Goal: Information Seeking & Learning: Learn about a topic

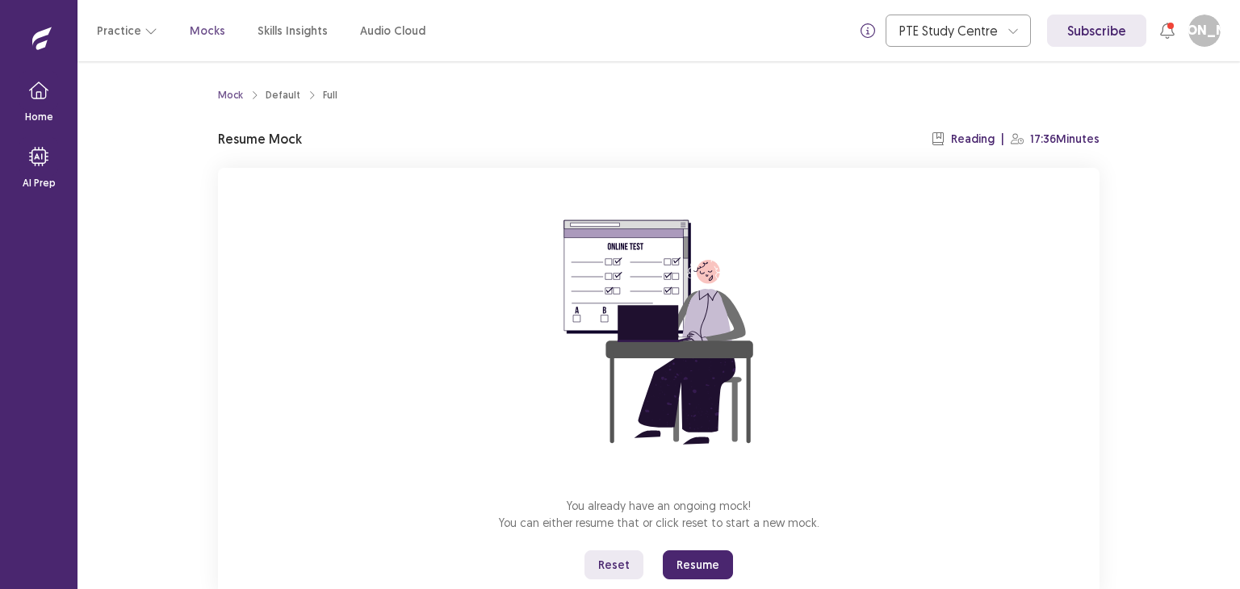
click at [719, 565] on button "Resume" at bounding box center [698, 565] width 70 height 29
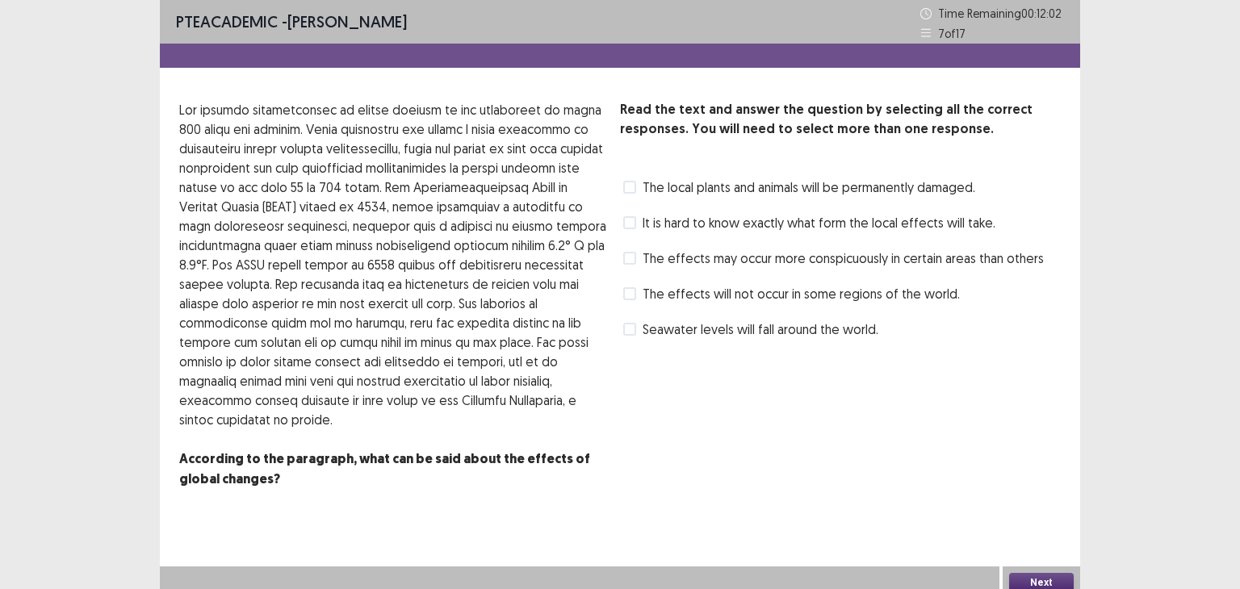
drag, startPoint x: 379, startPoint y: 361, endPoint x: 472, endPoint y: 363, distance: 92.9
click at [472, 363] on p at bounding box center [393, 264] width 428 height 329
click at [722, 228] on span "It is hard to know exactly what form the local effects will take." at bounding box center [819, 222] width 353 height 19
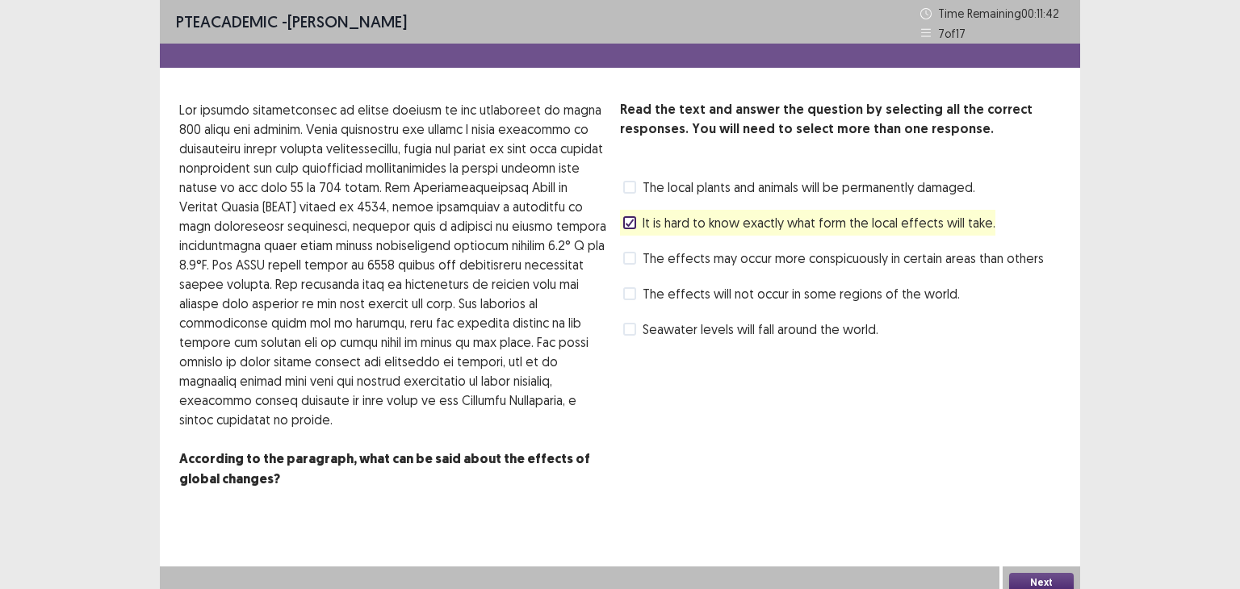
click at [731, 255] on span "The effects may occur more conspicuously in certain areas than others" at bounding box center [843, 258] width 401 height 19
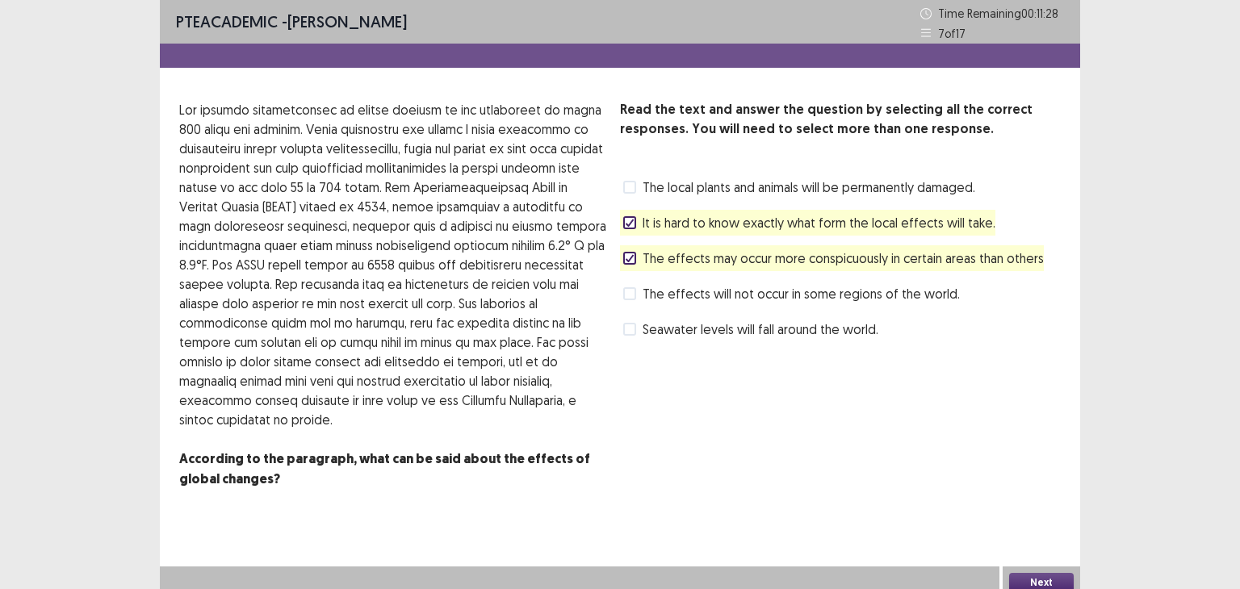
click at [1052, 582] on button "Next" at bounding box center [1041, 582] width 65 height 19
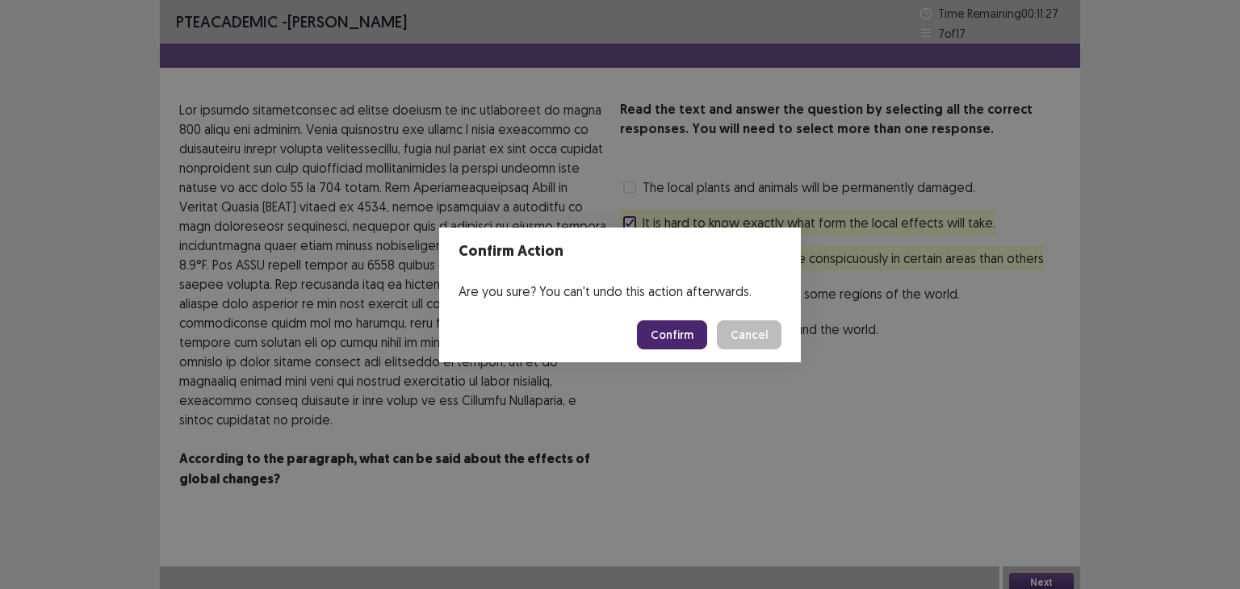
click at [661, 341] on button "Confirm" at bounding box center [672, 335] width 70 height 29
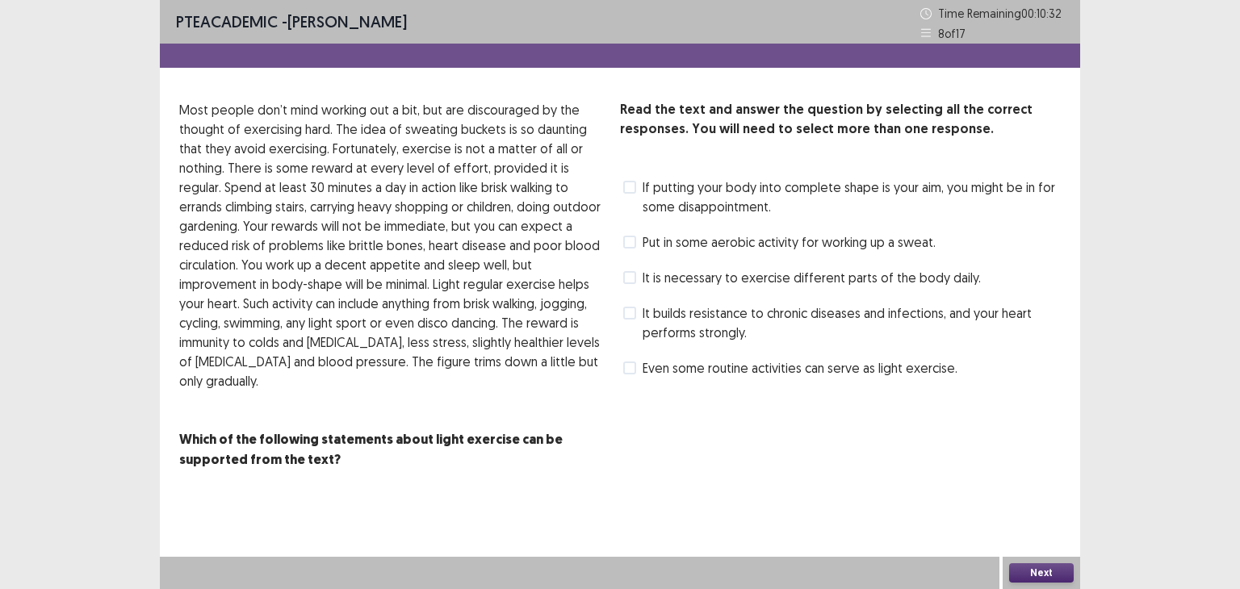
click at [746, 276] on span "It is necessary to exercise different parts of the body daily." at bounding box center [812, 277] width 338 height 19
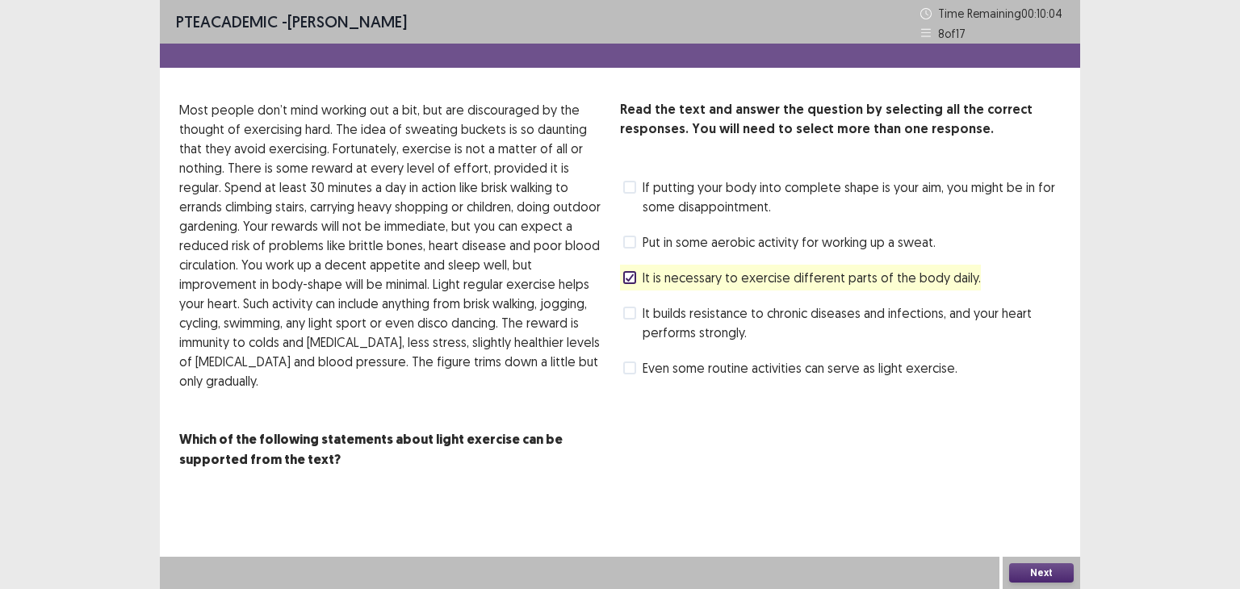
click at [746, 276] on span "It is necessary to exercise different parts of the body daily." at bounding box center [812, 277] width 338 height 19
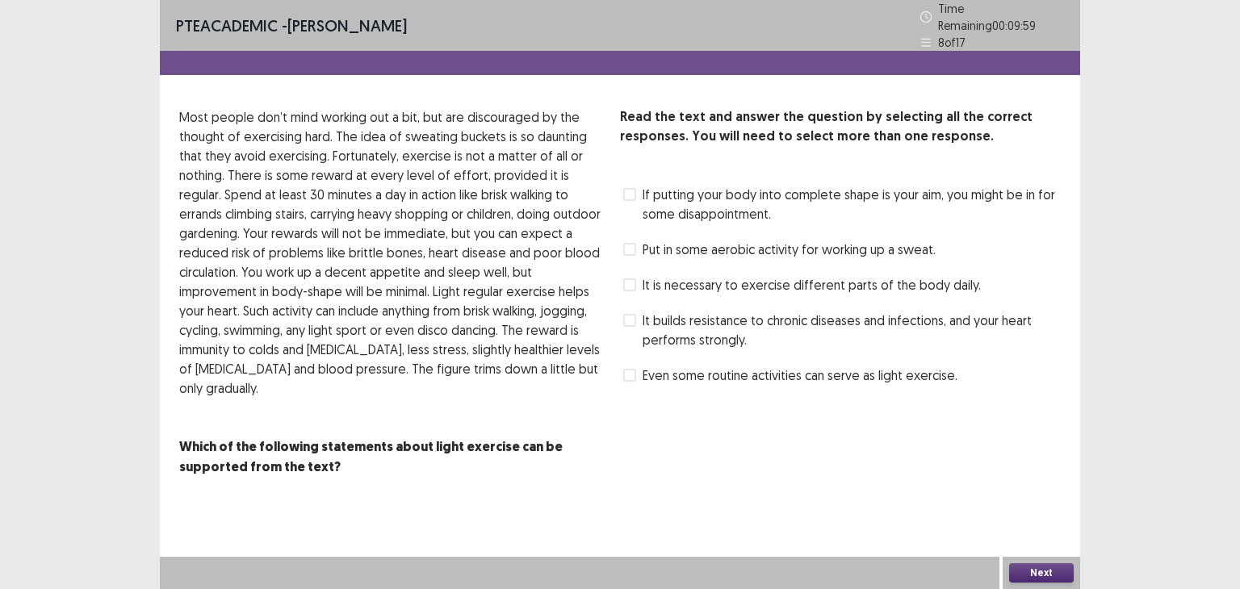
click at [679, 375] on span "Even some routine activities can serve as light exercise." at bounding box center [800, 375] width 315 height 19
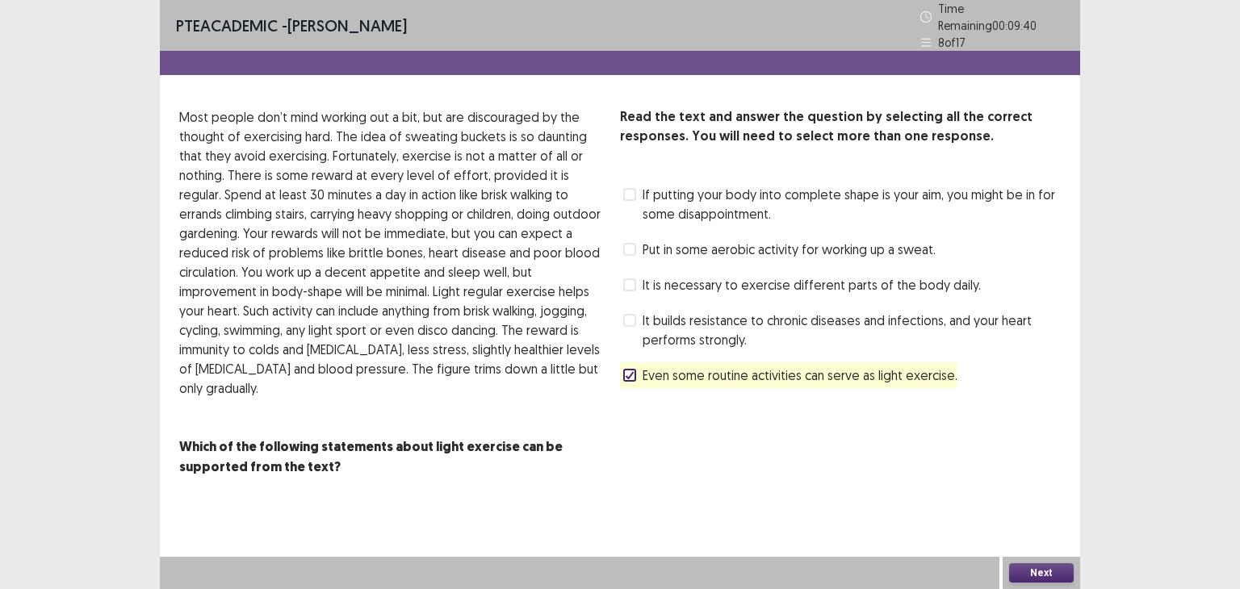
click at [1024, 578] on button "Next" at bounding box center [1041, 573] width 65 height 19
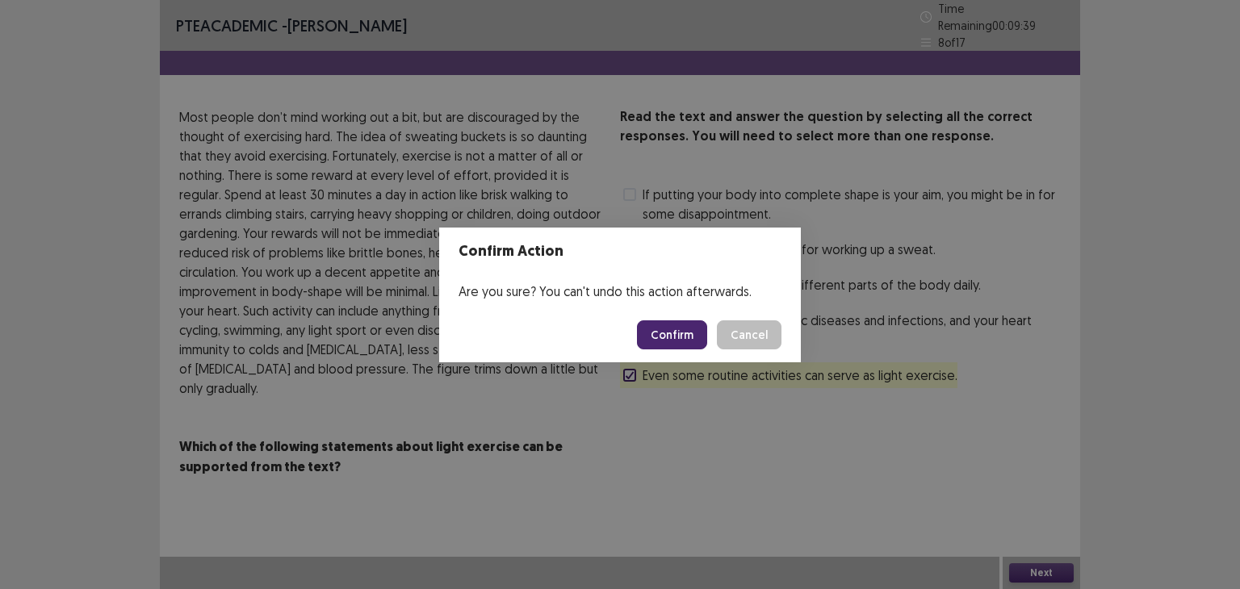
click at [654, 326] on button "Confirm" at bounding box center [672, 335] width 70 height 29
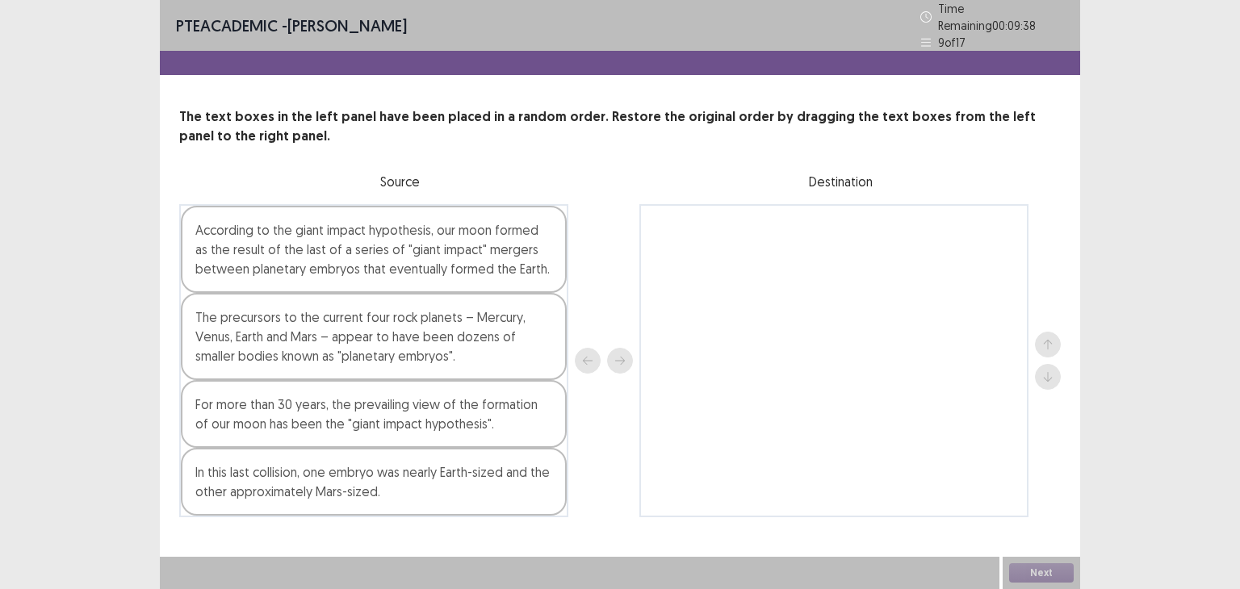
click at [475, 226] on div "According to the giant impact hypothesis, our moon formed as the result of the …" at bounding box center [374, 249] width 386 height 87
click at [627, 349] on button "next" at bounding box center [620, 361] width 26 height 26
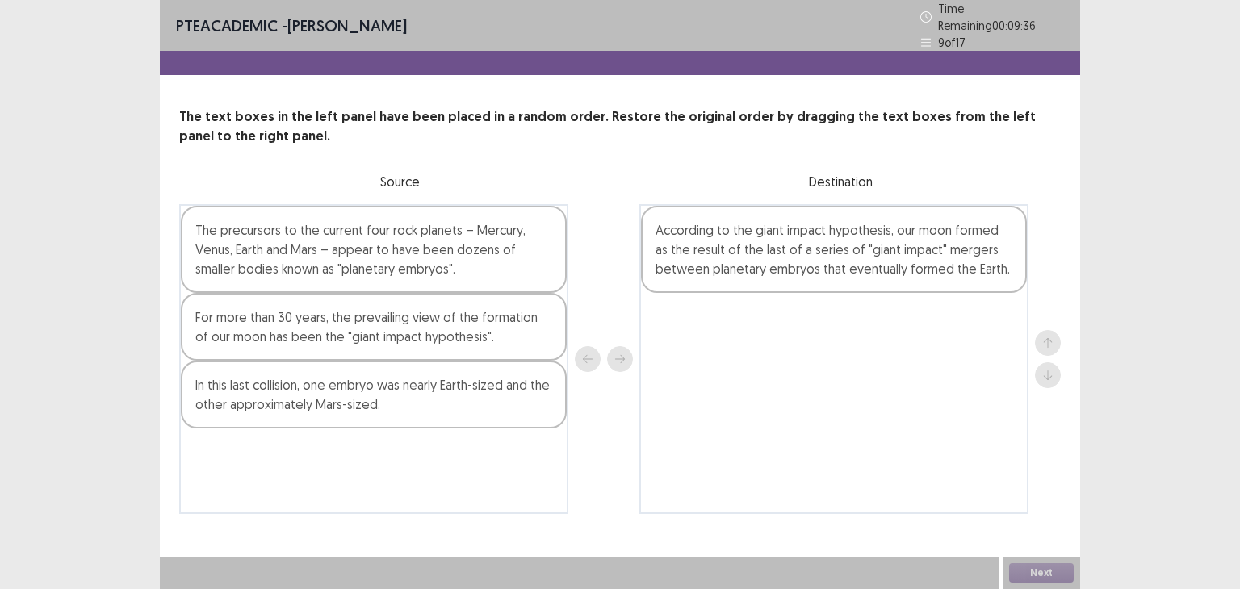
click at [487, 279] on div "The precursors to the current four rock planets – Mercury, Venus, Earth and Mar…" at bounding box center [374, 249] width 386 height 87
click at [631, 356] on button "next" at bounding box center [620, 359] width 26 height 26
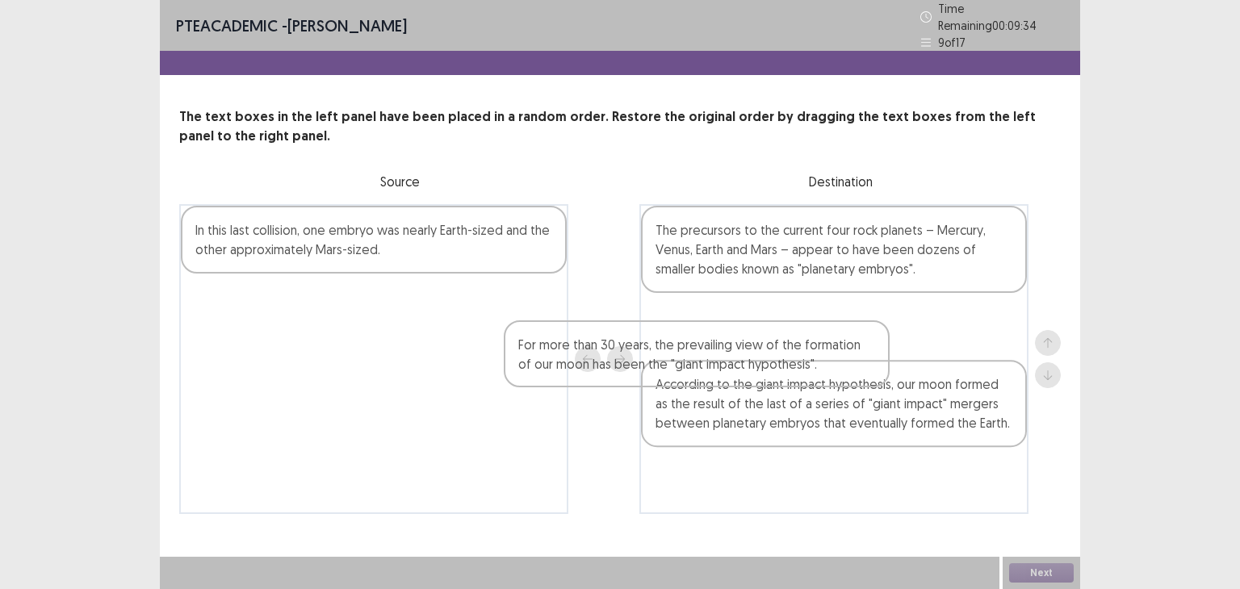
drag, startPoint x: 455, startPoint y: 248, endPoint x: 785, endPoint y: 373, distance: 352.4
click at [785, 373] on div "For more than 30 years, the prevailing view of the formation of our moon has be…" at bounding box center [620, 359] width 882 height 310
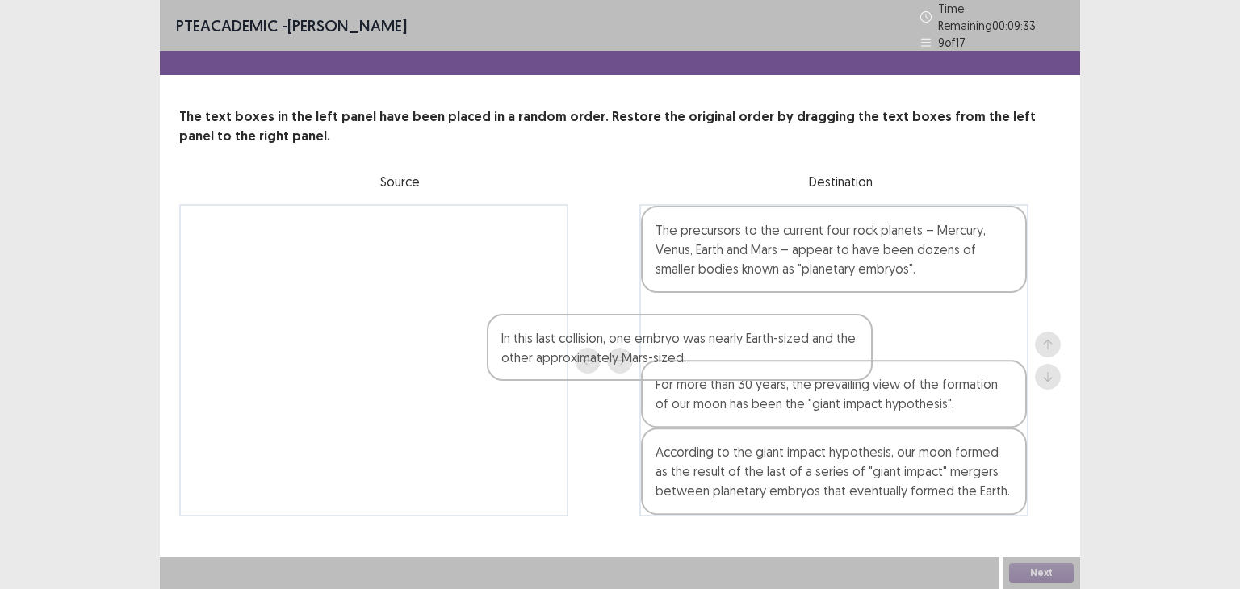
drag, startPoint x: 440, startPoint y: 258, endPoint x: 843, endPoint y: 446, distance: 444.4
click at [843, 446] on div "In this last collision, one embryo was nearly Earth-sized and the other approxi…" at bounding box center [620, 360] width 882 height 313
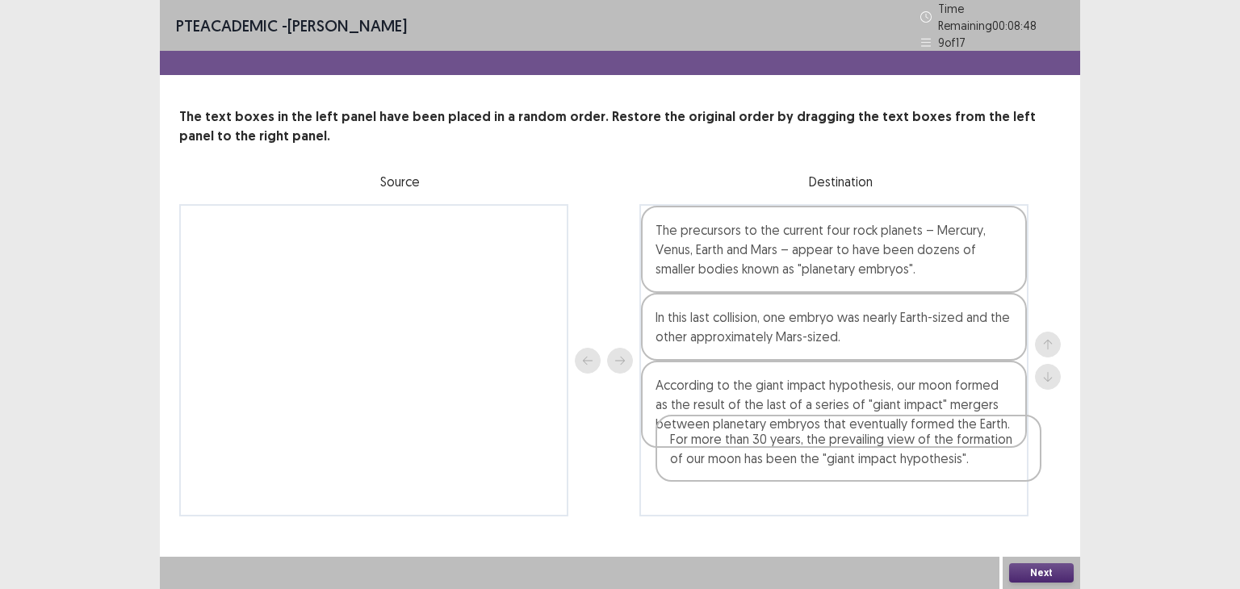
drag, startPoint x: 927, startPoint y: 314, endPoint x: 942, endPoint y: 466, distance: 152.5
click at [942, 466] on div "The precursors to the current four rock planets – Mercury, Venus, Earth and Mar…" at bounding box center [834, 360] width 389 height 313
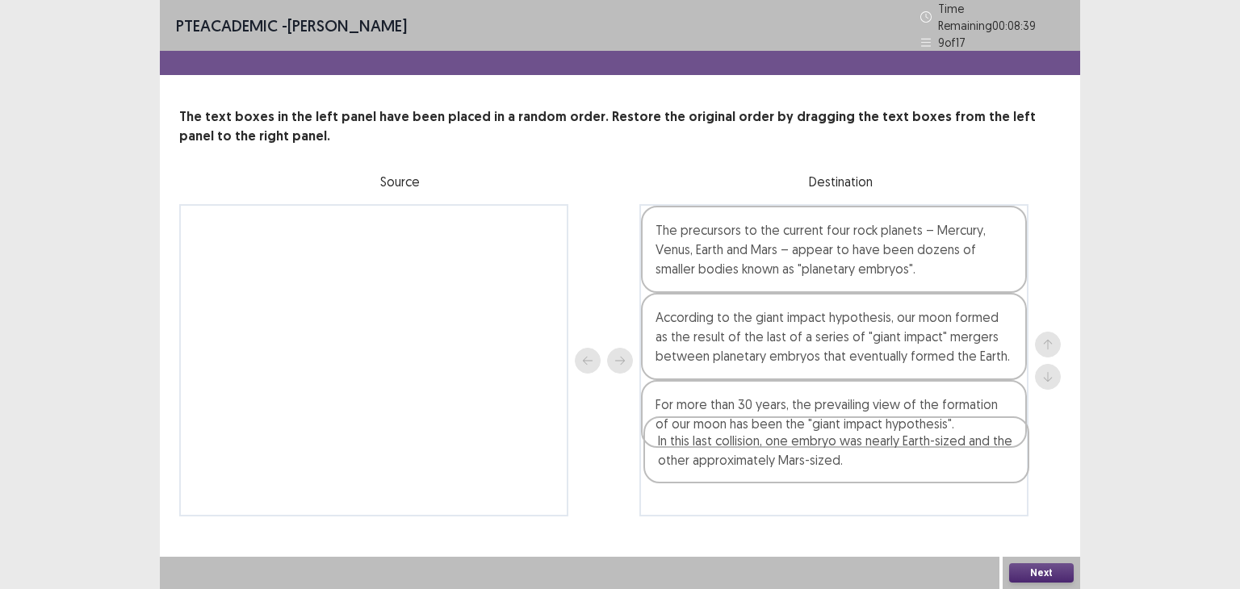
drag, startPoint x: 963, startPoint y: 336, endPoint x: 966, endPoint y: 479, distance: 142.9
click at [966, 479] on div "The precursors to the current four rock planets – Mercury, Venus, Earth and Mar…" at bounding box center [834, 360] width 389 height 313
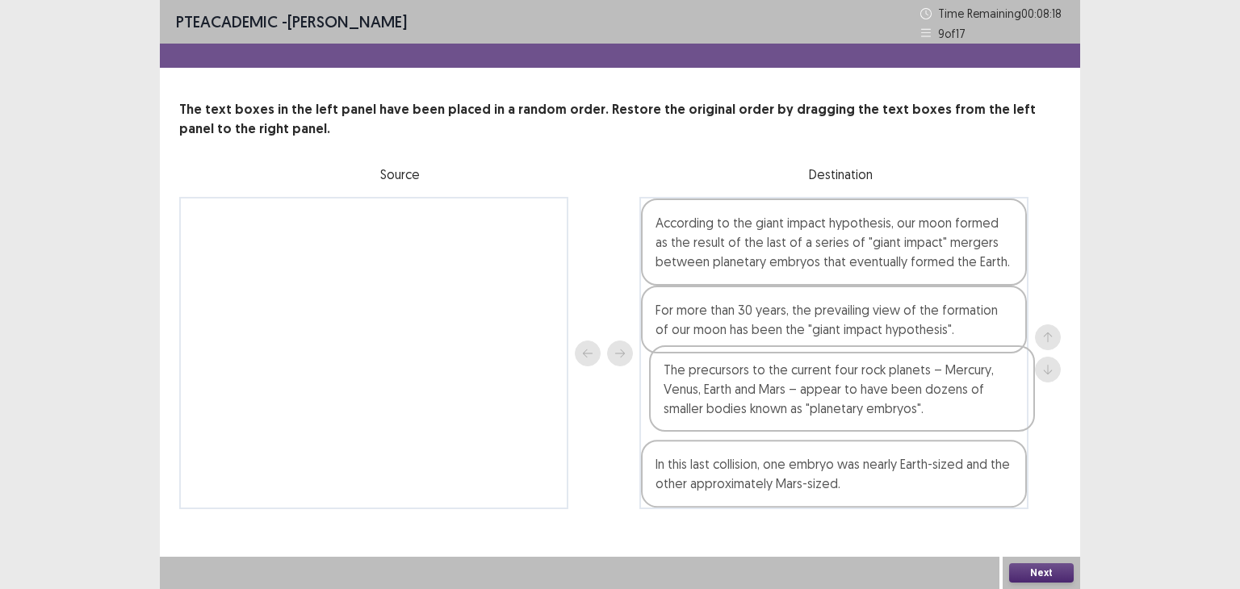
drag, startPoint x: 940, startPoint y: 242, endPoint x: 948, endPoint y: 394, distance: 152.0
click at [948, 394] on div "The precursors to the current four rock planets – Mercury, Venus, Earth and Mar…" at bounding box center [834, 353] width 389 height 313
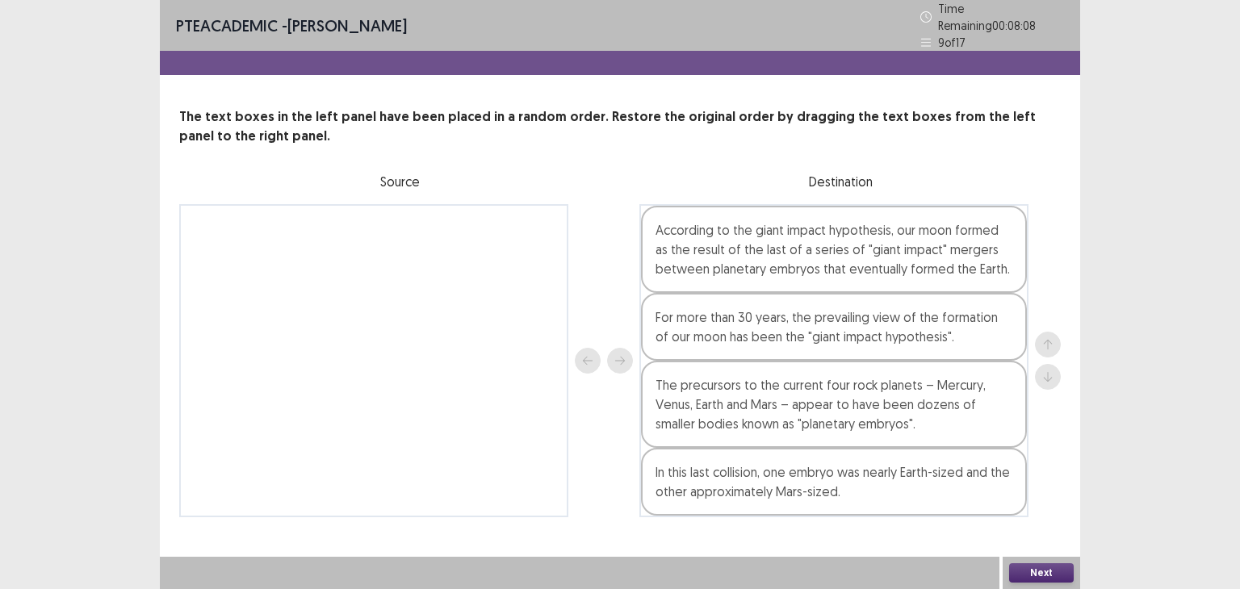
click at [1042, 569] on button "Next" at bounding box center [1041, 573] width 65 height 19
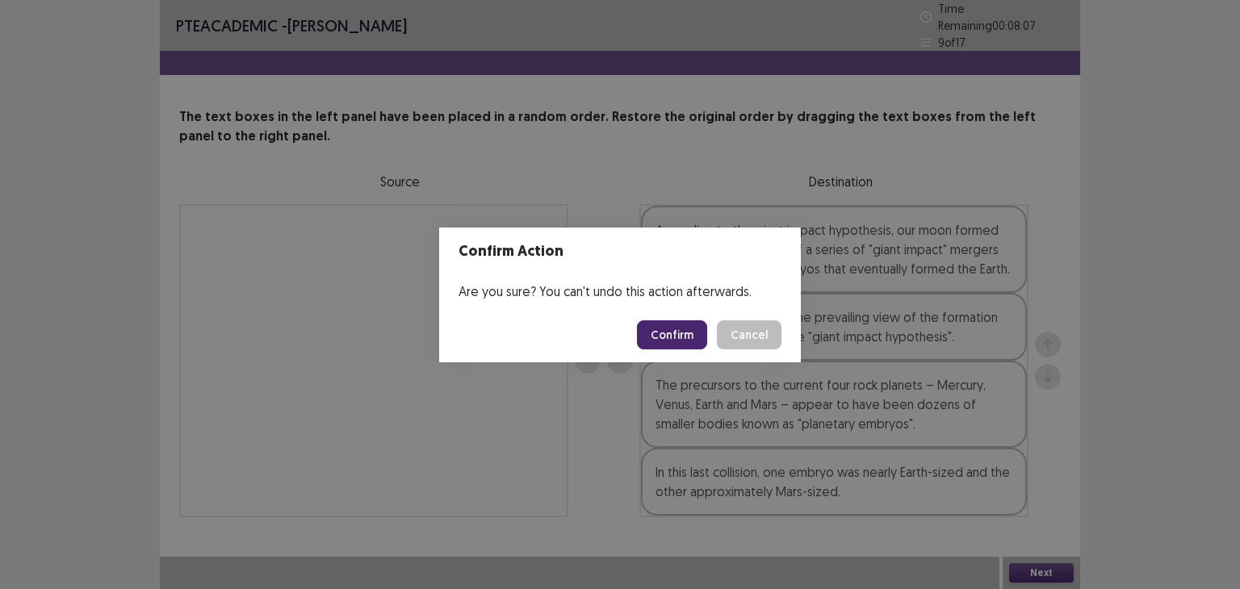
click at [693, 331] on button "Confirm" at bounding box center [672, 335] width 70 height 29
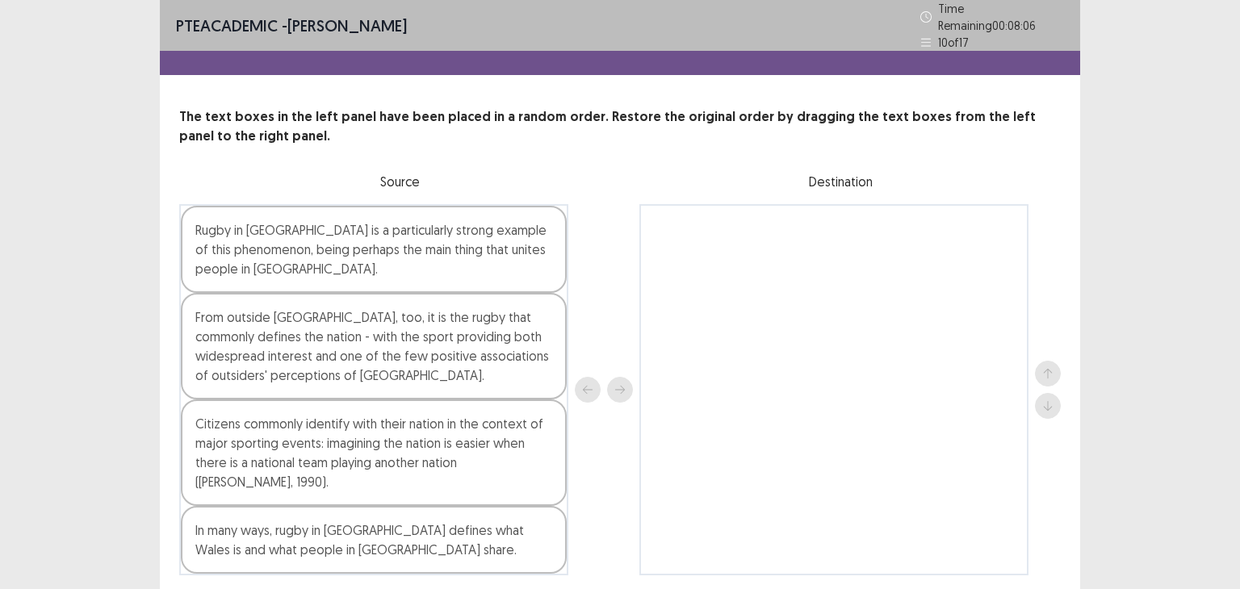
click at [506, 250] on div "Rugby in [GEOGRAPHIC_DATA] is a particularly strong example of this phenomenon,…" at bounding box center [374, 249] width 386 height 87
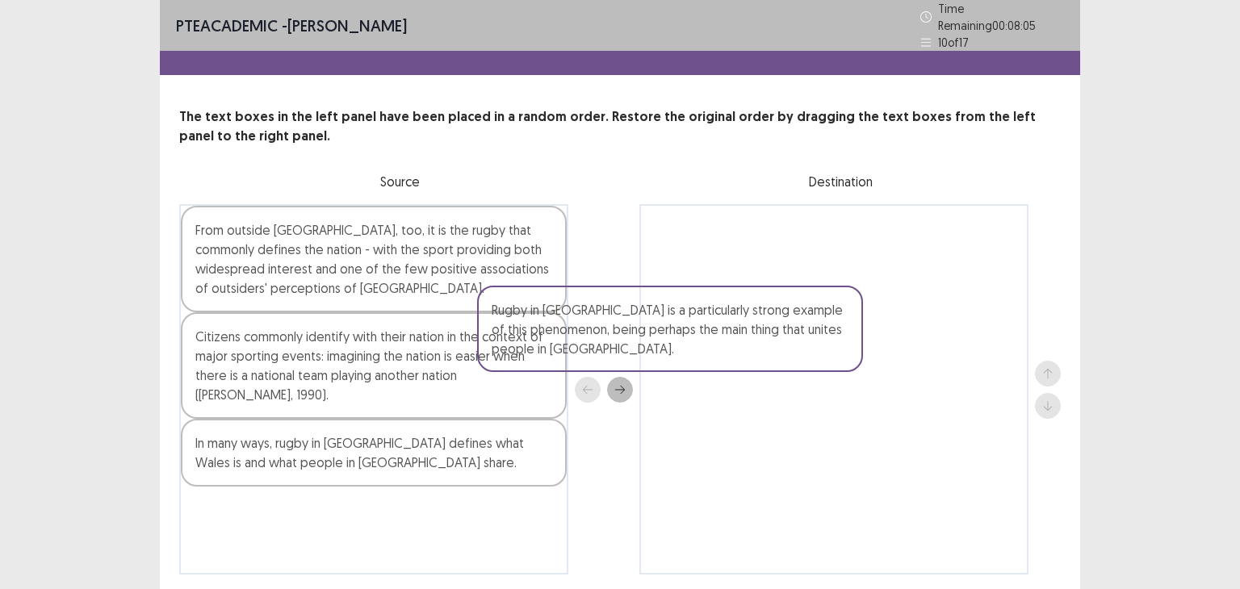
drag, startPoint x: 506, startPoint y: 250, endPoint x: 811, endPoint y: 337, distance: 316.7
click at [811, 337] on div "Rugby in [GEOGRAPHIC_DATA] is a particularly strong example of this phenomenon,…" at bounding box center [620, 389] width 882 height 371
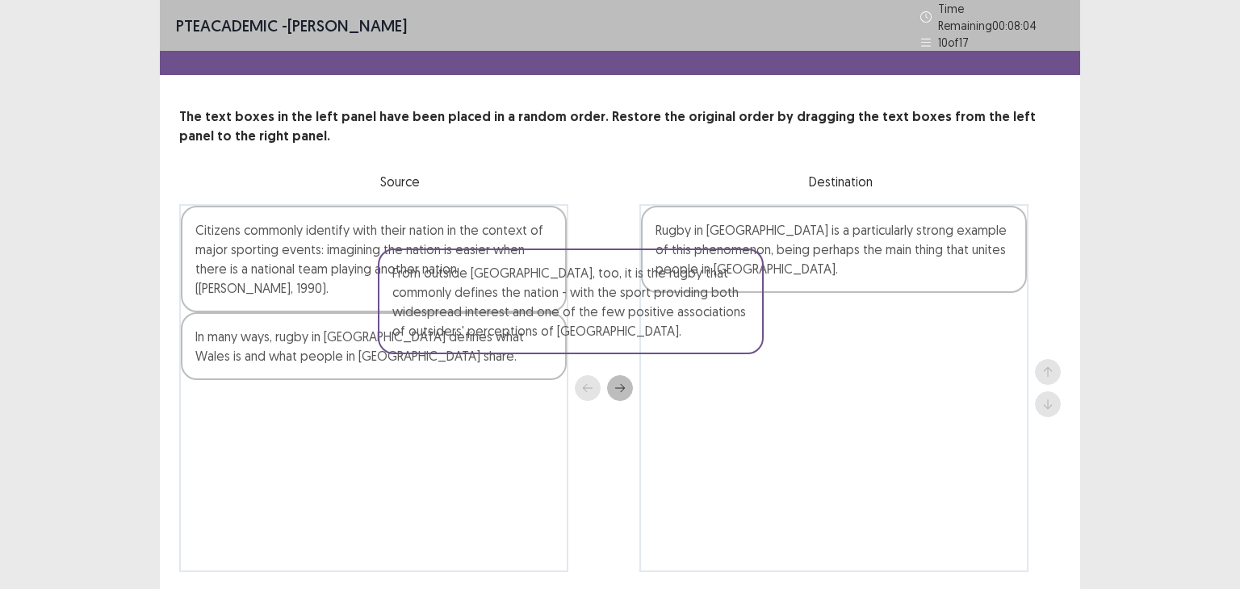
drag, startPoint x: 530, startPoint y: 250, endPoint x: 868, endPoint y: 342, distance: 350.4
click at [868, 342] on div "From outside [GEOGRAPHIC_DATA], too, it is the rugby that commonly defines the …" at bounding box center [620, 388] width 882 height 368
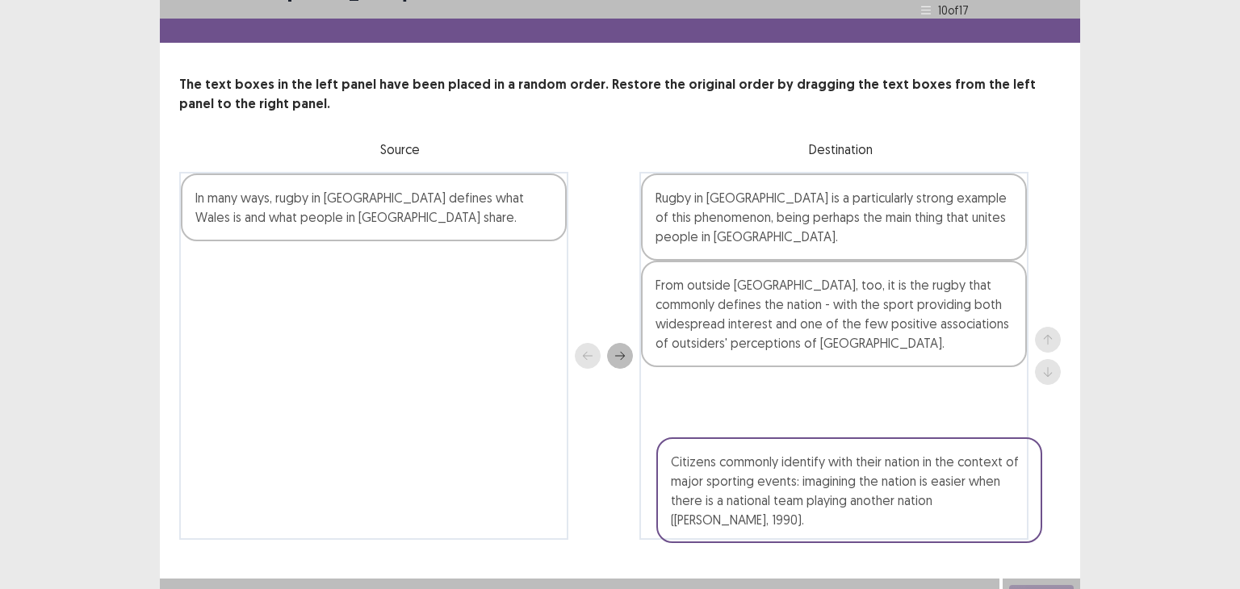
drag, startPoint x: 507, startPoint y: 233, endPoint x: 1004, endPoint y: 476, distance: 552.9
click at [1004, 476] on div "Citizens commonly identify with their nation in the context of major sporting e…" at bounding box center [620, 356] width 882 height 368
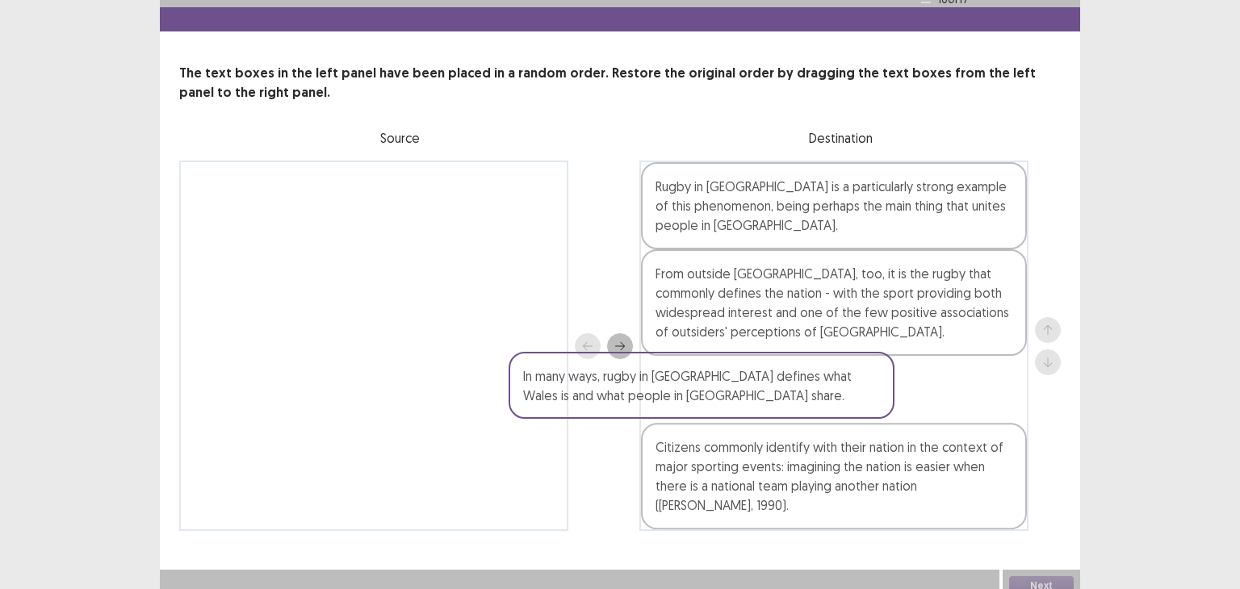
drag, startPoint x: 537, startPoint y: 220, endPoint x: 968, endPoint y: 476, distance: 501.9
click at [968, 476] on div "In many ways, rugby in [GEOGRAPHIC_DATA] defines what Wales is and what people …" at bounding box center [620, 346] width 882 height 371
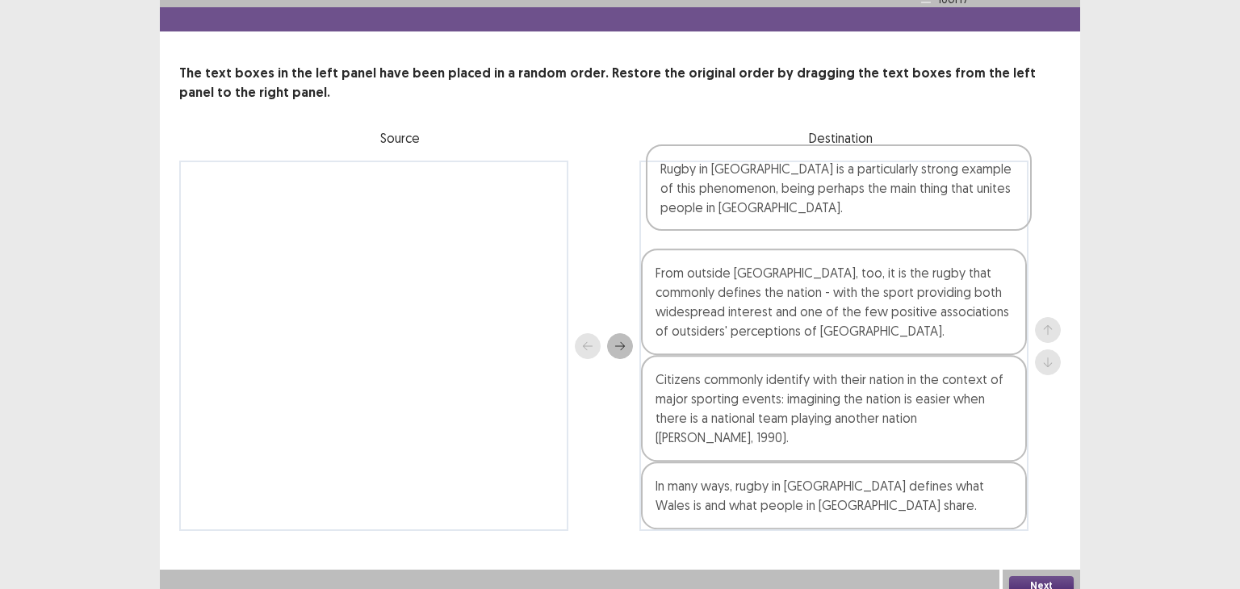
click at [963, 191] on div "Rugby in [GEOGRAPHIC_DATA] is a particularly strong example of this phenomenon,…" at bounding box center [834, 346] width 389 height 371
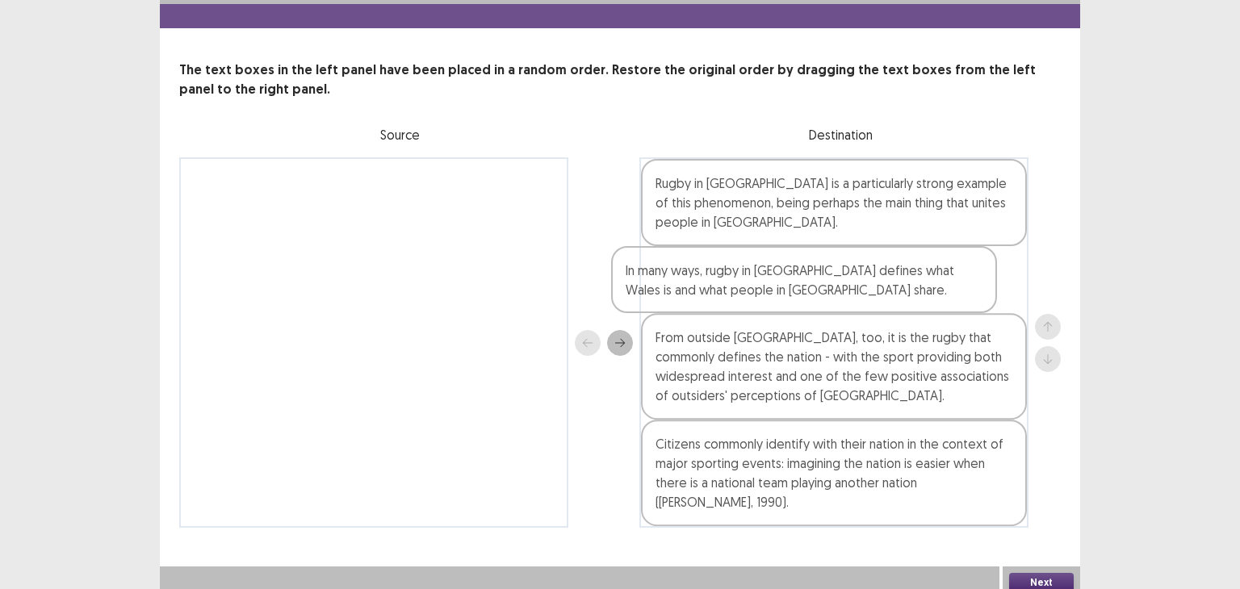
drag, startPoint x: 944, startPoint y: 489, endPoint x: 920, endPoint y: 275, distance: 214.6
click at [920, 275] on div "Rugby in [GEOGRAPHIC_DATA] is a particularly strong example of this phenomenon,…" at bounding box center [834, 342] width 389 height 371
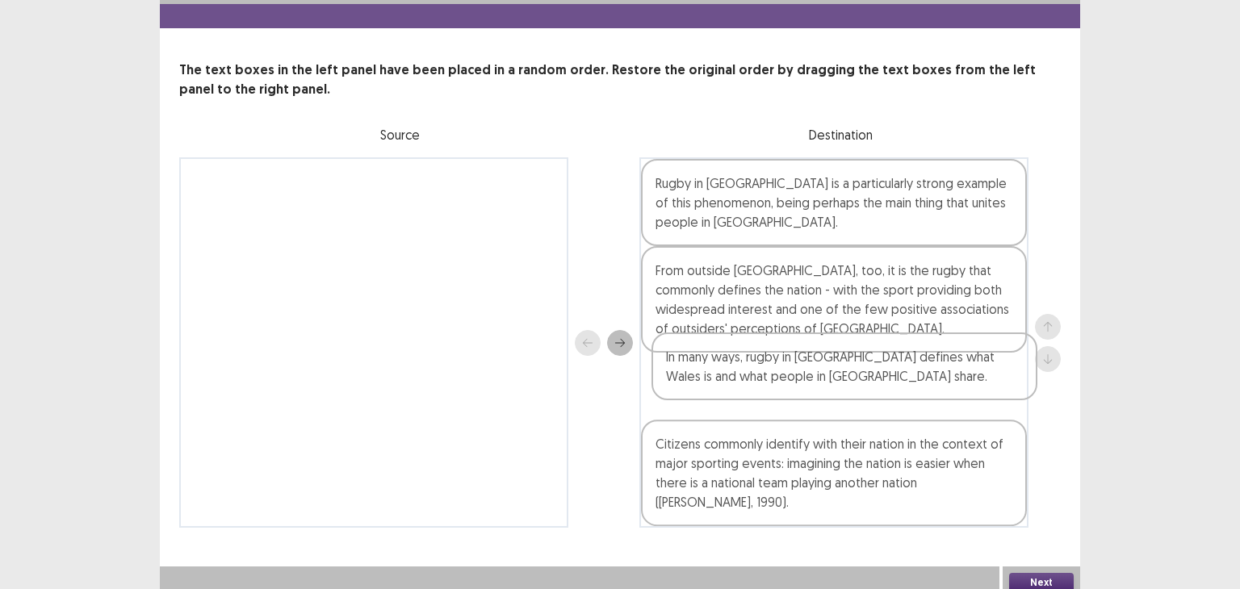
drag, startPoint x: 920, startPoint y: 275, endPoint x: 930, endPoint y: 366, distance: 91.0
click at [930, 366] on div "Rugby in [GEOGRAPHIC_DATA] is a particularly strong example of this phenomenon,…" at bounding box center [834, 342] width 389 height 371
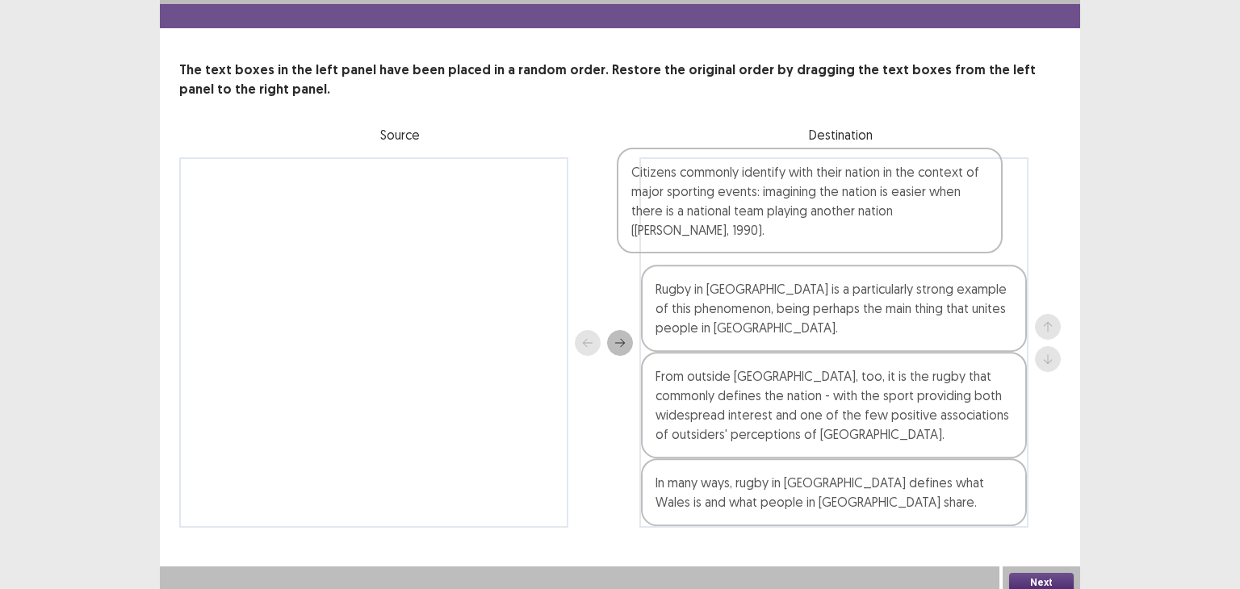
drag, startPoint x: 1011, startPoint y: 493, endPoint x: 997, endPoint y: 196, distance: 296.7
click at [997, 196] on div "Rugby in [GEOGRAPHIC_DATA] is a particularly strong example of this phenomenon,…" at bounding box center [834, 342] width 389 height 371
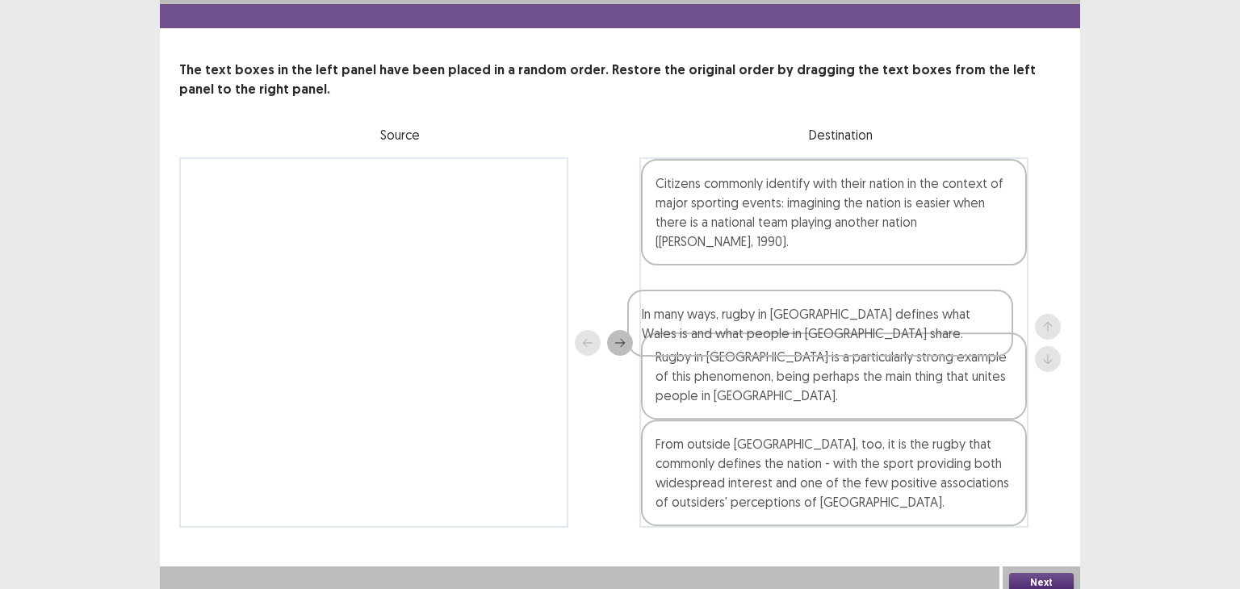
drag, startPoint x: 1021, startPoint y: 487, endPoint x: 1009, endPoint y: 269, distance: 218.4
click at [1009, 269] on div "Citizens commonly identify with their nation in the context of major sporting e…" at bounding box center [834, 342] width 389 height 371
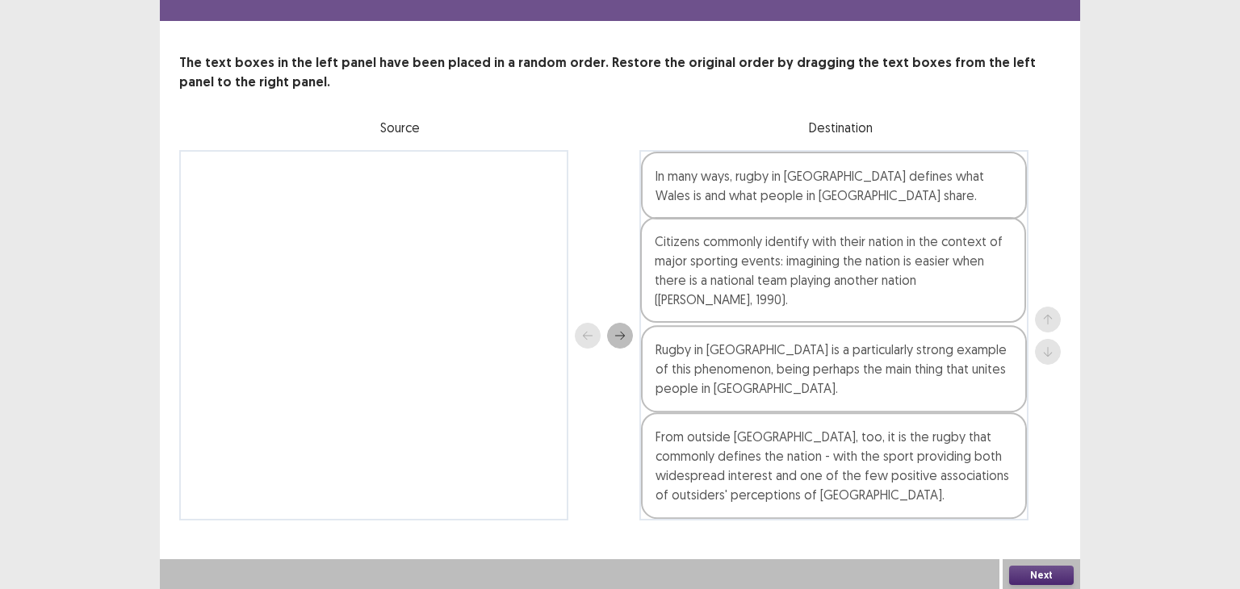
drag, startPoint x: 937, startPoint y: 220, endPoint x: 936, endPoint y: 291, distance: 70.3
click at [936, 291] on div "Citizens commonly identify with their nation in the context of major sporting e…" at bounding box center [834, 335] width 389 height 371
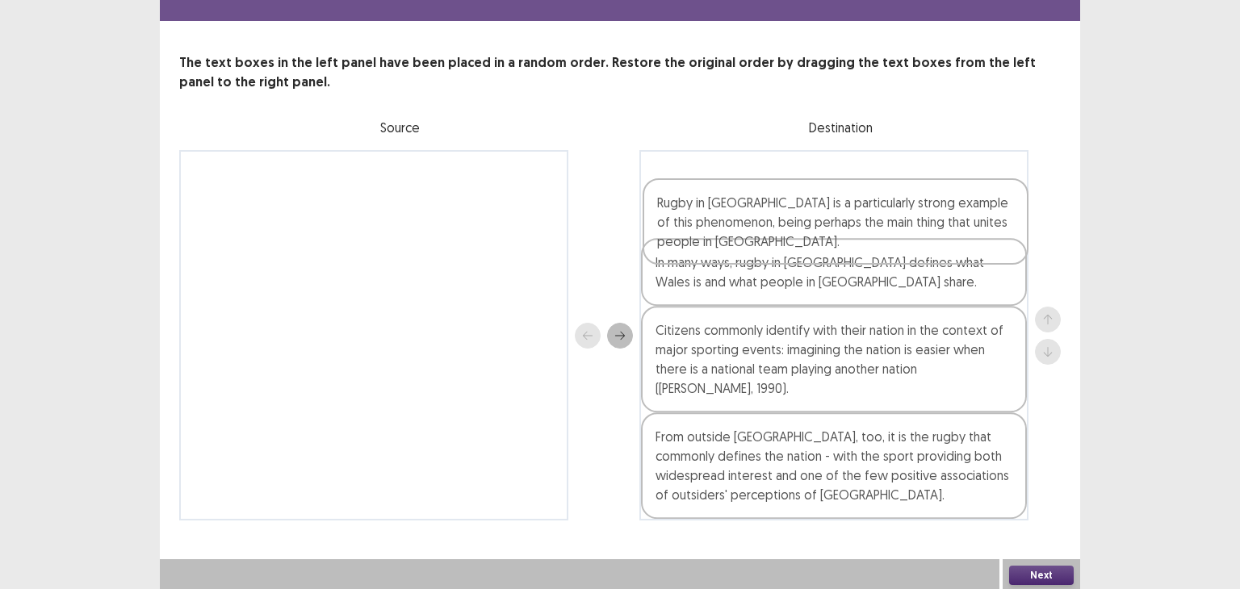
drag, startPoint x: 922, startPoint y: 362, endPoint x: 924, endPoint y: 197, distance: 164.7
click at [924, 197] on div "In many ways, rugby in [GEOGRAPHIC_DATA] defines what Wales is and what people …" at bounding box center [834, 335] width 389 height 371
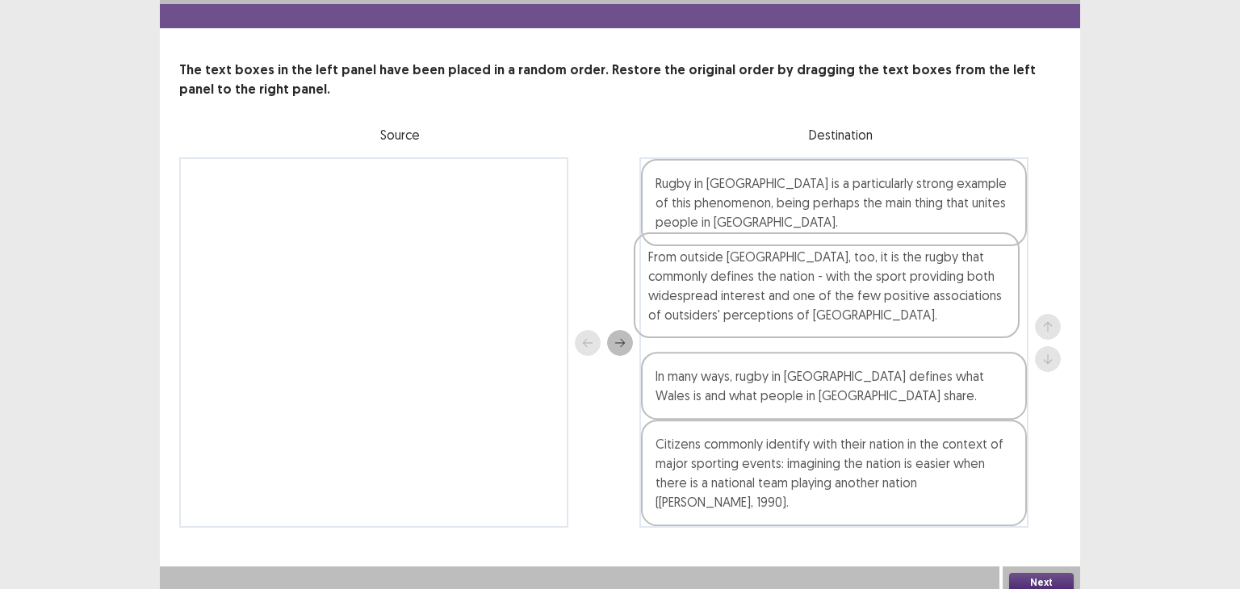
drag, startPoint x: 889, startPoint y: 456, endPoint x: 883, endPoint y: 266, distance: 190.7
click at [883, 266] on div "Rugby in [GEOGRAPHIC_DATA] is a particularly strong example of this phenomenon,…" at bounding box center [834, 342] width 389 height 371
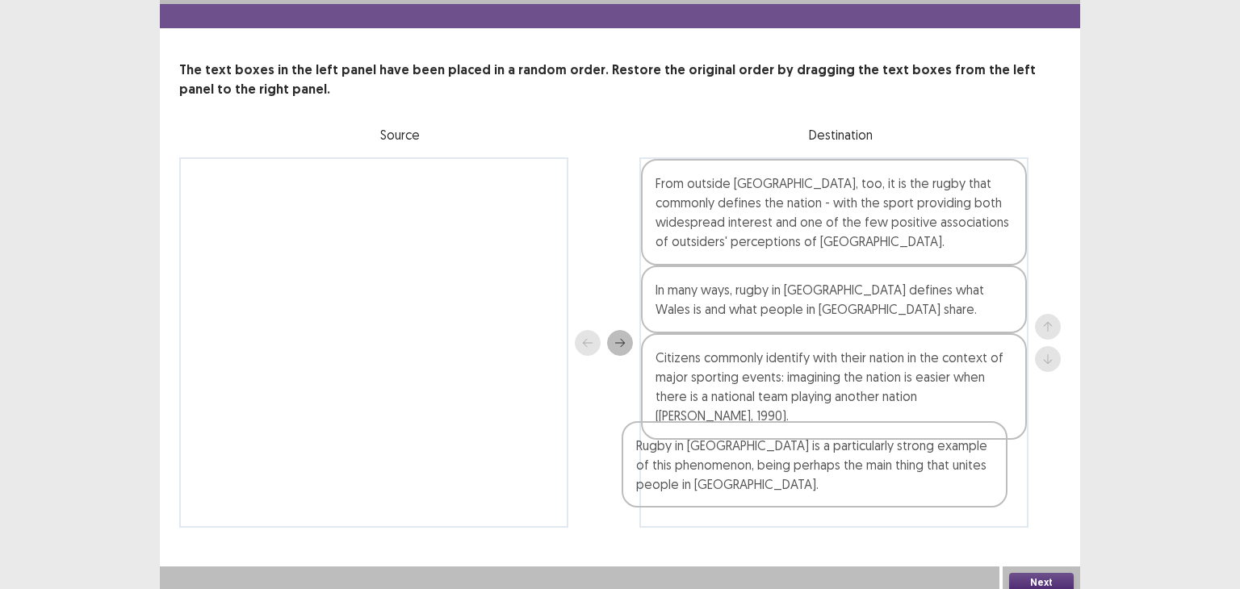
drag, startPoint x: 938, startPoint y: 206, endPoint x: 918, endPoint y: 479, distance: 273.7
click at [918, 479] on div "Rugby in [GEOGRAPHIC_DATA] is a particularly strong example of this phenomenon,…" at bounding box center [834, 342] width 389 height 371
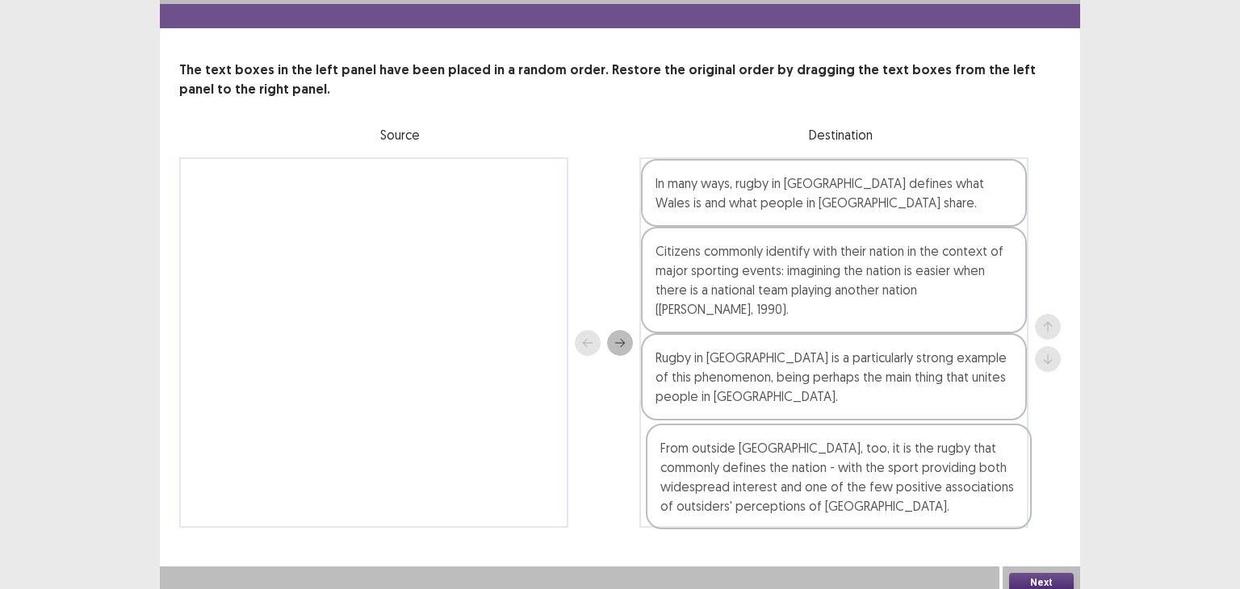
drag, startPoint x: 914, startPoint y: 215, endPoint x: 917, endPoint y: 496, distance: 281.0
click at [917, 496] on div "From outside [GEOGRAPHIC_DATA], too, it is the rugby that commonly defines the …" at bounding box center [834, 342] width 389 height 371
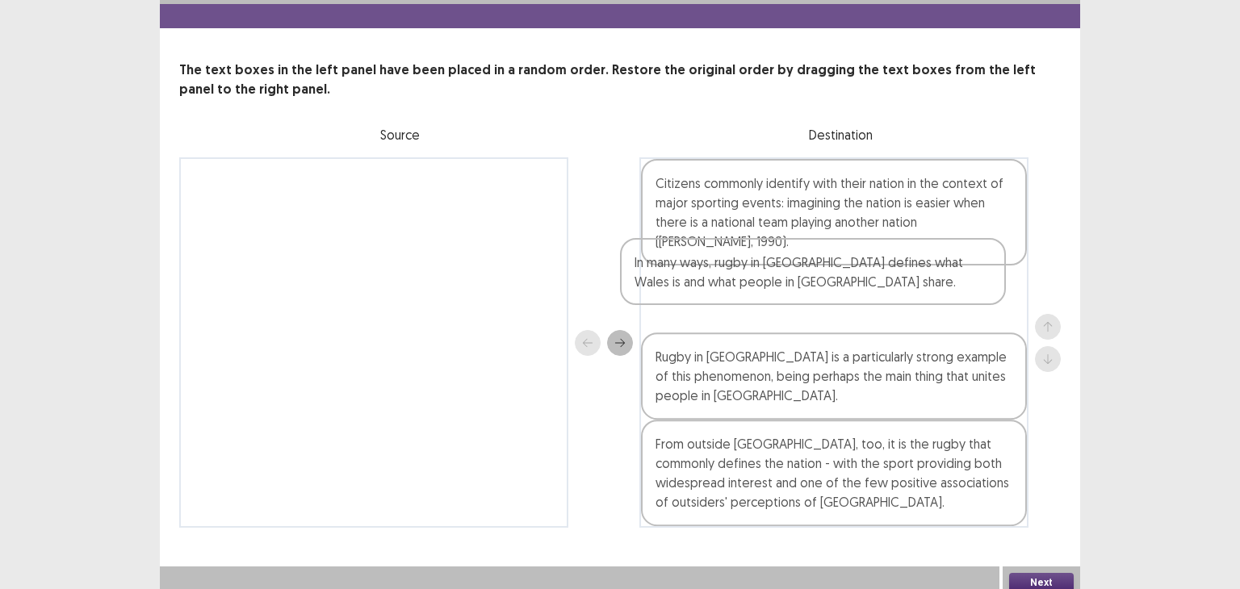
drag, startPoint x: 924, startPoint y: 193, endPoint x: 902, endPoint y: 285, distance: 94.6
click at [902, 285] on div "In many ways, rugby in [GEOGRAPHIC_DATA] defines what Wales is and what people …" at bounding box center [834, 342] width 389 height 371
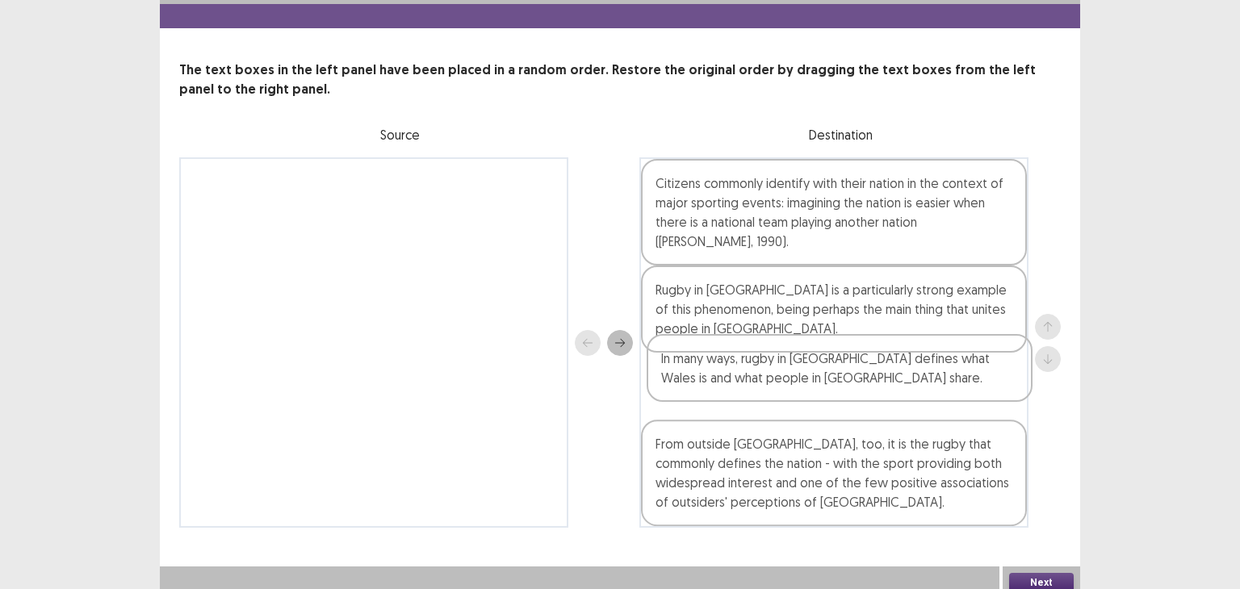
drag, startPoint x: 1001, startPoint y: 291, endPoint x: 1005, endPoint y: 372, distance: 81.6
click at [1005, 372] on div "Citizens commonly identify with their nation in the context of major sporting e…" at bounding box center [834, 342] width 389 height 371
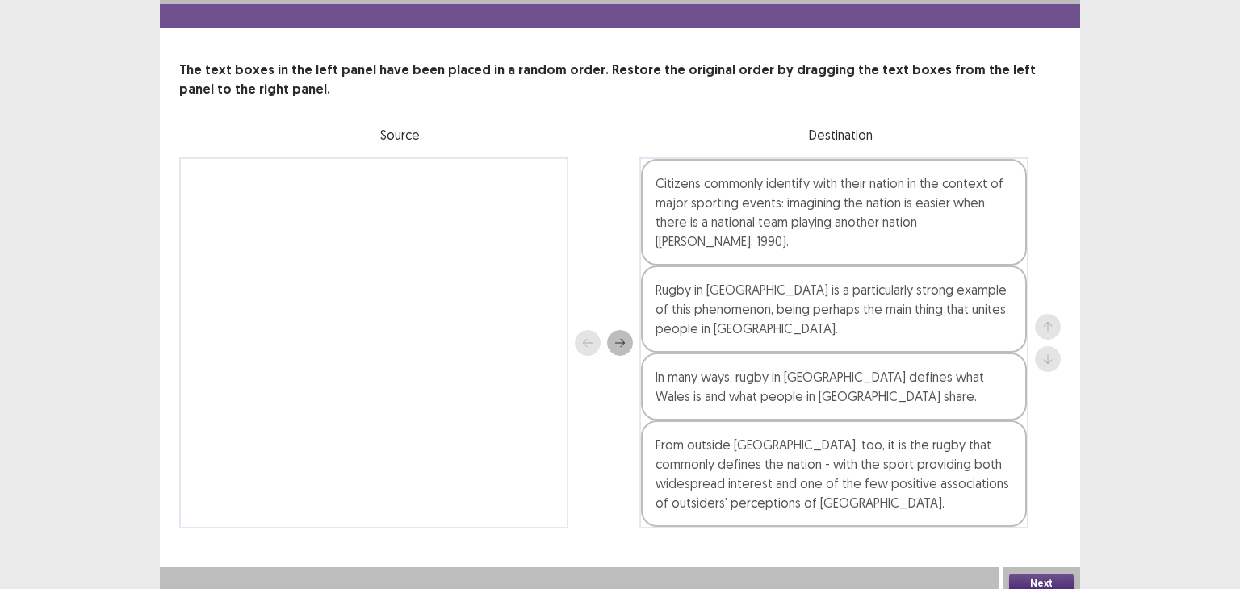
click at [1070, 574] on button "Next" at bounding box center [1041, 583] width 65 height 19
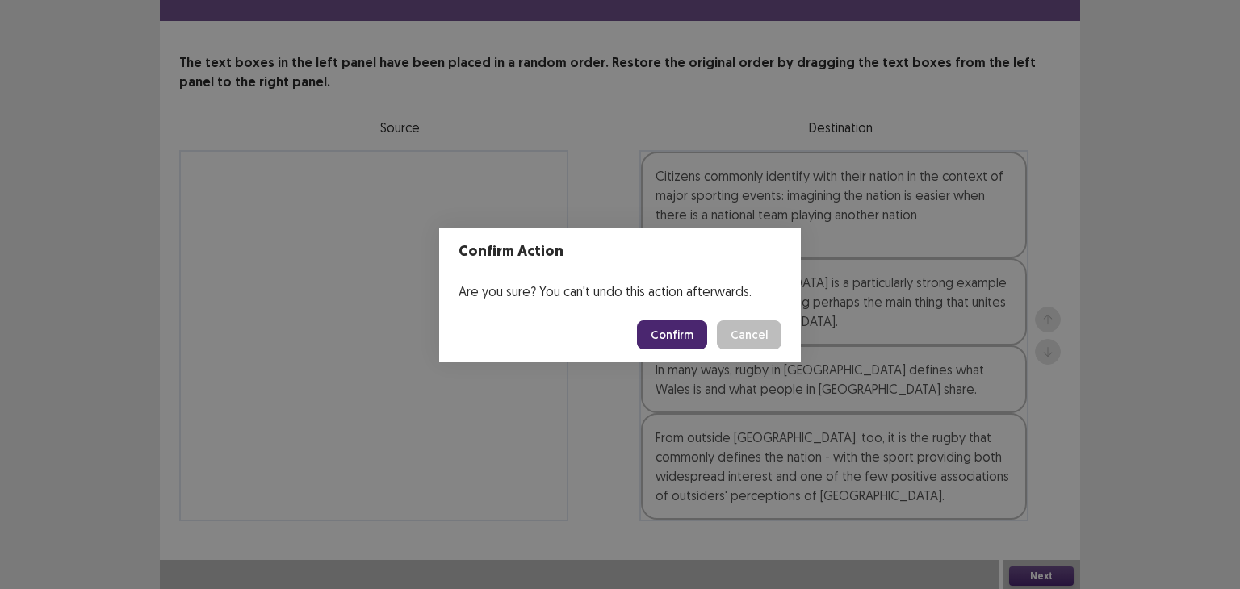
click at [700, 337] on button "Confirm" at bounding box center [672, 335] width 70 height 29
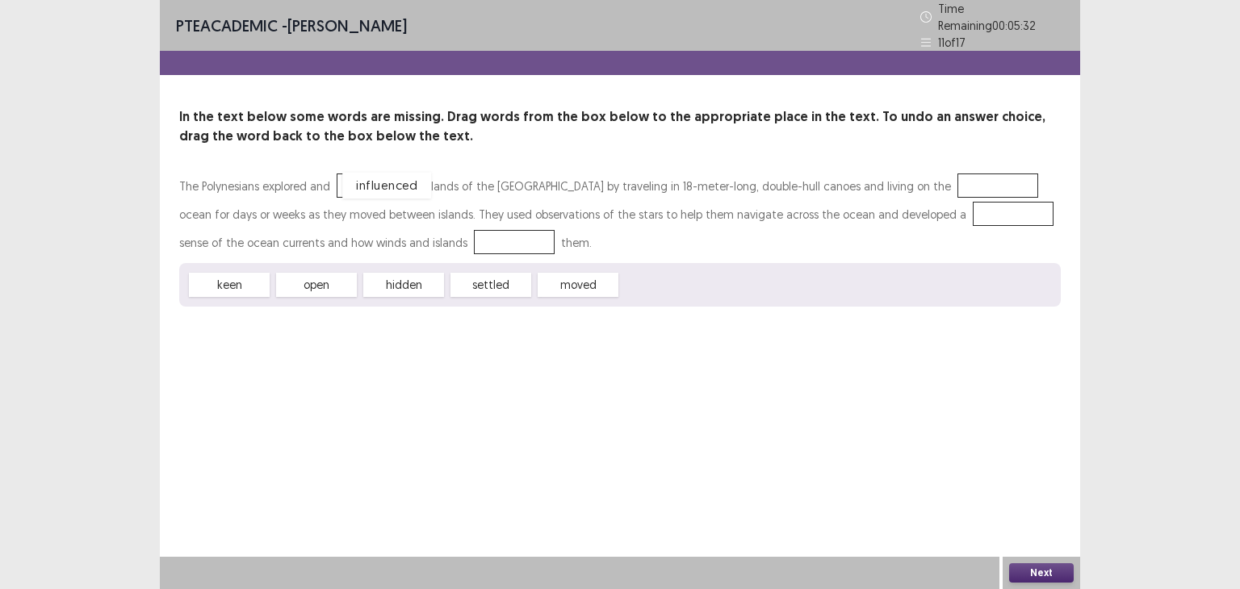
drag, startPoint x: 678, startPoint y: 279, endPoint x: 400, endPoint y: 179, distance: 295.8
drag, startPoint x: 521, startPoint y: 278, endPoint x: 401, endPoint y: 167, distance: 162.9
drag, startPoint x: 325, startPoint y: 285, endPoint x: 946, endPoint y: 186, distance: 629.7
drag, startPoint x: 331, startPoint y: 279, endPoint x: 967, endPoint y: 205, distance: 640.5
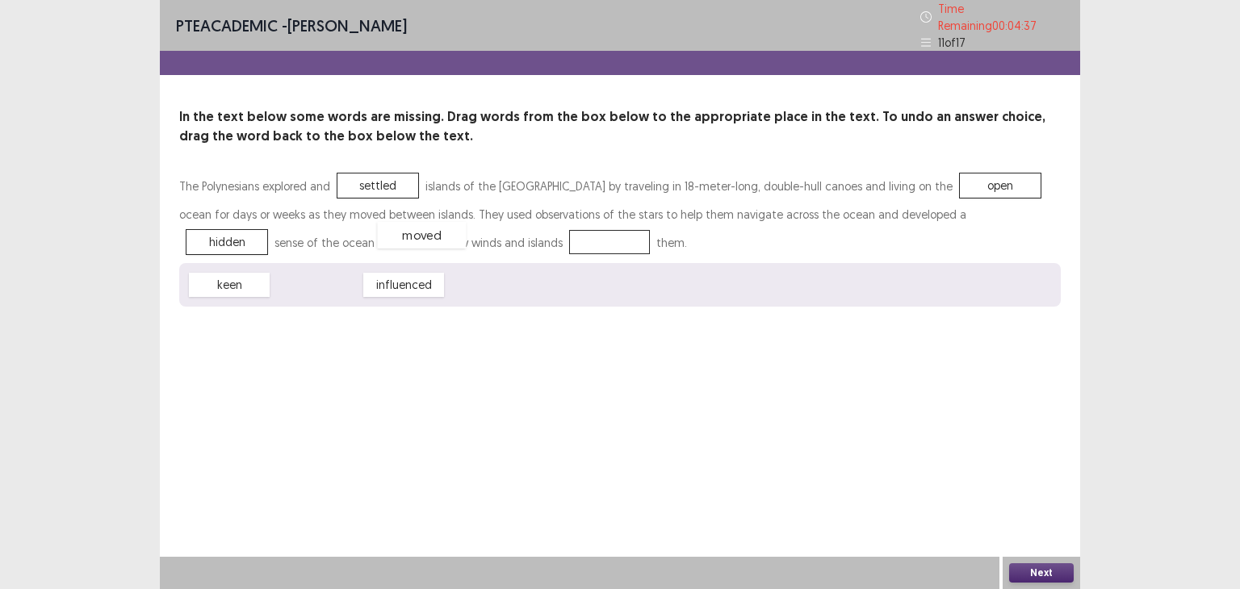
drag, startPoint x: 352, startPoint y: 276, endPoint x: 462, endPoint y: 225, distance: 121.0
click at [1044, 579] on button "Next" at bounding box center [1041, 573] width 65 height 19
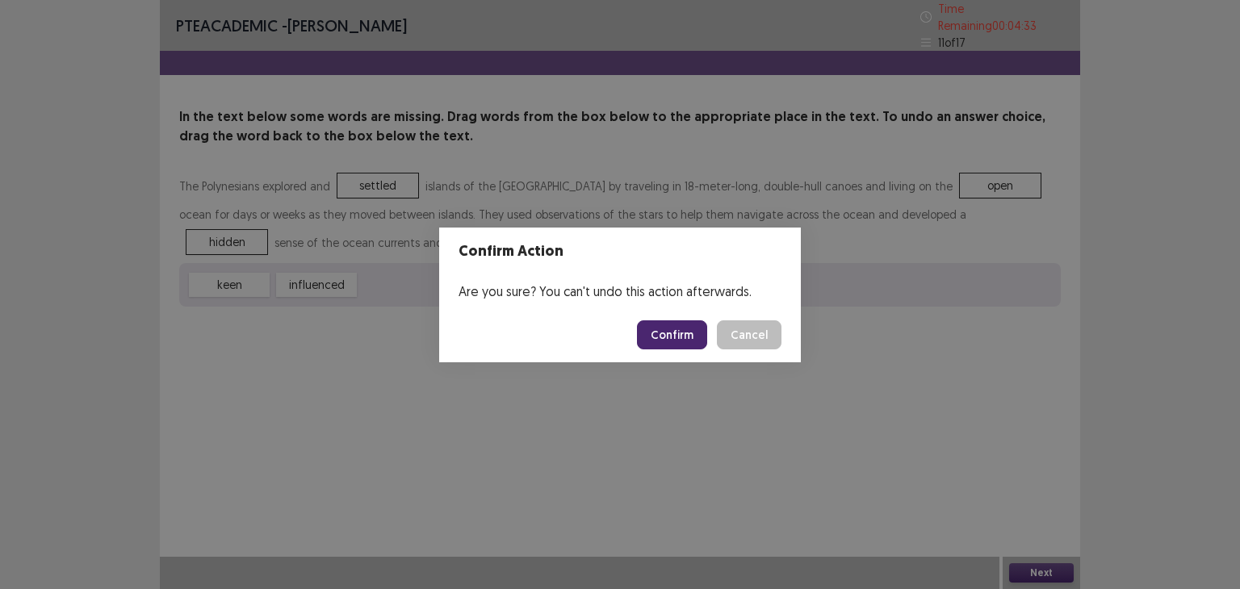
click at [681, 326] on button "Confirm" at bounding box center [672, 335] width 70 height 29
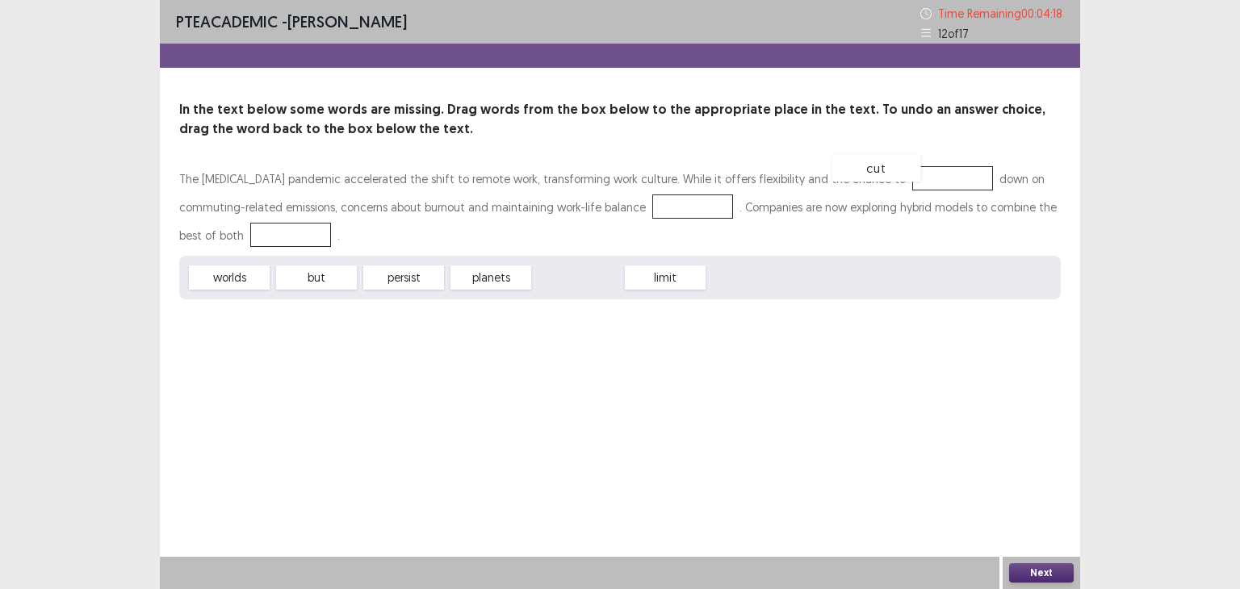
drag, startPoint x: 578, startPoint y: 286, endPoint x: 875, endPoint y: 177, distance: 316.5
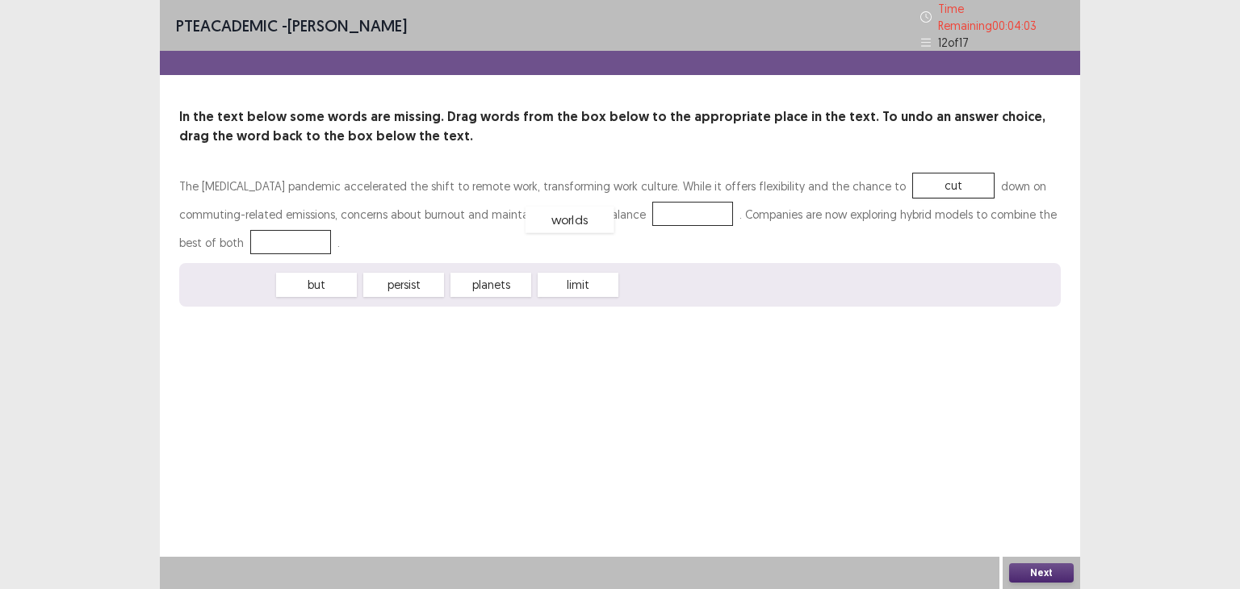
drag, startPoint x: 254, startPoint y: 276, endPoint x: 605, endPoint y: 202, distance: 359.0
drag, startPoint x: 313, startPoint y: 280, endPoint x: 249, endPoint y: 234, distance: 79.3
drag, startPoint x: 348, startPoint y: 272, endPoint x: 257, endPoint y: 235, distance: 98.5
drag, startPoint x: 626, startPoint y: 204, endPoint x: 267, endPoint y: 232, distance: 359.6
drag, startPoint x: 308, startPoint y: 280, endPoint x: 607, endPoint y: 214, distance: 306.0
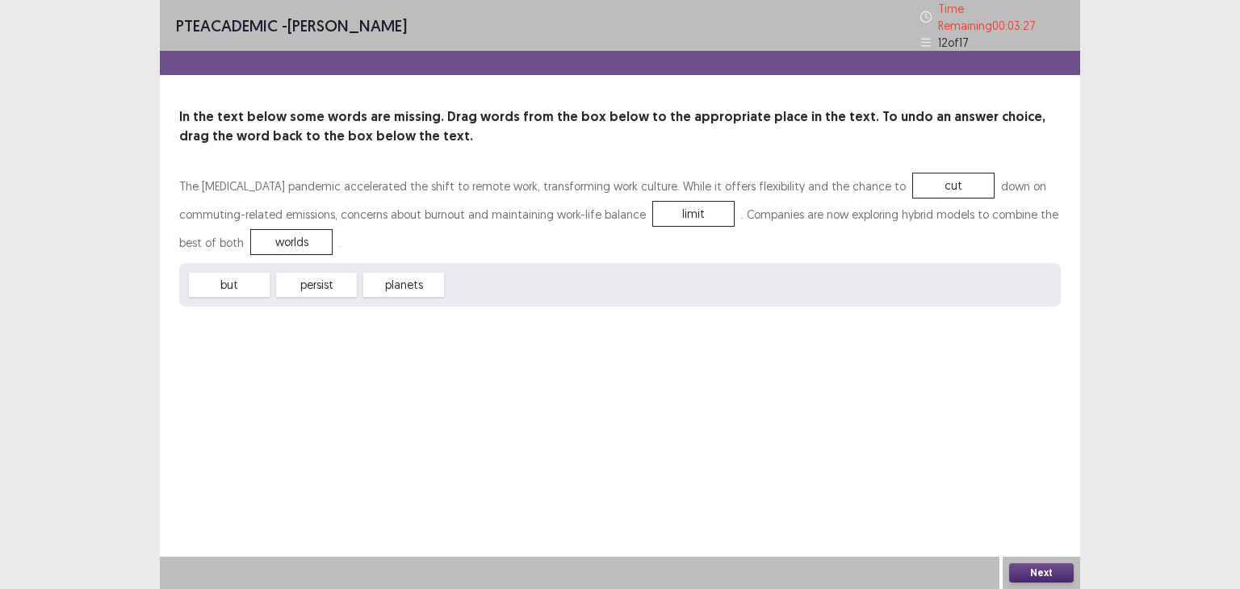
click at [1038, 570] on button "Next" at bounding box center [1041, 573] width 65 height 19
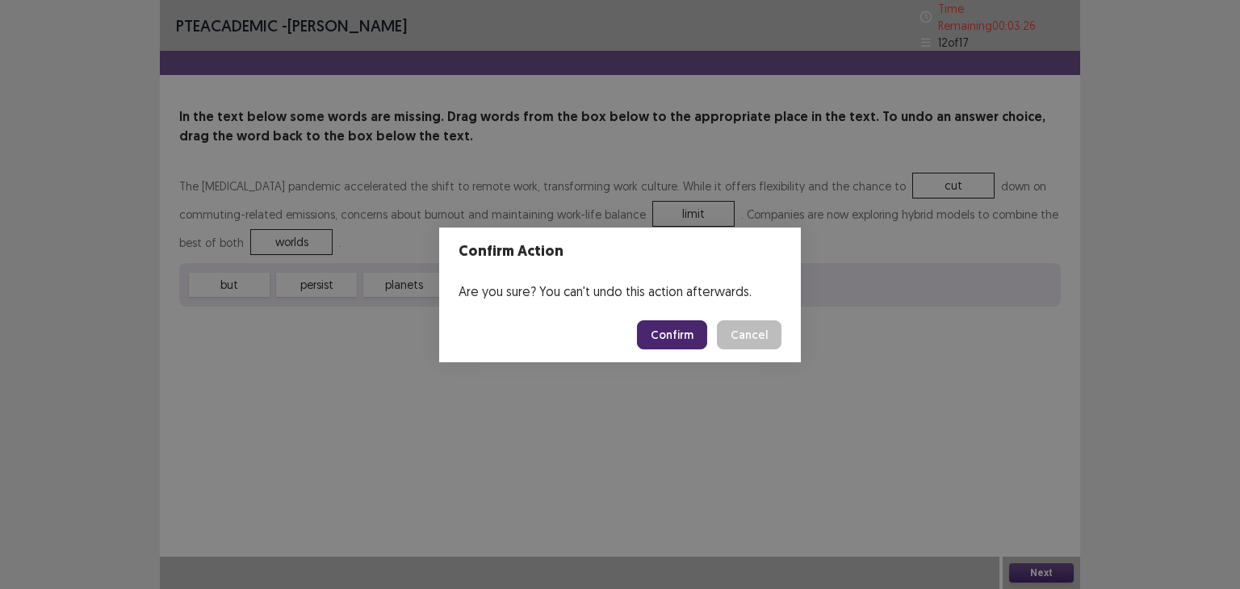
click at [685, 329] on button "Confirm" at bounding box center [672, 335] width 70 height 29
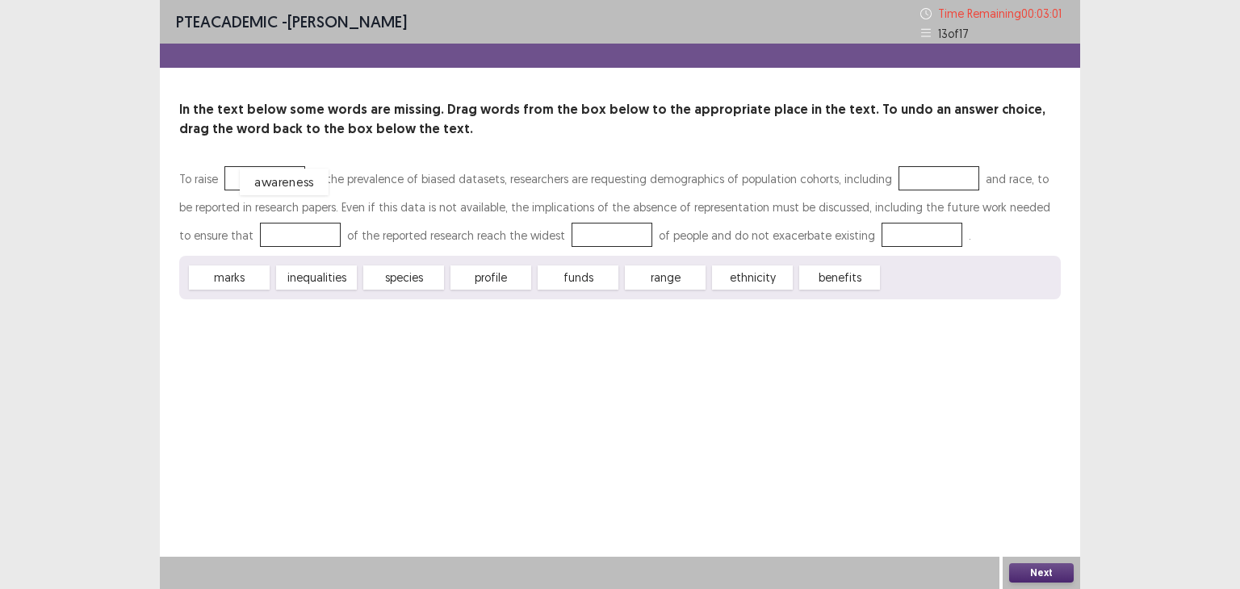
drag, startPoint x: 942, startPoint y: 279, endPoint x: 299, endPoint y: 183, distance: 649.8
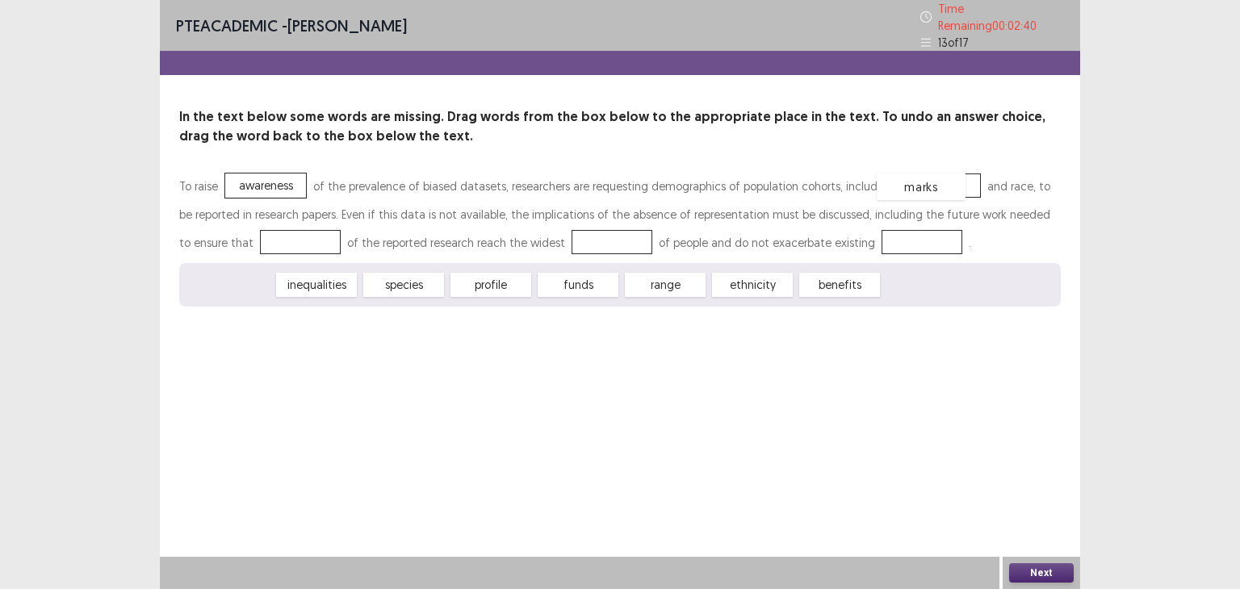
drag, startPoint x: 242, startPoint y: 274, endPoint x: 933, endPoint y: 176, distance: 698.1
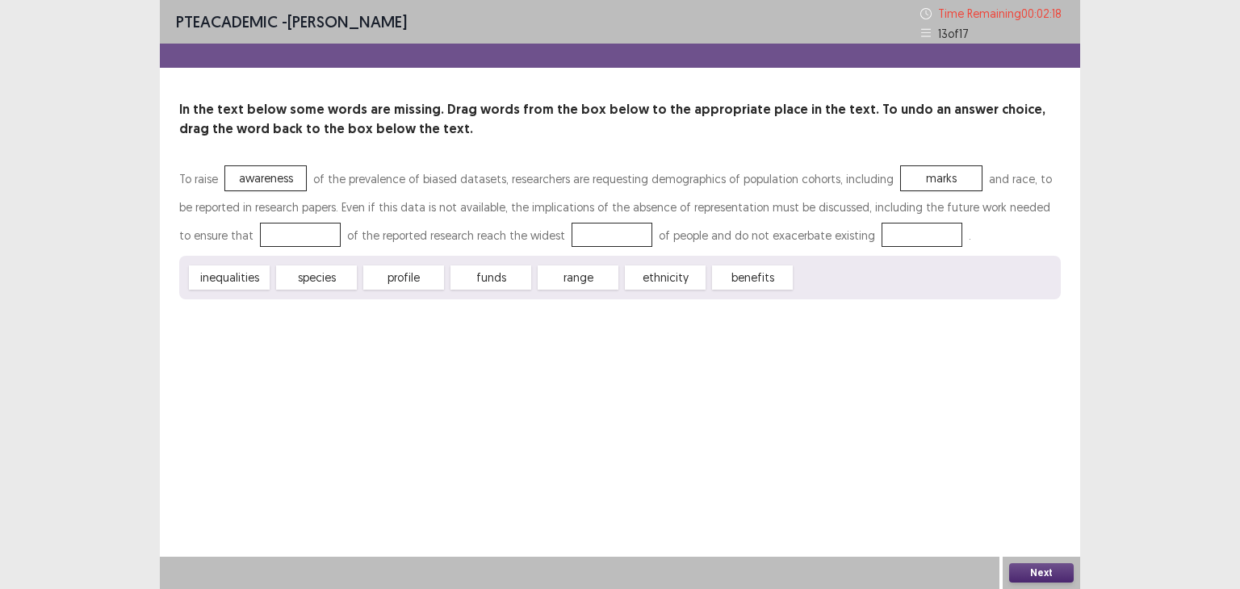
click at [736, 276] on div "benefits" at bounding box center [752, 278] width 81 height 24
drag, startPoint x: 774, startPoint y: 275, endPoint x: 762, endPoint y: 275, distance: 11.3
click at [762, 275] on div "benefits" at bounding box center [742, 277] width 89 height 27
drag, startPoint x: 598, startPoint y: 271, endPoint x: 539, endPoint y: 227, distance: 72.7
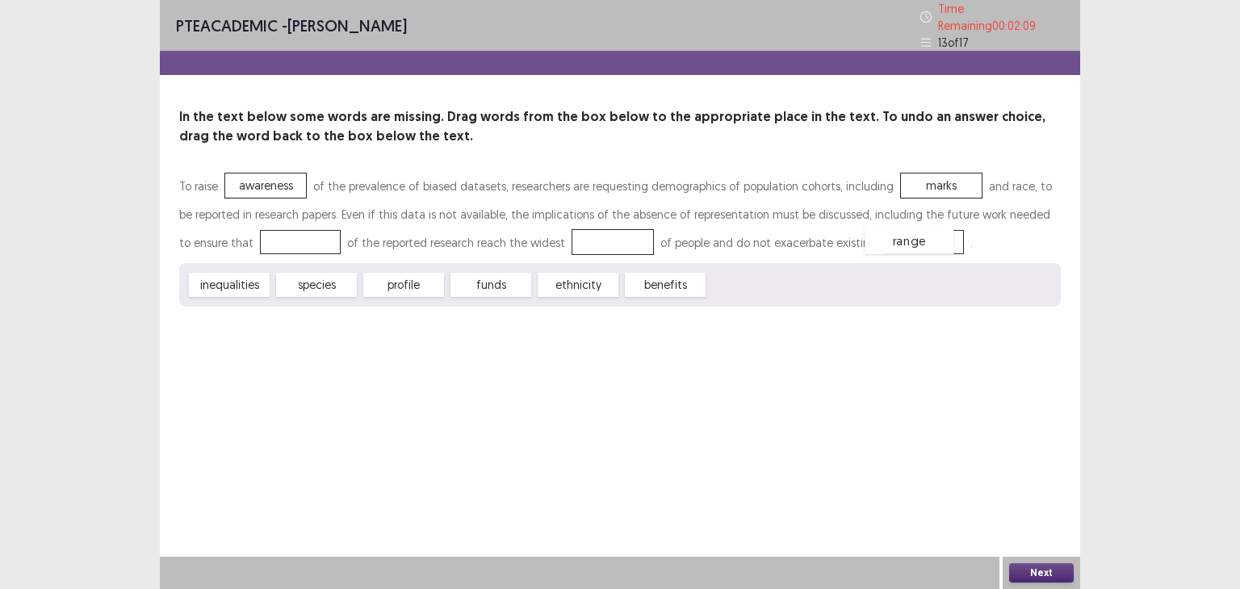
drag, startPoint x: 549, startPoint y: 237, endPoint x: 853, endPoint y: 230, distance: 303.7
drag, startPoint x: 831, startPoint y: 237, endPoint x: 558, endPoint y: 237, distance: 272.9
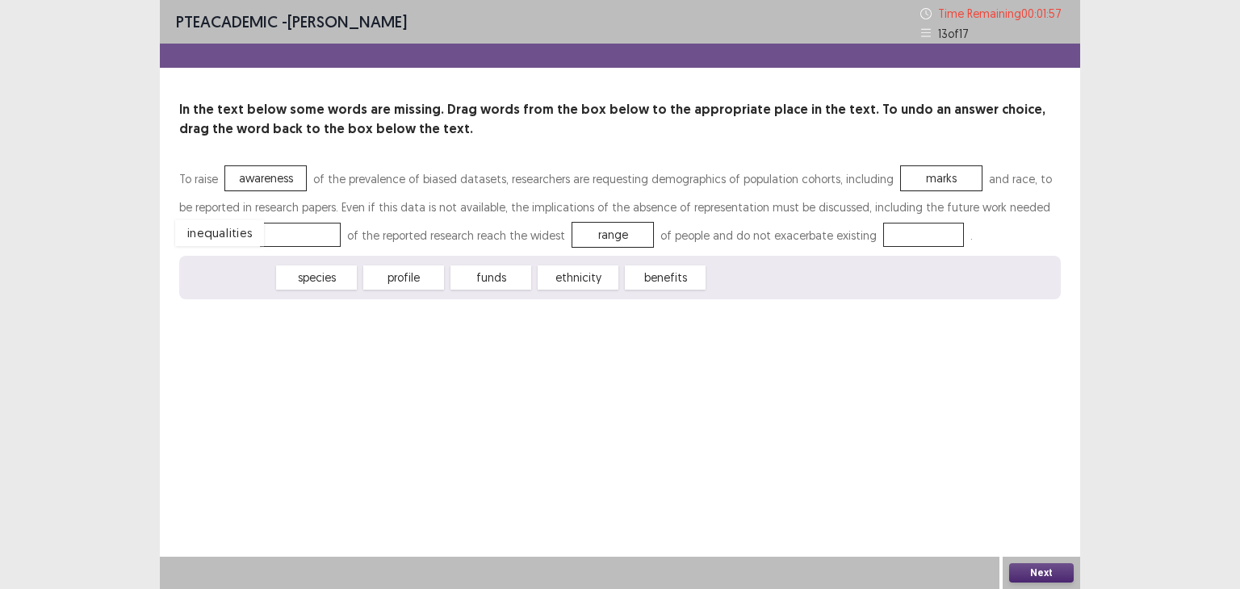
drag, startPoint x: 238, startPoint y: 275, endPoint x: 229, endPoint y: 230, distance: 46.2
drag, startPoint x: 412, startPoint y: 282, endPoint x: 847, endPoint y: 236, distance: 437.7
click at [1024, 566] on button "Next" at bounding box center [1041, 573] width 65 height 19
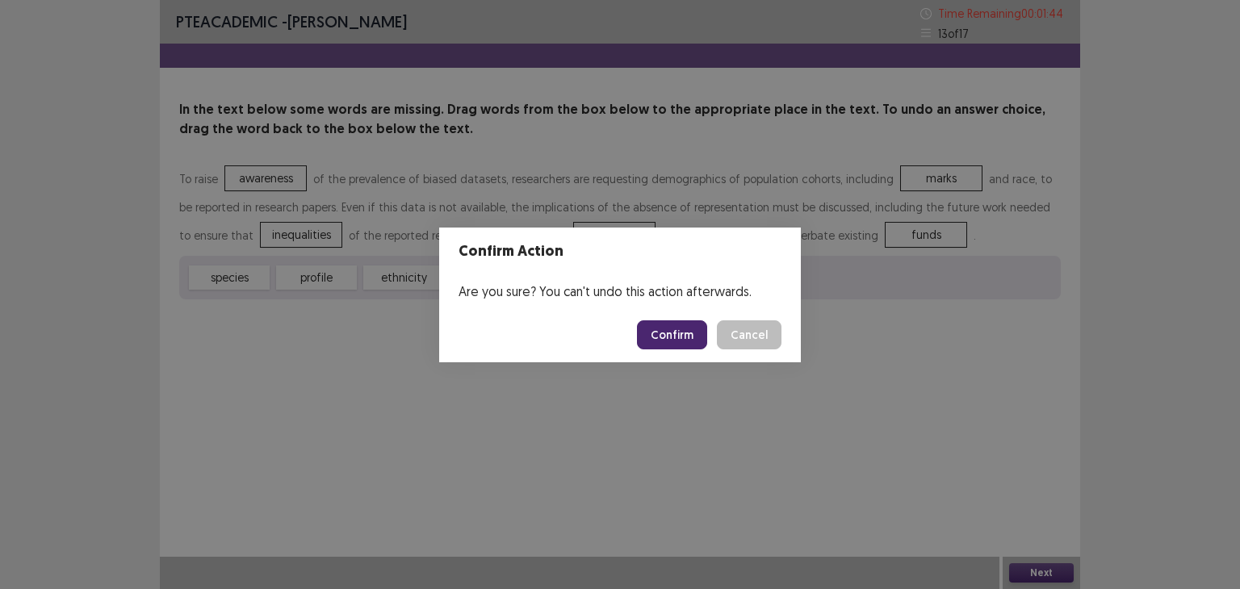
click at [656, 336] on button "Confirm" at bounding box center [672, 335] width 70 height 29
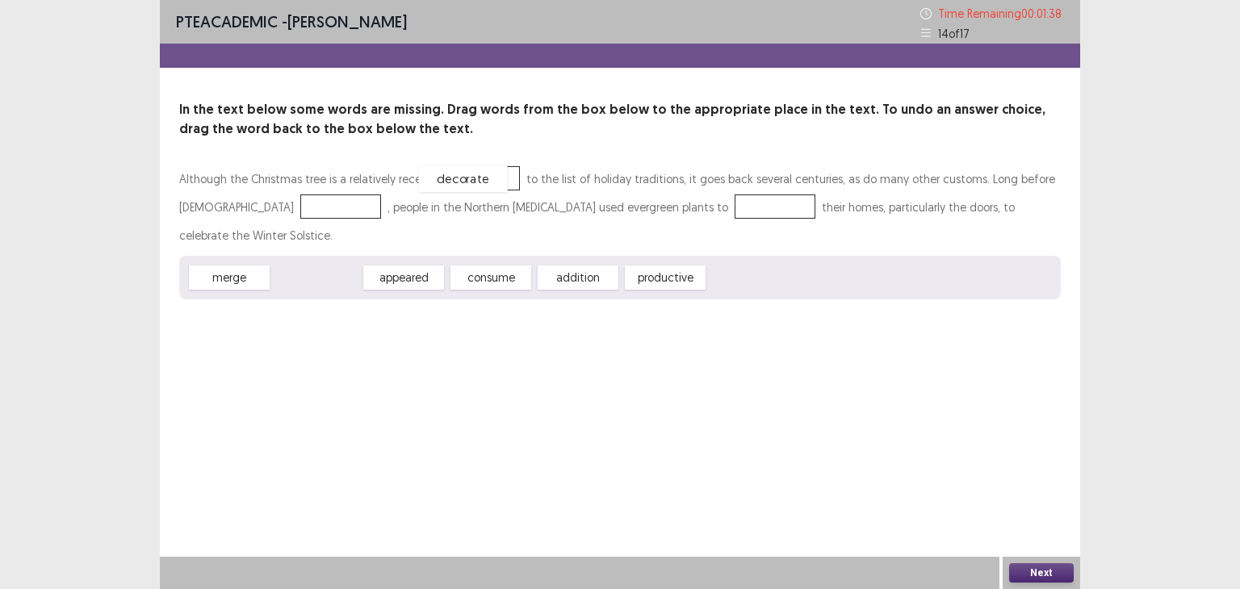
drag, startPoint x: 316, startPoint y: 279, endPoint x: 464, endPoint y: 179, distance: 178.1
drag, startPoint x: 305, startPoint y: 278, endPoint x: 273, endPoint y: 204, distance: 80.3
drag, startPoint x: 480, startPoint y: 167, endPoint x: 689, endPoint y: 189, distance: 210.3
drag, startPoint x: 421, startPoint y: 280, endPoint x: 464, endPoint y: 185, distance: 104.8
click at [1034, 567] on button "Next" at bounding box center [1041, 573] width 65 height 19
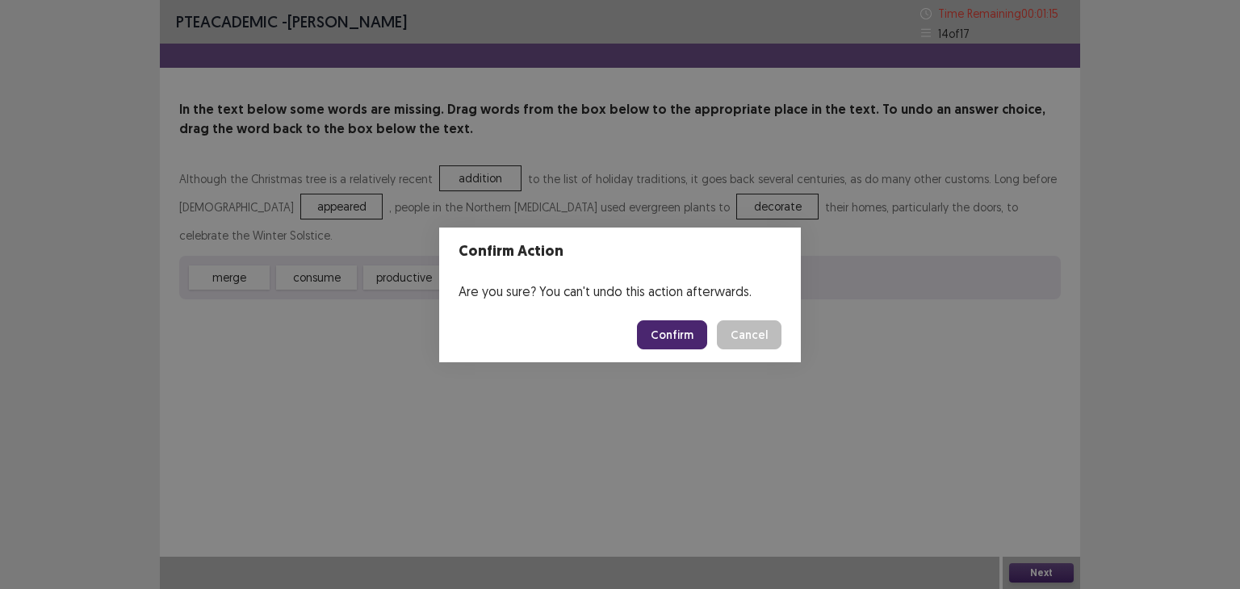
click at [691, 343] on button "Confirm" at bounding box center [672, 335] width 70 height 29
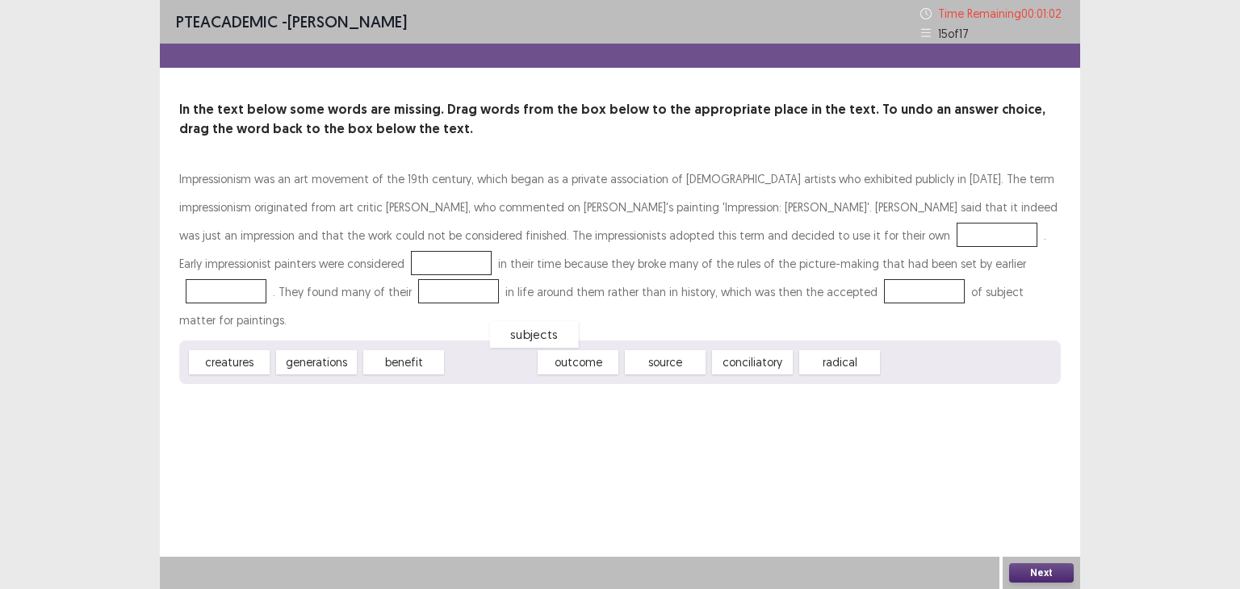
drag, startPoint x: 506, startPoint y: 338, endPoint x: 543, endPoint y: 335, distance: 36.5
click at [543, 335] on div "subjects" at bounding box center [534, 334] width 89 height 27
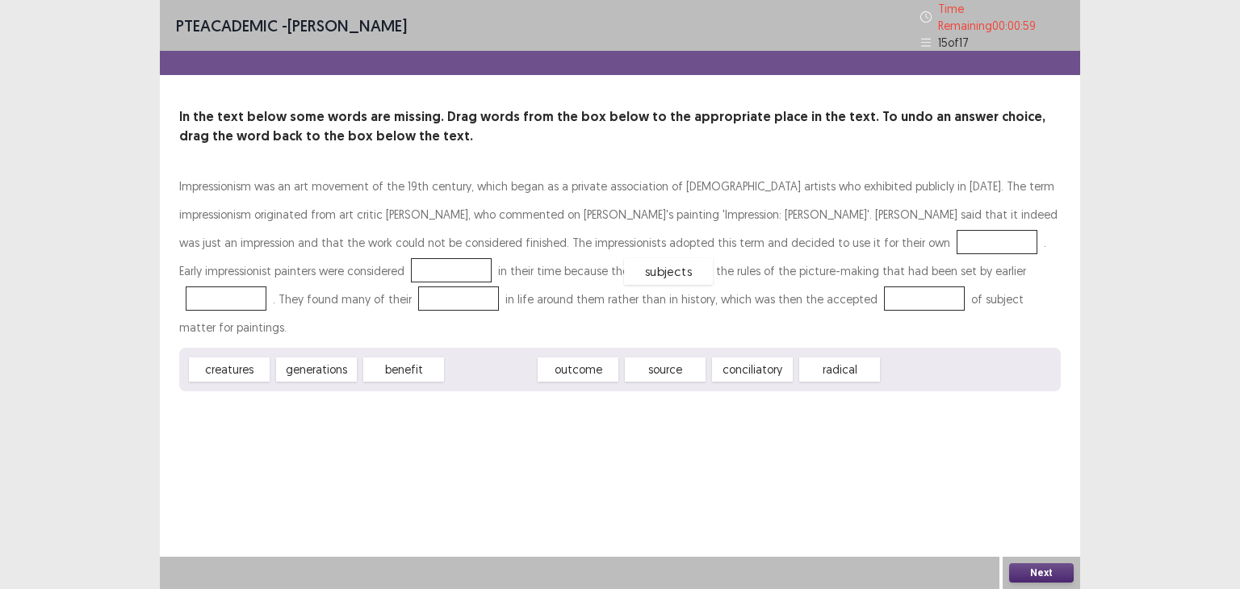
drag, startPoint x: 507, startPoint y: 335, endPoint x: 691, endPoint y: 233, distance: 210.7
drag, startPoint x: 394, startPoint y: 338, endPoint x: 224, endPoint y: 266, distance: 185.2
drag, startPoint x: 590, startPoint y: 336, endPoint x: 818, endPoint y: 268, distance: 237.6
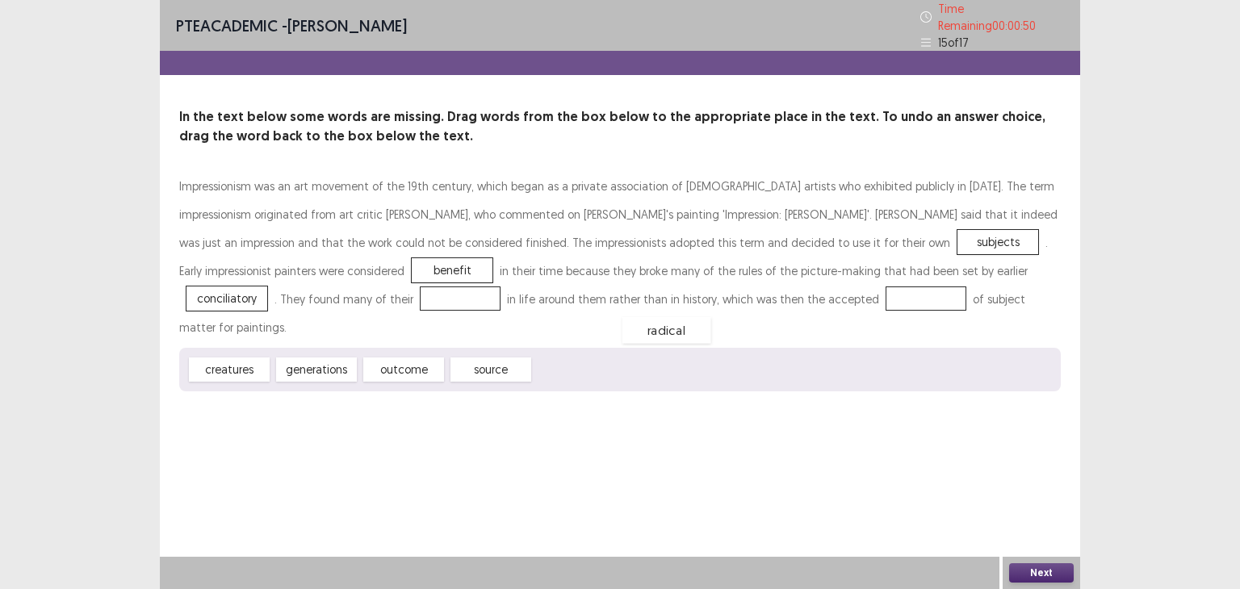
drag, startPoint x: 598, startPoint y: 338, endPoint x: 687, endPoint y: 298, distance: 97.2
click at [883, 295] on div "radical" at bounding box center [927, 299] width 89 height 27
drag, startPoint x: 502, startPoint y: 343, endPoint x: 669, endPoint y: 304, distance: 171.6
drag, startPoint x: 226, startPoint y: 335, endPoint x: 236, endPoint y: 303, distance: 33.7
click at [1047, 576] on button "Next" at bounding box center [1041, 573] width 65 height 19
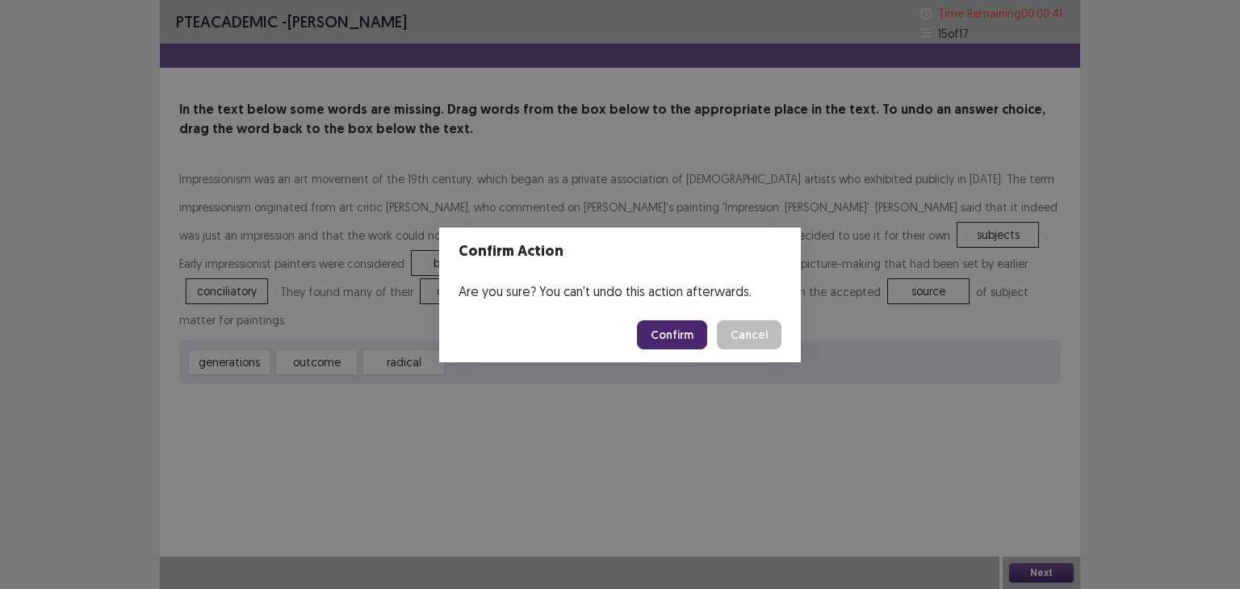
click at [668, 332] on button "Confirm" at bounding box center [672, 335] width 70 height 29
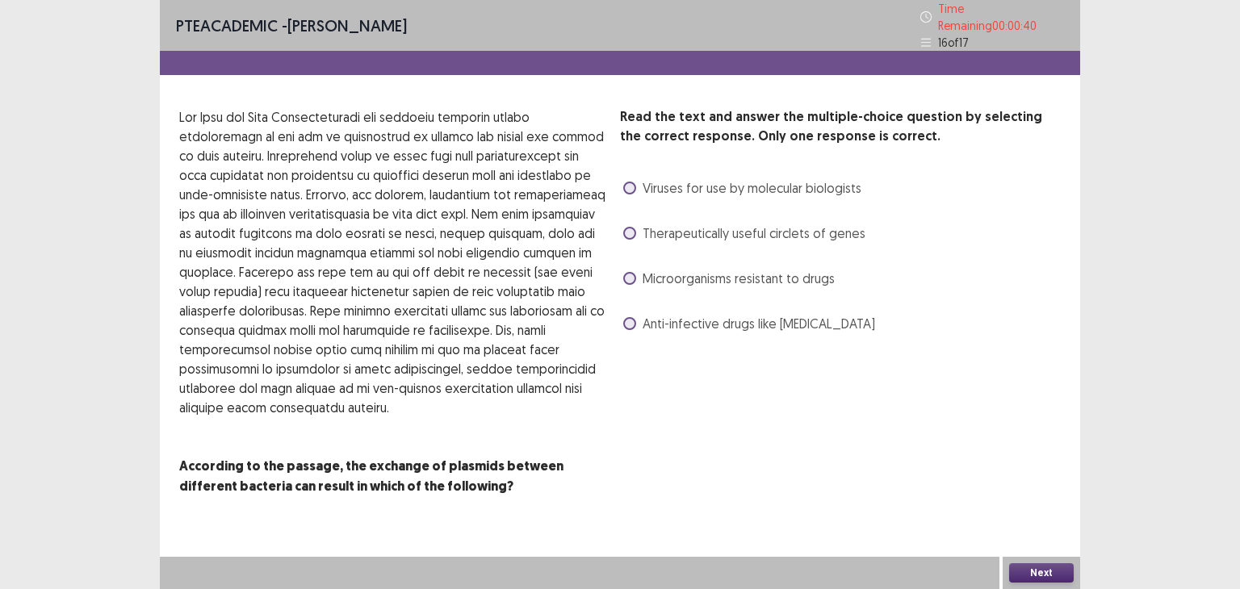
click at [713, 224] on span "Therapeutically useful circlets of genes" at bounding box center [754, 233] width 223 height 19
click at [1066, 570] on button "Next" at bounding box center [1041, 573] width 65 height 19
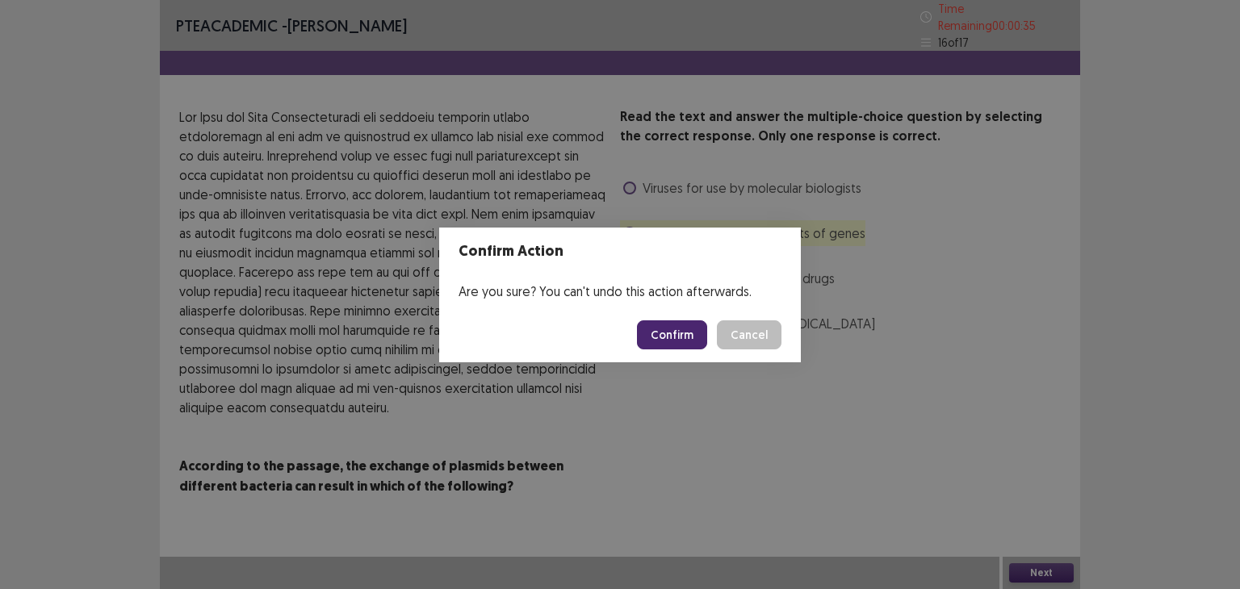
click at [665, 325] on button "Confirm" at bounding box center [672, 335] width 70 height 29
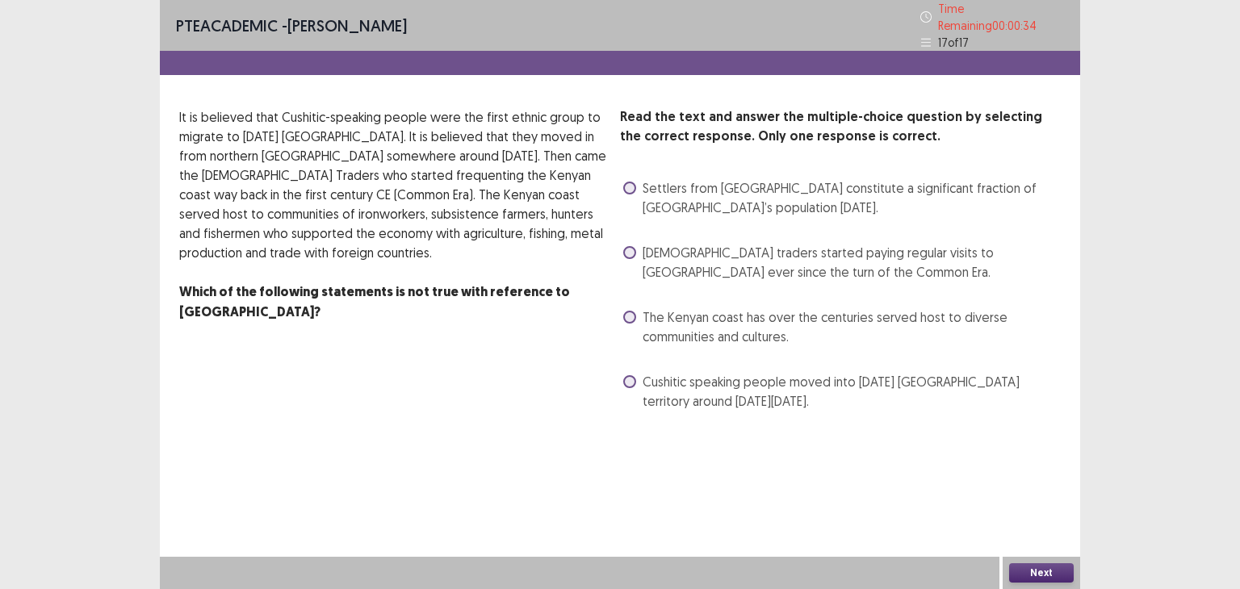
click at [704, 376] on span "Cushitic speaking people moved into [DATE] [GEOGRAPHIC_DATA] territory around […" at bounding box center [852, 391] width 418 height 39
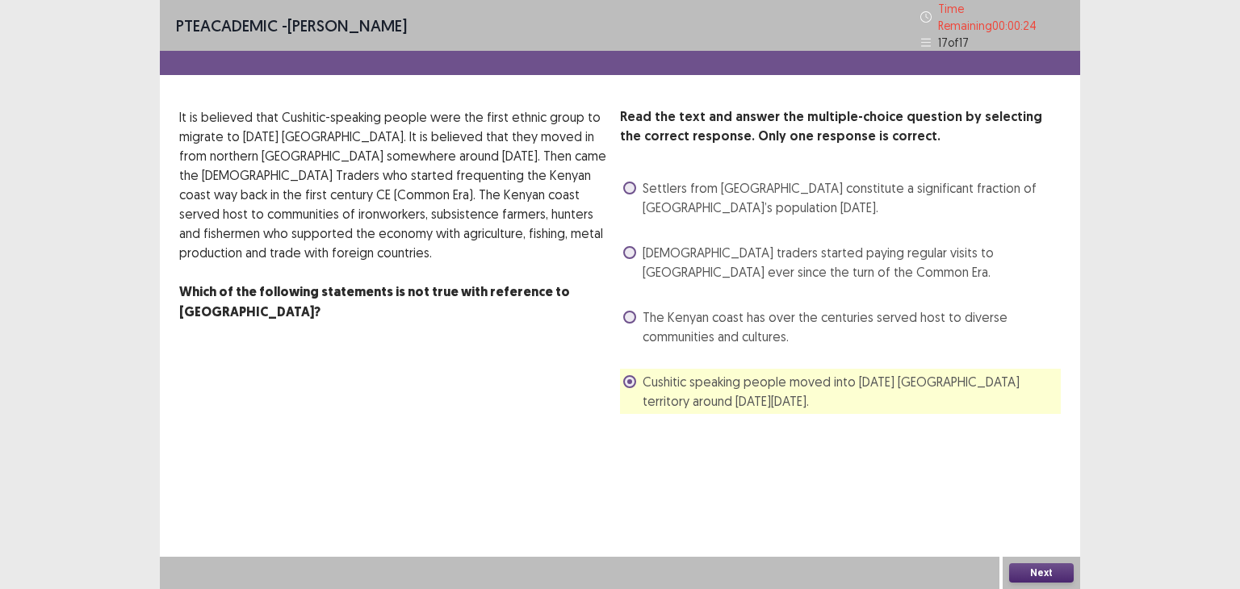
click at [724, 333] on span "The Kenyan coast has over the centuries served host to diverse communities and …" at bounding box center [852, 327] width 418 height 39
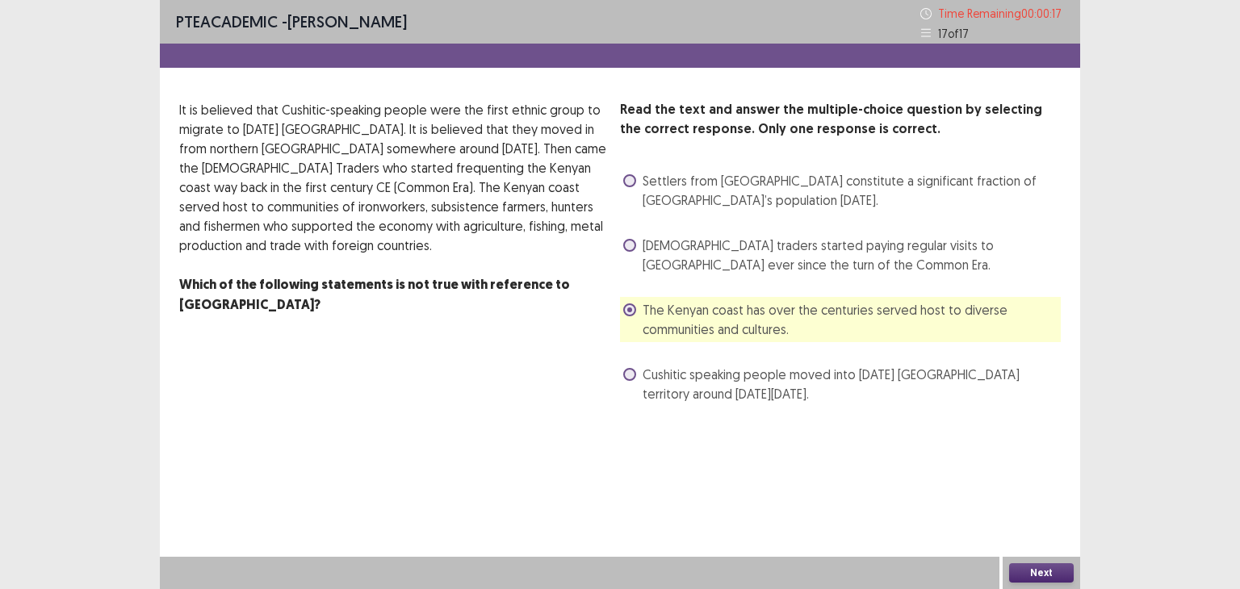
click at [779, 245] on span "[DEMOGRAPHIC_DATA] traders started paying regular visits to [GEOGRAPHIC_DATA] e…" at bounding box center [852, 255] width 418 height 39
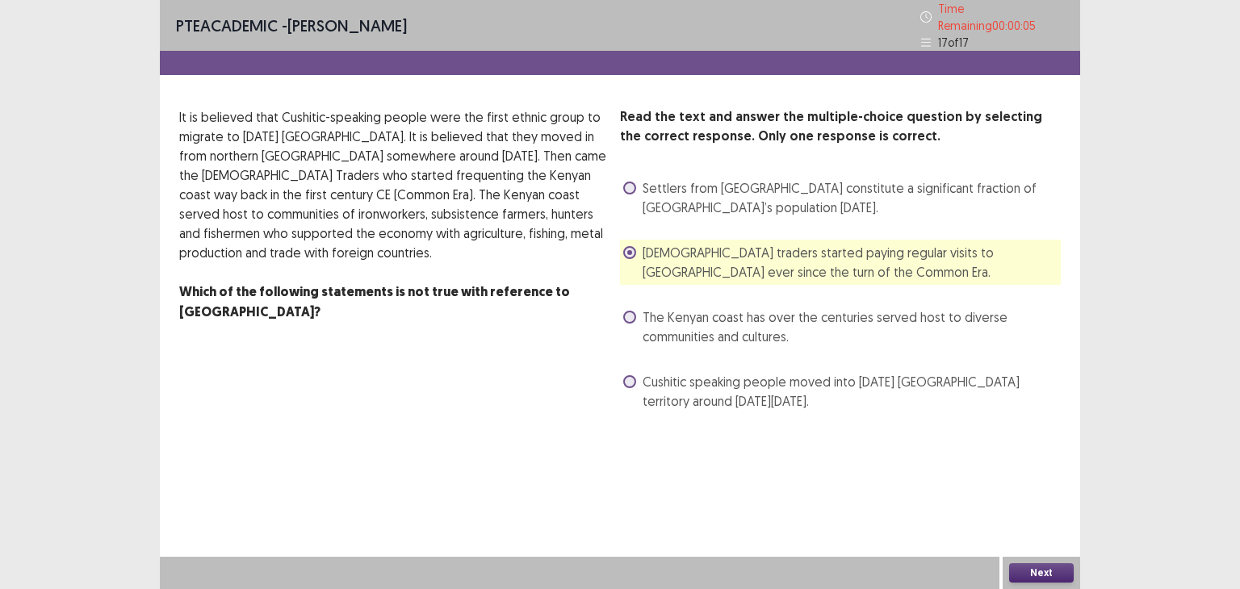
click at [1043, 571] on button "Next" at bounding box center [1041, 573] width 65 height 19
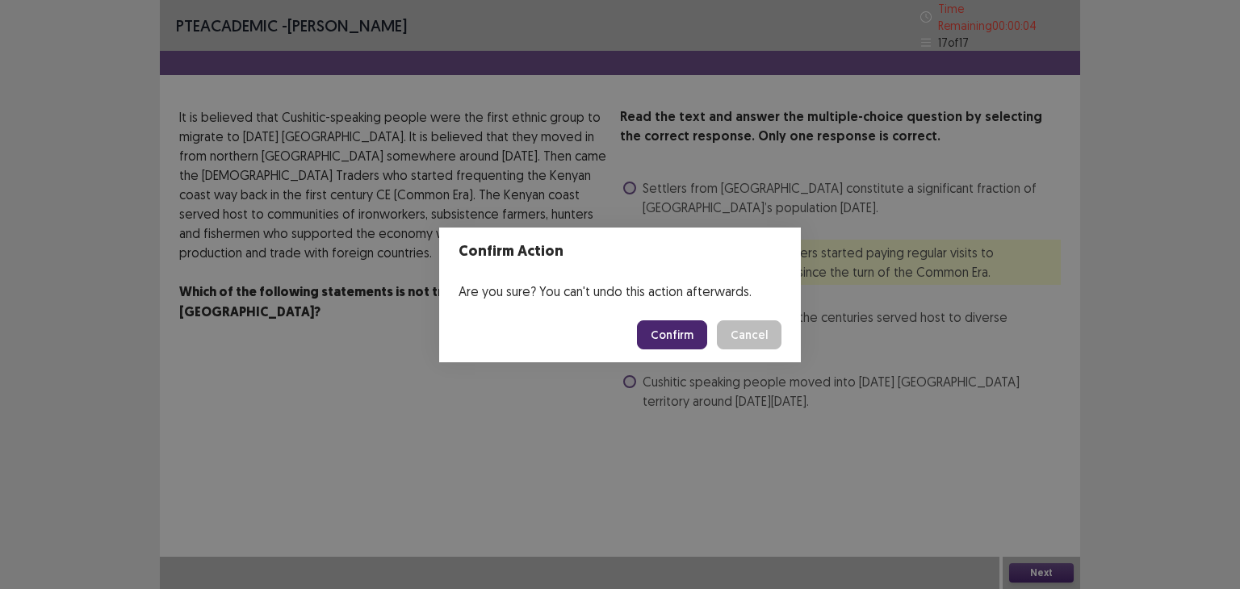
click at [698, 344] on button "Confirm" at bounding box center [672, 335] width 70 height 29
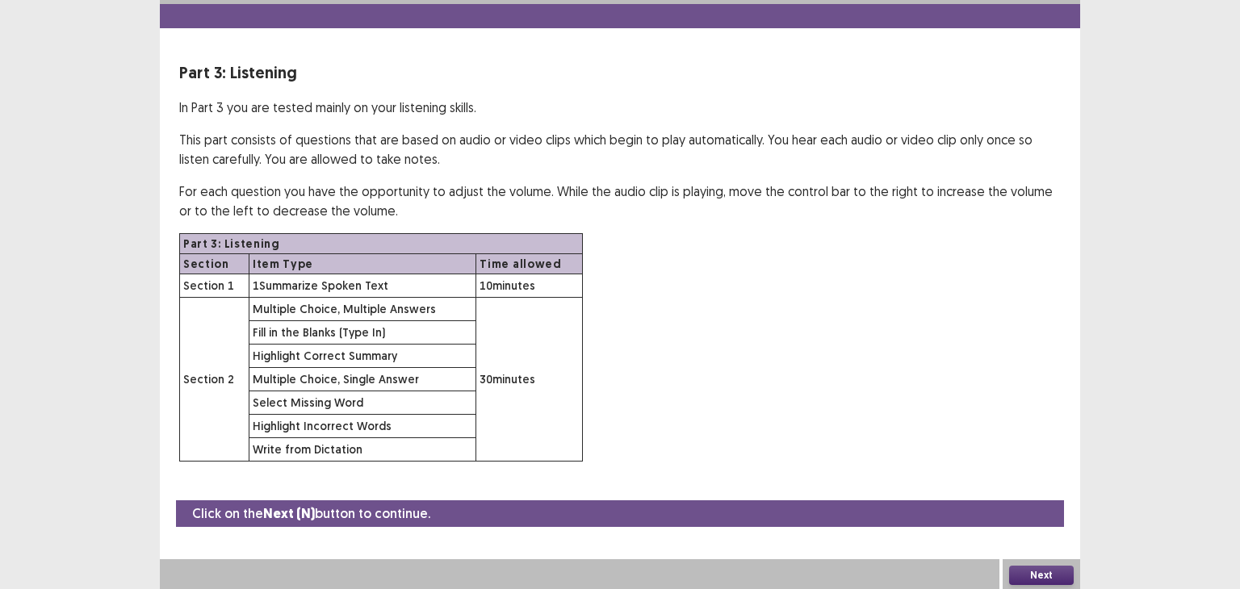
scroll to position [39, 0]
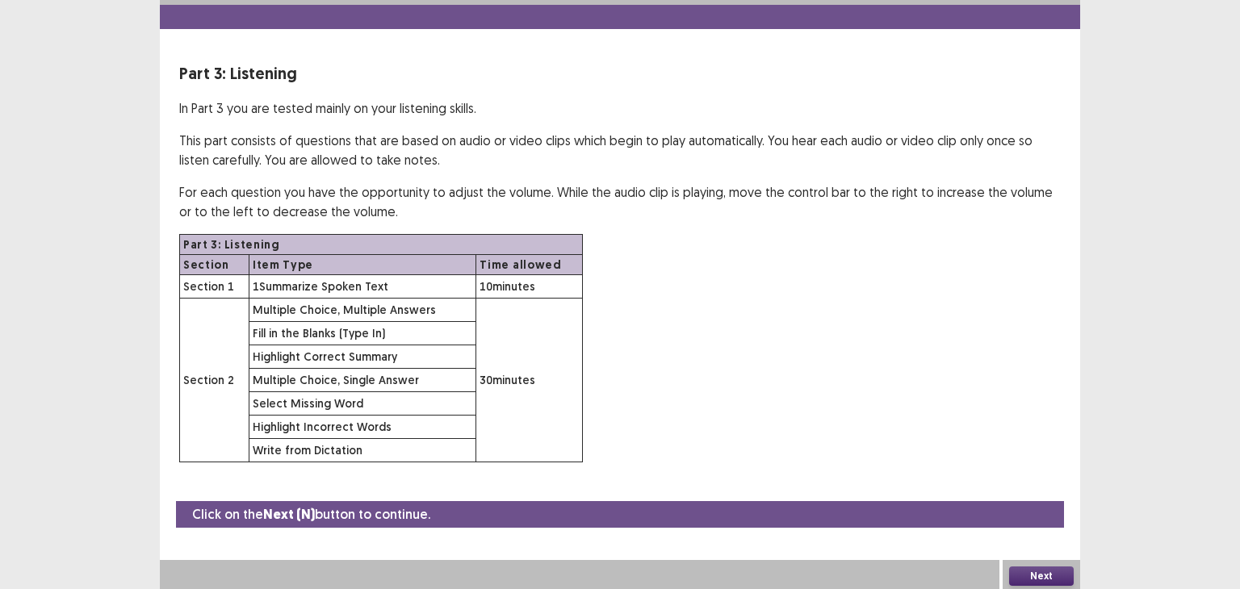
click at [1034, 574] on button "Next" at bounding box center [1041, 576] width 65 height 19
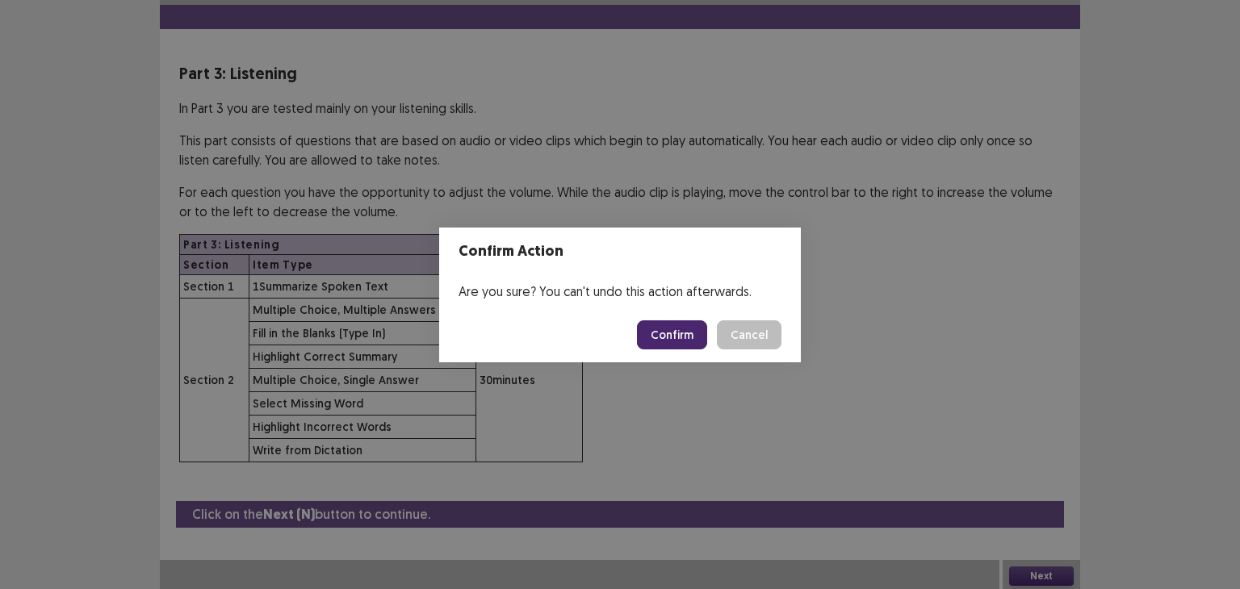
click at [694, 331] on button "Confirm" at bounding box center [672, 335] width 70 height 29
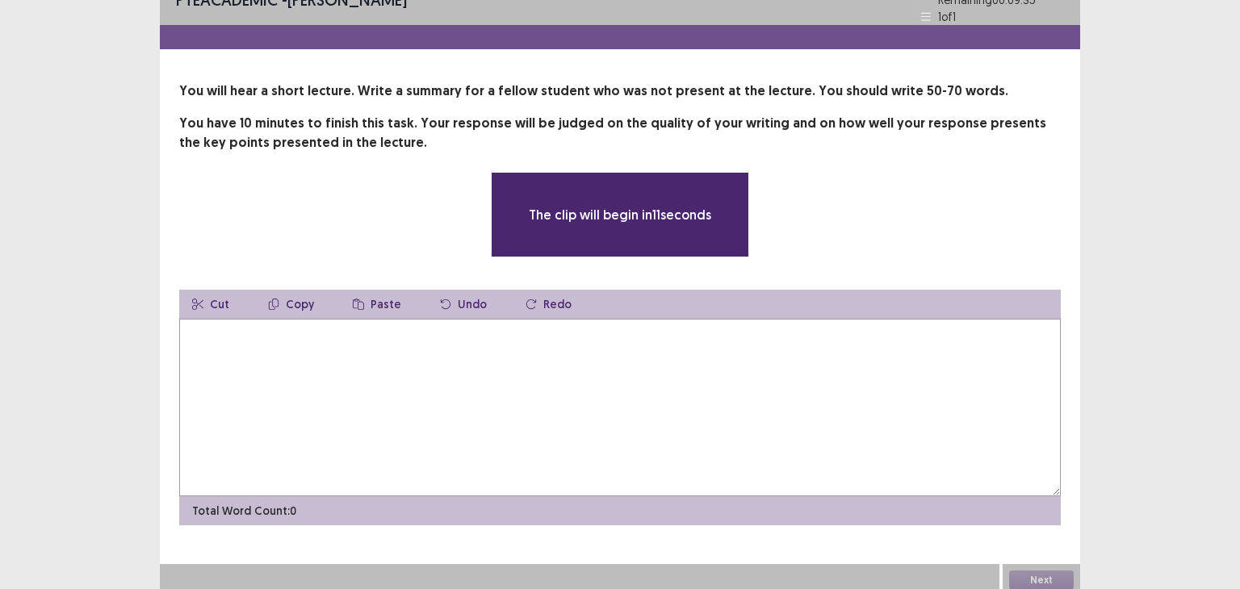
scroll to position [0, 0]
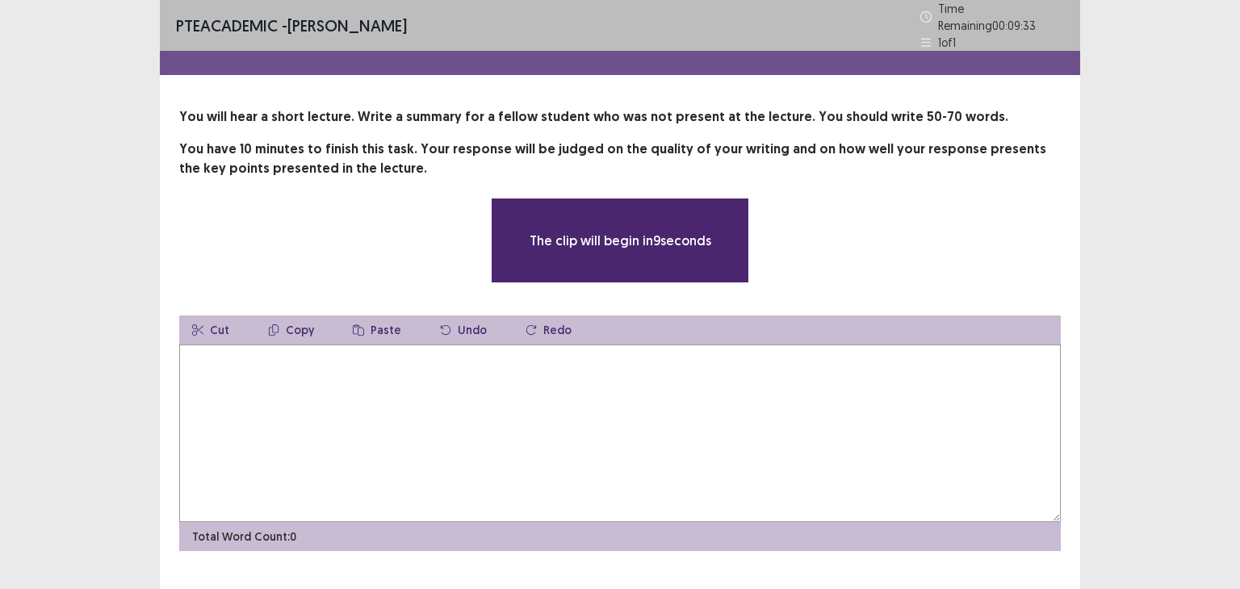
click at [677, 399] on textarea at bounding box center [620, 434] width 882 height 178
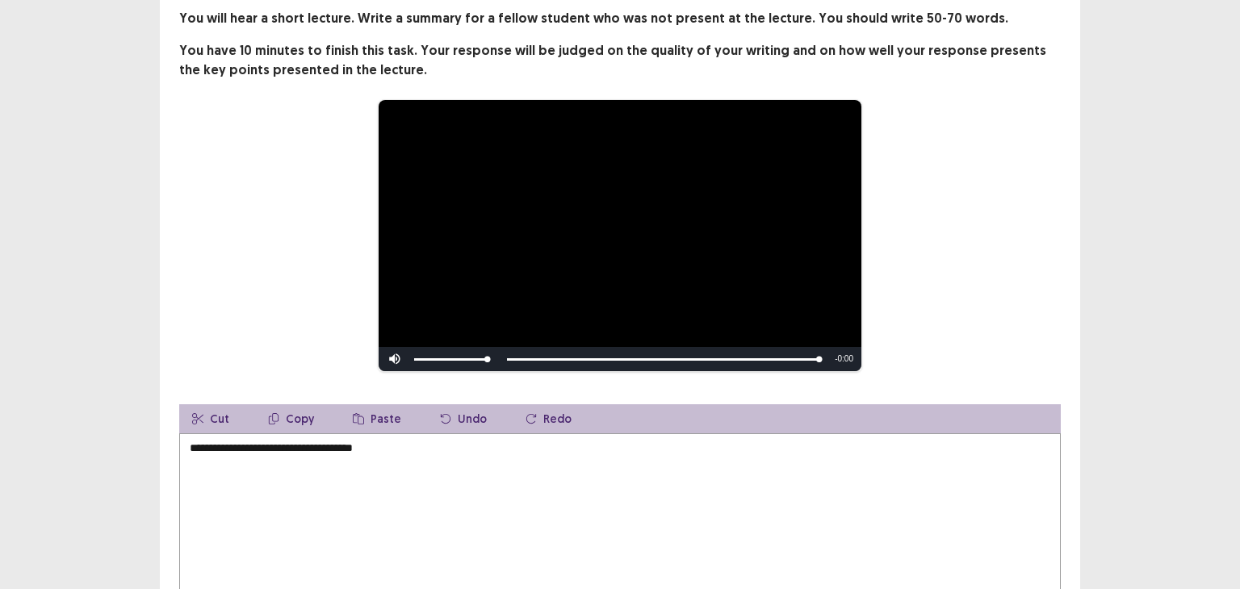
scroll to position [100, 0]
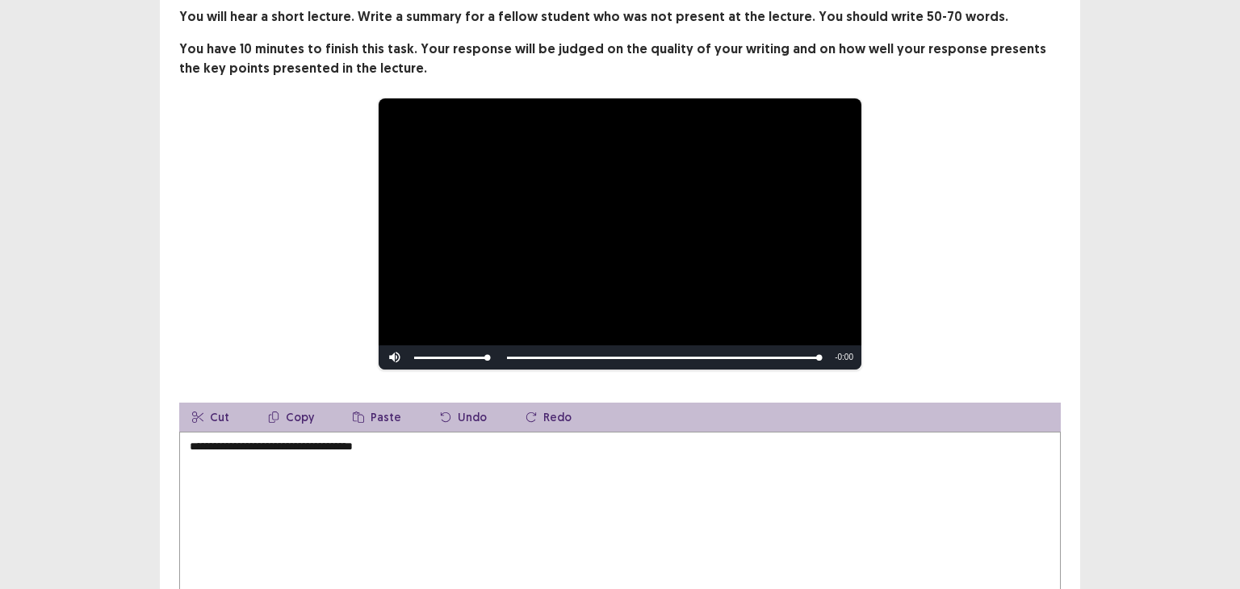
click at [473, 454] on textarea "**********" at bounding box center [620, 521] width 882 height 178
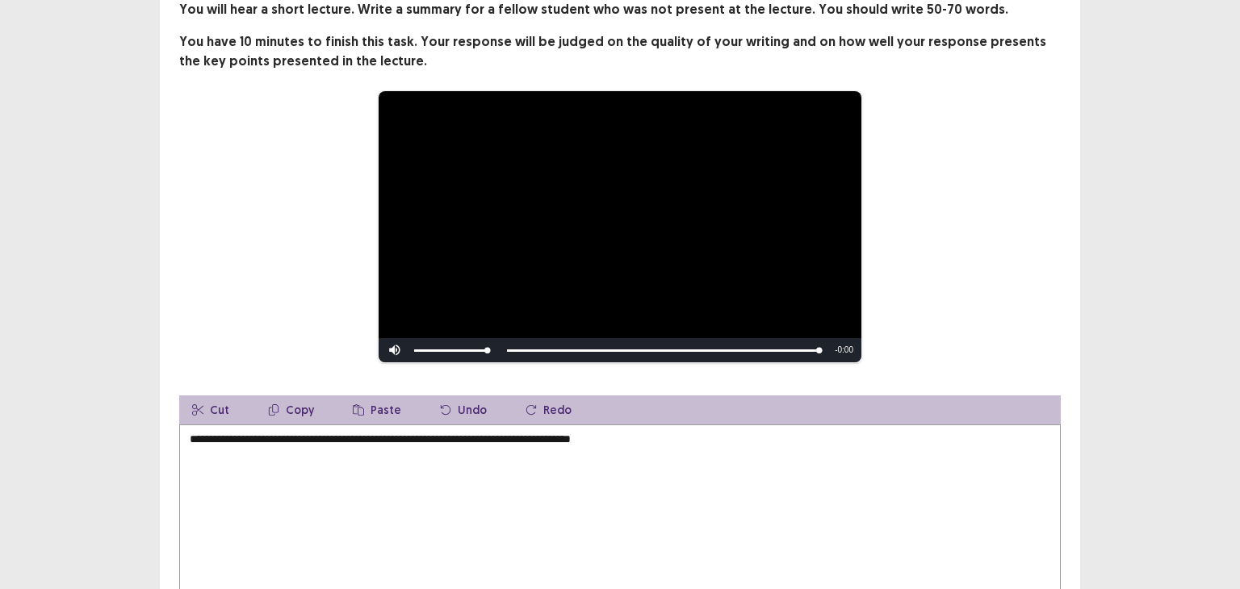
scroll to position [213, 0]
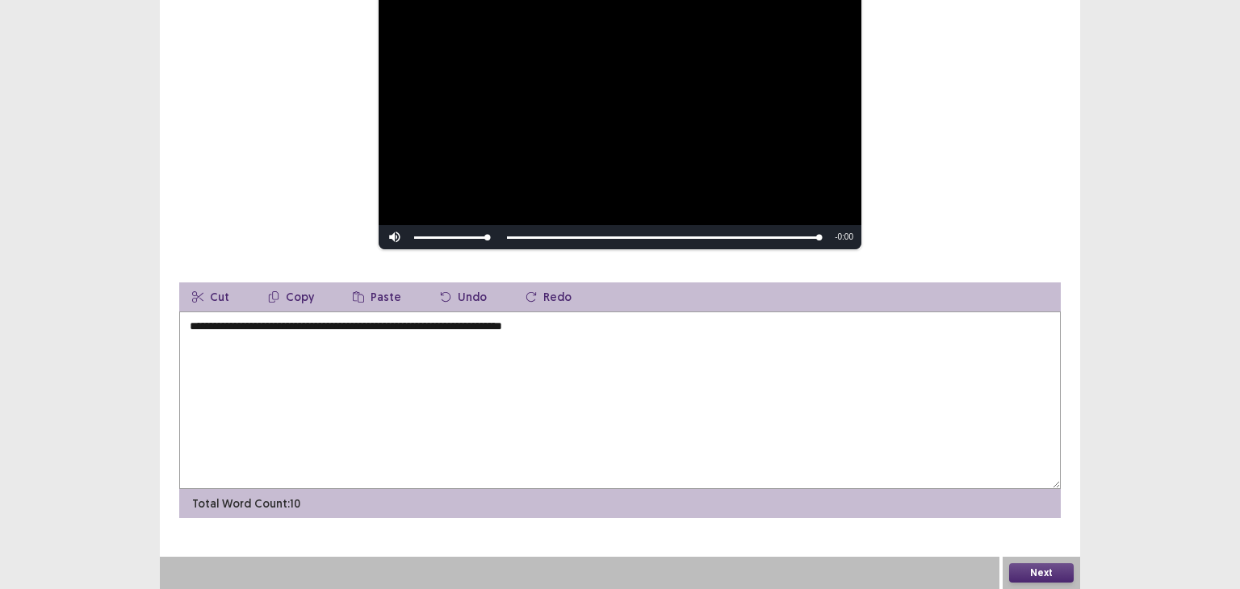
click at [614, 330] on textarea "**********" at bounding box center [620, 401] width 882 height 178
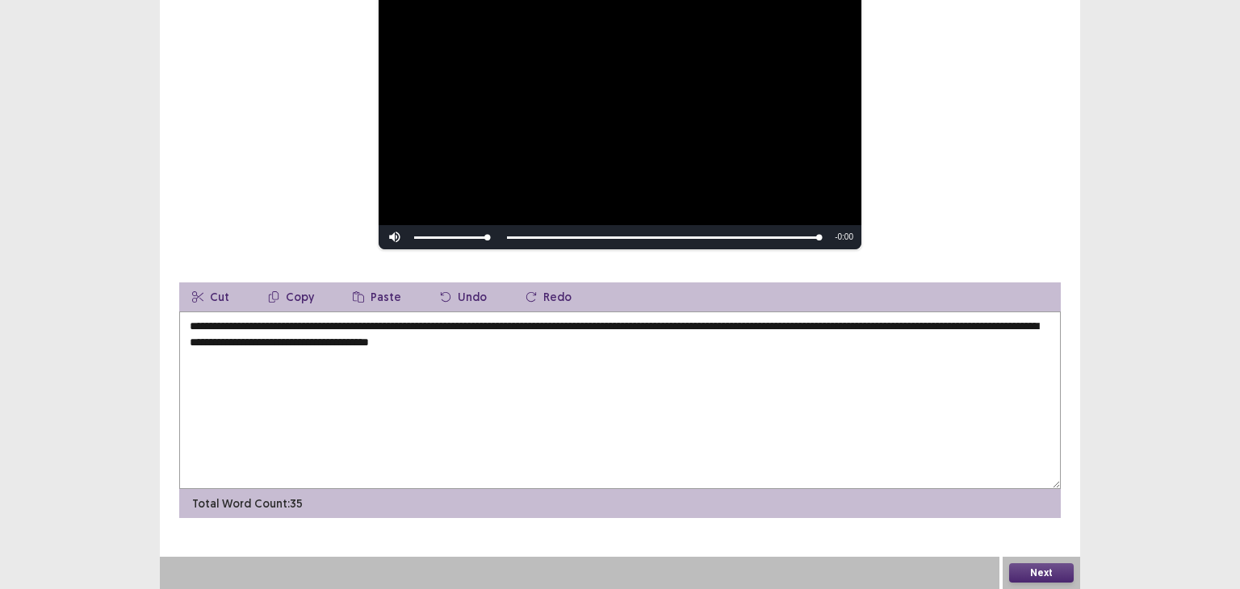
click at [648, 344] on textarea "**********" at bounding box center [620, 401] width 882 height 178
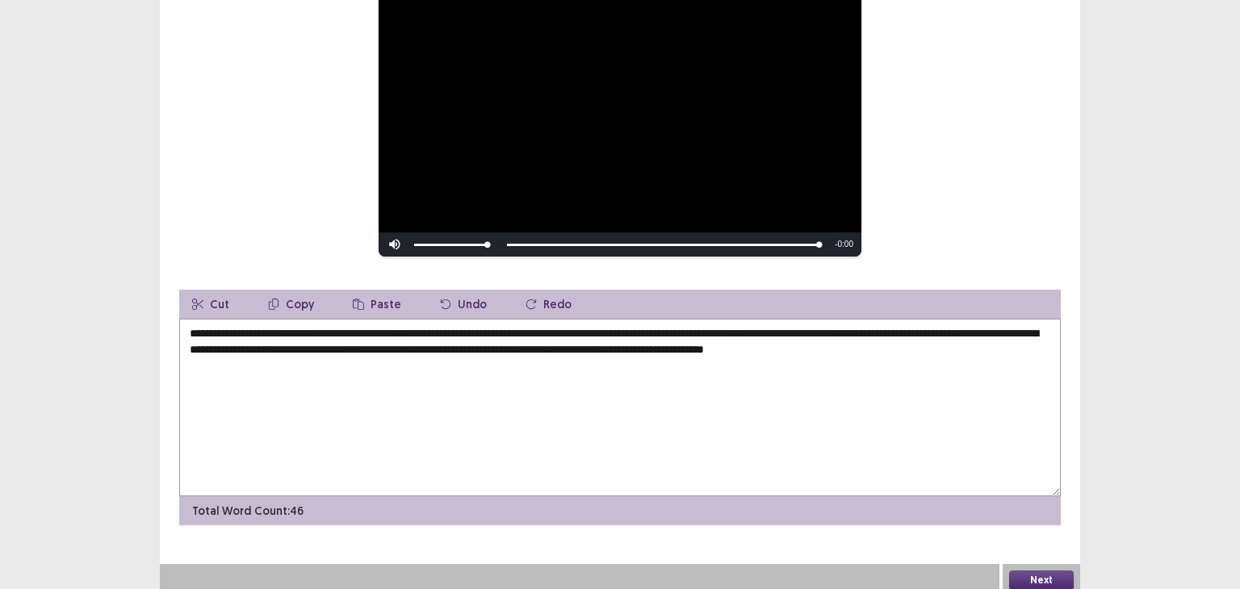
click at [1037, 339] on textarea "**********" at bounding box center [620, 408] width 882 height 178
click at [545, 361] on textarea "**********" at bounding box center [620, 408] width 882 height 178
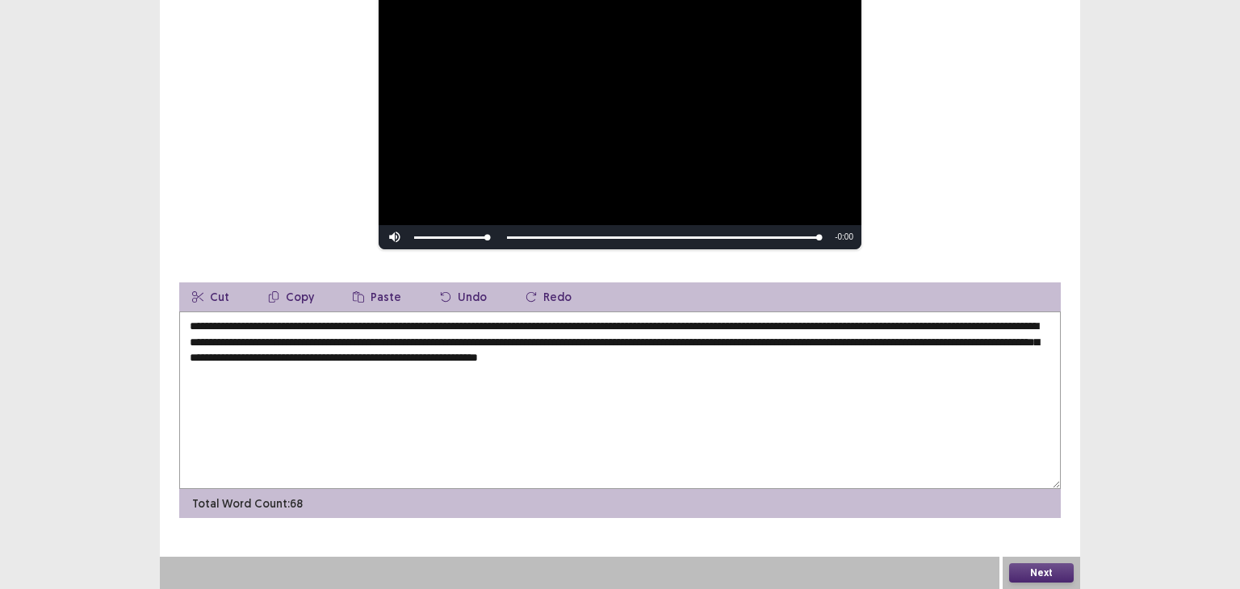
click at [661, 327] on textarea "**********" at bounding box center [620, 401] width 882 height 178
click at [712, 360] on textarea "**********" at bounding box center [620, 401] width 882 height 178
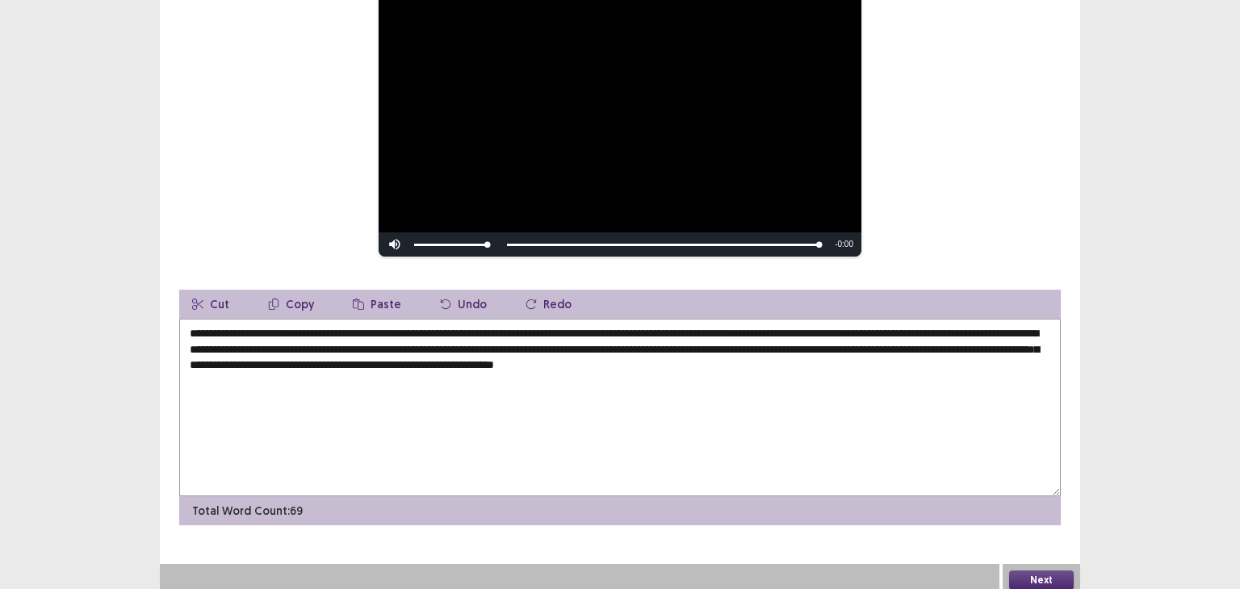
click at [742, 405] on textarea "**********" at bounding box center [620, 408] width 882 height 178
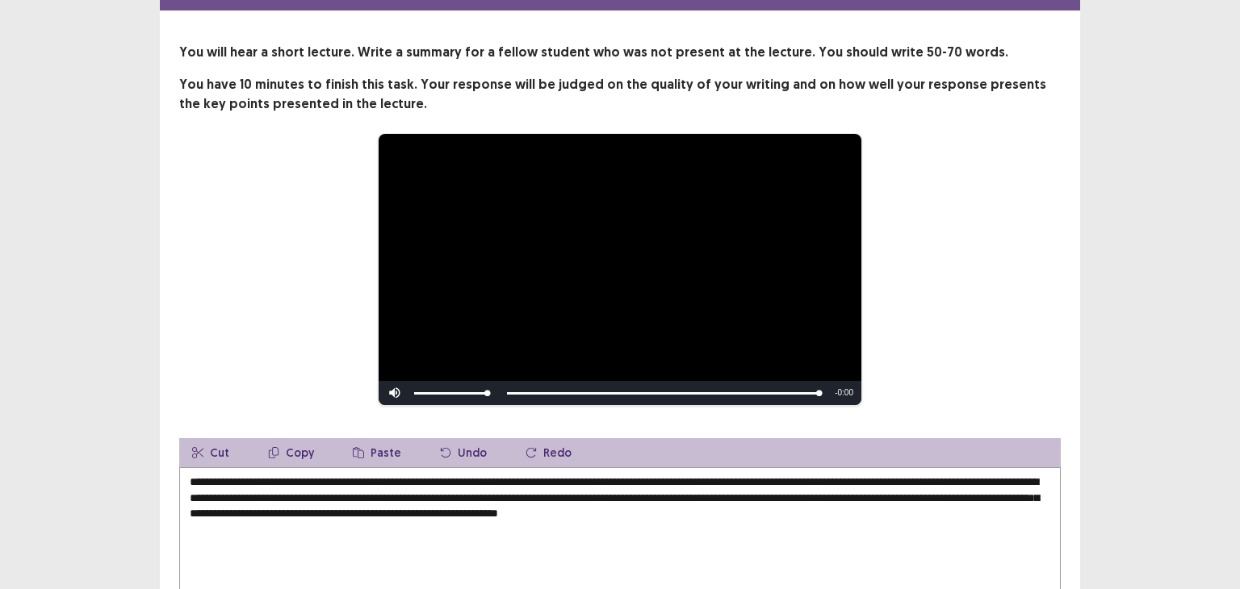
scroll to position [86, 0]
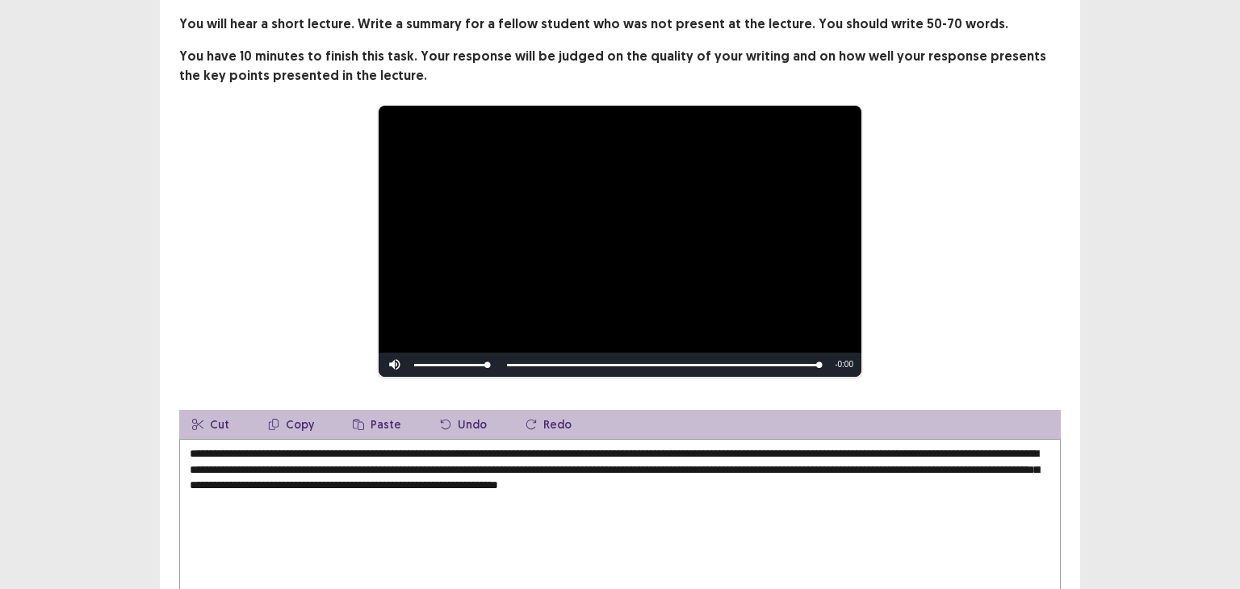
click at [404, 485] on textarea "**********" at bounding box center [620, 528] width 882 height 178
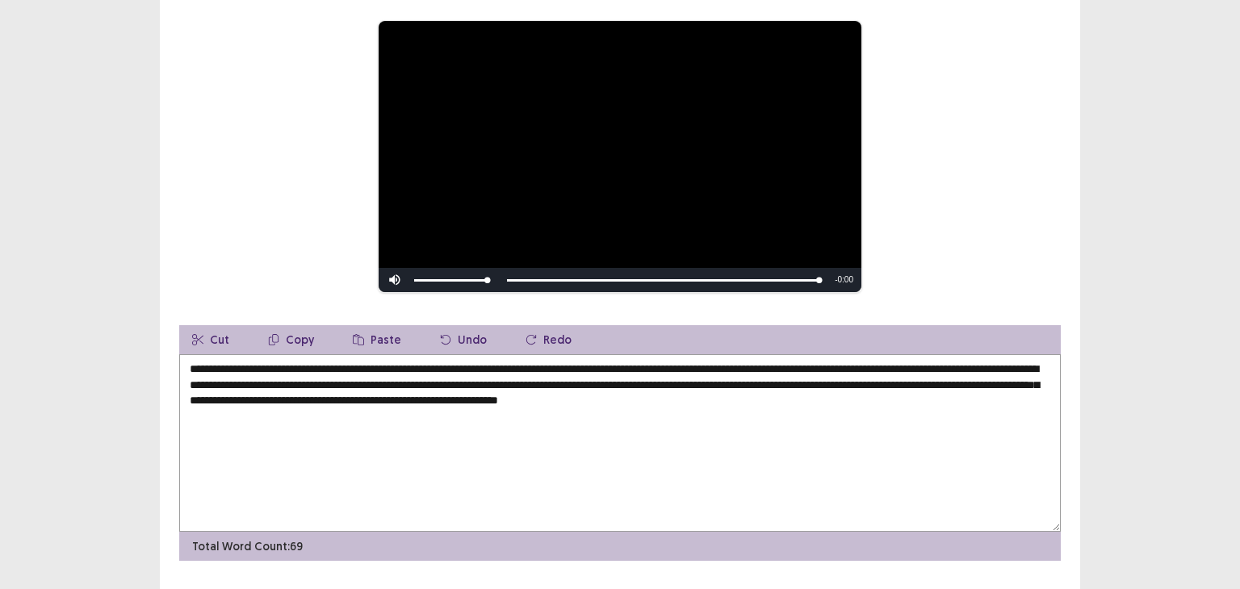
scroll to position [184, 0]
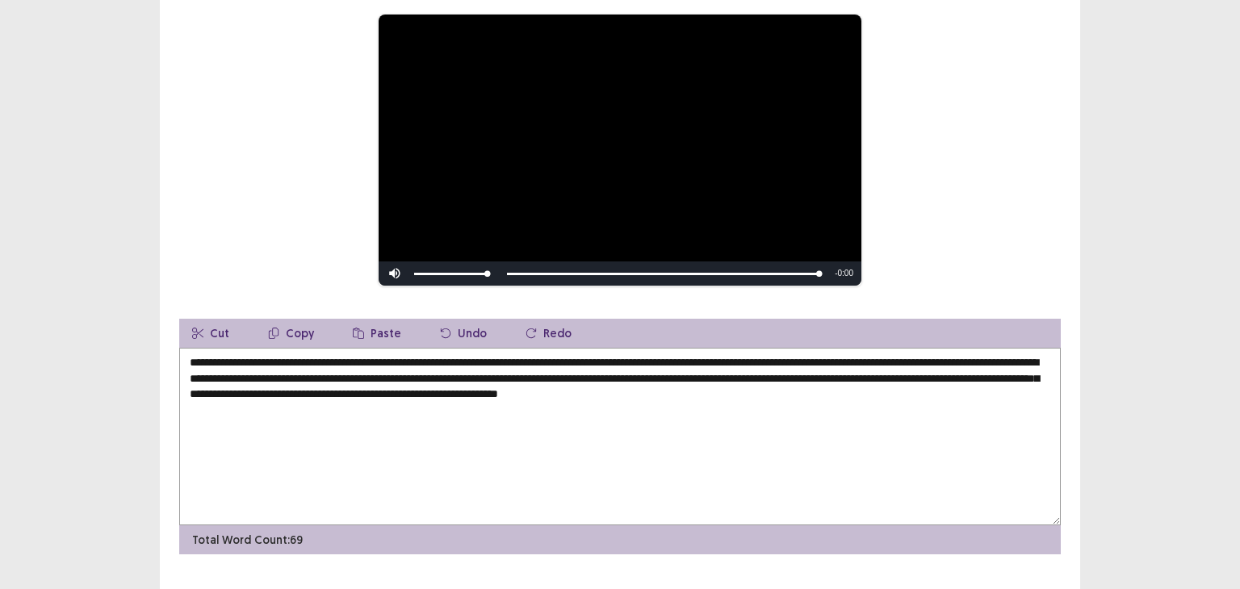
click at [563, 385] on textarea "**********" at bounding box center [620, 437] width 882 height 178
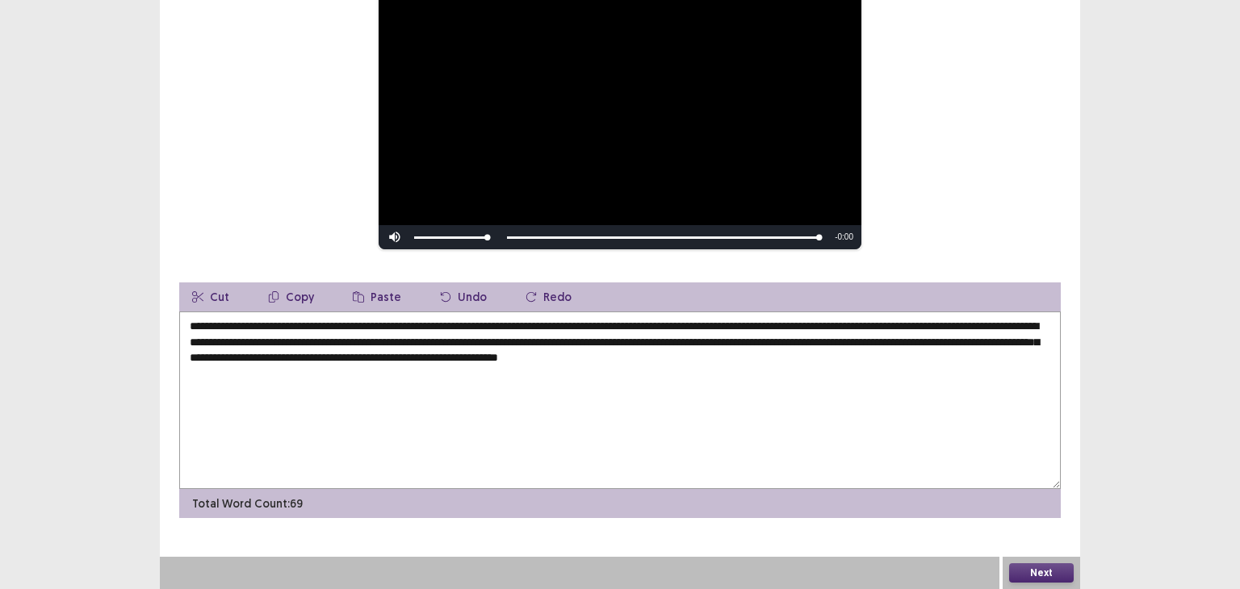
type textarea "**********"
click at [1015, 578] on button "Next" at bounding box center [1041, 573] width 65 height 19
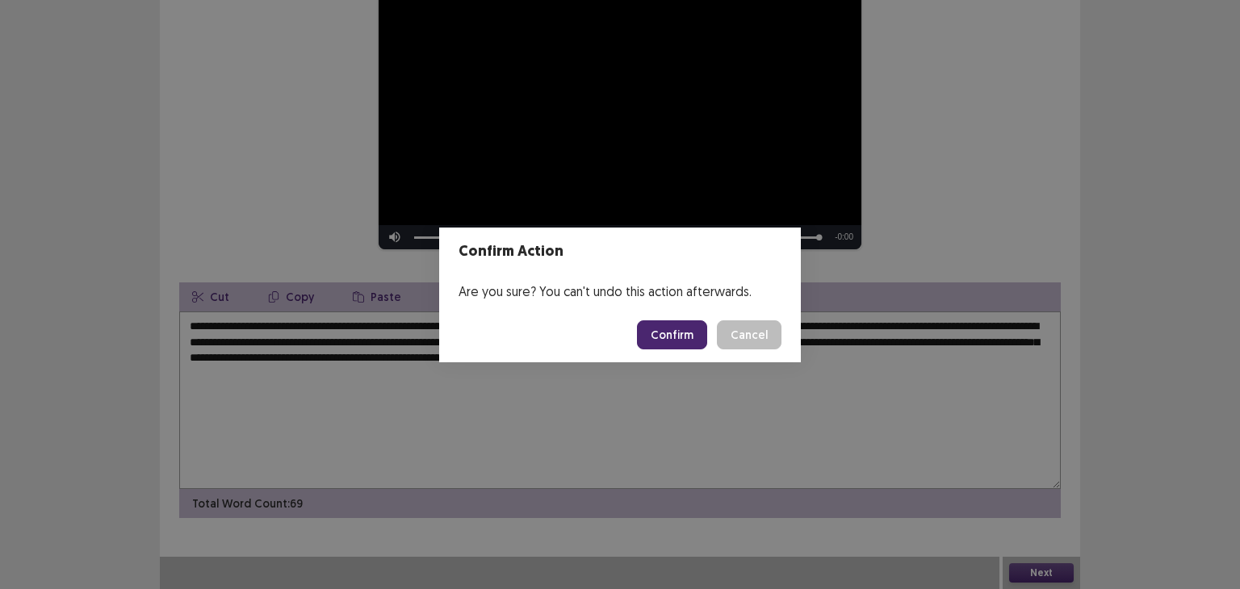
click at [652, 327] on button "Confirm" at bounding box center [672, 335] width 70 height 29
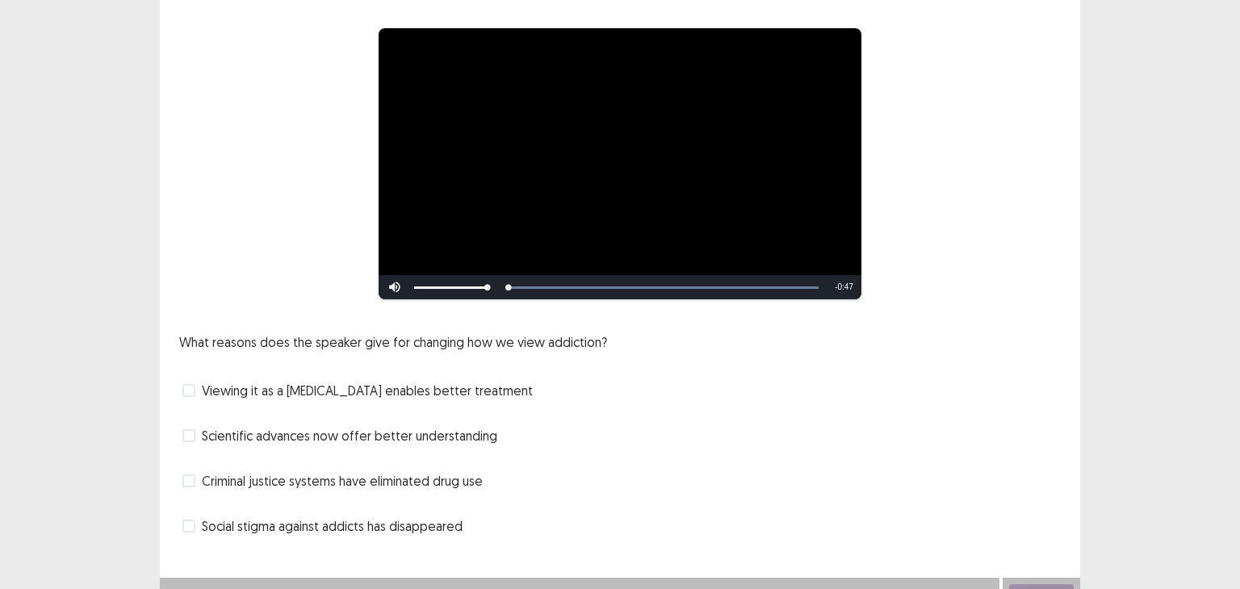
scroll to position [139, 0]
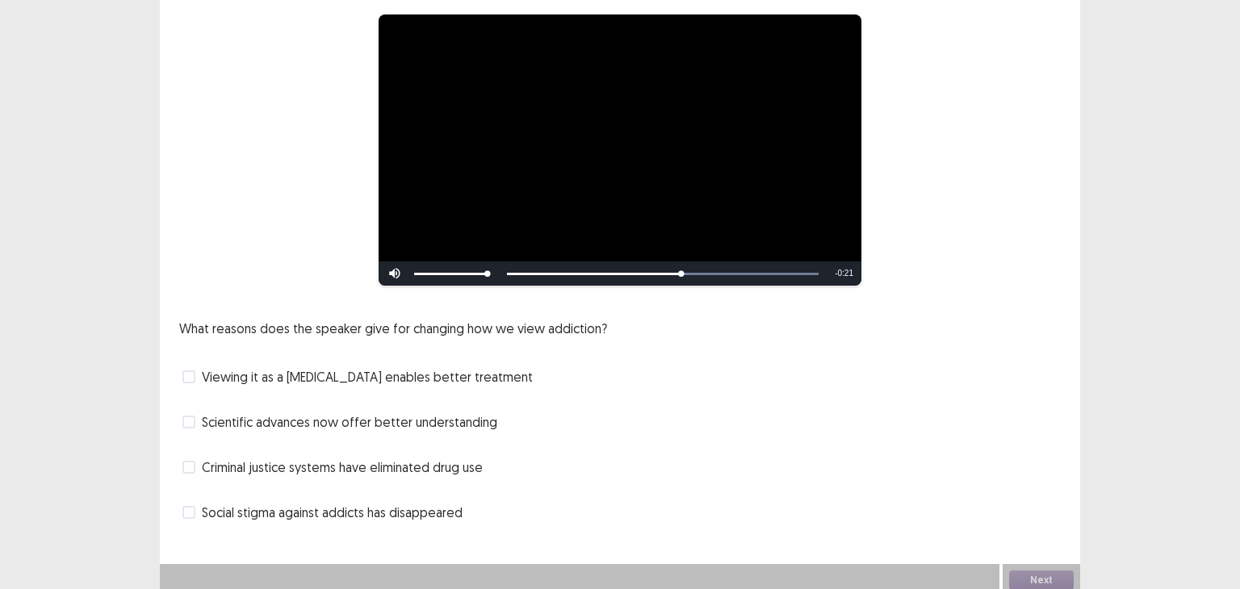
click at [480, 367] on span "Viewing it as a [MEDICAL_DATA] enables better treatment" at bounding box center [367, 376] width 331 height 19
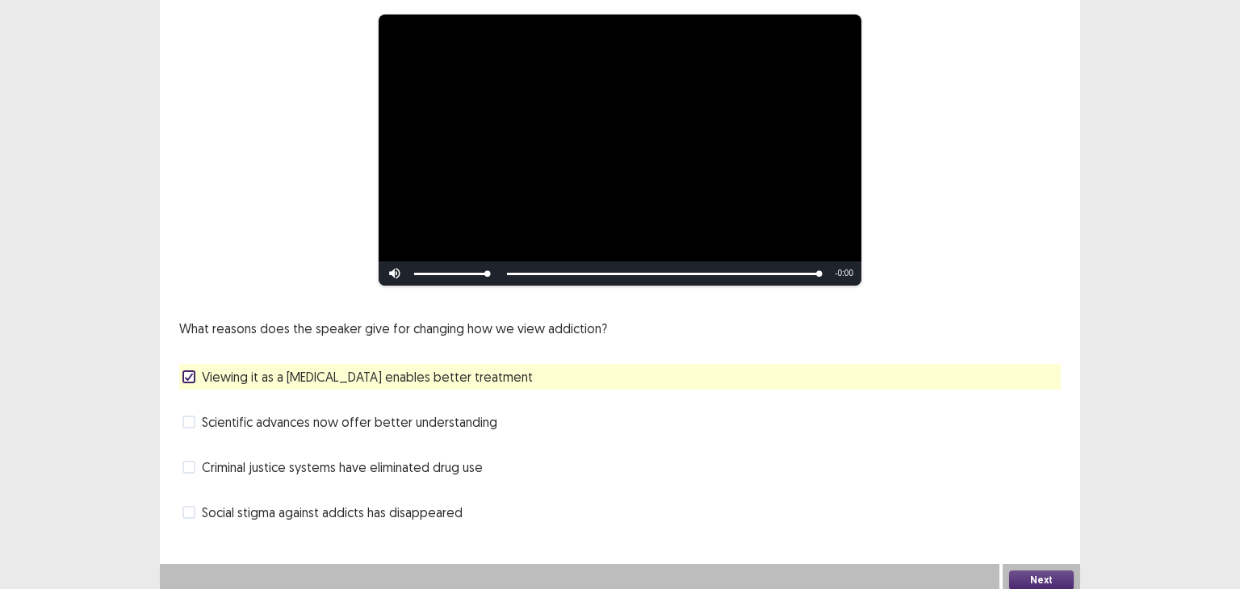
click at [1016, 571] on button "Next" at bounding box center [1041, 580] width 65 height 19
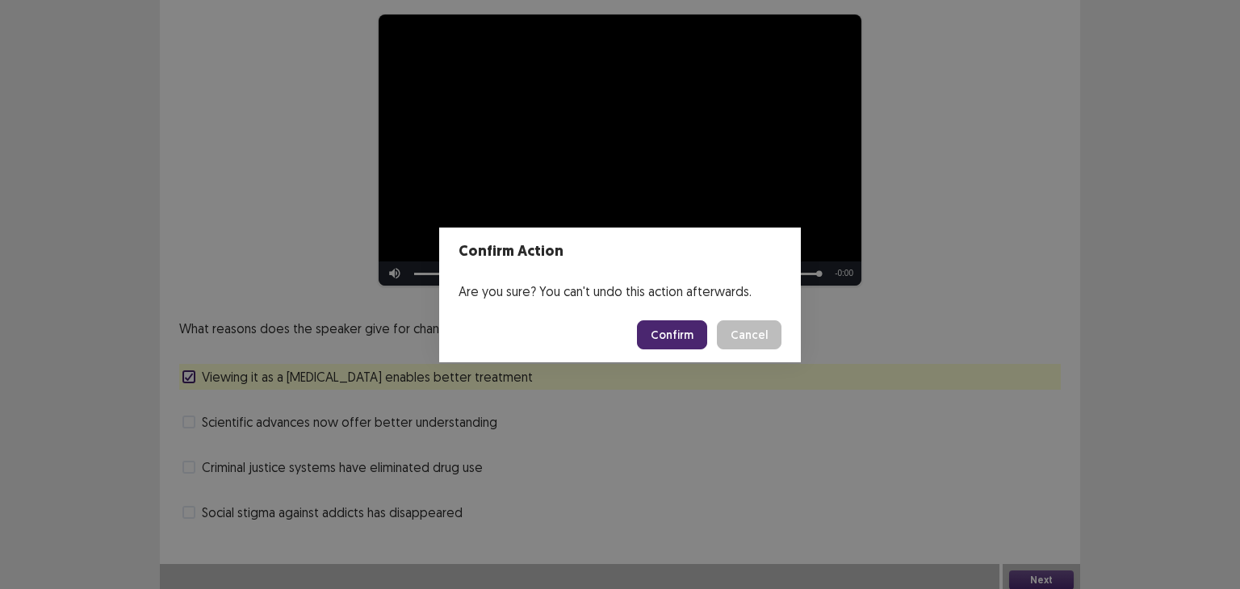
click at [667, 334] on button "Confirm" at bounding box center [672, 335] width 70 height 29
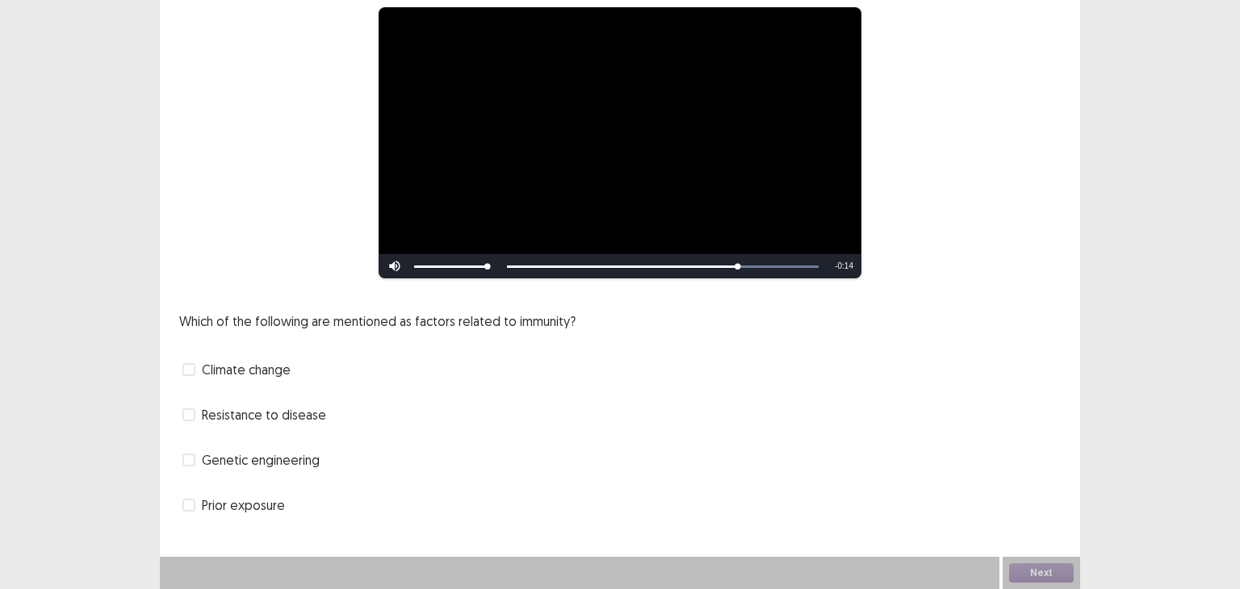
click at [304, 460] on span "Genetic engineering" at bounding box center [261, 460] width 118 height 19
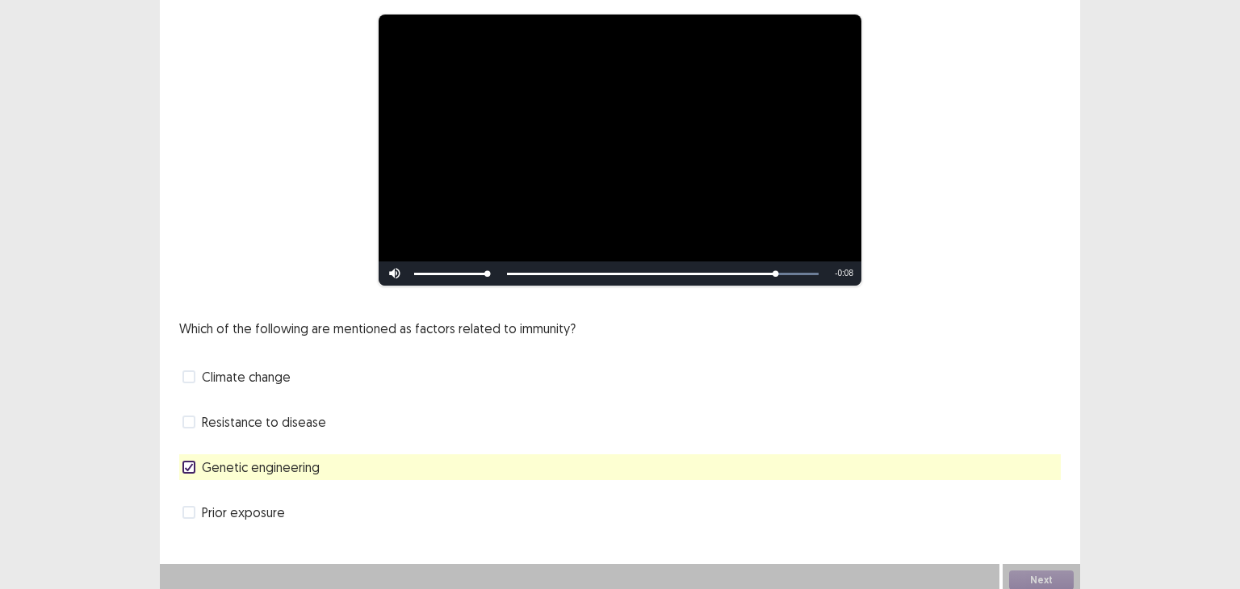
click at [287, 368] on span "Climate change" at bounding box center [246, 376] width 89 height 19
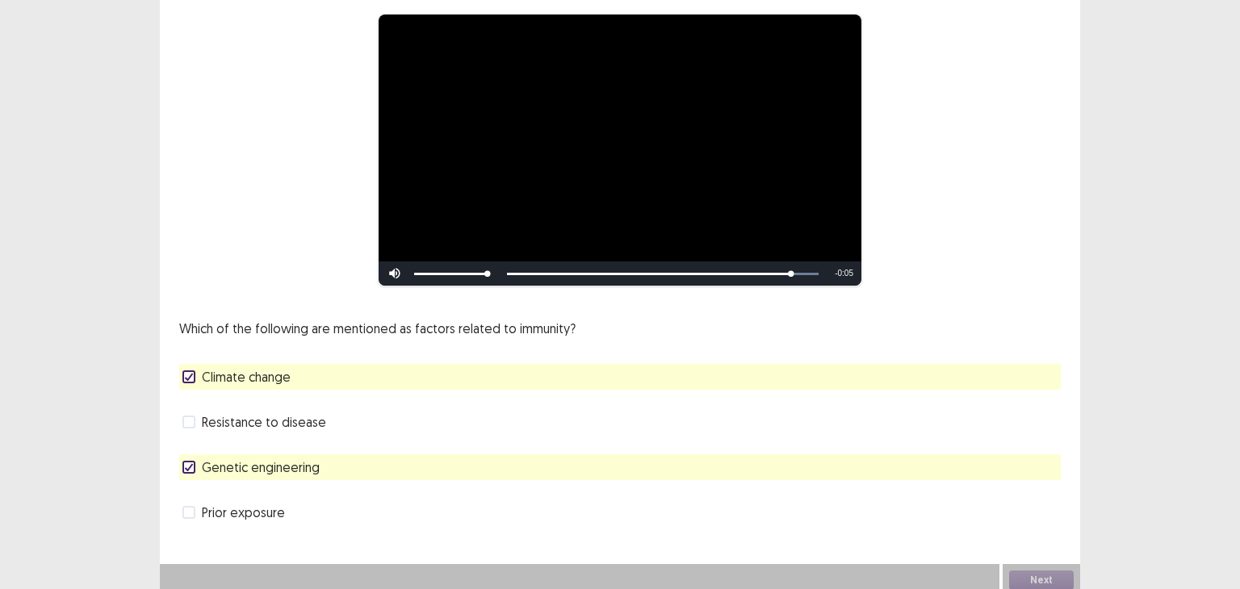
click at [609, 459] on div "Genetic engineering" at bounding box center [620, 468] width 882 height 26
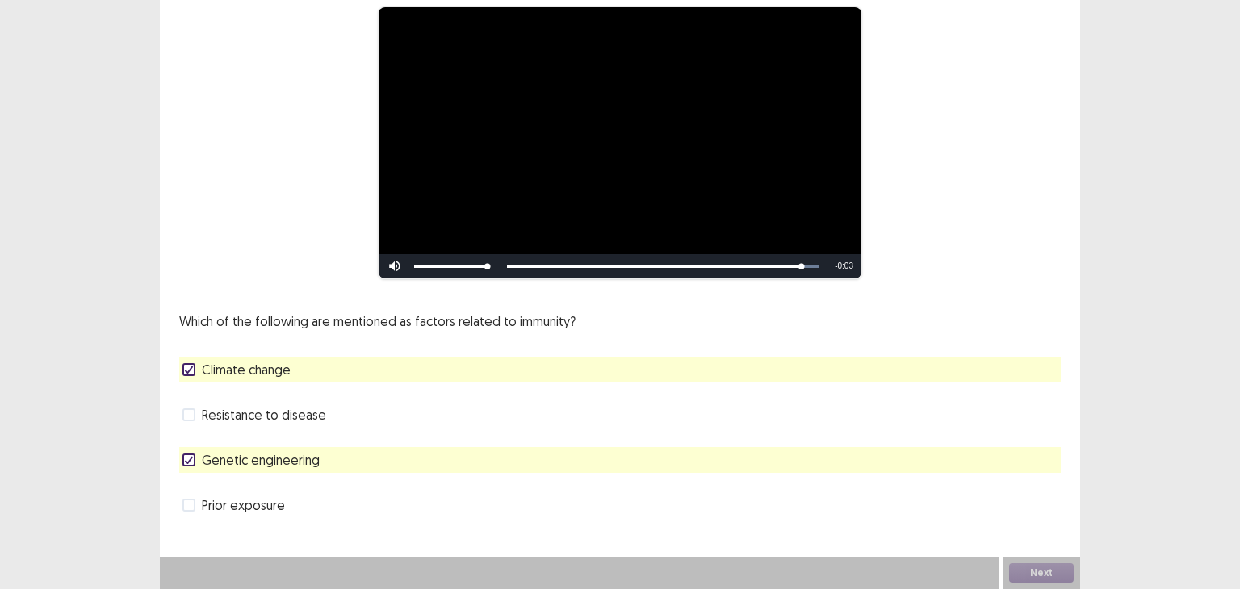
click at [223, 460] on span "Genetic engineering" at bounding box center [261, 460] width 118 height 19
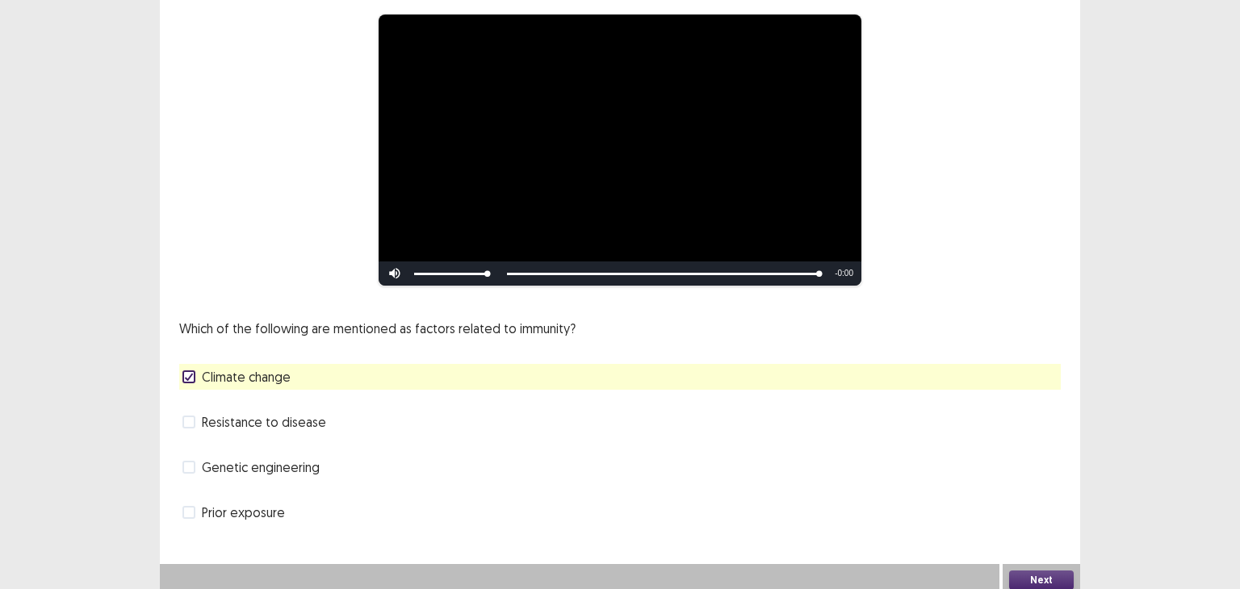
click at [1027, 571] on button "Next" at bounding box center [1041, 580] width 65 height 19
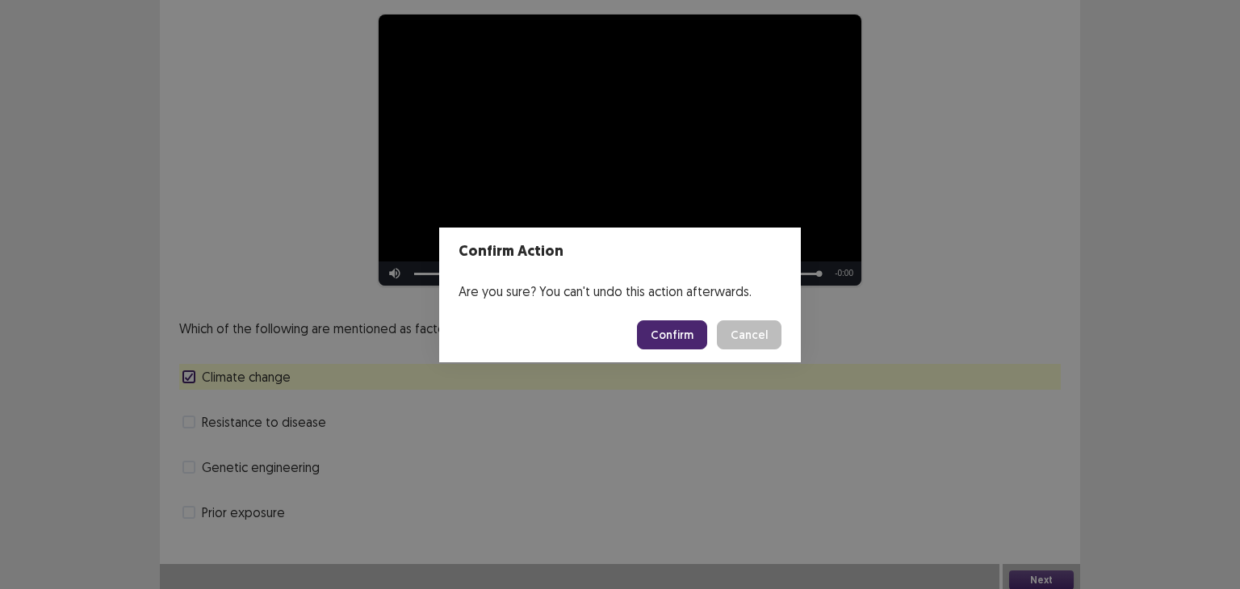
click at [662, 334] on button "Confirm" at bounding box center [672, 335] width 70 height 29
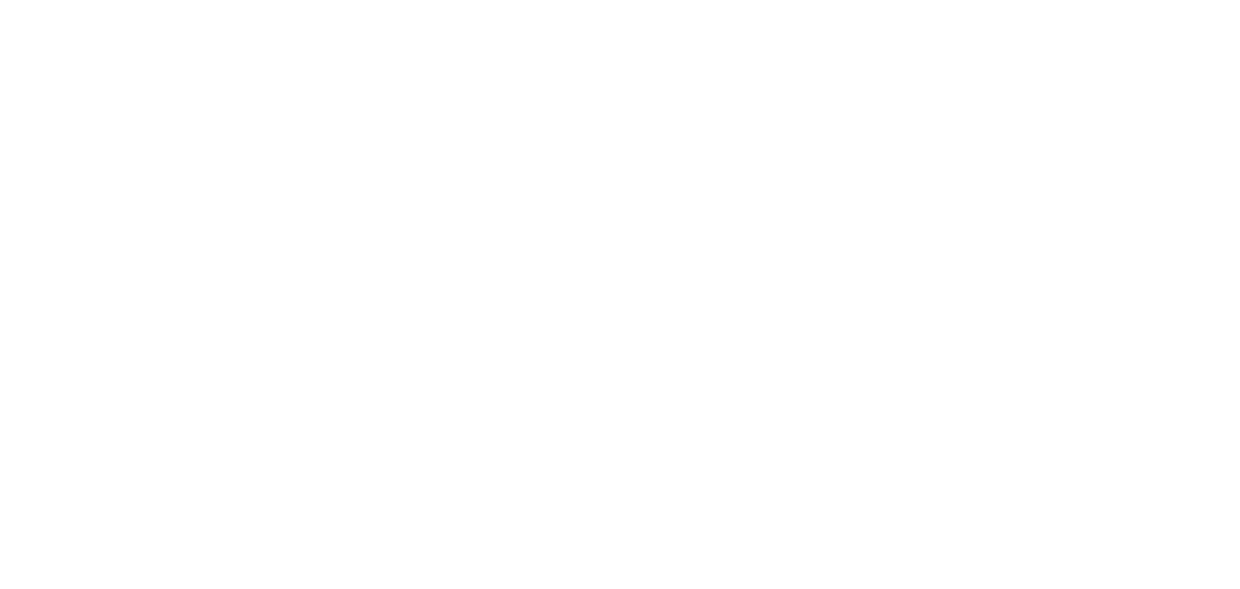
scroll to position [0, 0]
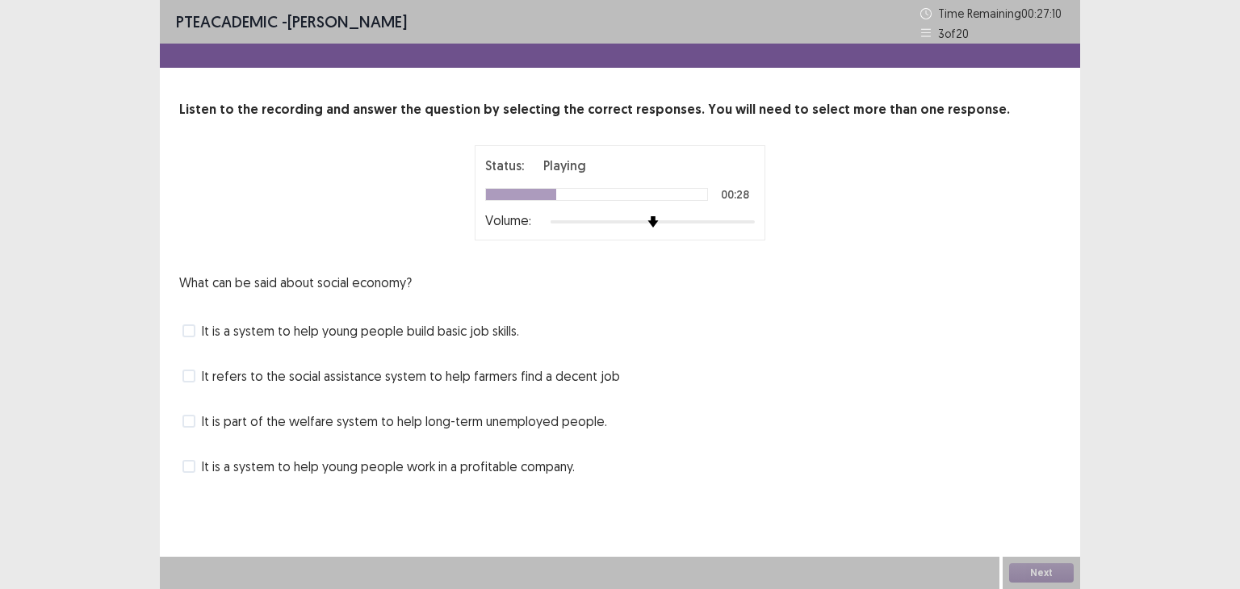
click at [553, 468] on span "It is a system to help young people work in a profitable company." at bounding box center [388, 466] width 373 height 19
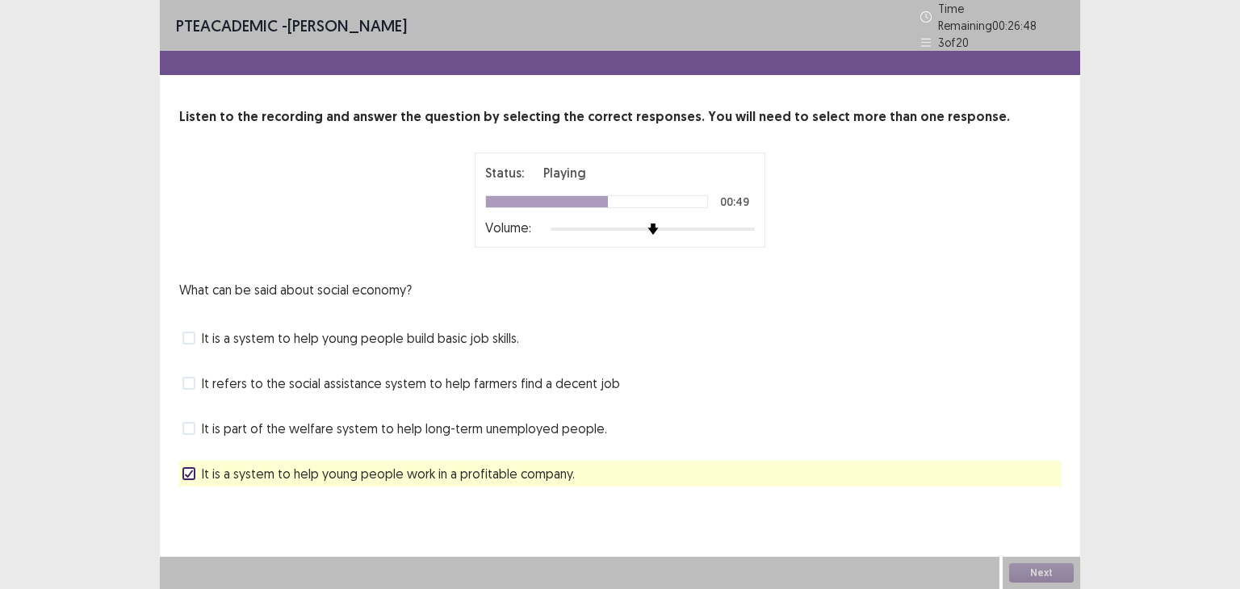
click at [505, 329] on span "It is a system to help young people build basic job skills." at bounding box center [360, 338] width 317 height 19
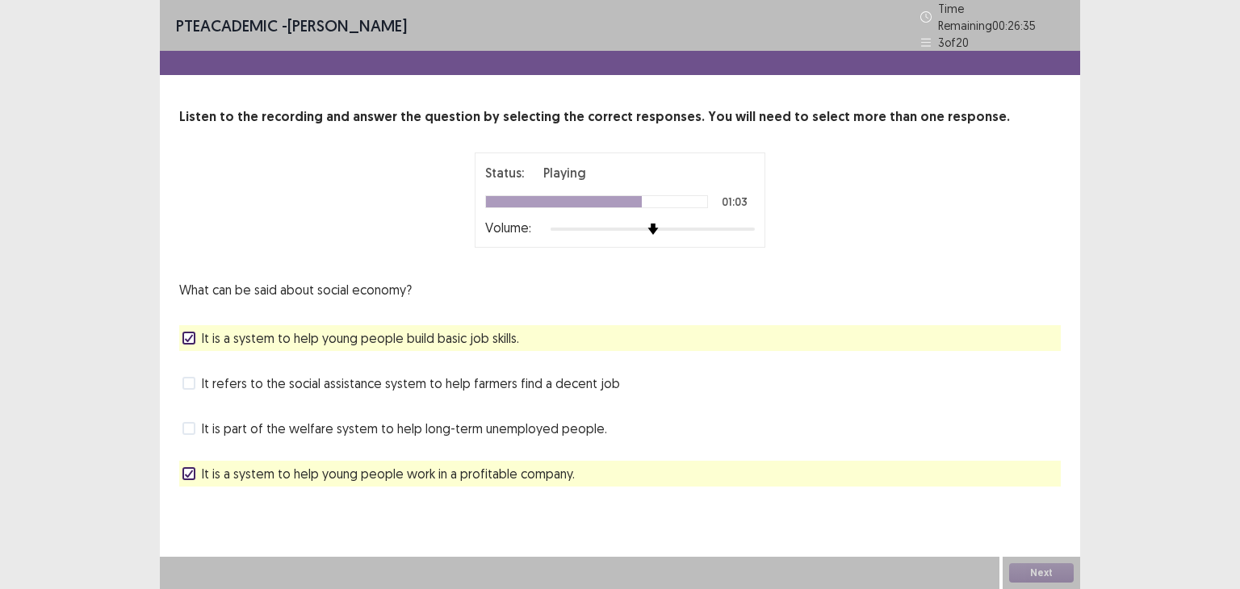
click at [514, 472] on span "It is a system to help young people work in a profitable company." at bounding box center [388, 473] width 373 height 19
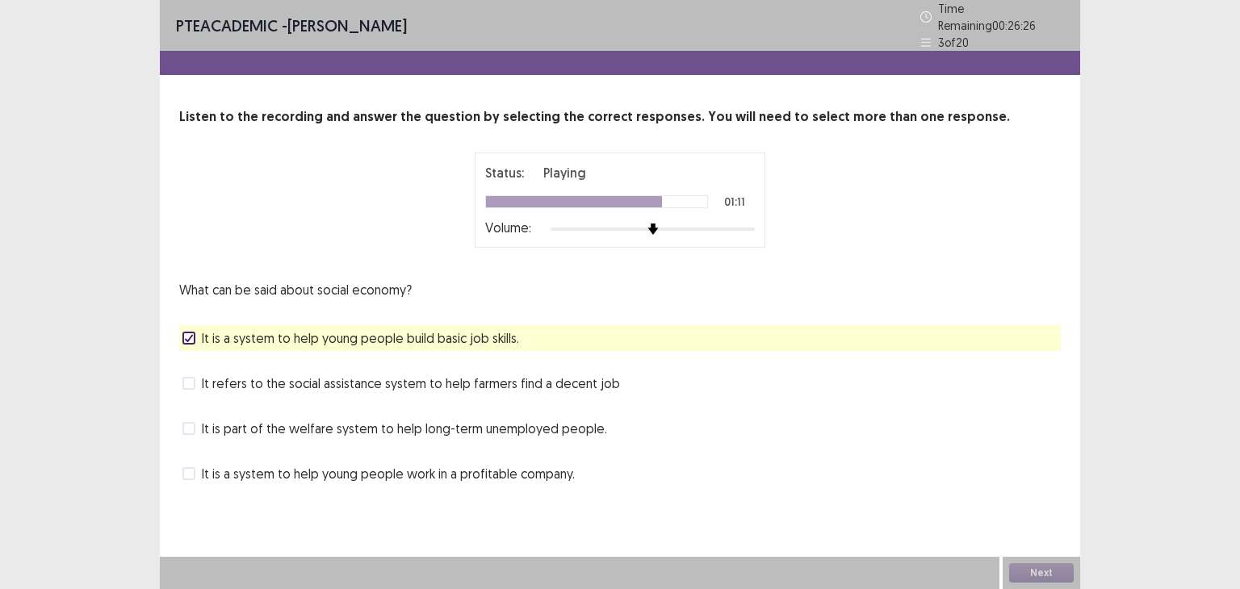
click at [550, 419] on span "It is part of the welfare system to help long-term unemployed people." at bounding box center [404, 428] width 405 height 19
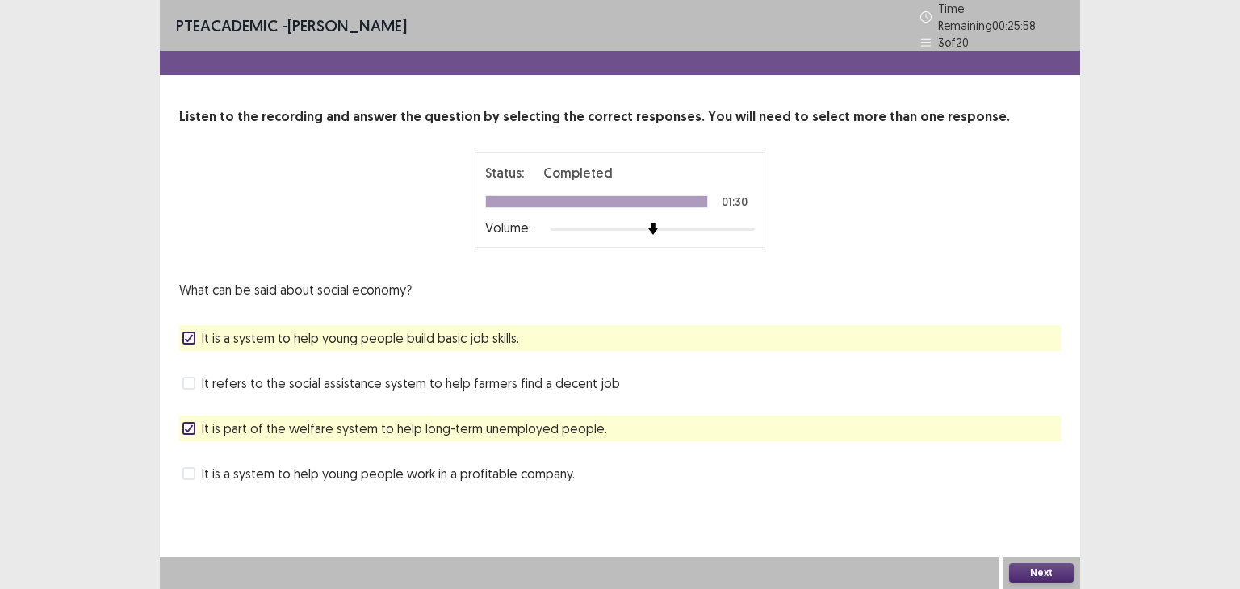
click at [707, 416] on div "It is part of the welfare system to help long-term unemployed people." at bounding box center [620, 429] width 882 height 26
click at [625, 424] on div "It is part of the welfare system to help long-term unemployed people." at bounding box center [620, 429] width 882 height 26
click at [526, 424] on span "It is part of the welfare system to help long-term unemployed people." at bounding box center [404, 428] width 405 height 19
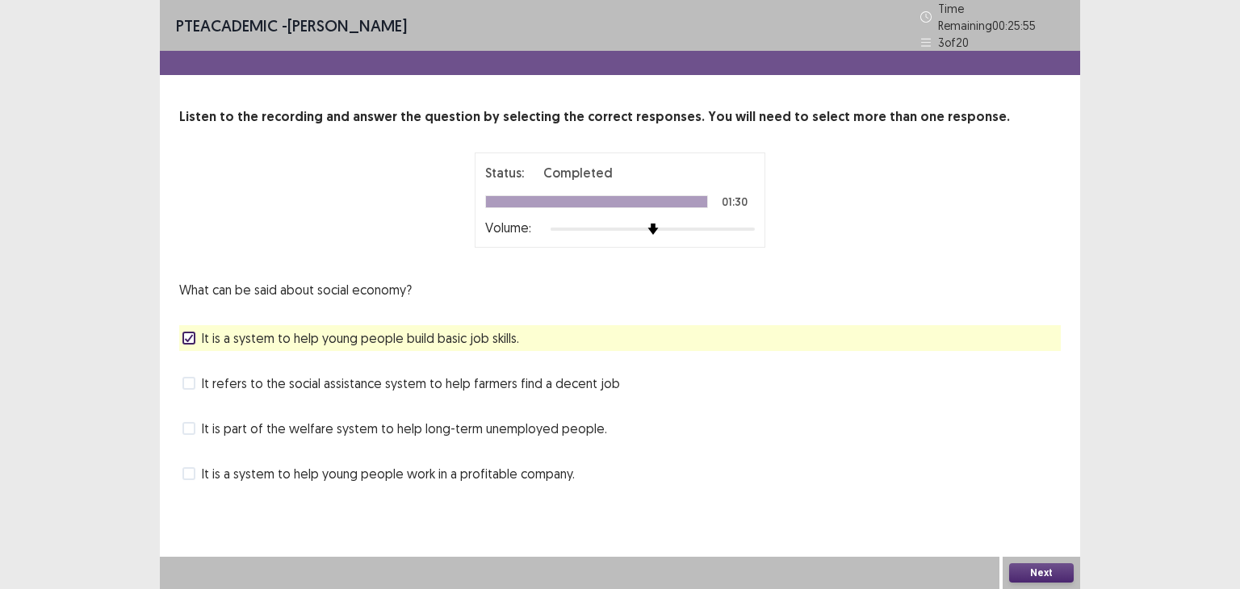
click at [1041, 568] on button "Next" at bounding box center [1041, 573] width 65 height 19
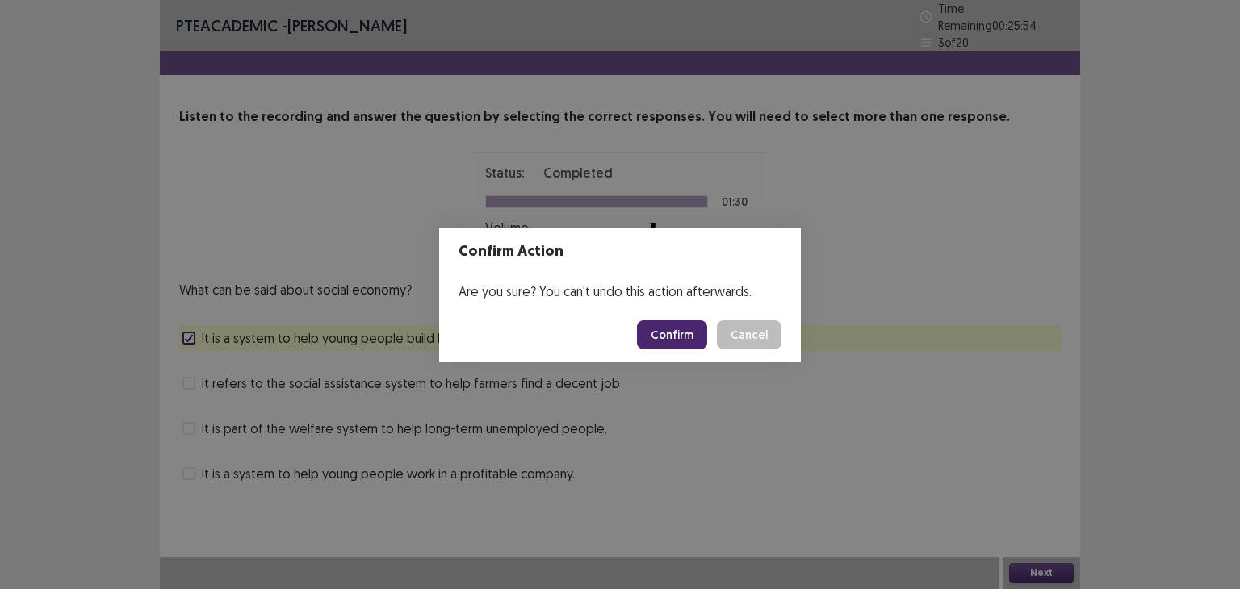
click at [694, 340] on button "Confirm" at bounding box center [672, 335] width 70 height 29
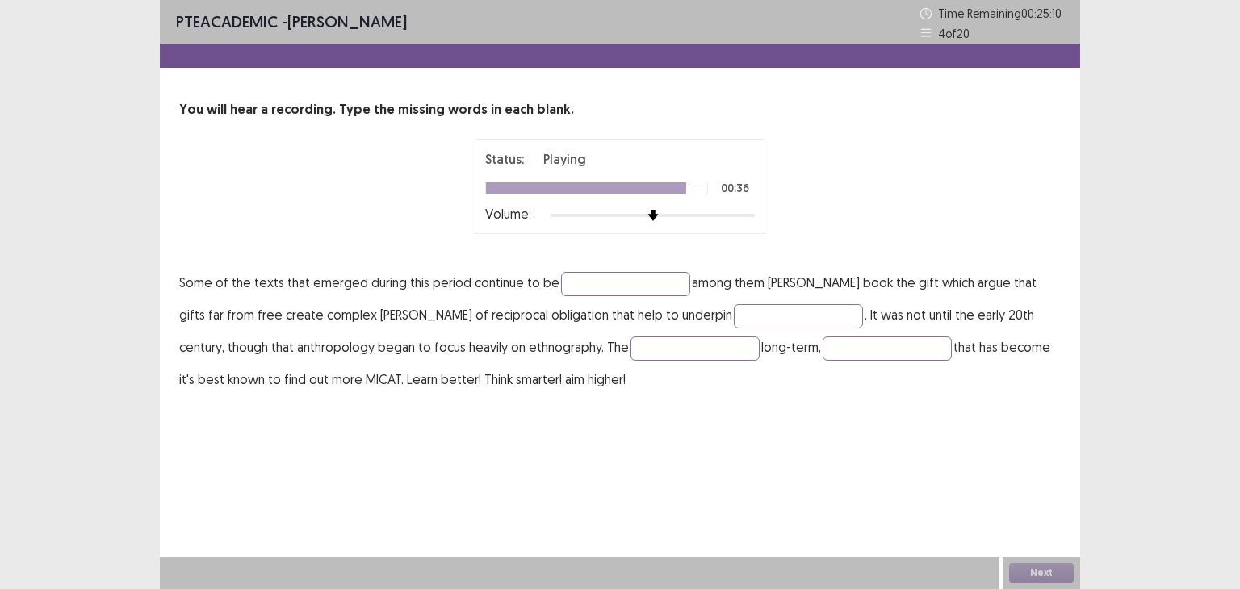
click at [734, 95] on div "PTE academic - [PERSON_NAME] Time Remaining 00 : 25 : 10 4 of 20 You will hear …" at bounding box center [620, 214] width 921 height 428
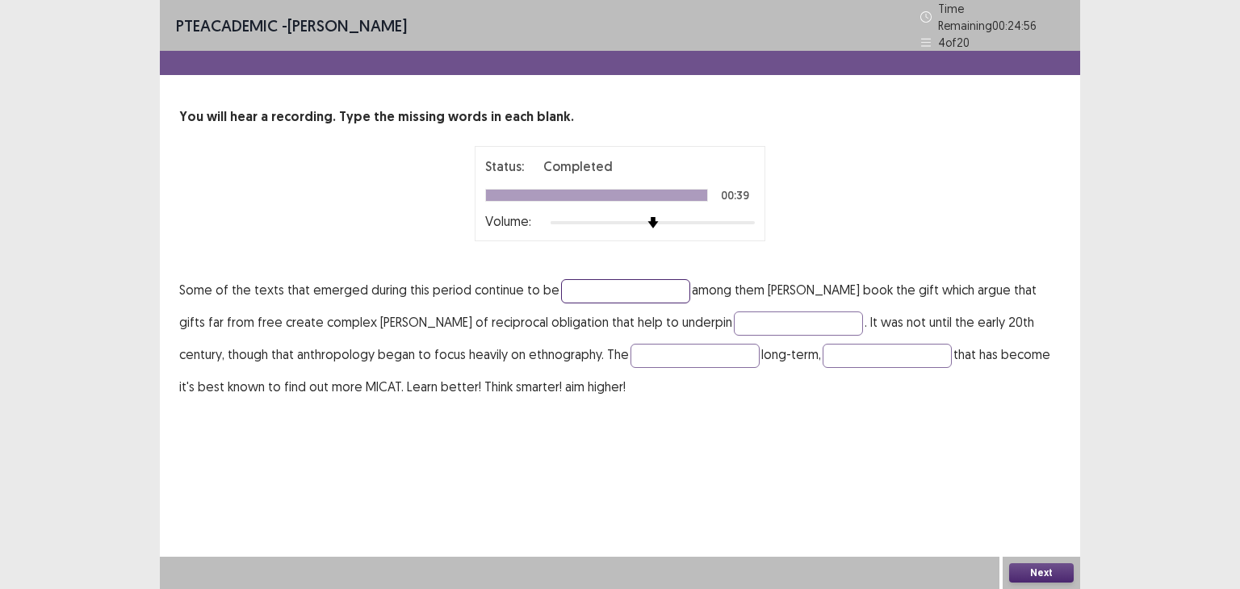
click at [596, 293] on input "text" at bounding box center [625, 291] width 129 height 24
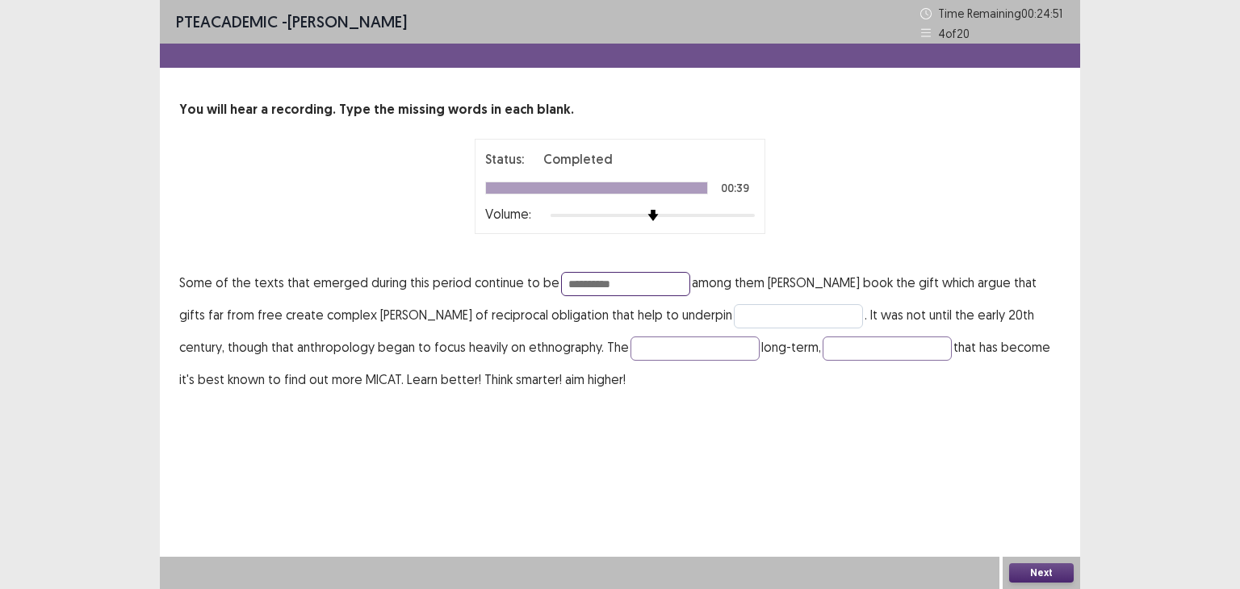
type input "**********"
click at [734, 304] on input "text" at bounding box center [798, 316] width 129 height 24
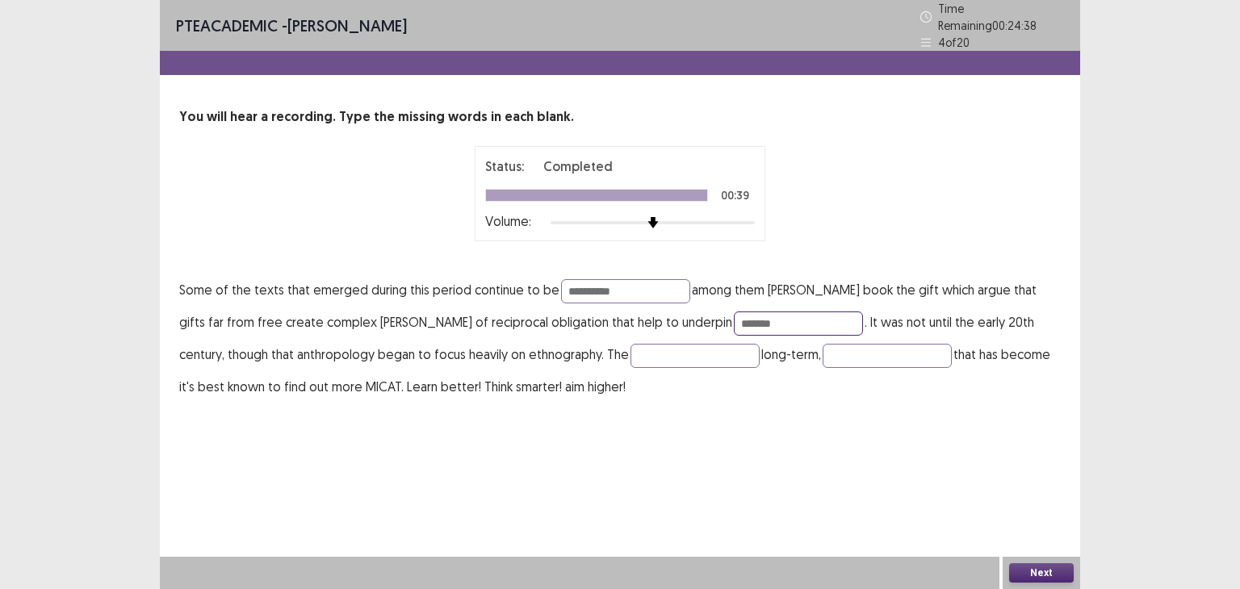
click at [734, 317] on input "*******" at bounding box center [798, 324] width 129 height 24
type input "********"
click at [679, 344] on input "text" at bounding box center [695, 356] width 129 height 24
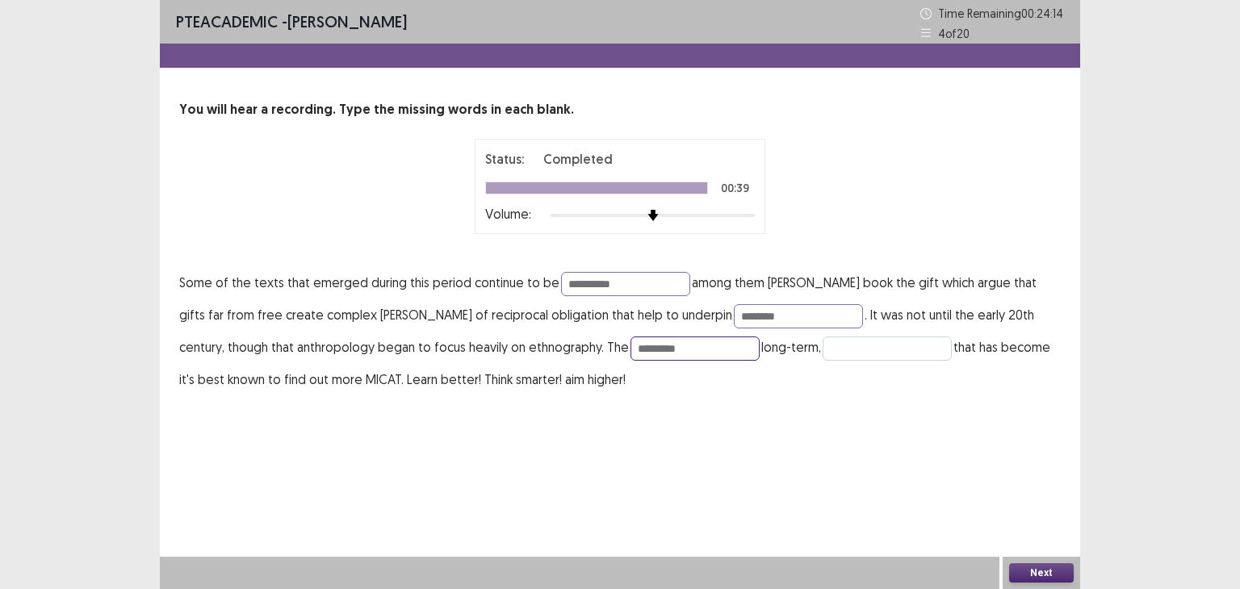
type input "*********"
click at [823, 356] on input "text" at bounding box center [887, 349] width 129 height 24
type input "*****"
click at [1035, 564] on button "Next" at bounding box center [1041, 573] width 65 height 19
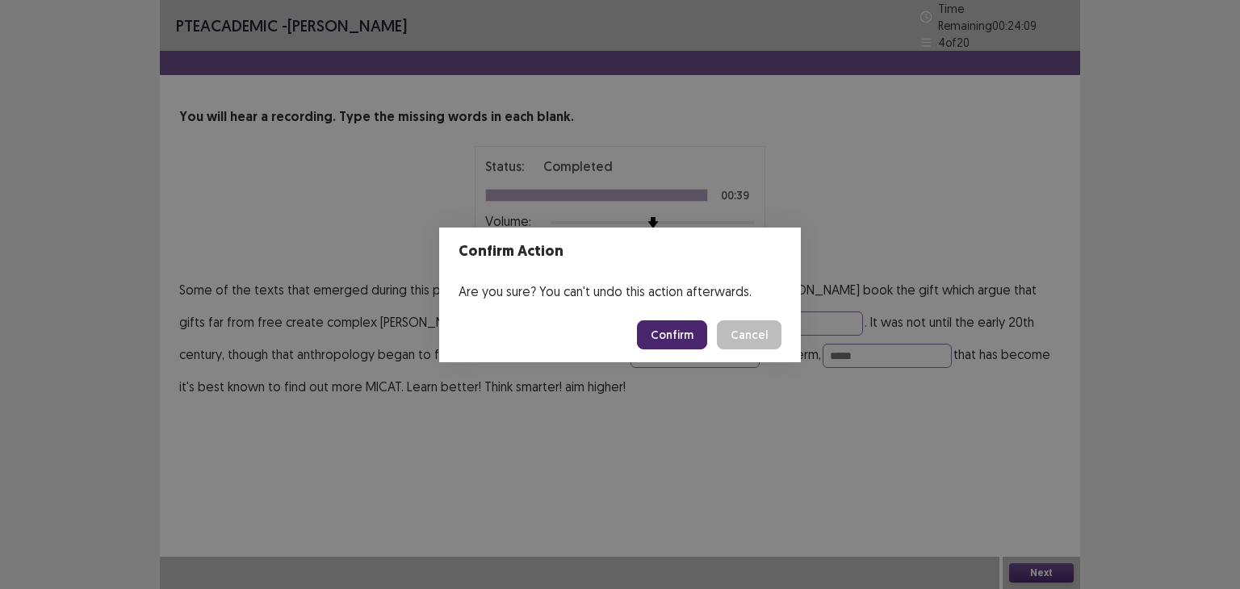
click at [691, 340] on button "Confirm" at bounding box center [672, 335] width 70 height 29
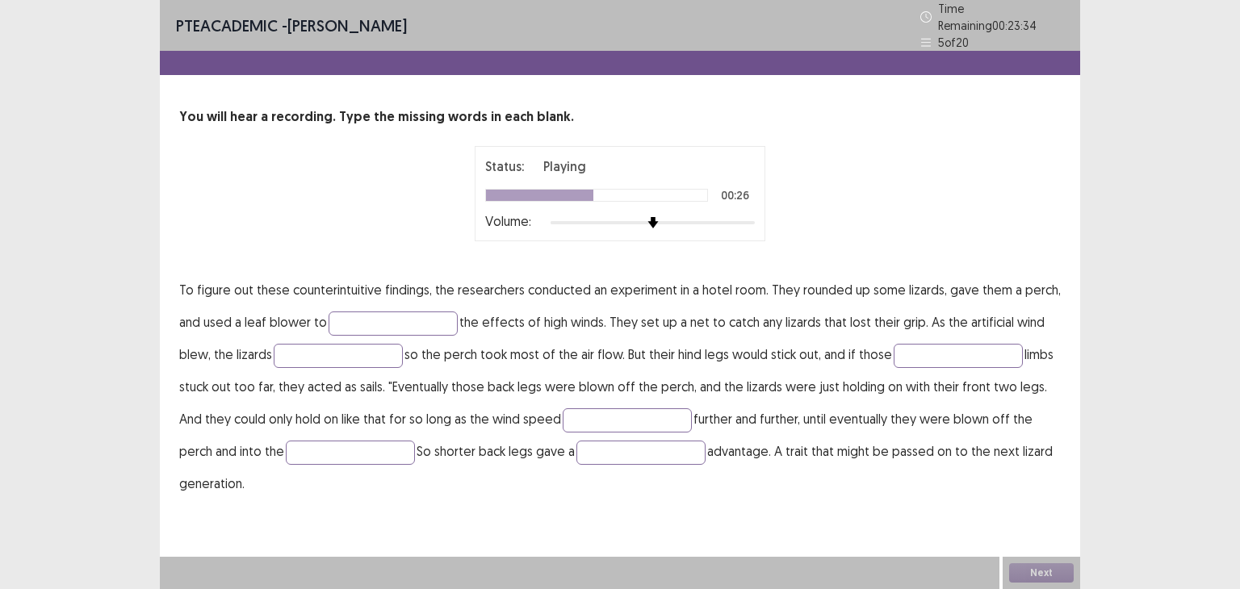
drag, startPoint x: 691, startPoint y: 340, endPoint x: 751, endPoint y: 258, distance: 101.1
click at [751, 258] on div "You will hear a recording. Type the missing words in each blank. Status: Playin…" at bounding box center [620, 303] width 921 height 392
click at [390, 318] on input "text" at bounding box center [393, 324] width 129 height 24
type input "*****"
type input "****"
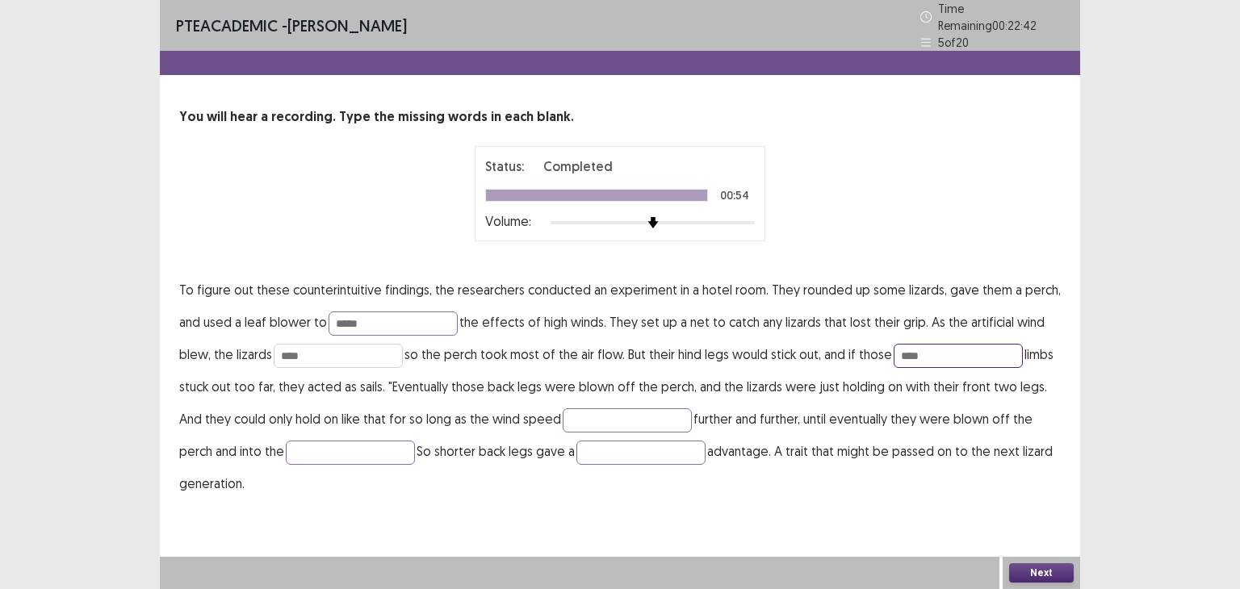
type input "****"
type input "********"
type input "****"
type input "********"
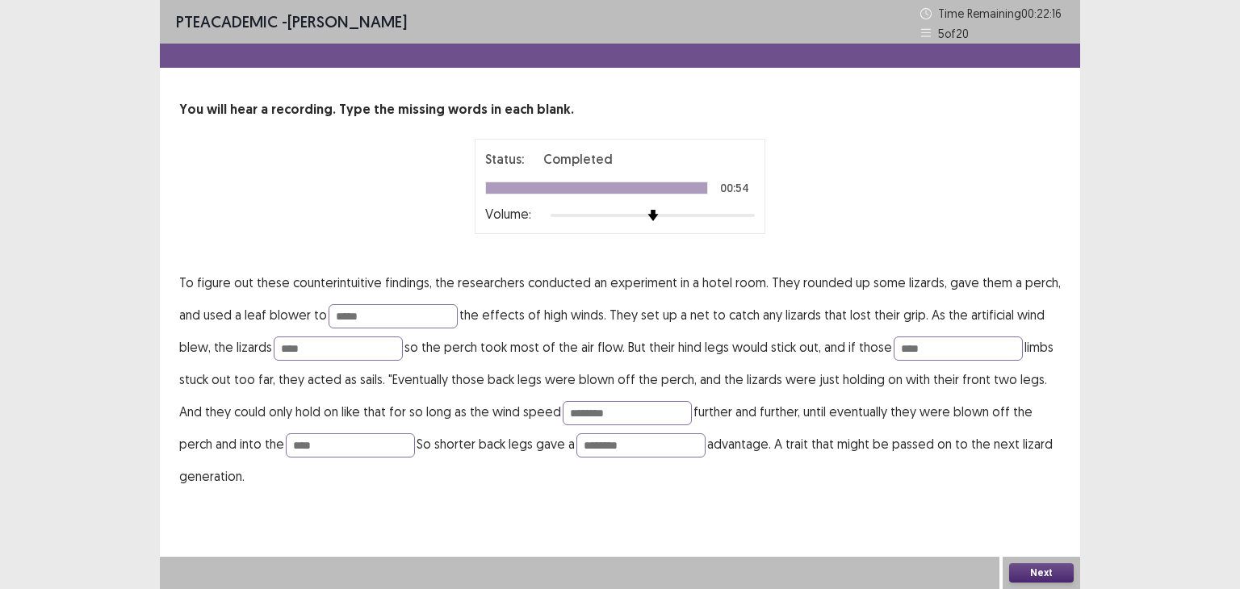
click at [1023, 564] on button "Next" at bounding box center [1041, 573] width 65 height 19
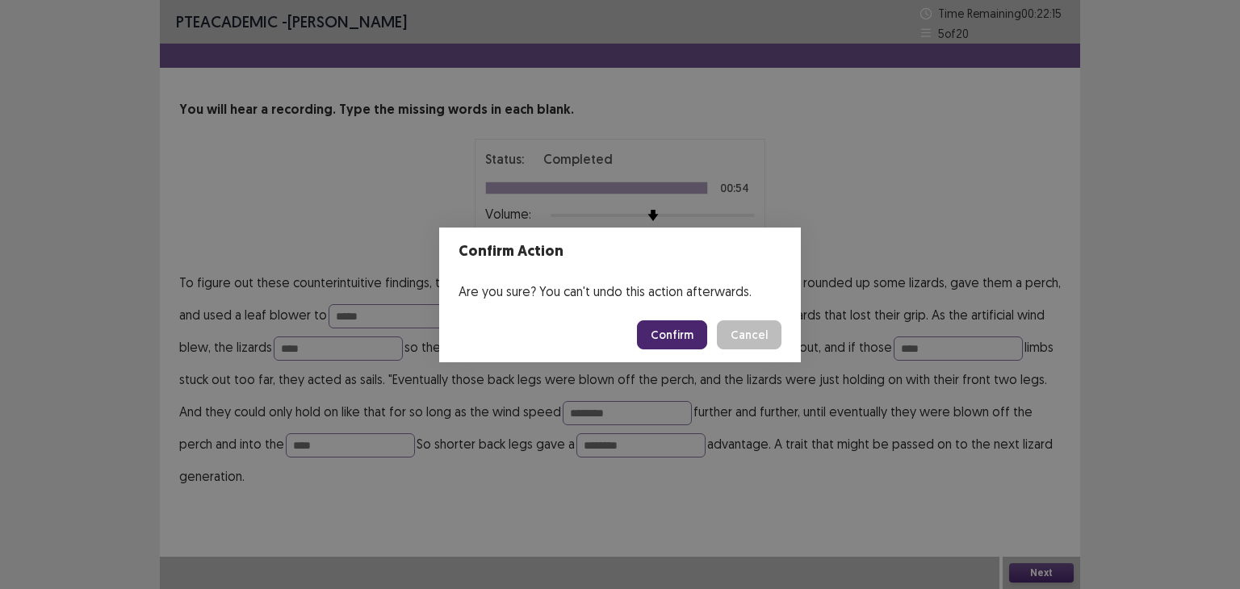
click at [673, 333] on button "Confirm" at bounding box center [672, 335] width 70 height 29
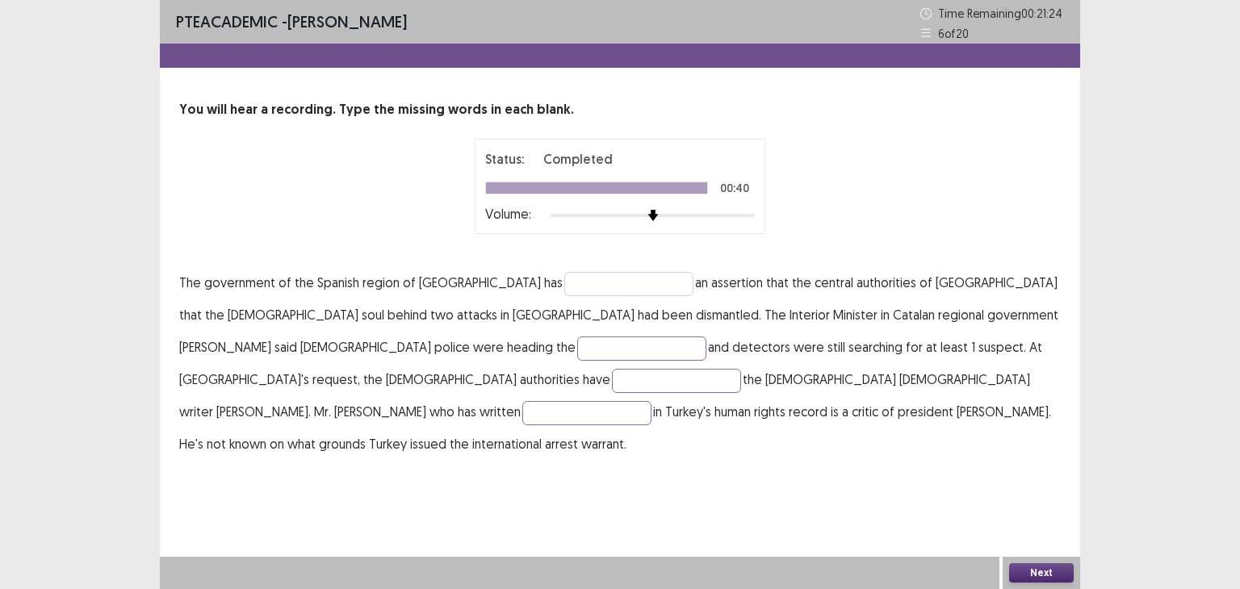
drag, startPoint x: 673, startPoint y: 333, endPoint x: 538, endPoint y: 275, distance: 147.3
click at [538, 275] on p "The government of the Spanish region of [GEOGRAPHIC_DATA] has an assertion that…" at bounding box center [620, 363] width 882 height 194
click at [564, 282] on input "text" at bounding box center [628, 284] width 129 height 24
type input "**********"
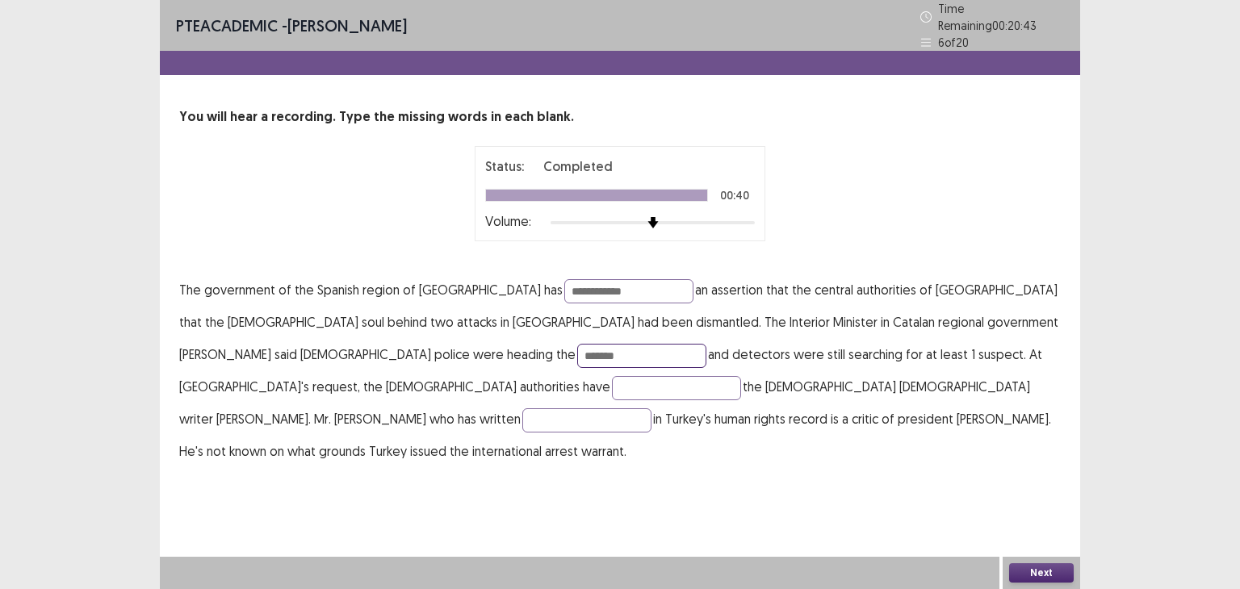
type input "*******"
type input "********"
type input "**********"
click at [1057, 566] on button "Next" at bounding box center [1041, 573] width 65 height 19
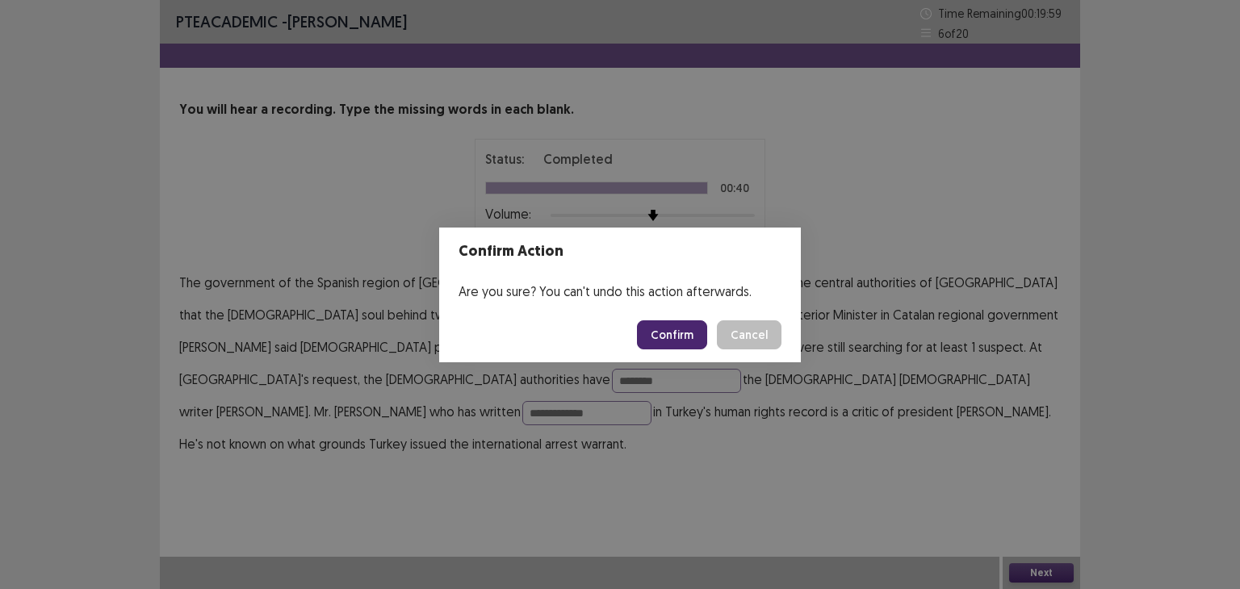
click at [694, 324] on button "Confirm" at bounding box center [672, 335] width 70 height 29
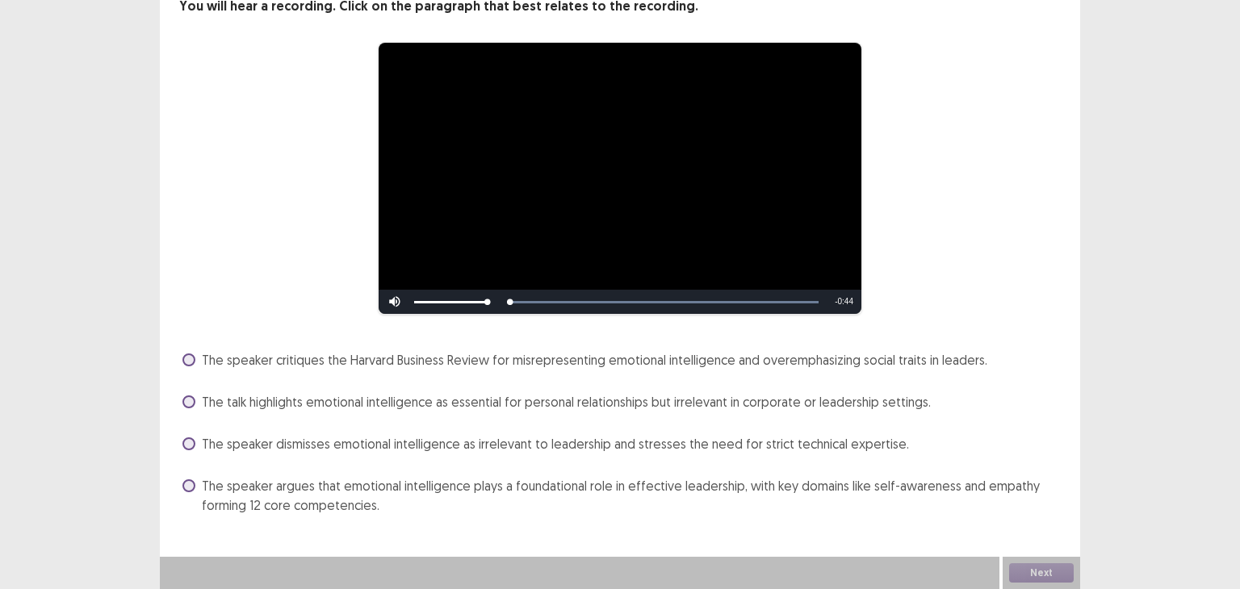
scroll to position [103, 0]
click at [640, 489] on span "The speaker argues that emotional intelligence plays a foundational role in eff…" at bounding box center [631, 495] width 859 height 39
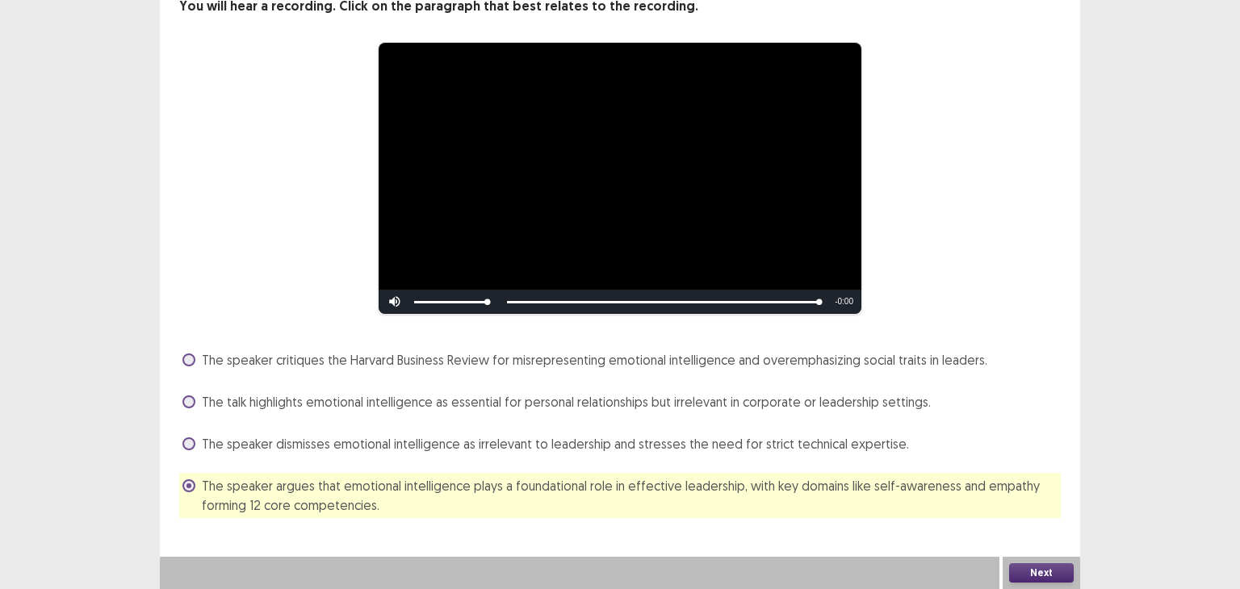
click at [1038, 574] on button "Next" at bounding box center [1041, 573] width 65 height 19
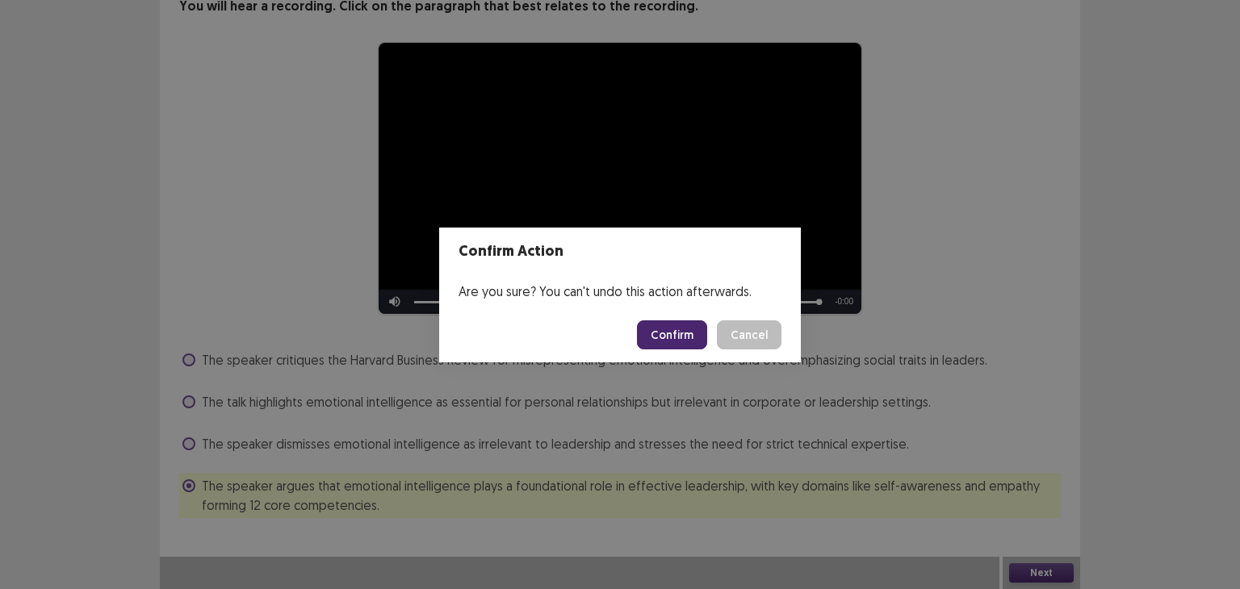
click at [675, 334] on button "Confirm" at bounding box center [672, 335] width 70 height 29
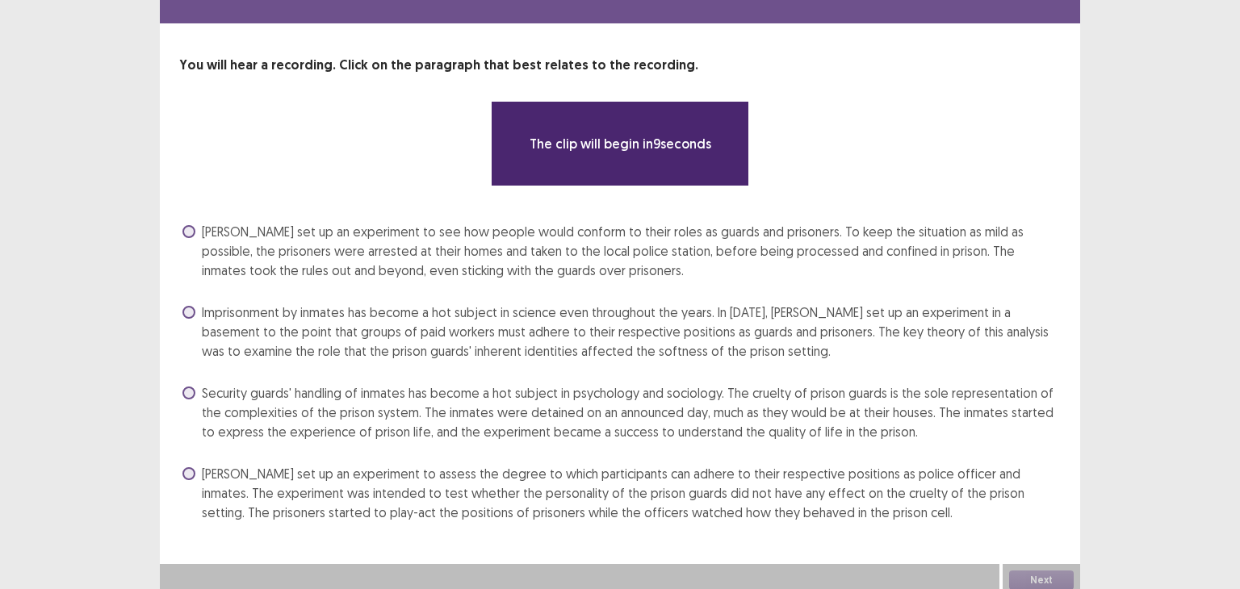
scroll to position [52, 0]
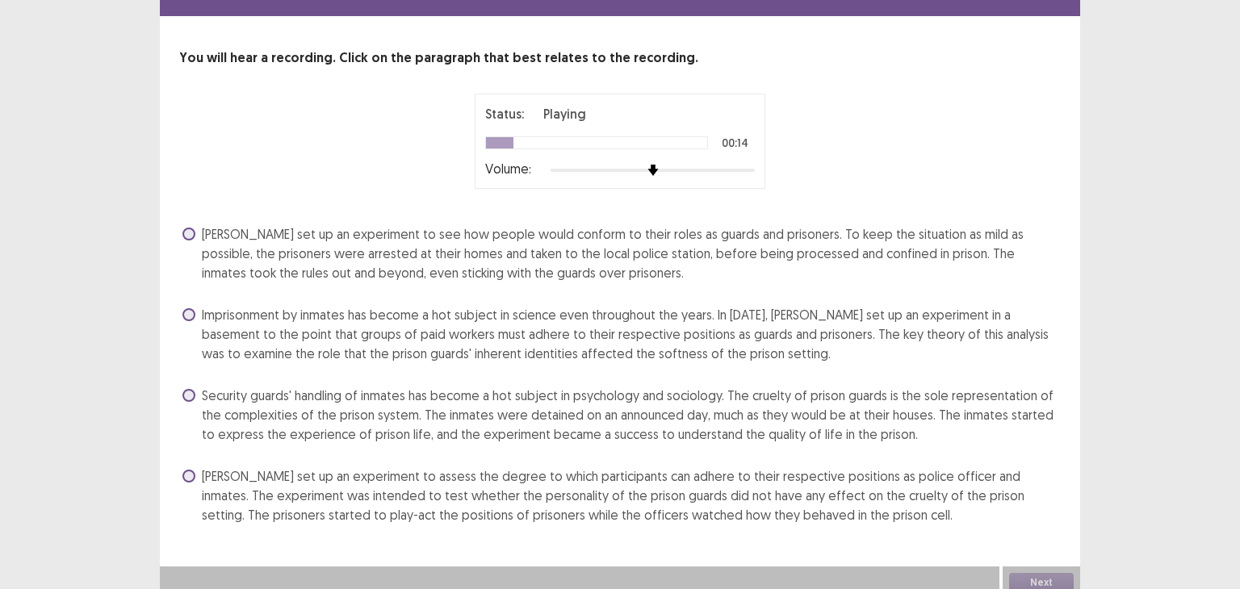
click at [878, 334] on span "Imprisonment by inmates has become a hot subject in science even throughout the…" at bounding box center [631, 334] width 859 height 58
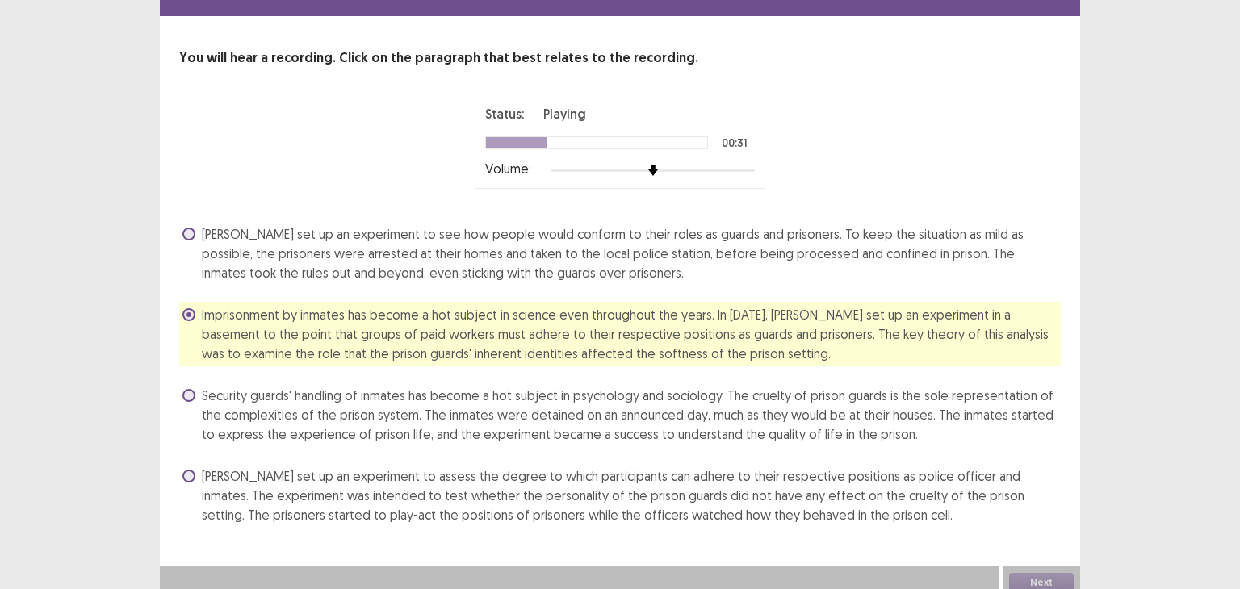
scroll to position [61, 0]
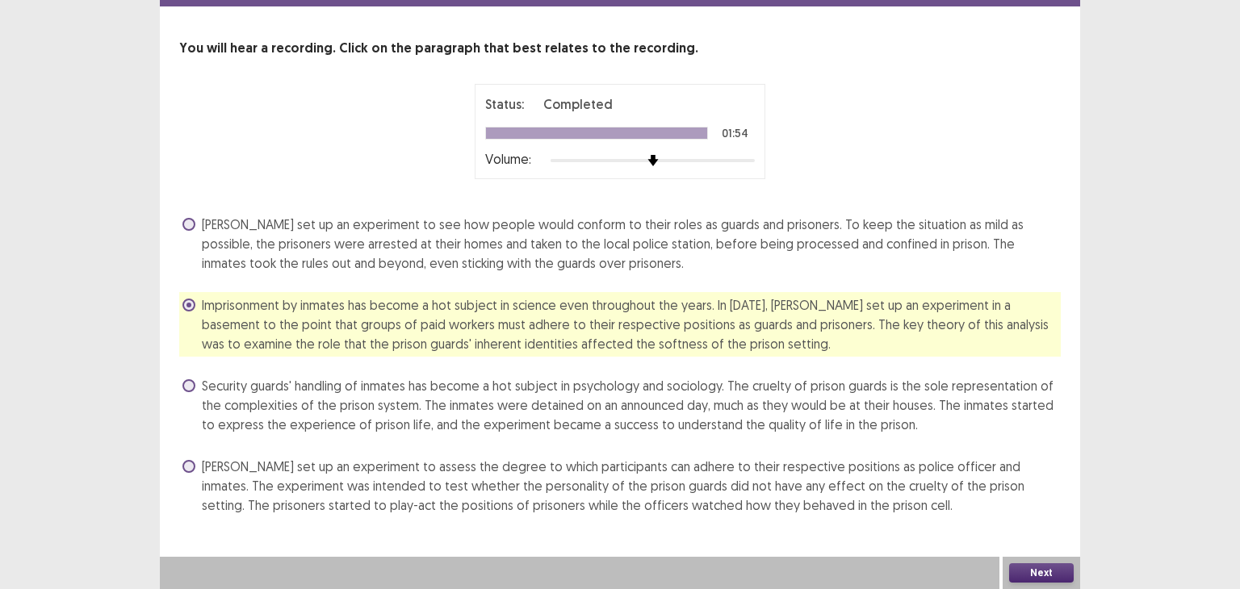
click at [1028, 577] on button "Next" at bounding box center [1041, 573] width 65 height 19
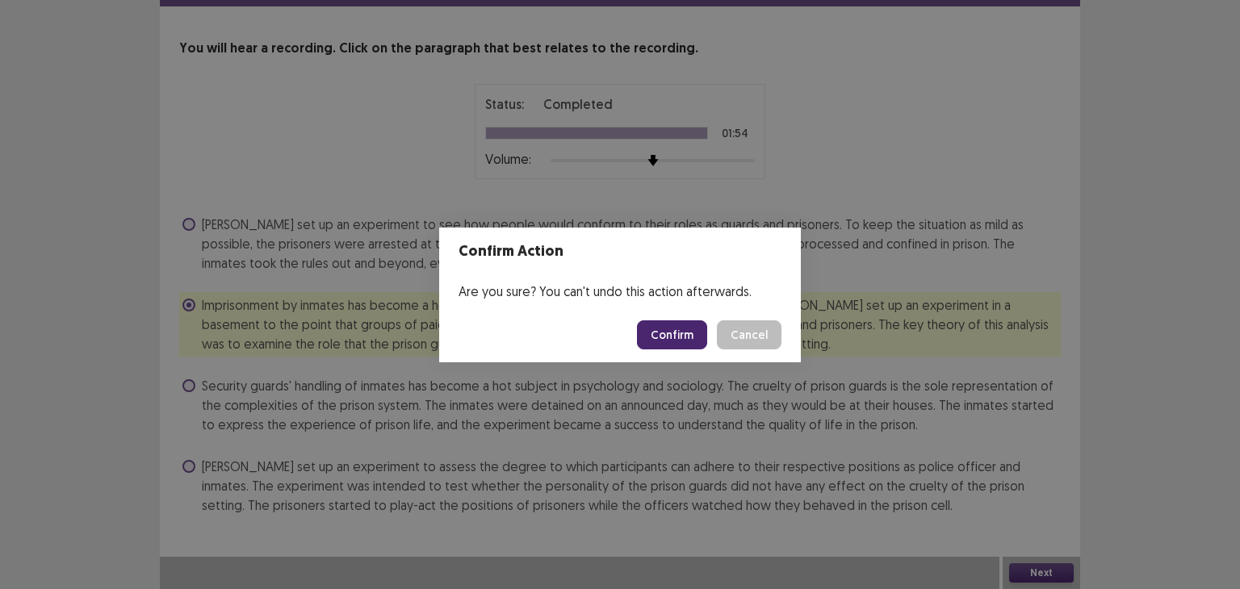
click at [670, 328] on button "Confirm" at bounding box center [672, 335] width 70 height 29
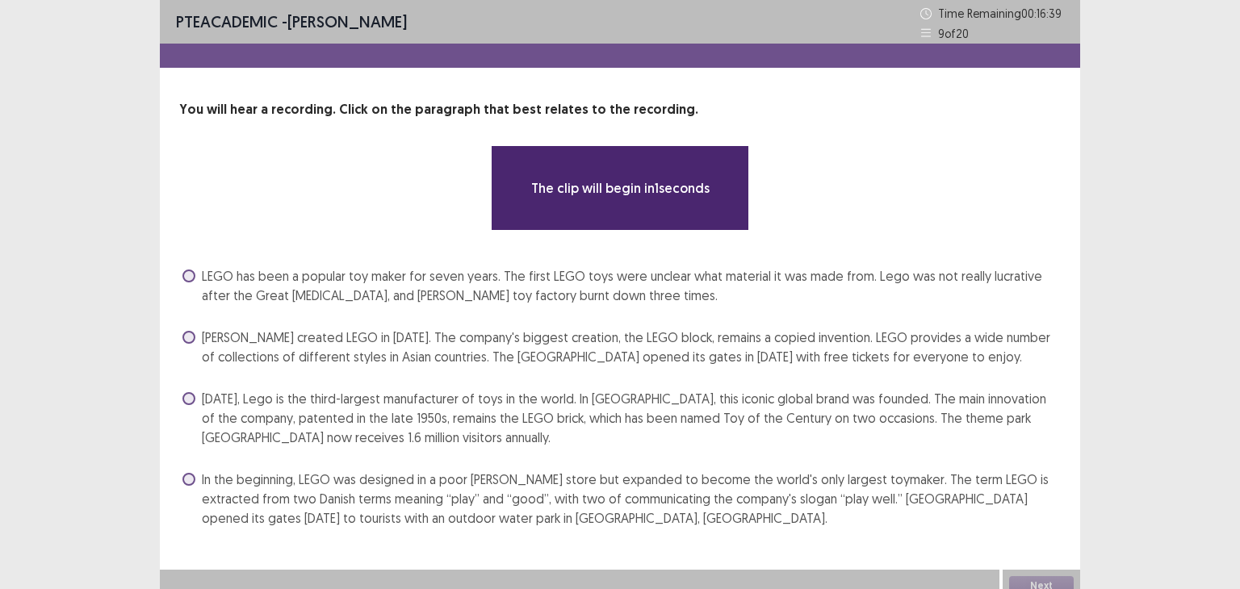
scroll to position [13, 0]
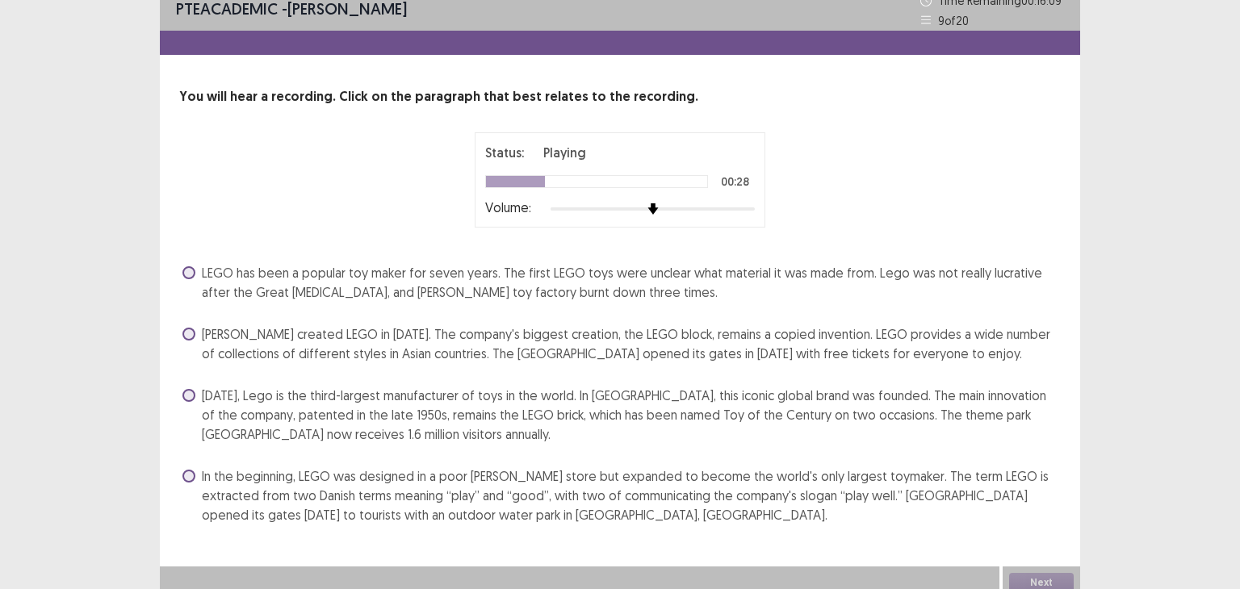
click at [757, 493] on span "In the beginning, LEGO was designed in a poor [PERSON_NAME] store but expanded …" at bounding box center [631, 496] width 859 height 58
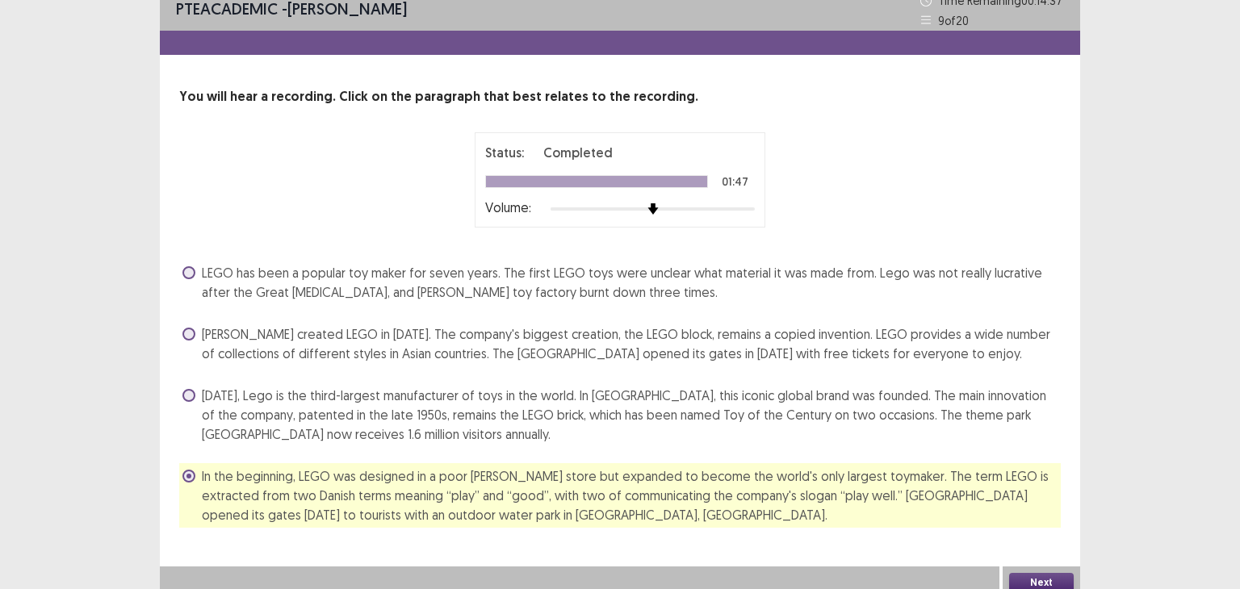
click at [888, 413] on span "[DATE], Lego is the third-largest manufacturer of toys in the world. In [GEOGRA…" at bounding box center [631, 415] width 859 height 58
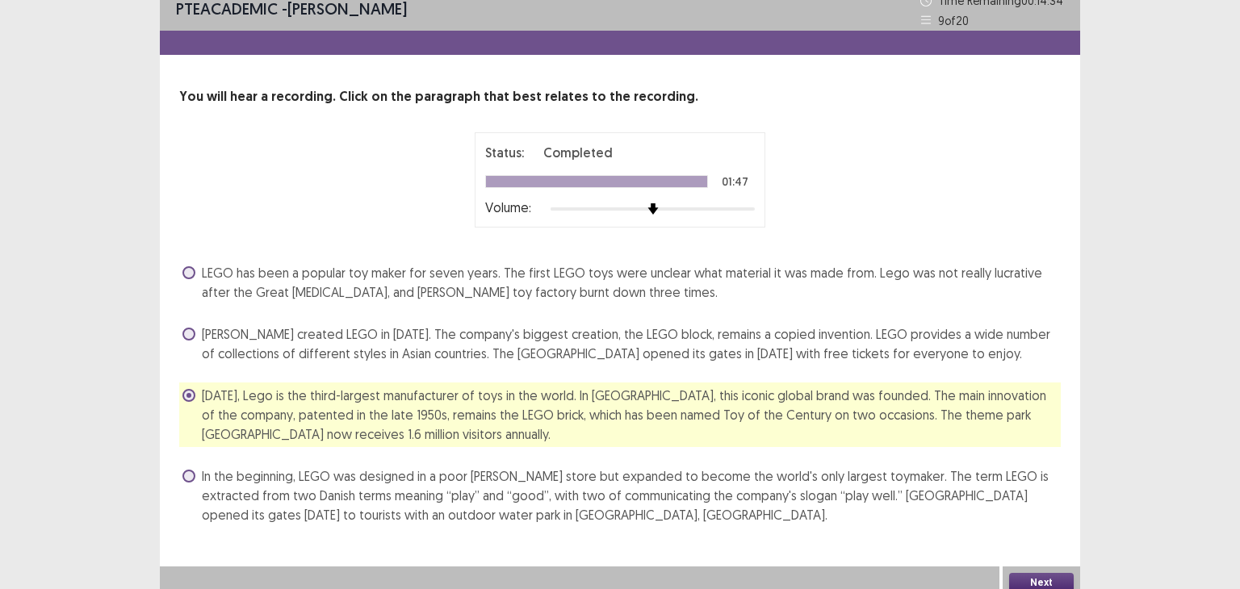
click at [1020, 577] on button "Next" at bounding box center [1041, 582] width 65 height 19
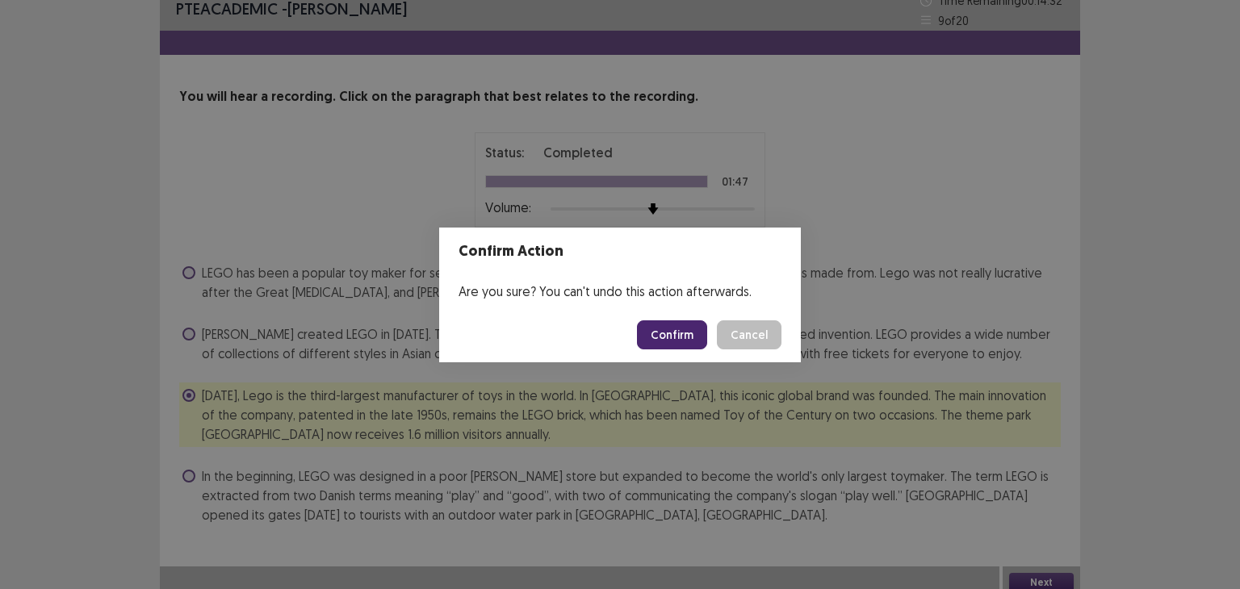
click at [677, 330] on button "Confirm" at bounding box center [672, 335] width 70 height 29
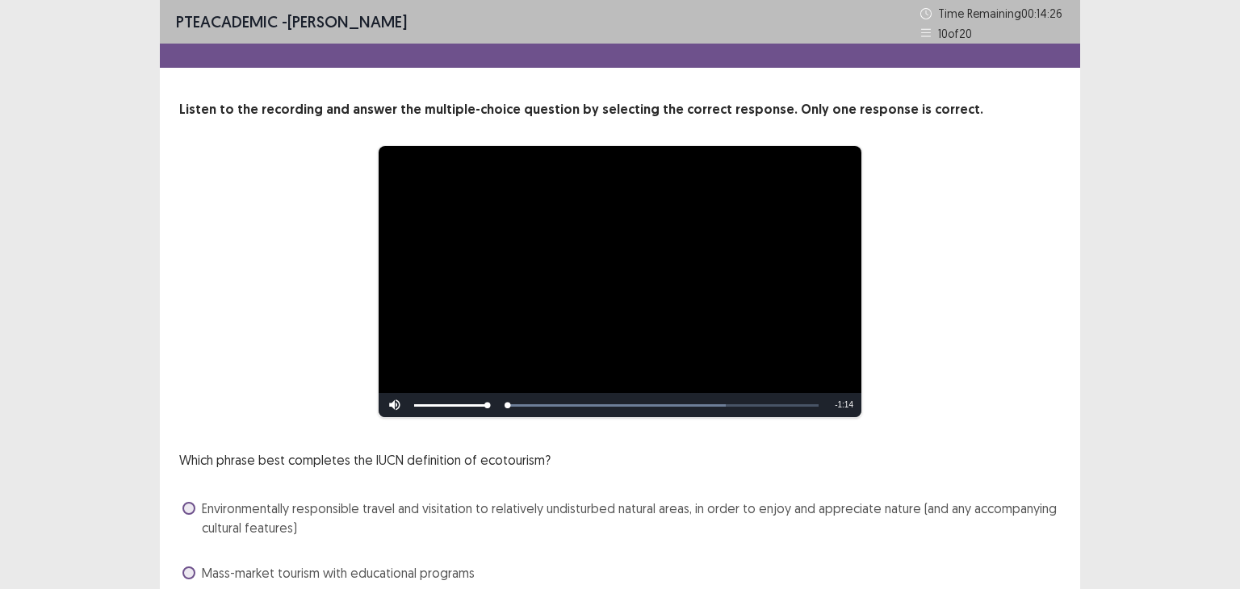
scroll to position [158, 0]
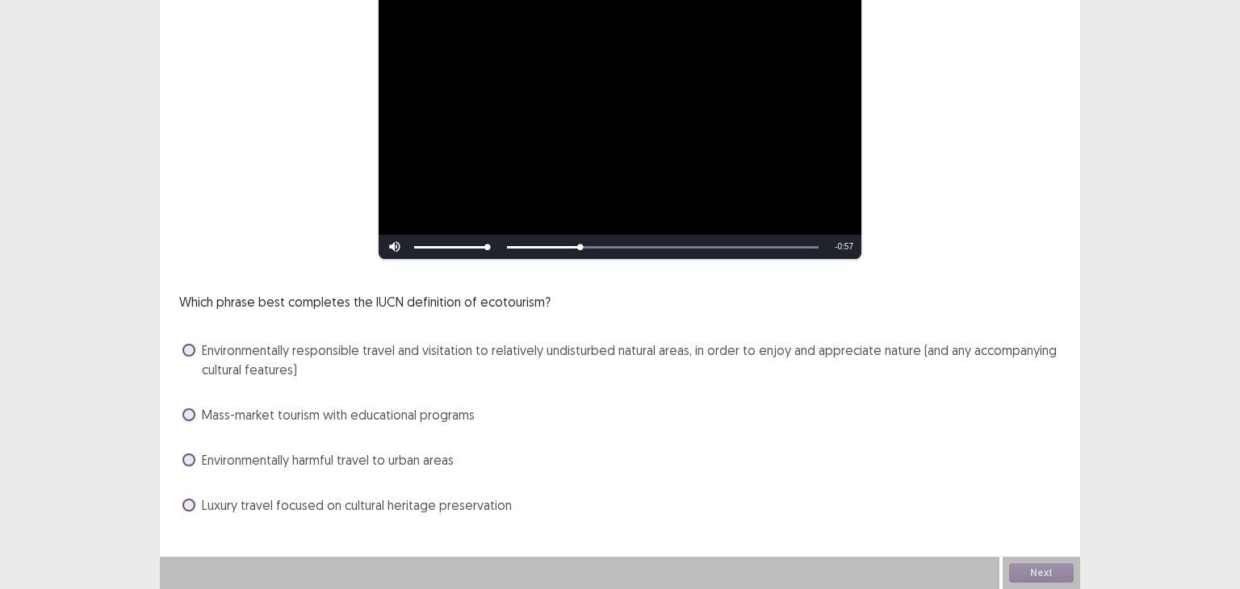
click at [682, 354] on span "Environmentally responsible travel and visitation to relatively undisturbed nat…" at bounding box center [631, 360] width 859 height 39
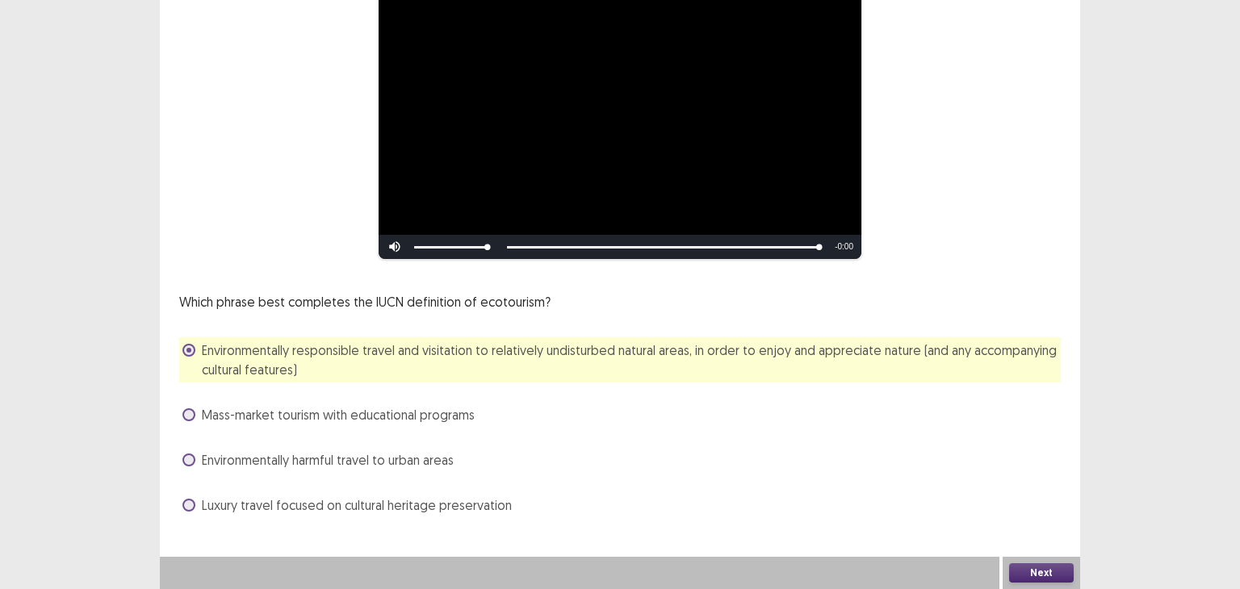
click at [1055, 567] on button "Next" at bounding box center [1041, 573] width 65 height 19
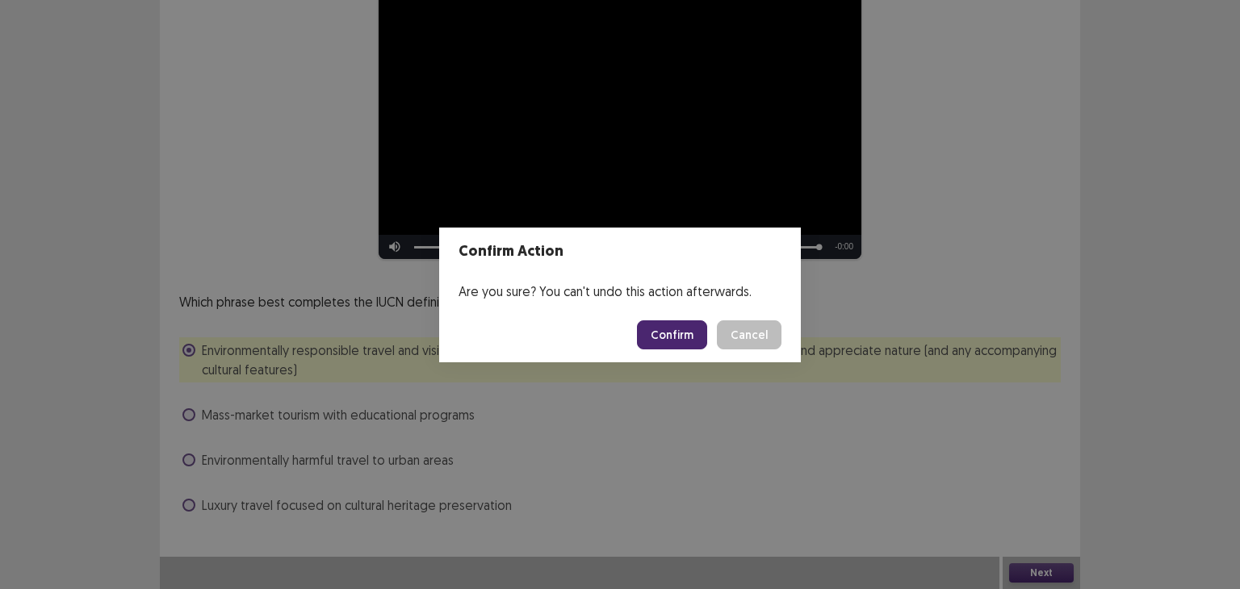
drag, startPoint x: 1055, startPoint y: 567, endPoint x: 669, endPoint y: 342, distance: 446.2
click at [669, 342] on div "Confirm Action Are you sure? You can't undo this action afterwards. Confirm Can…" at bounding box center [620, 294] width 1240 height 589
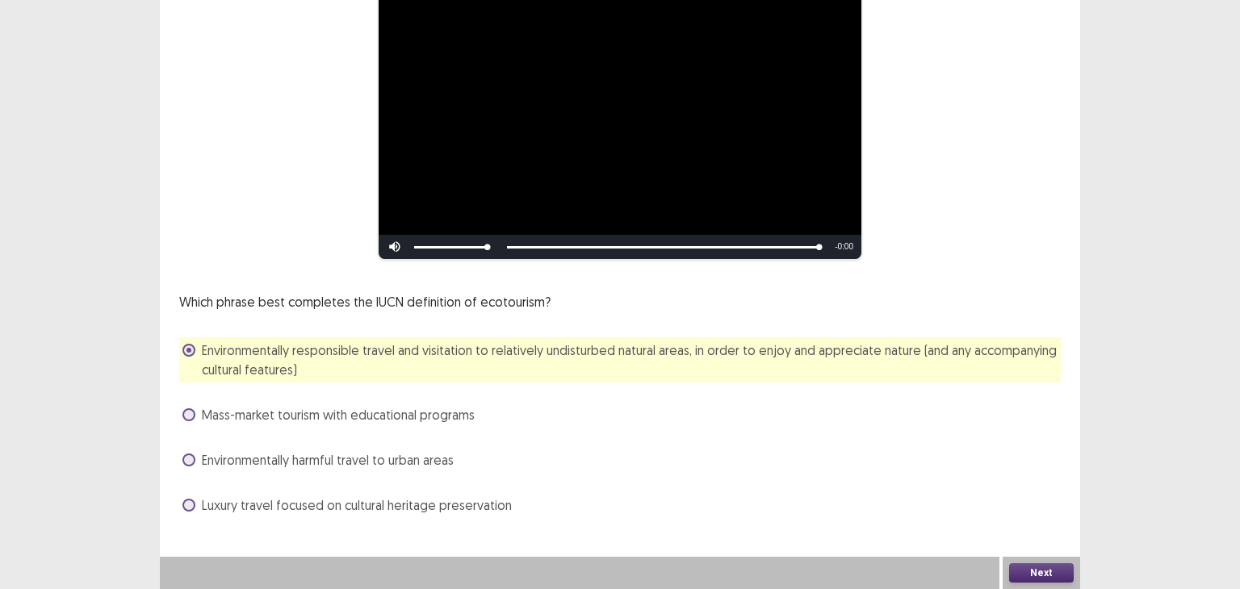
click at [1038, 579] on button "Next" at bounding box center [1041, 573] width 65 height 19
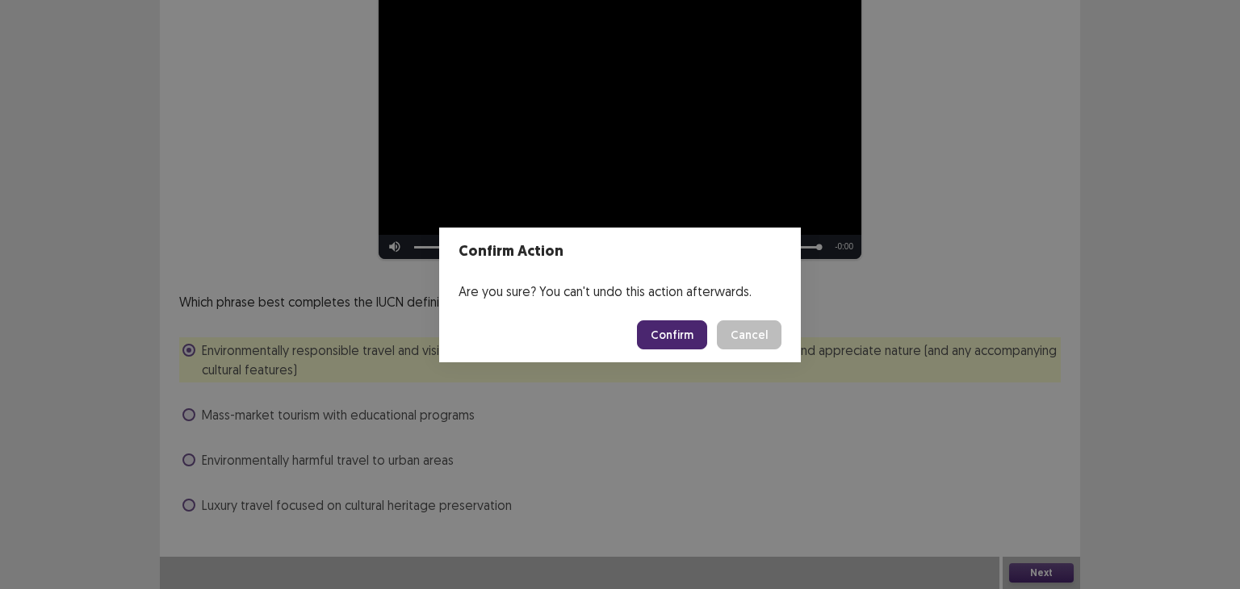
click at [690, 346] on button "Confirm" at bounding box center [672, 335] width 70 height 29
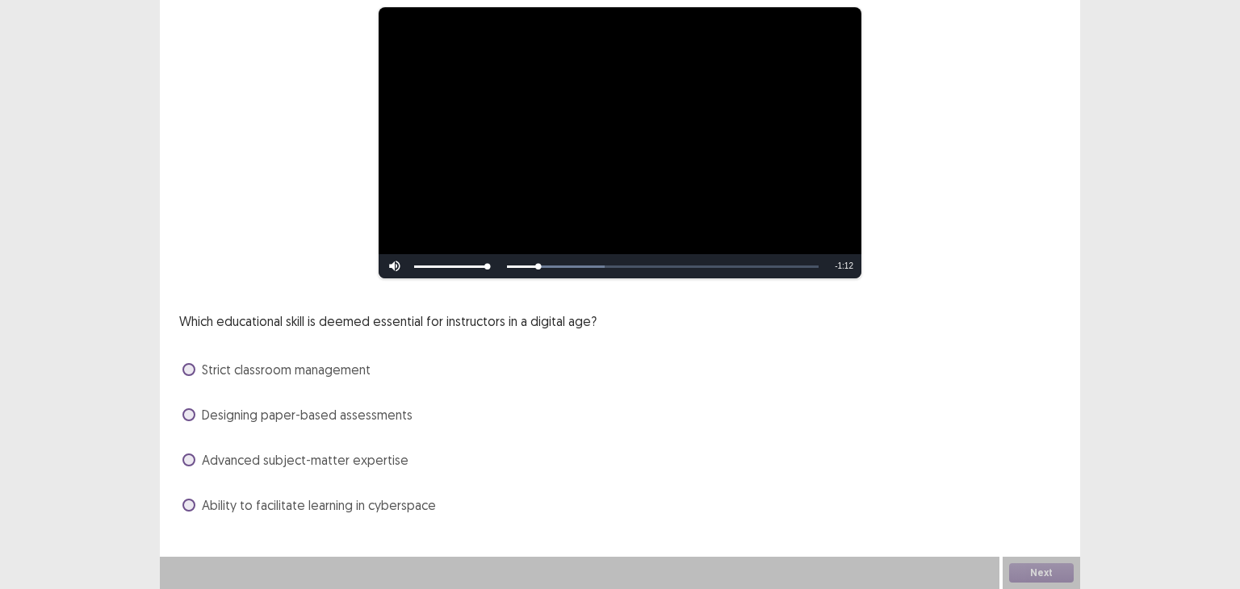
scroll to position [139, 0]
click at [362, 460] on span "Advanced subject-matter expertise" at bounding box center [305, 460] width 207 height 19
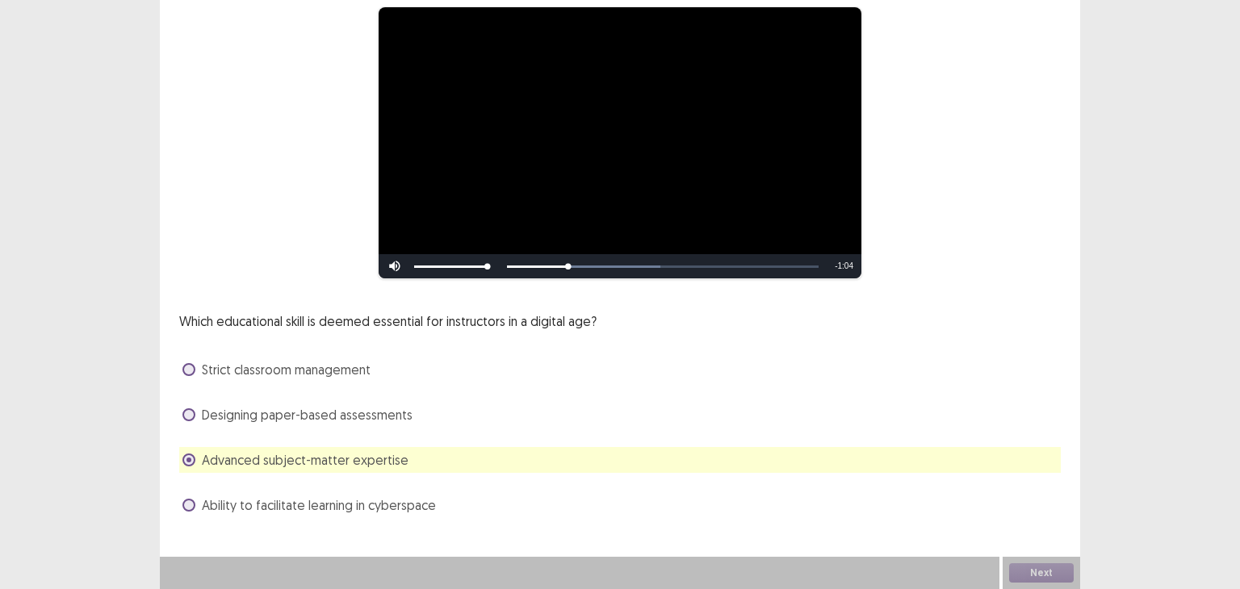
click at [420, 501] on span "Ability to facilitate learning in cyberspace" at bounding box center [319, 505] width 234 height 19
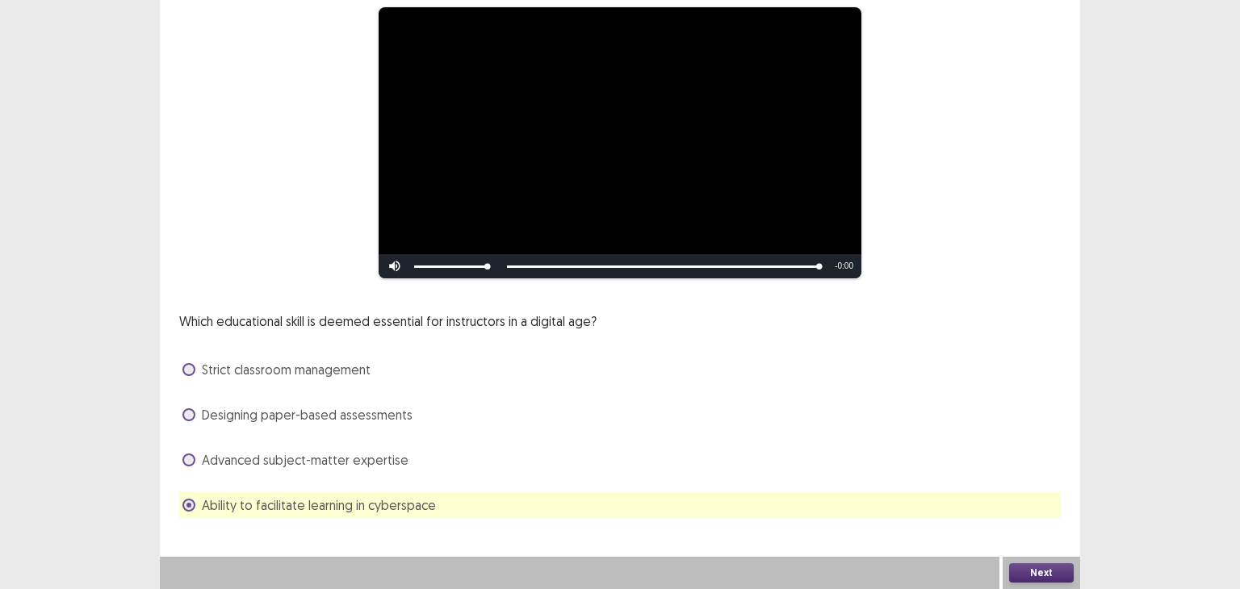
click at [1017, 578] on button "Next" at bounding box center [1041, 573] width 65 height 19
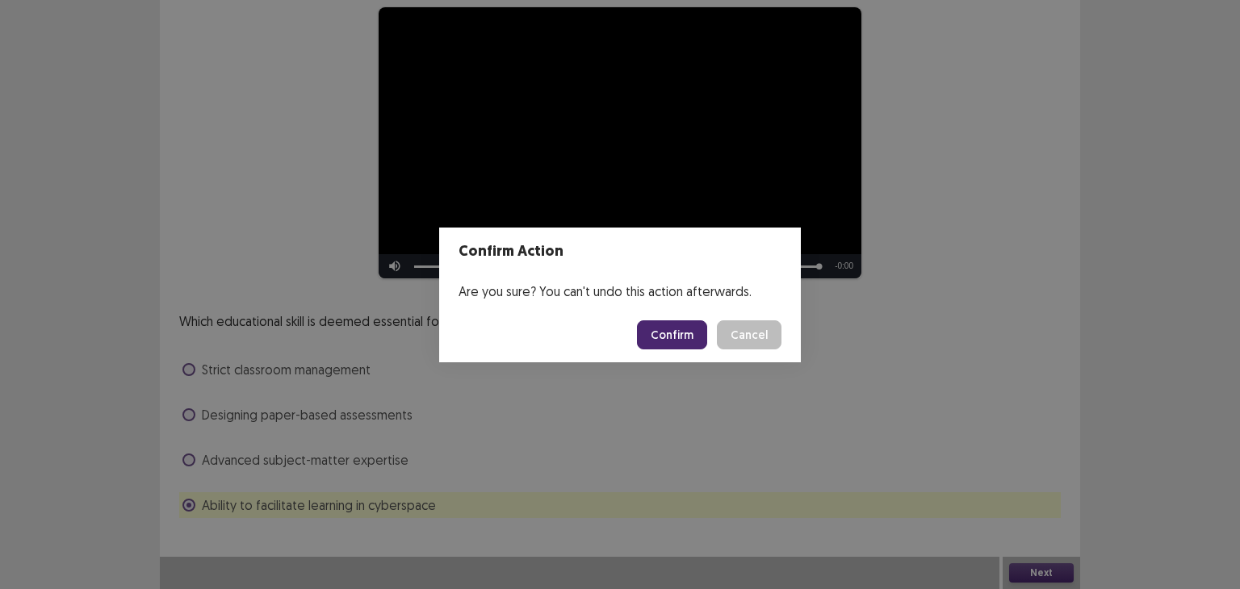
click at [673, 341] on button "Confirm" at bounding box center [672, 335] width 70 height 29
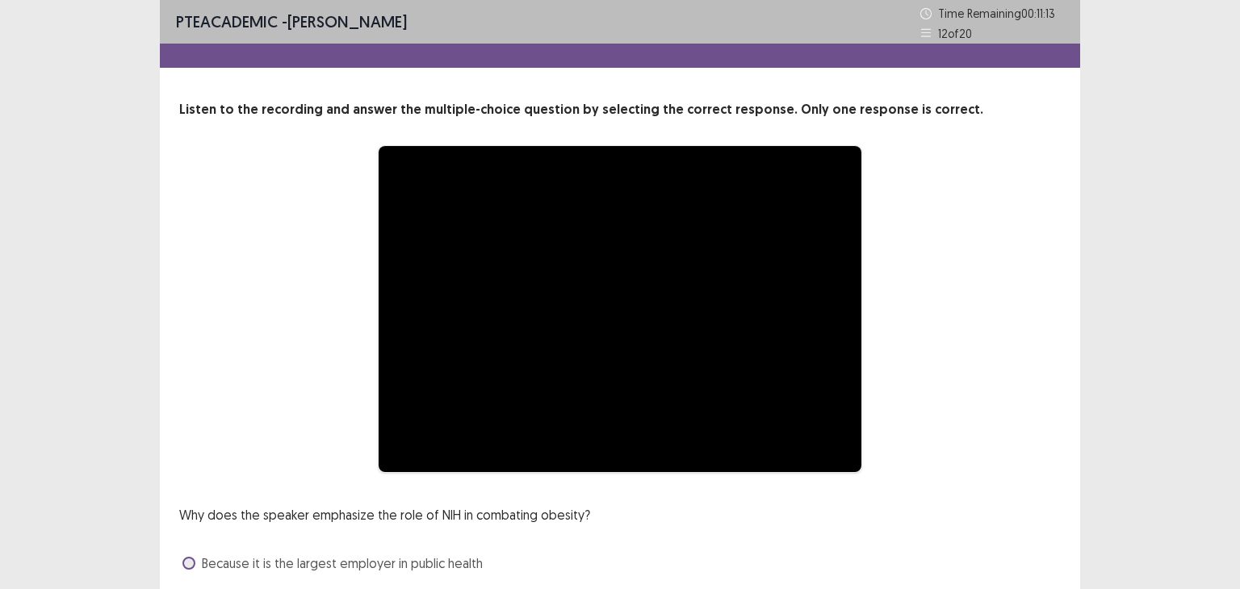
scroll to position [194, 0]
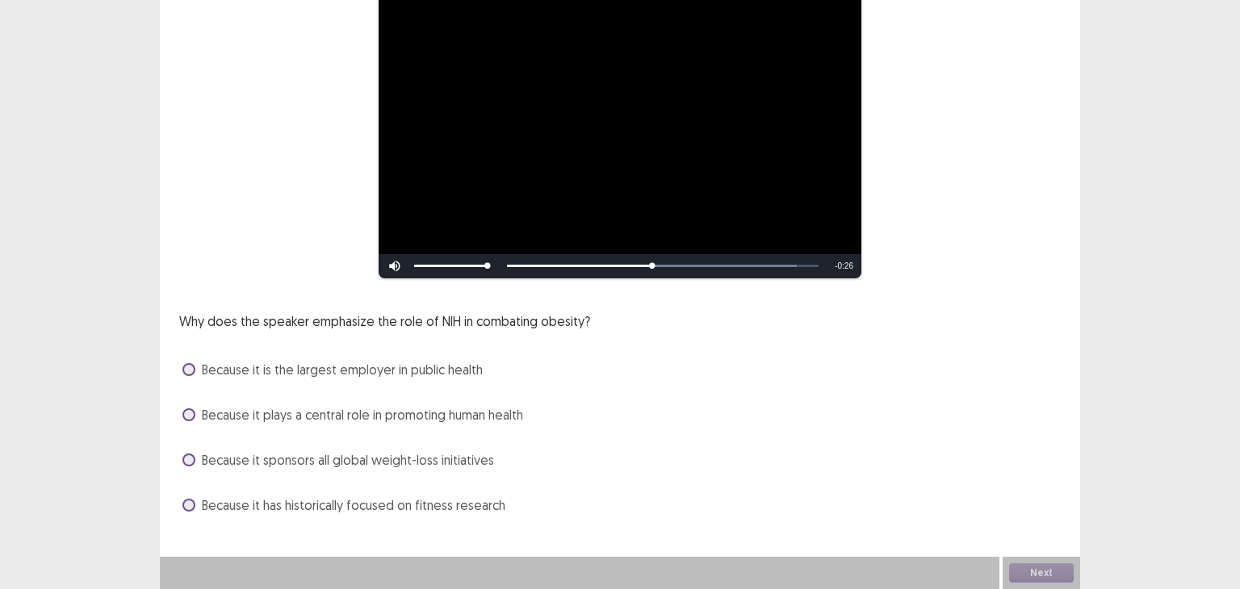
click at [474, 363] on span "Because it is the largest employer in public health" at bounding box center [342, 369] width 281 height 19
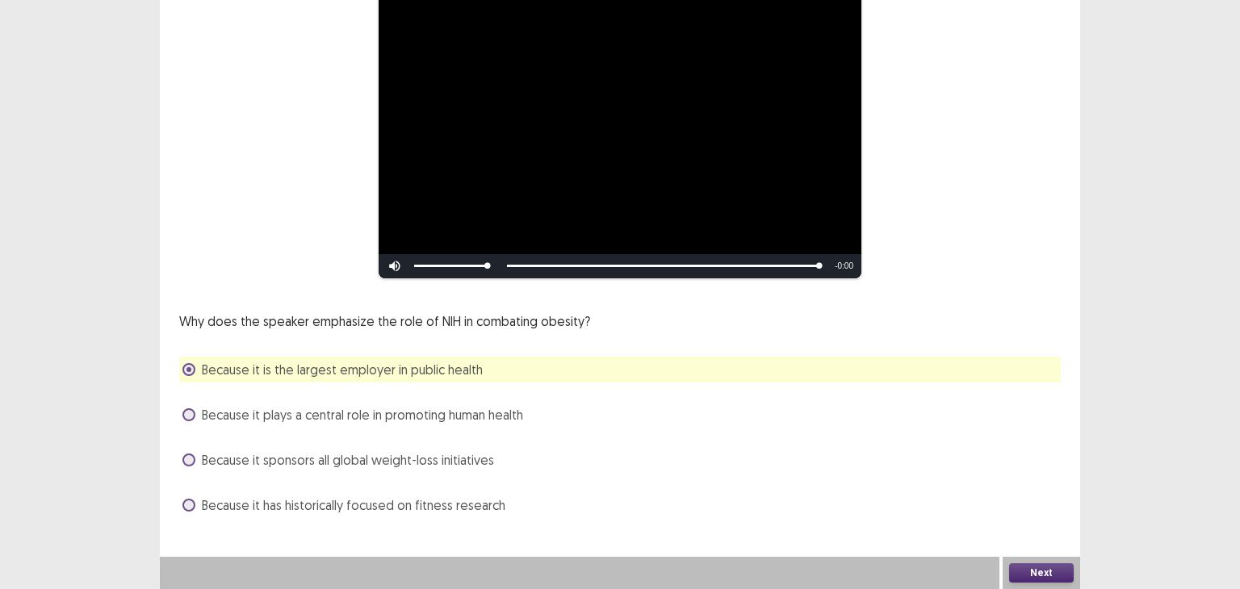
click at [491, 509] on span "Because it has historically focused on fitness research" at bounding box center [354, 505] width 304 height 19
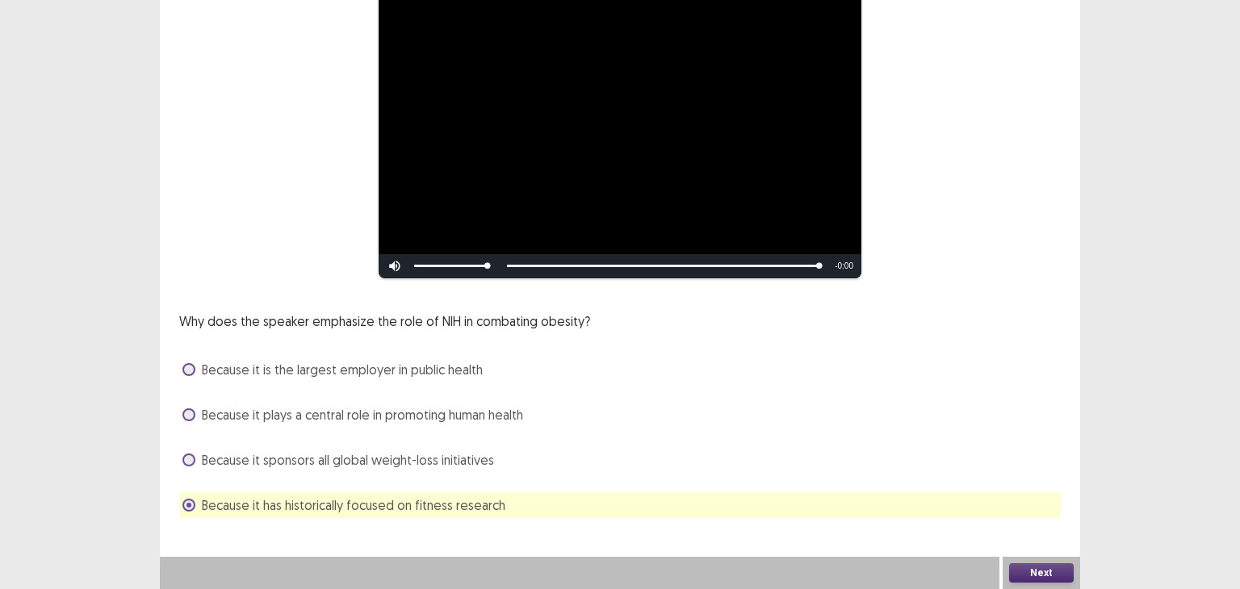
click at [472, 370] on span "Because it is the largest employer in public health" at bounding box center [342, 369] width 281 height 19
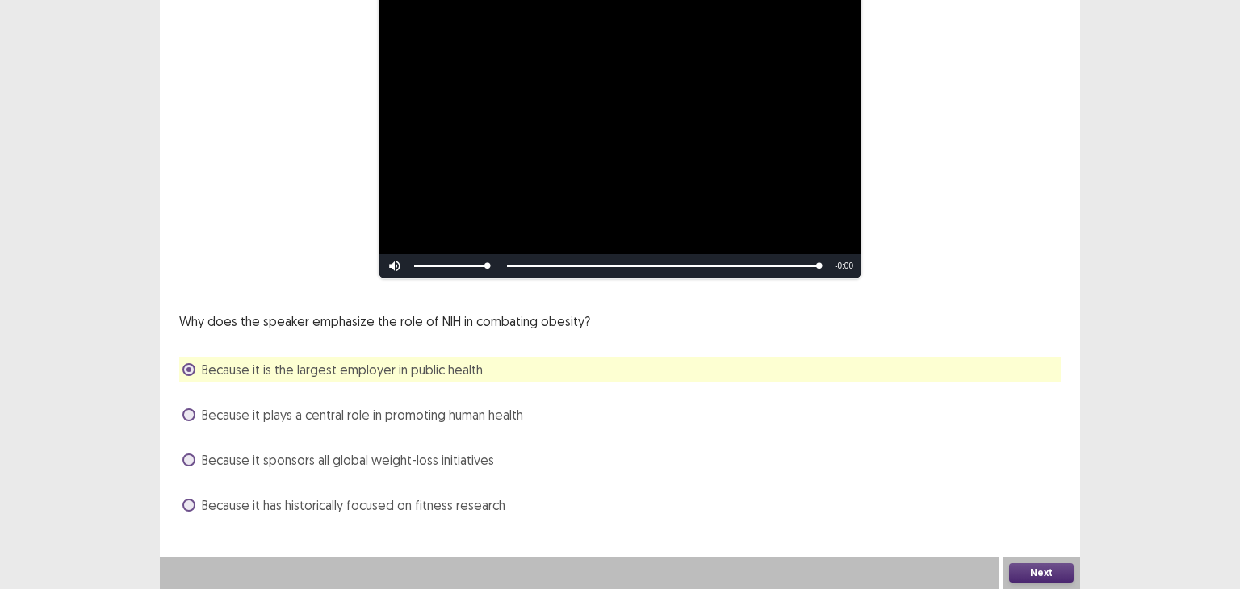
click at [523, 411] on span "Because it plays a central role in promoting human health" at bounding box center [362, 414] width 321 height 19
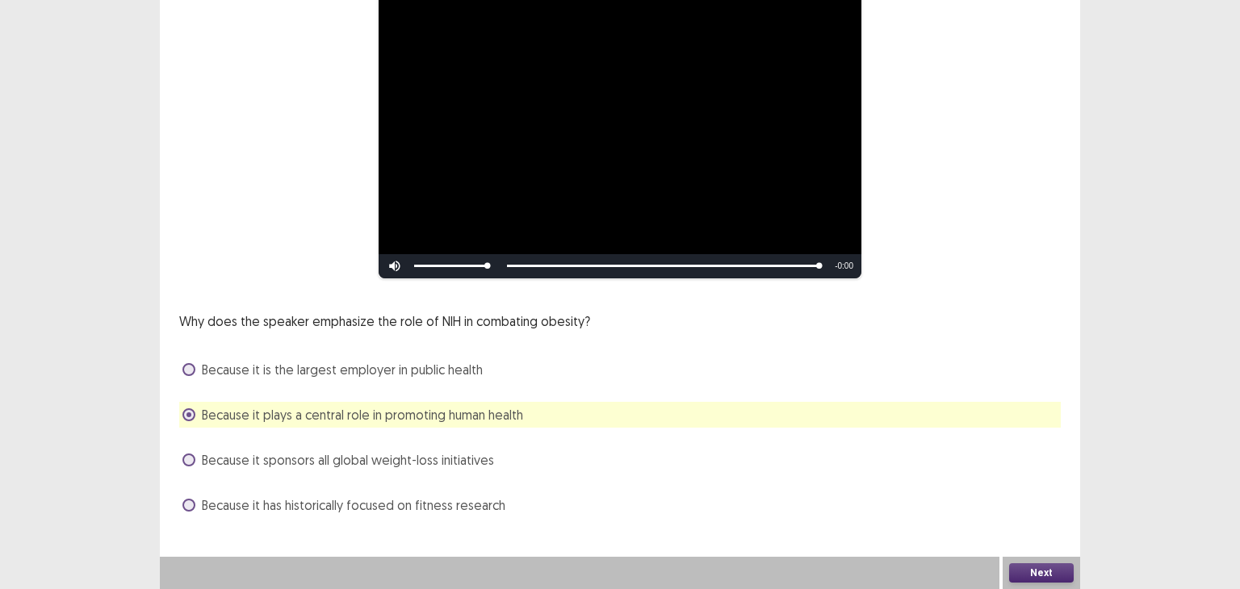
click at [1025, 569] on button "Next" at bounding box center [1041, 573] width 65 height 19
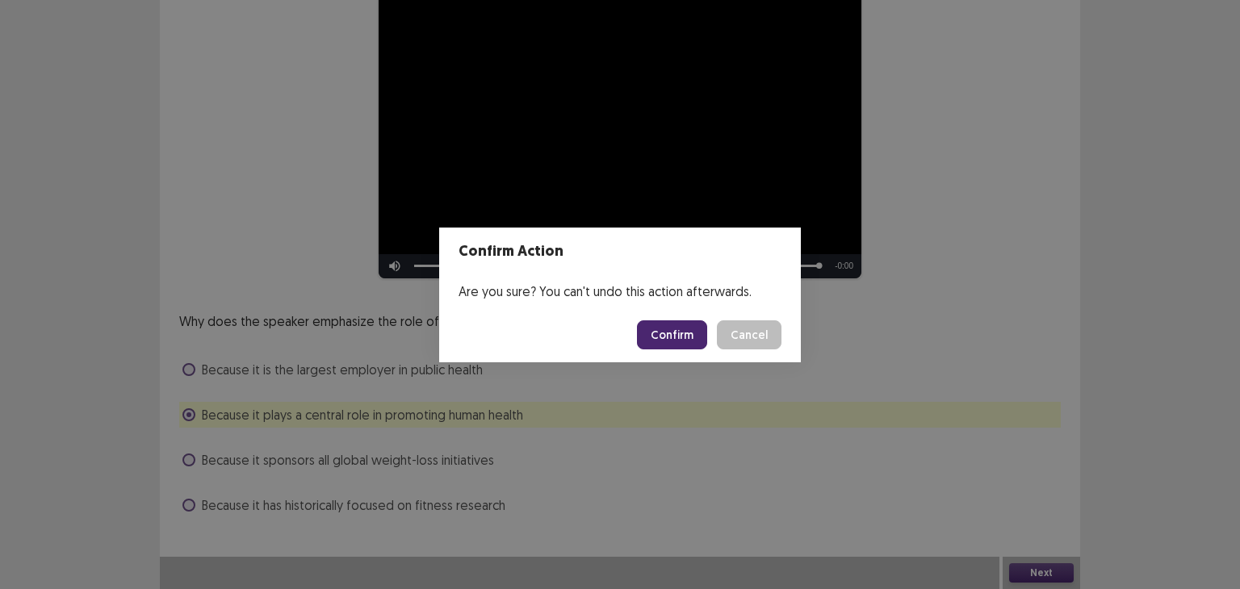
click at [669, 327] on button "Confirm" at bounding box center [672, 335] width 70 height 29
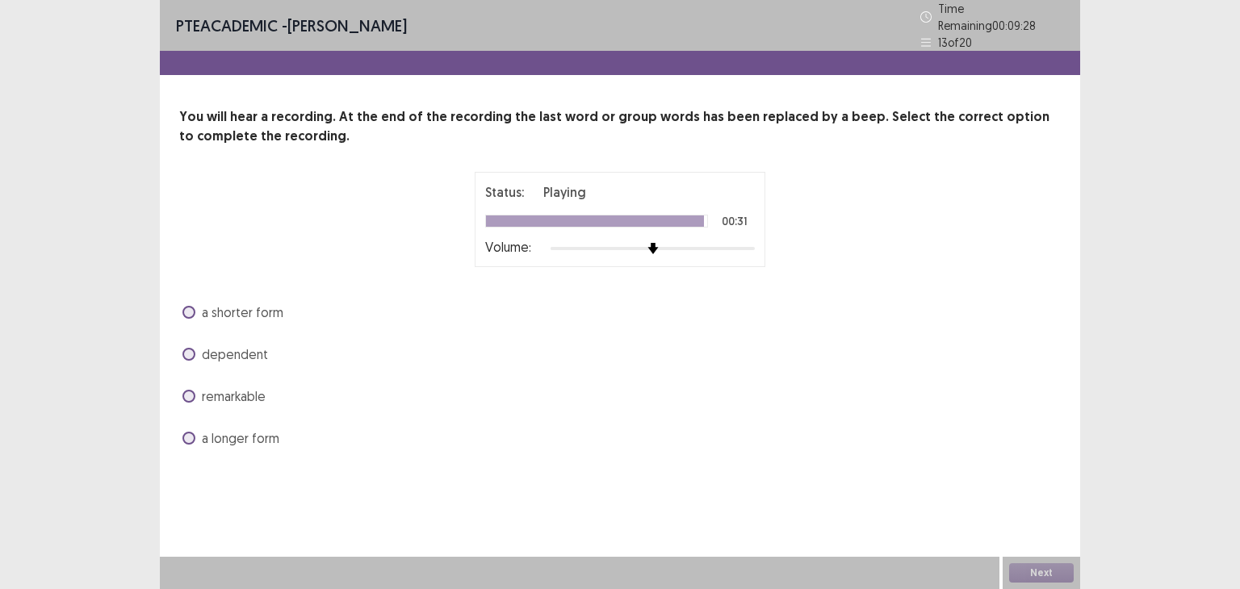
click at [242, 395] on span "remarkable" at bounding box center [234, 396] width 64 height 19
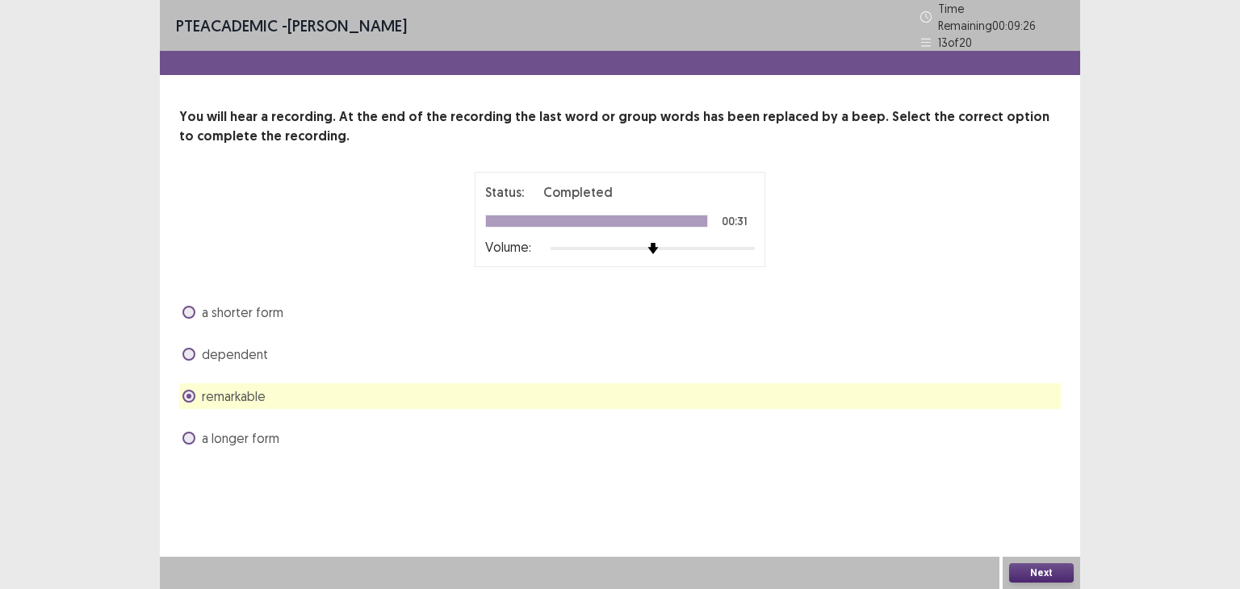
click at [1047, 573] on button "Next" at bounding box center [1041, 573] width 65 height 19
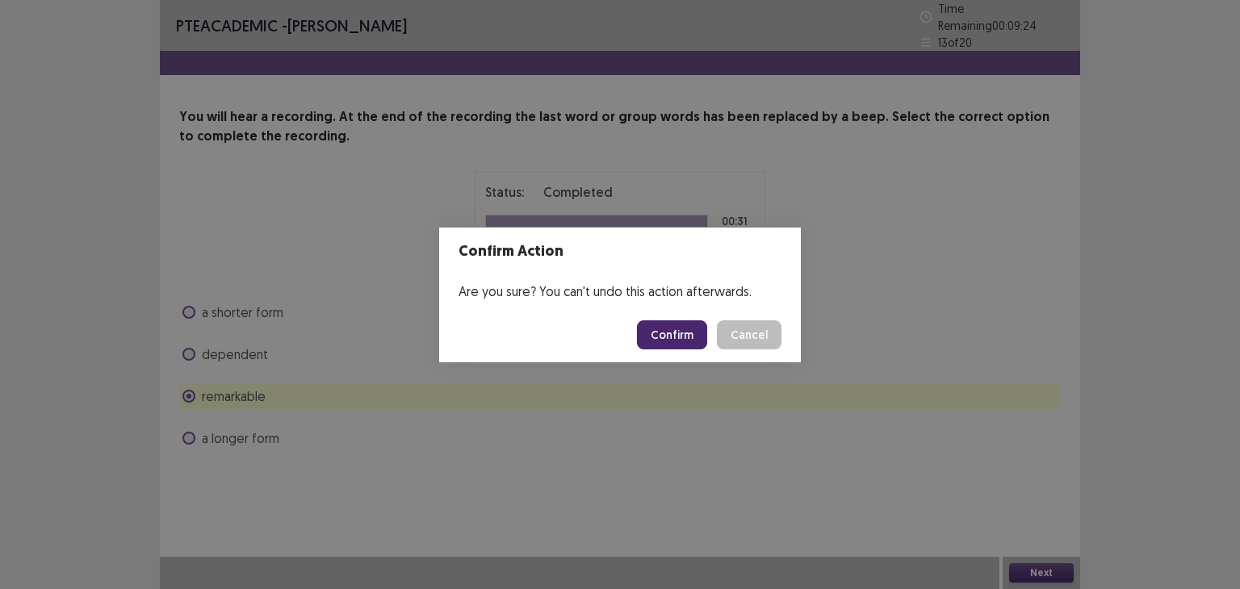
click at [672, 330] on button "Confirm" at bounding box center [672, 335] width 70 height 29
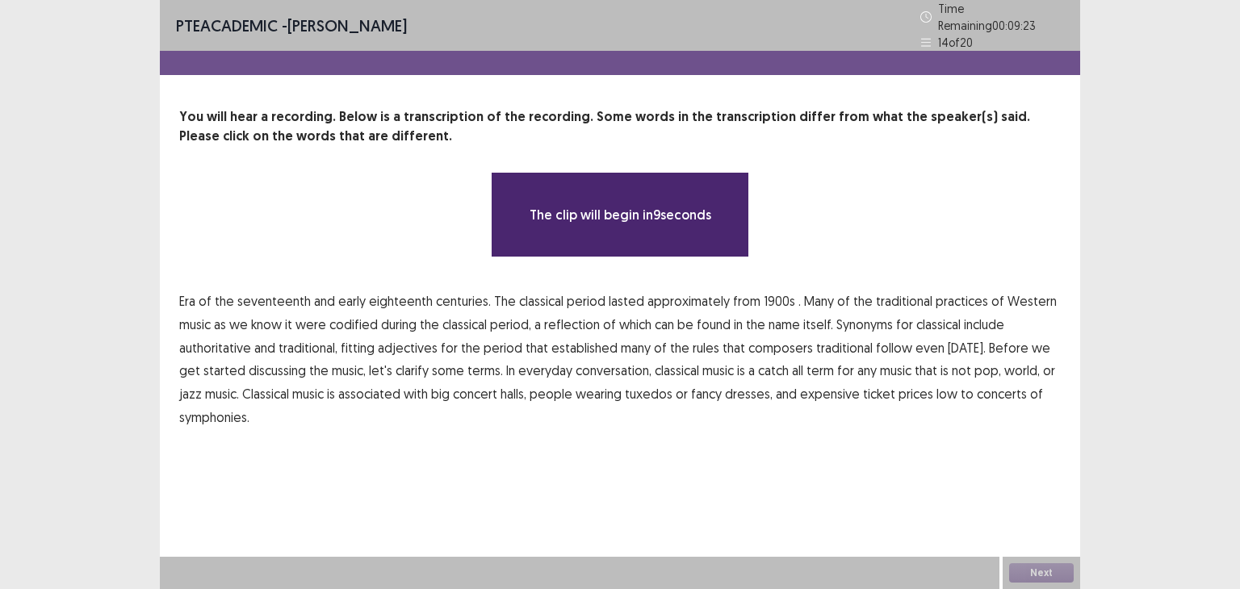
click at [187, 292] on span "Era" at bounding box center [187, 301] width 16 height 19
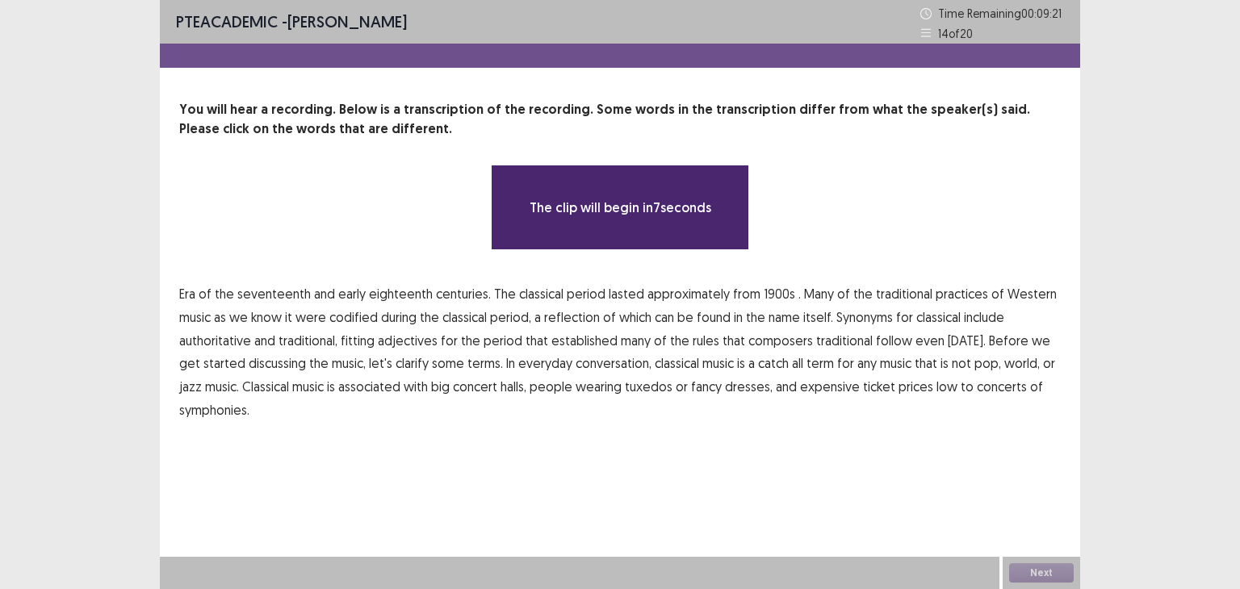
click at [187, 292] on span "Era" at bounding box center [187, 293] width 16 height 19
click at [190, 290] on span "Era" at bounding box center [187, 293] width 16 height 19
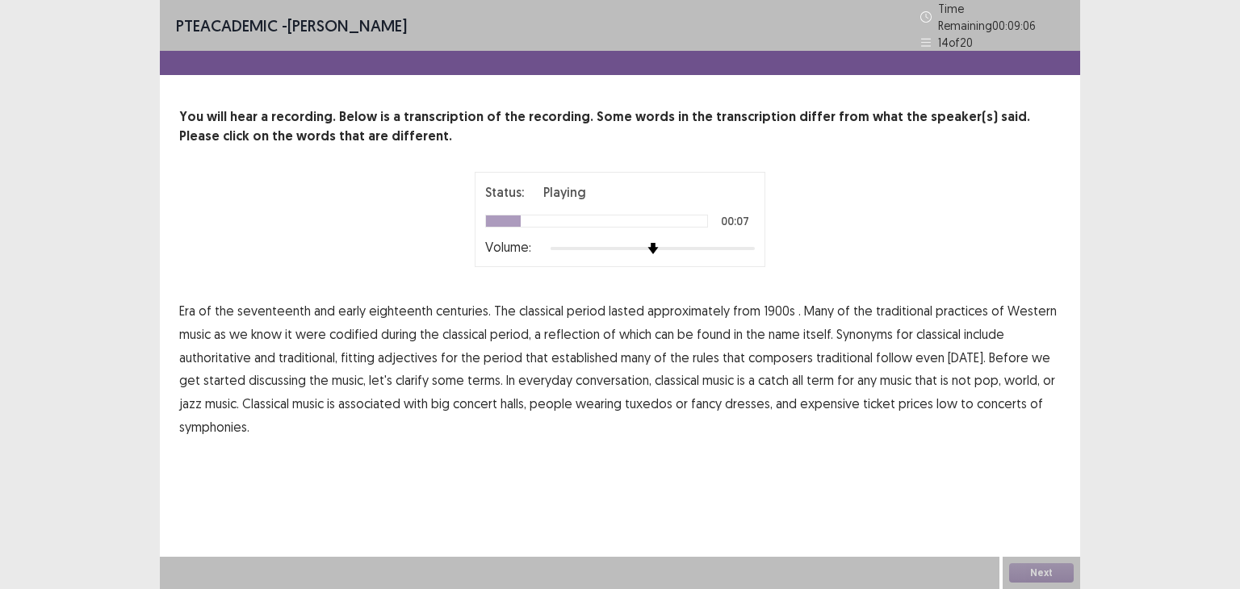
click at [772, 308] on span "1900s" at bounding box center [779, 310] width 31 height 19
click at [842, 353] on span "traditional" at bounding box center [844, 357] width 57 height 19
click at [937, 402] on span "low" at bounding box center [947, 403] width 21 height 19
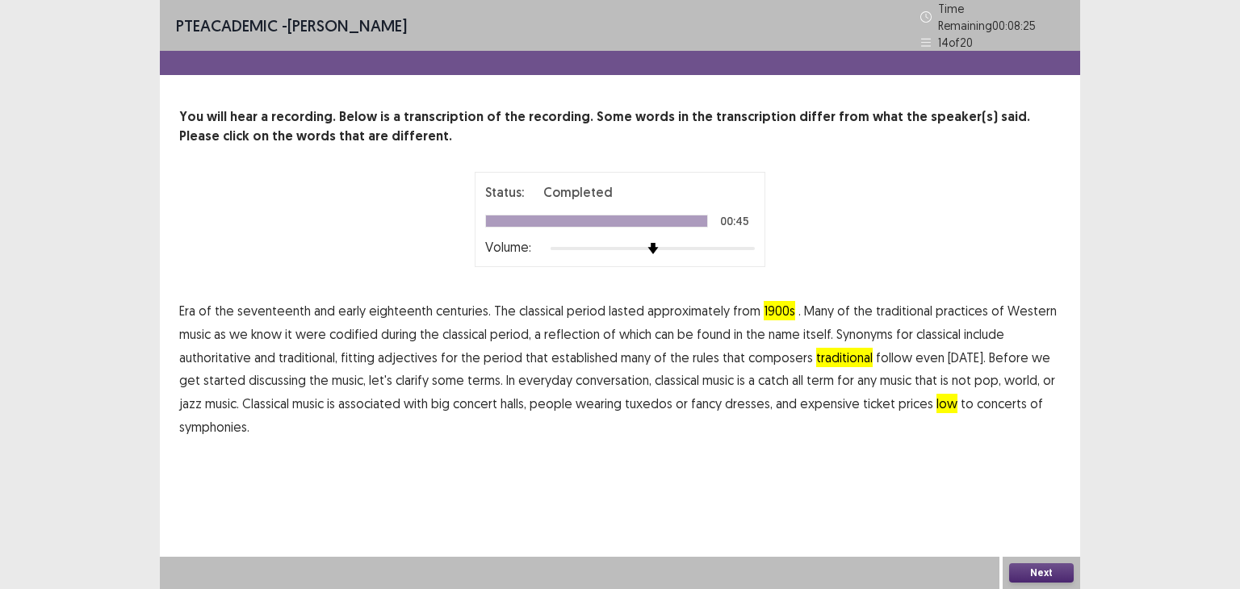
click at [220, 424] on span "symphonies." at bounding box center [214, 426] width 70 height 19
click at [1027, 568] on button "Next" at bounding box center [1041, 573] width 65 height 19
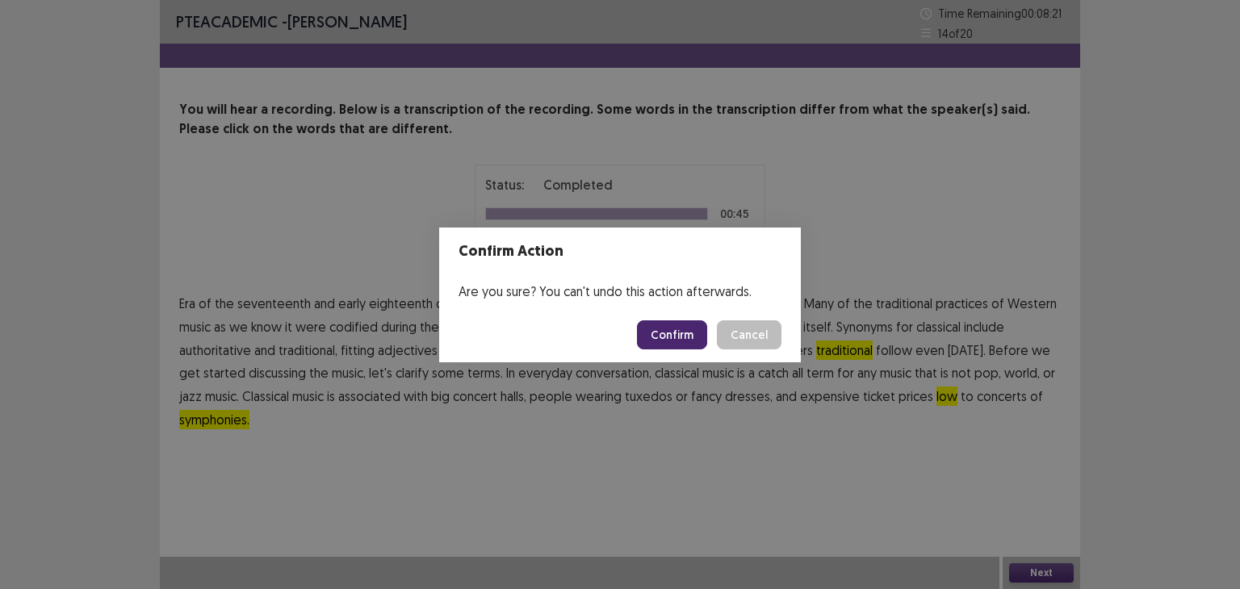
click at [668, 324] on button "Confirm" at bounding box center [672, 335] width 70 height 29
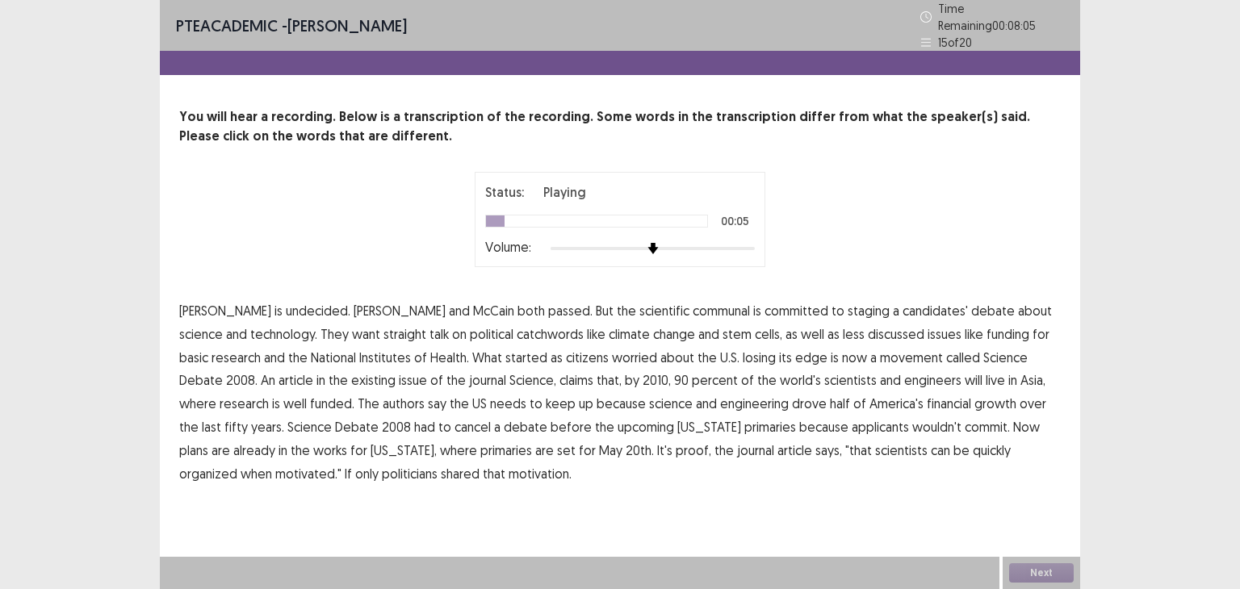
click at [693, 301] on span "communal" at bounding box center [721, 310] width 57 height 19
click at [517, 334] on span "catchwords" at bounding box center [550, 334] width 67 height 19
click at [351, 375] on span "existing" at bounding box center [373, 380] width 44 height 19
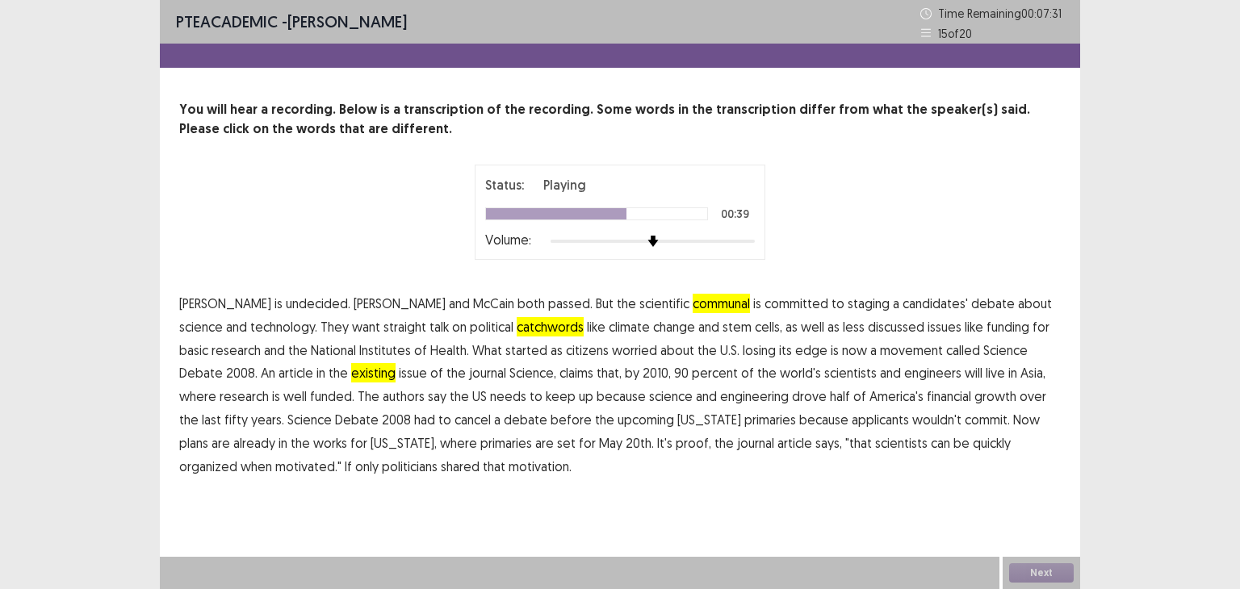
click at [927, 398] on span "financial" at bounding box center [949, 396] width 44 height 19
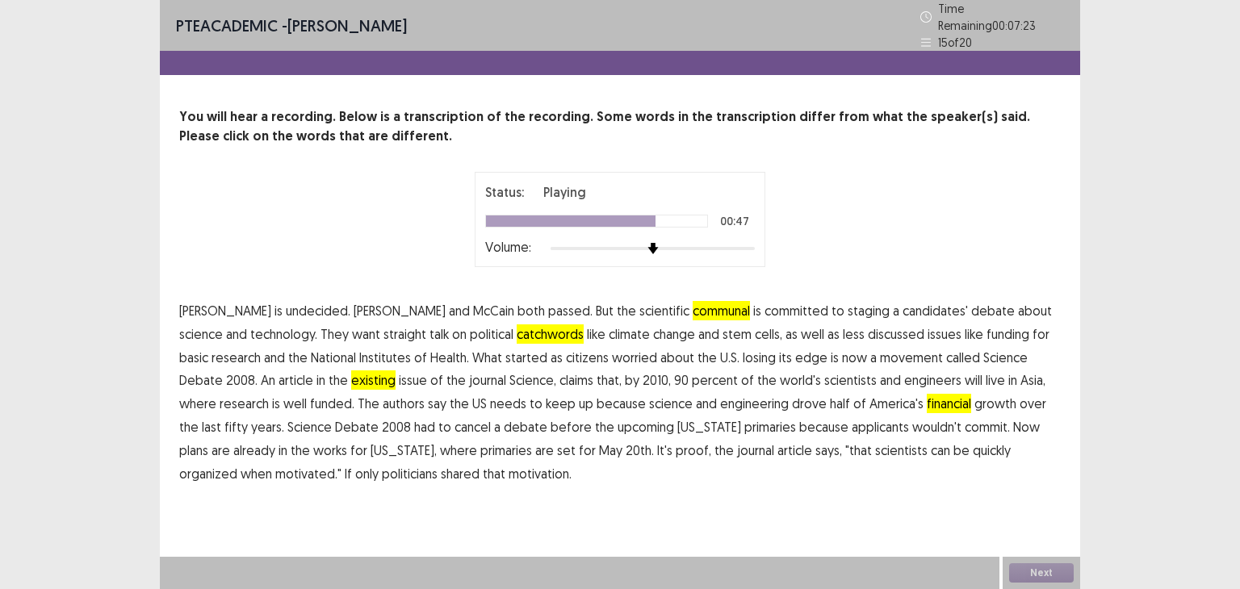
click at [852, 422] on span "applicants" at bounding box center [880, 426] width 57 height 19
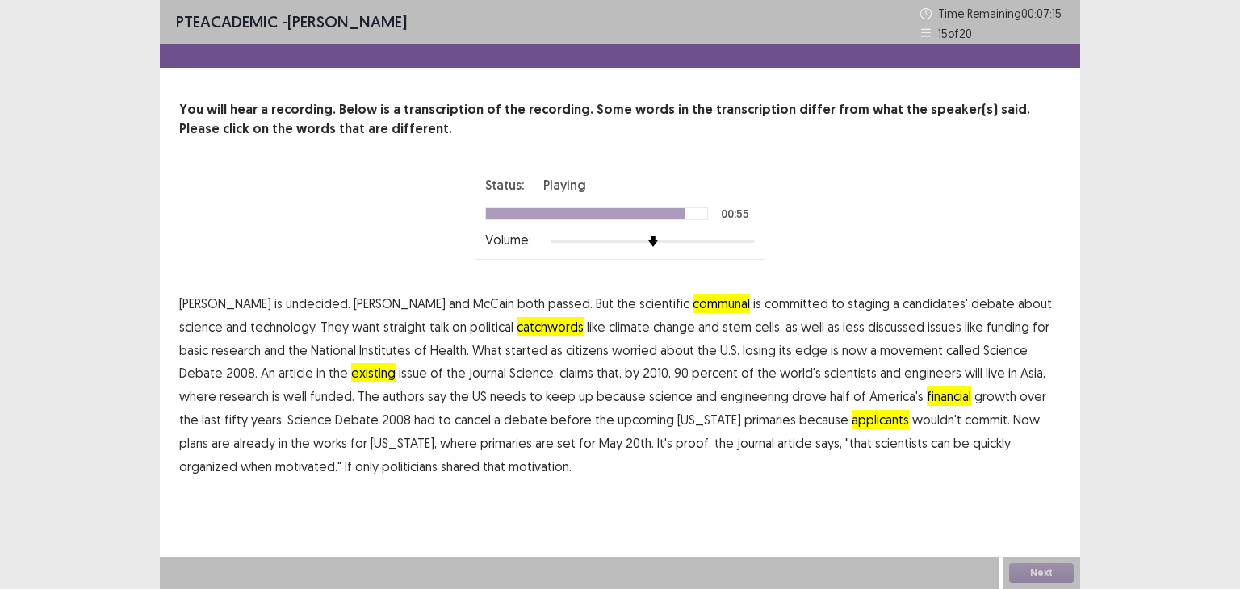
click at [599, 445] on span "May" at bounding box center [610, 443] width 23 height 19
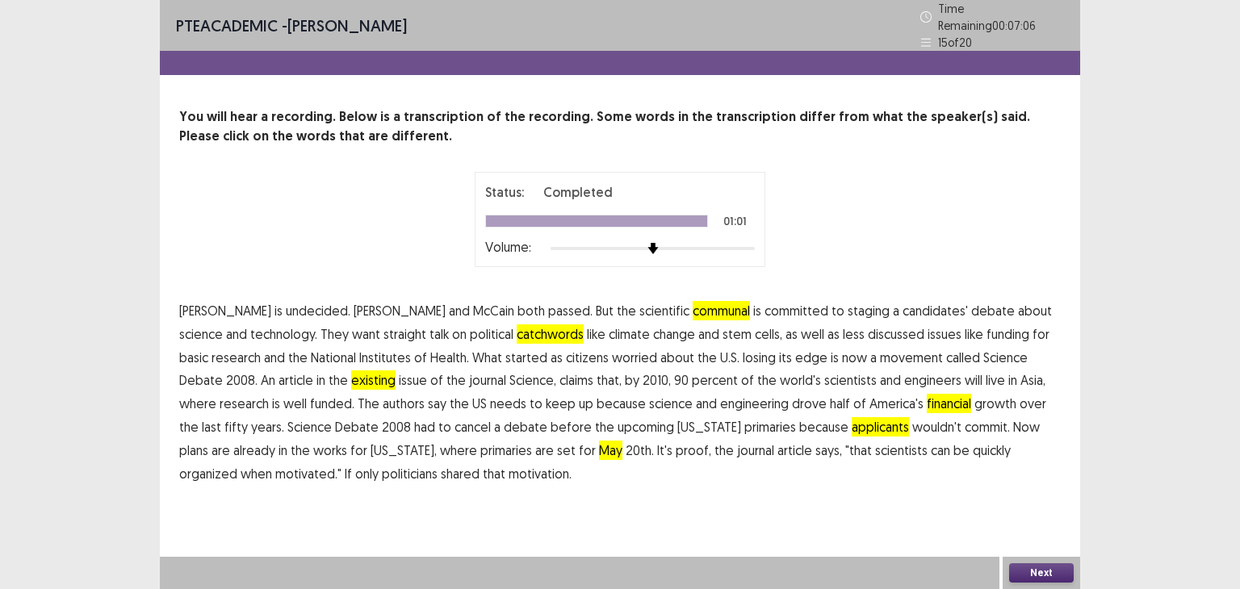
click at [1029, 573] on button "Next" at bounding box center [1041, 573] width 65 height 19
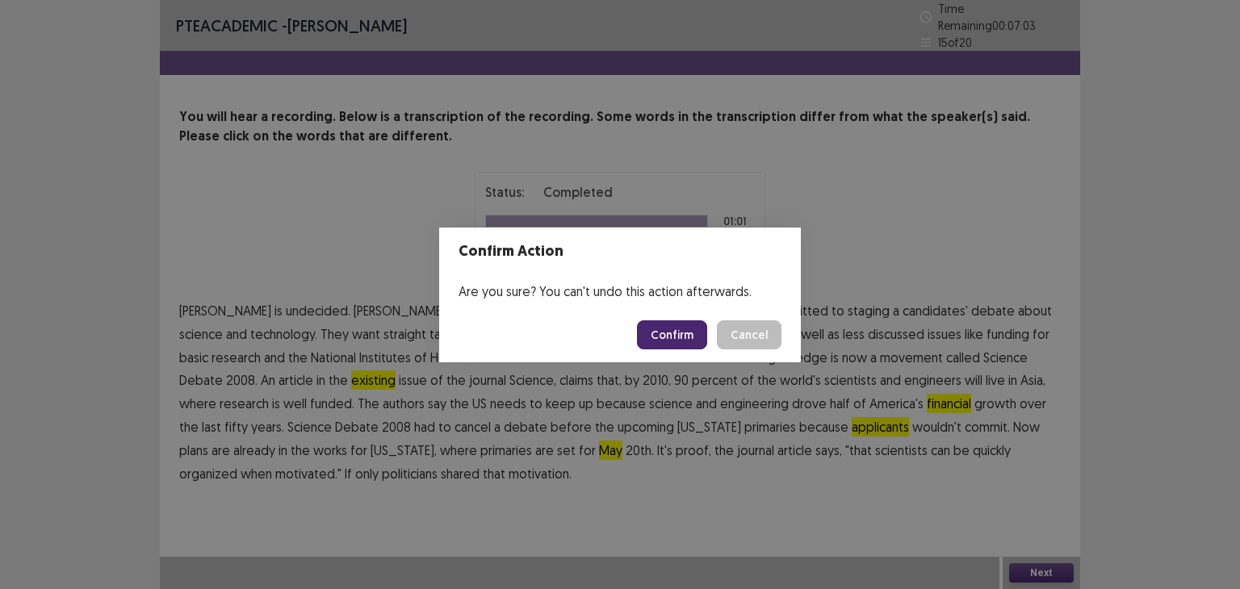
click at [698, 337] on button "Confirm" at bounding box center [672, 335] width 70 height 29
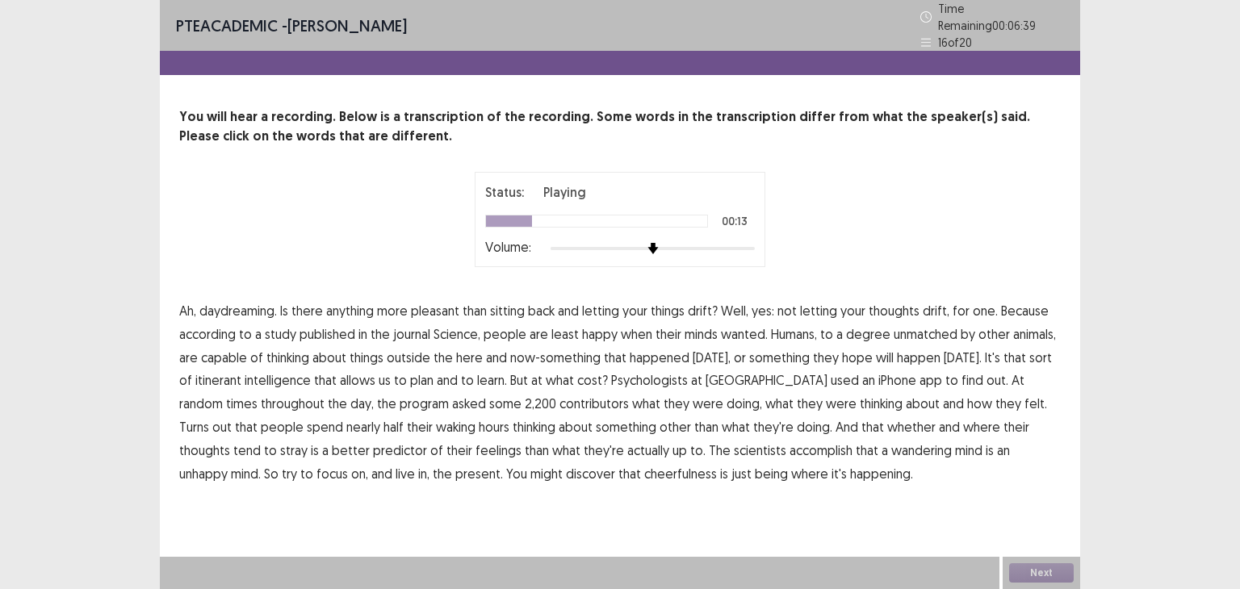
click at [749, 327] on span "wanted." at bounding box center [744, 334] width 47 height 19
click at [311, 376] on span "intelligence" at bounding box center [278, 380] width 66 height 19
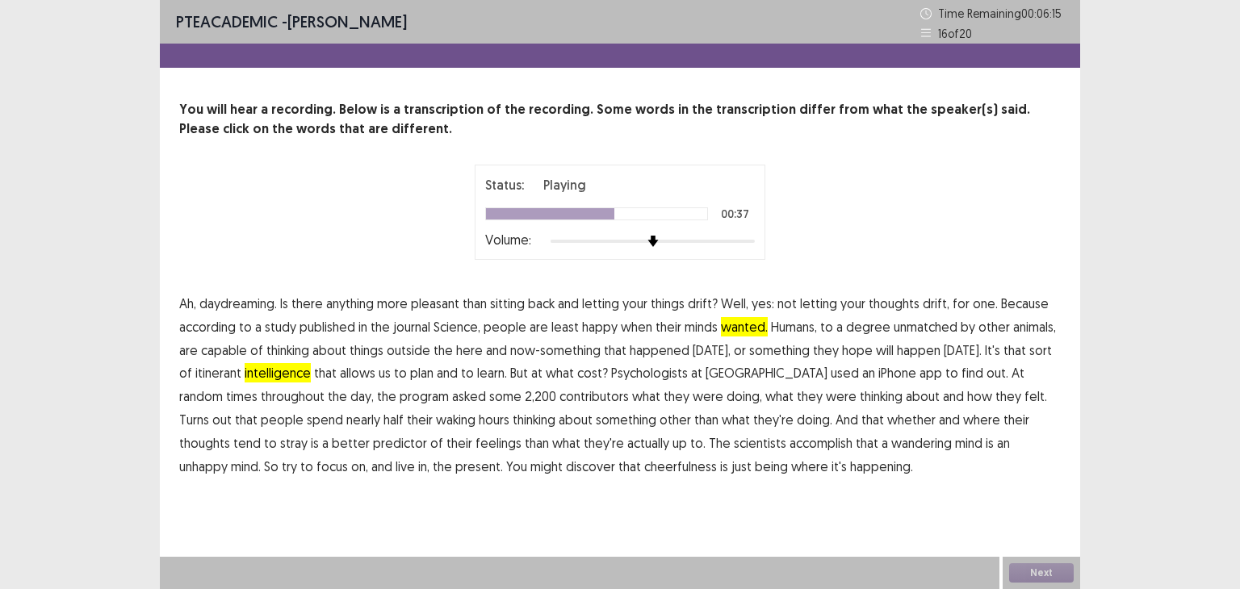
click at [560, 402] on span "contributors" at bounding box center [594, 396] width 69 height 19
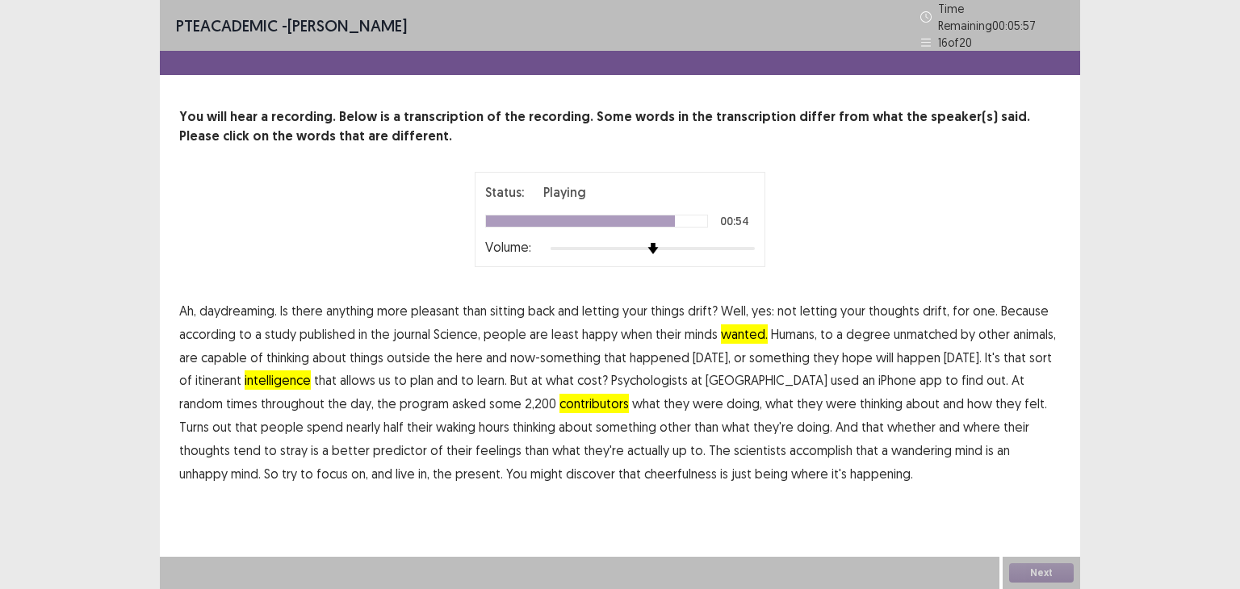
click at [790, 447] on span "accomplish" at bounding box center [821, 450] width 63 height 19
click at [644, 470] on span "cheerfulness" at bounding box center [680, 473] width 73 height 19
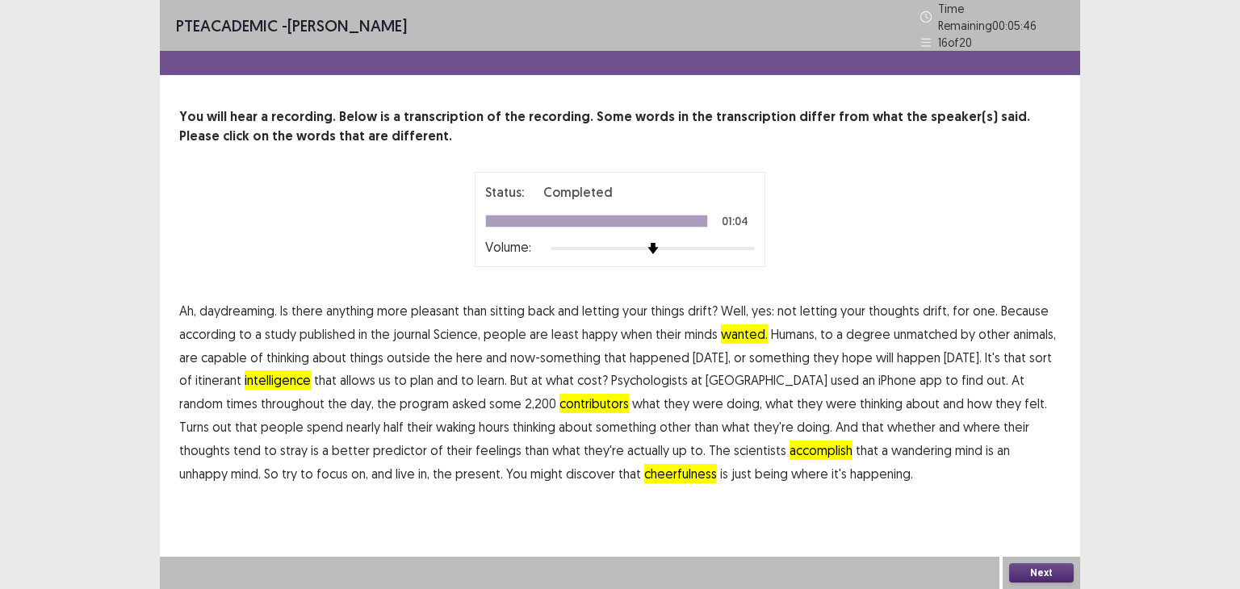
click at [1061, 573] on button "Next" at bounding box center [1041, 573] width 65 height 19
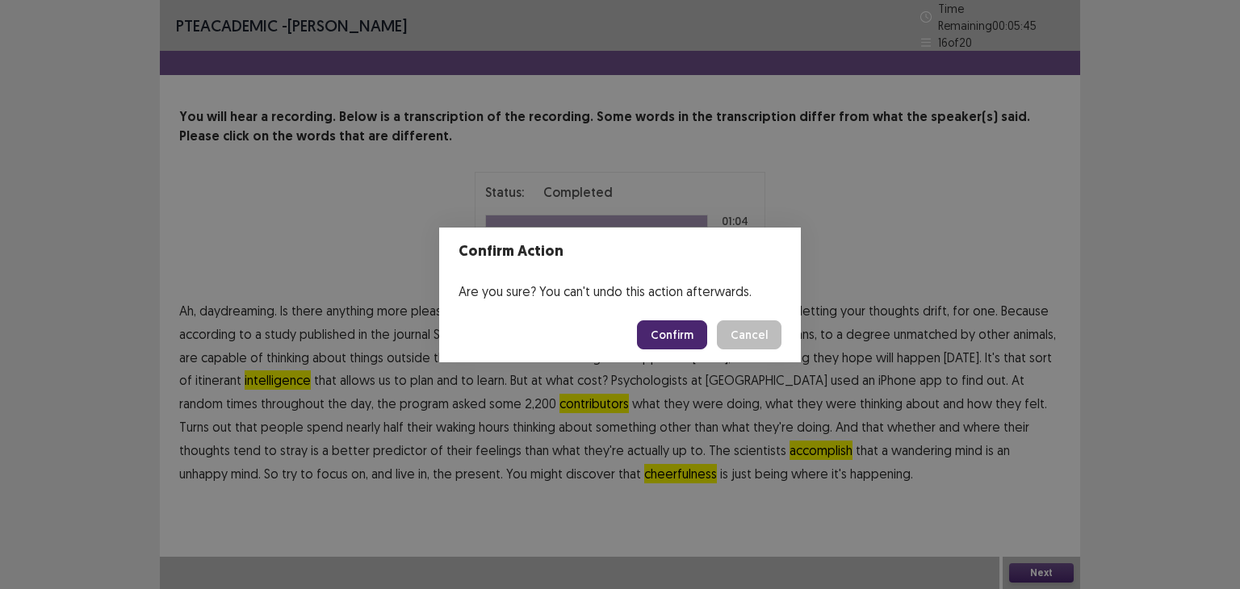
click at [677, 342] on button "Confirm" at bounding box center [672, 335] width 70 height 29
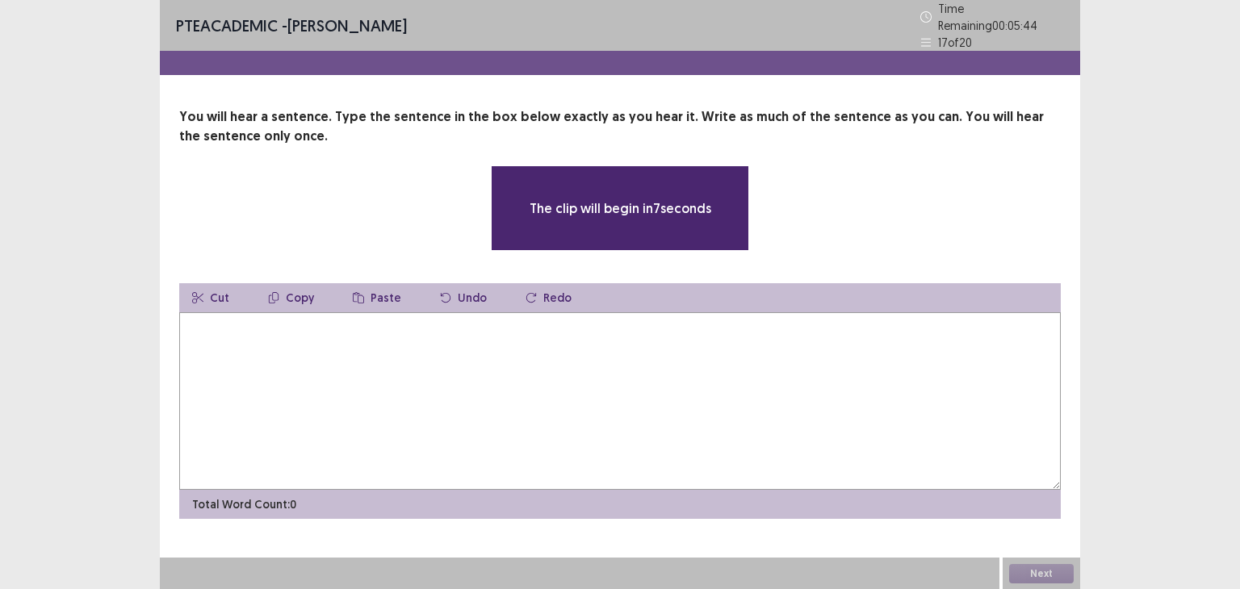
click at [678, 344] on textarea at bounding box center [620, 402] width 882 height 178
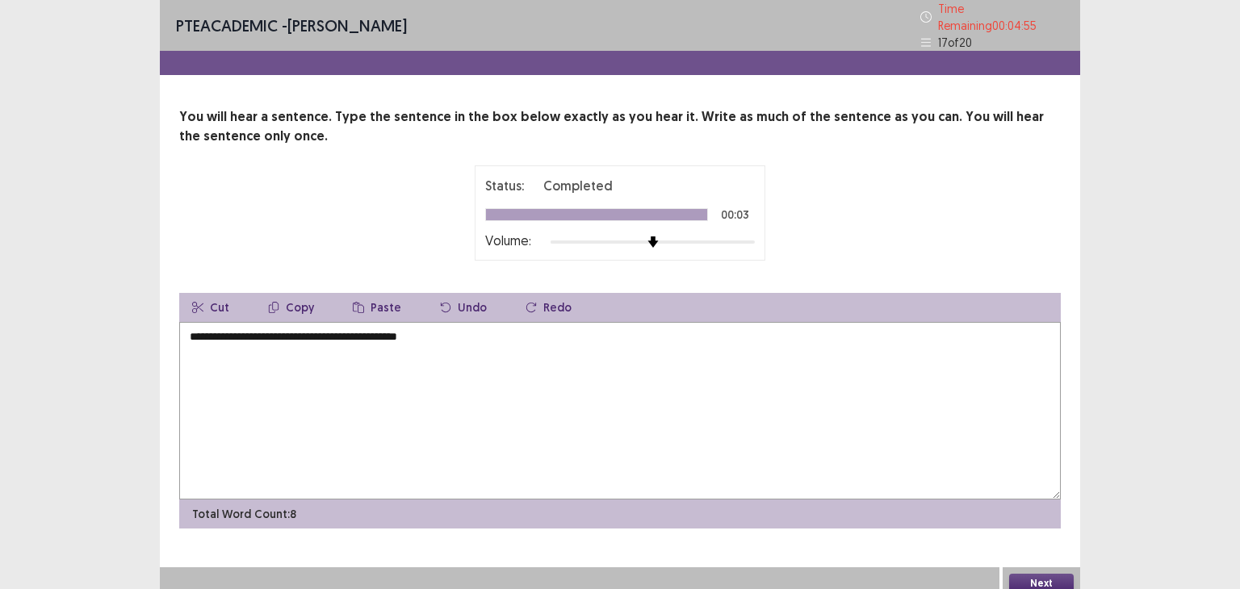
type textarea "**********"
click at [1024, 574] on button "Next" at bounding box center [1041, 583] width 65 height 19
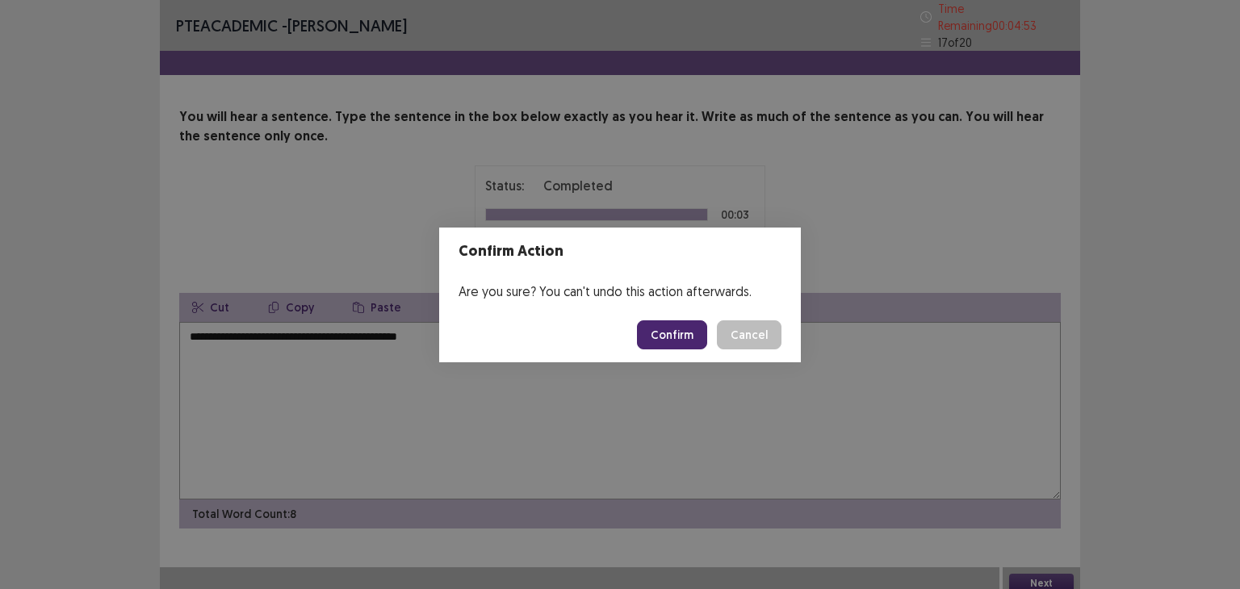
click at [678, 329] on button "Confirm" at bounding box center [672, 335] width 70 height 29
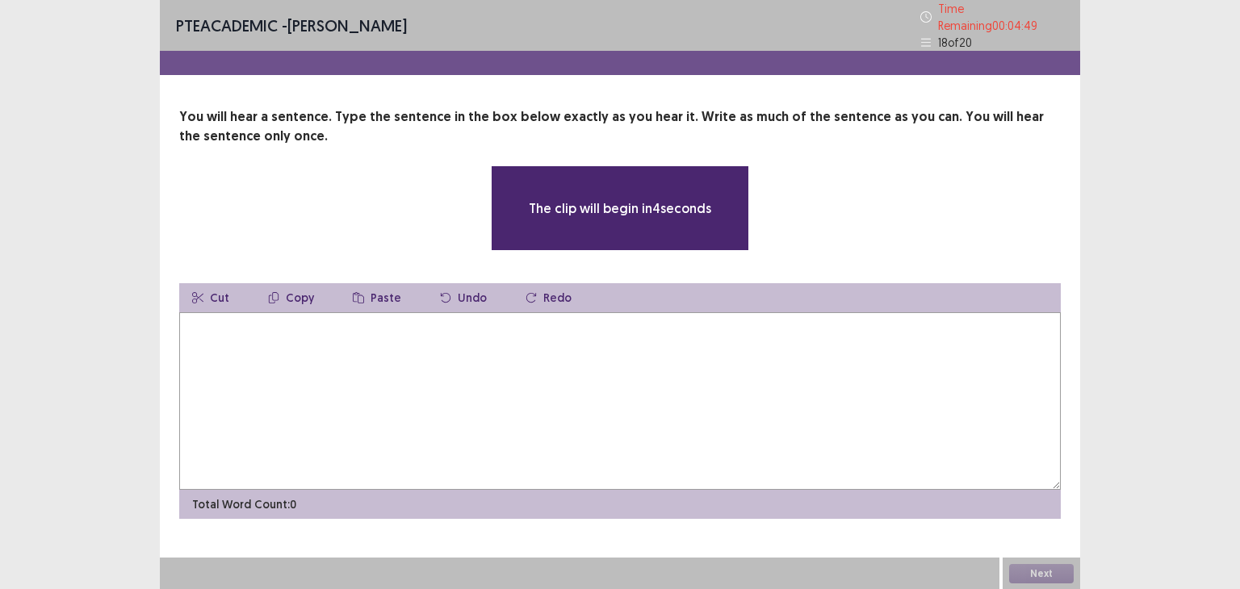
click at [678, 329] on textarea at bounding box center [620, 402] width 882 height 178
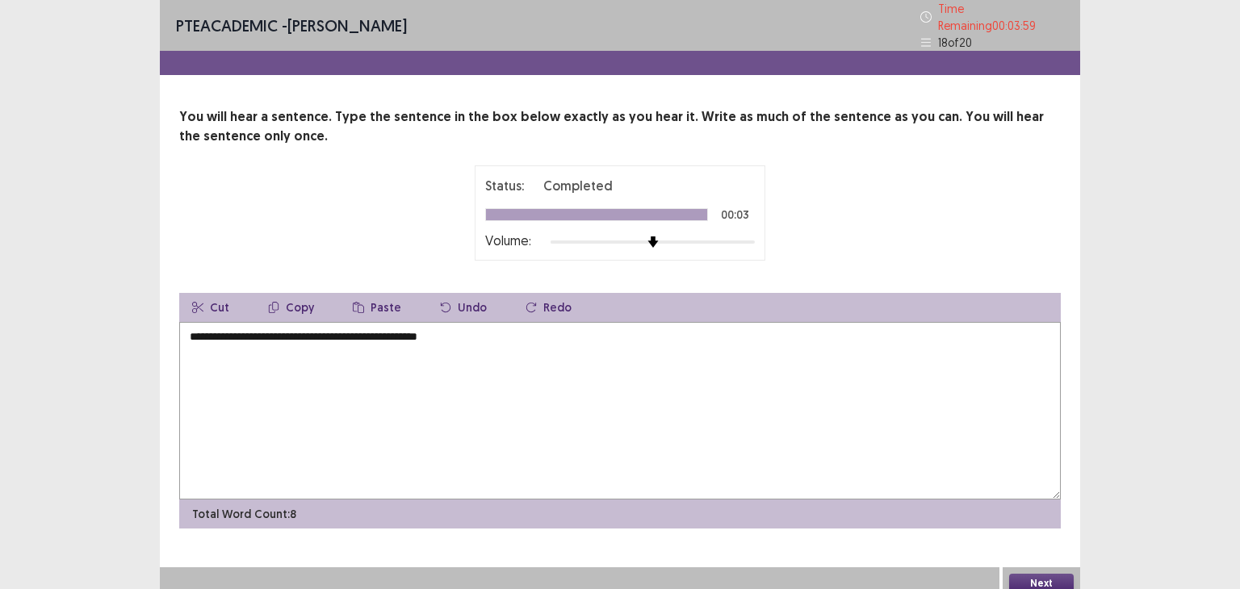
type textarea "**********"
click at [1042, 576] on button "Next" at bounding box center [1041, 583] width 65 height 19
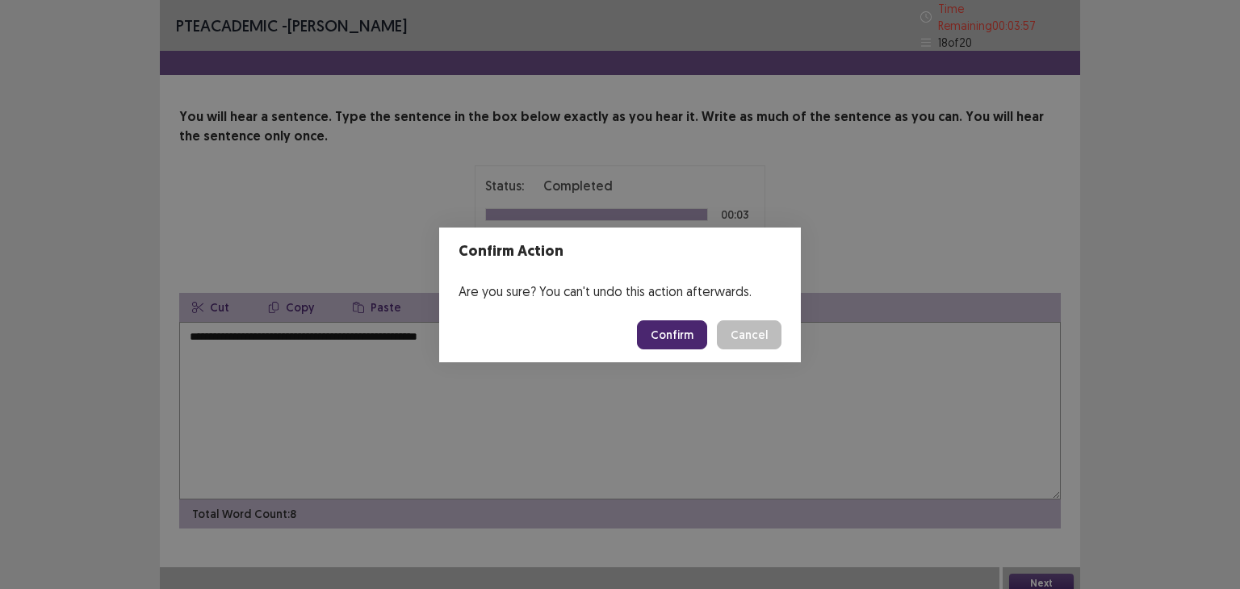
click at [753, 331] on button "Cancel" at bounding box center [749, 335] width 65 height 29
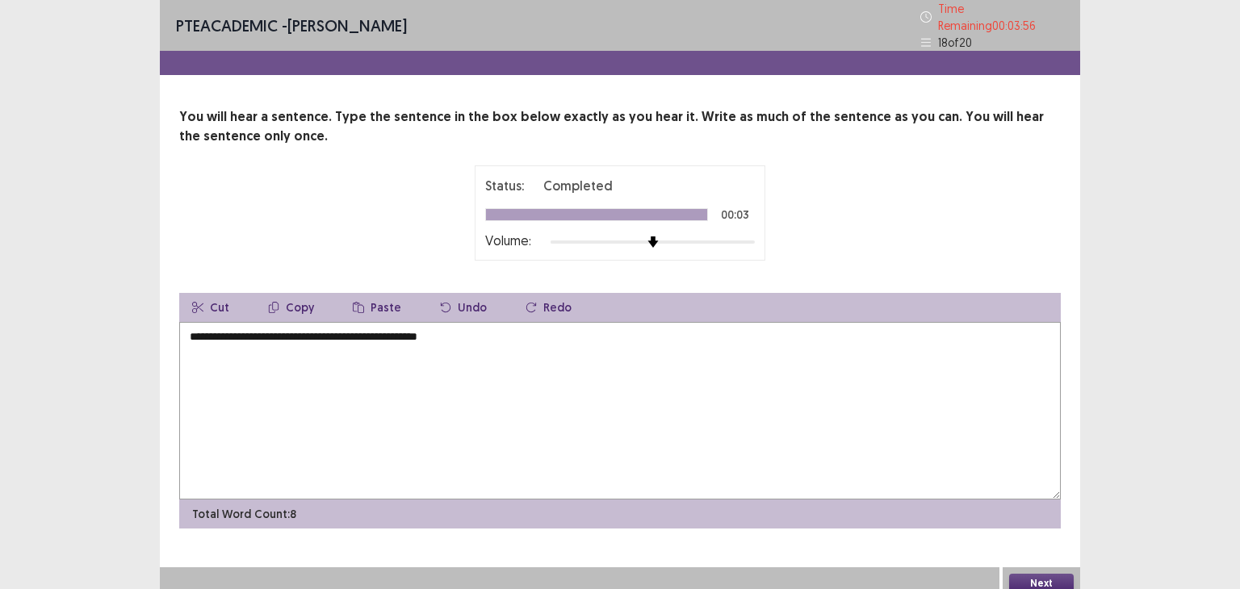
click at [365, 328] on textarea "**********" at bounding box center [620, 411] width 882 height 178
click at [1054, 574] on button "Next" at bounding box center [1041, 583] width 65 height 19
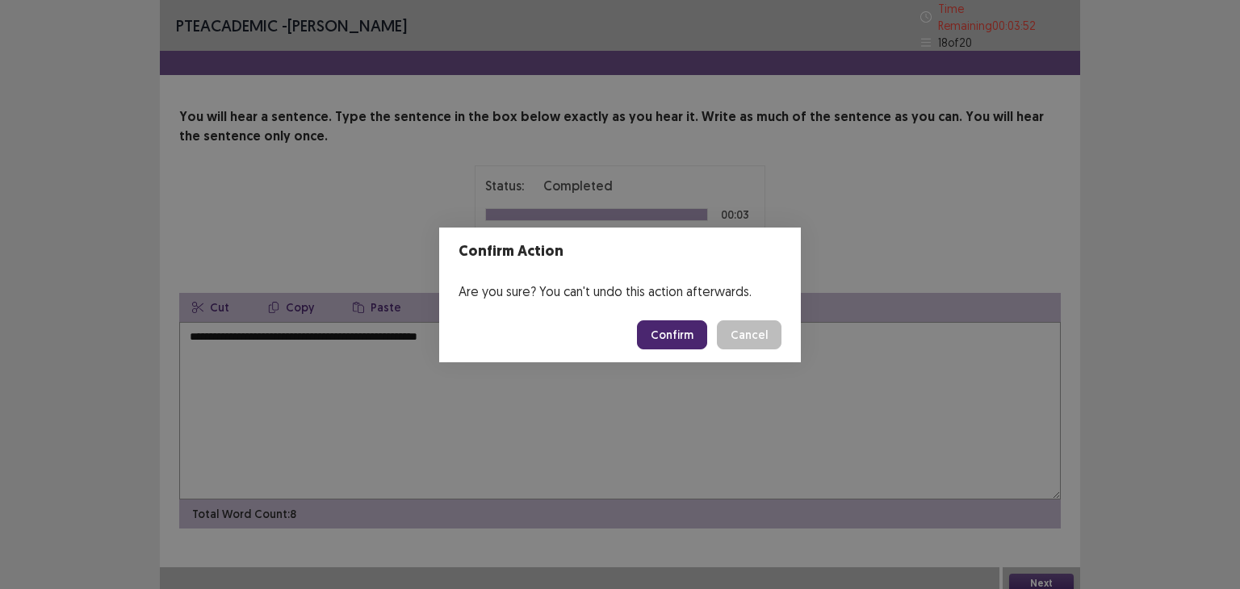
click at [668, 330] on button "Confirm" at bounding box center [672, 335] width 70 height 29
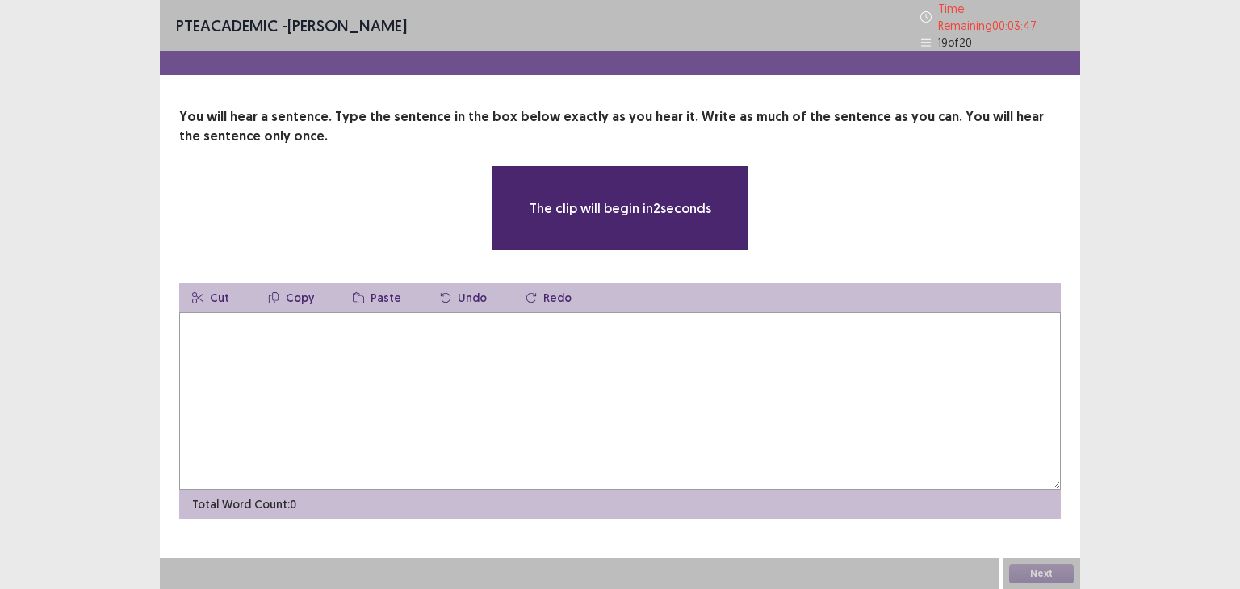
click at [668, 330] on textarea at bounding box center [620, 402] width 882 height 178
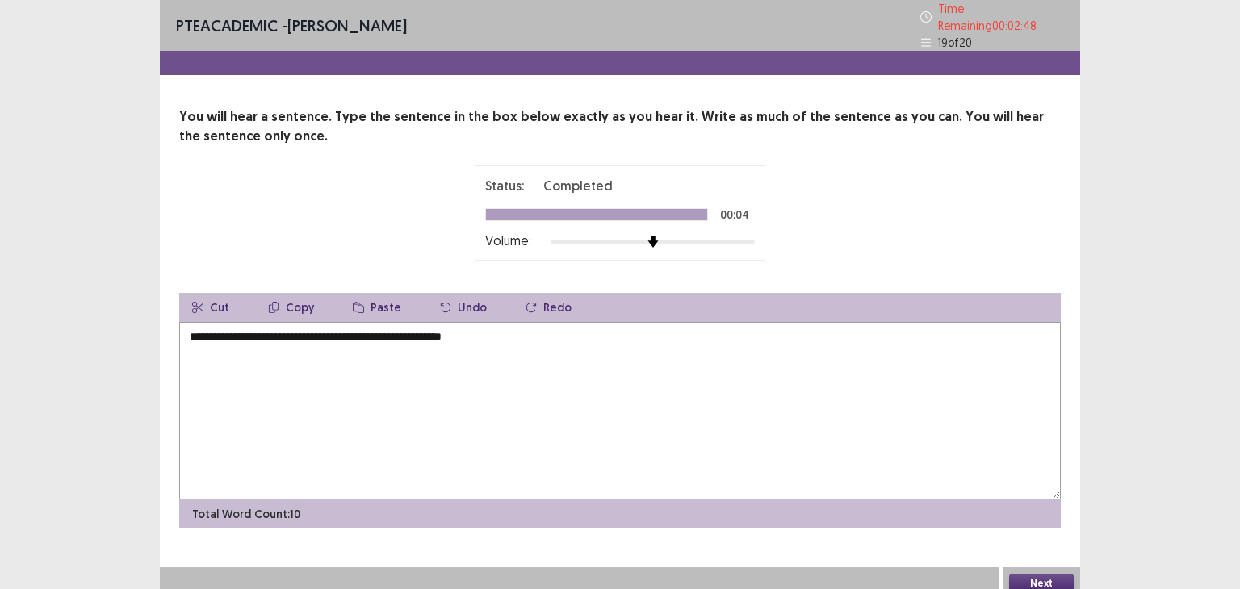
click at [579, 375] on textarea "**********" at bounding box center [620, 411] width 882 height 178
type textarea "**********"
click at [1040, 579] on button "Next" at bounding box center [1041, 583] width 65 height 19
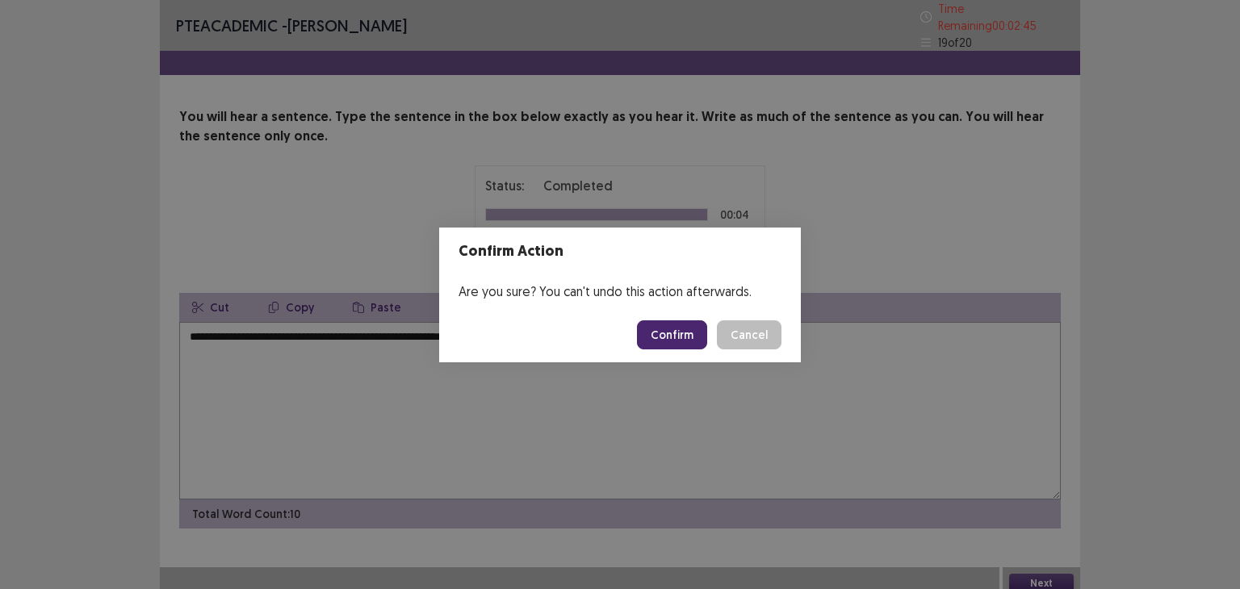
click at [672, 337] on button "Confirm" at bounding box center [672, 335] width 70 height 29
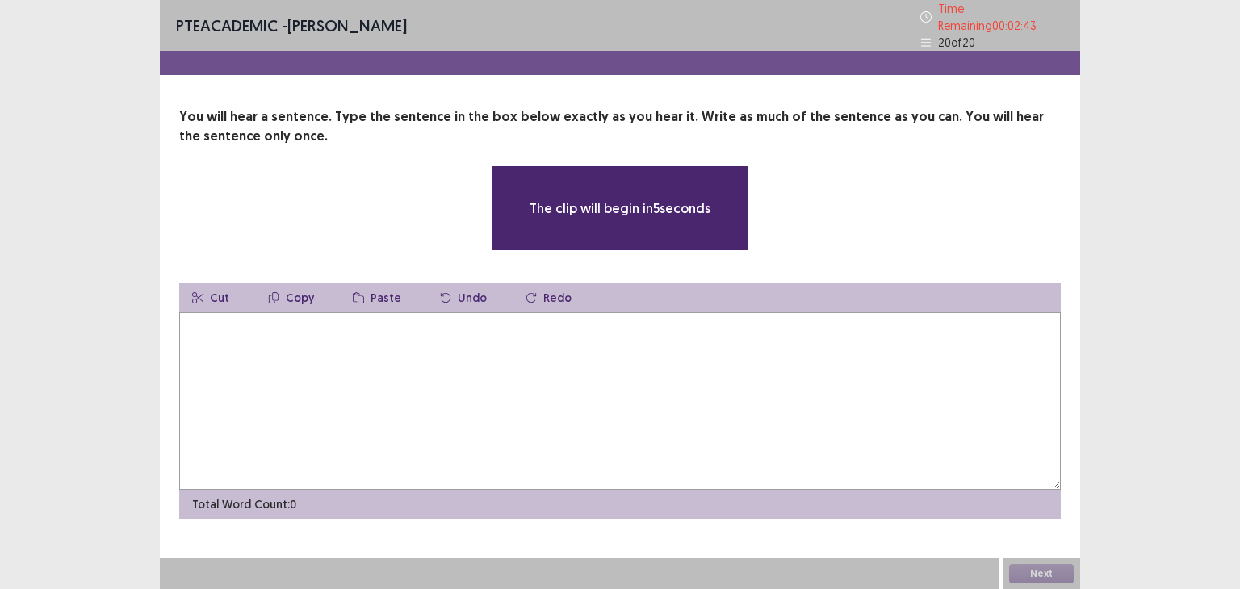
click at [672, 337] on textarea at bounding box center [620, 402] width 882 height 178
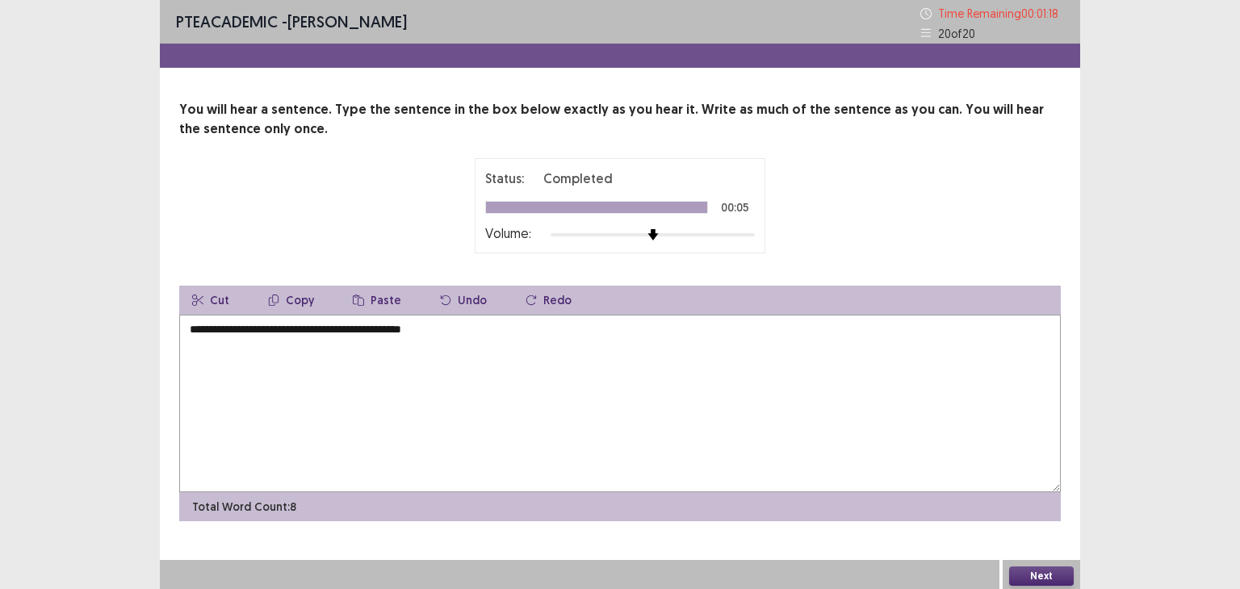
type textarea "**********"
click at [1037, 573] on button "Next" at bounding box center [1041, 576] width 65 height 19
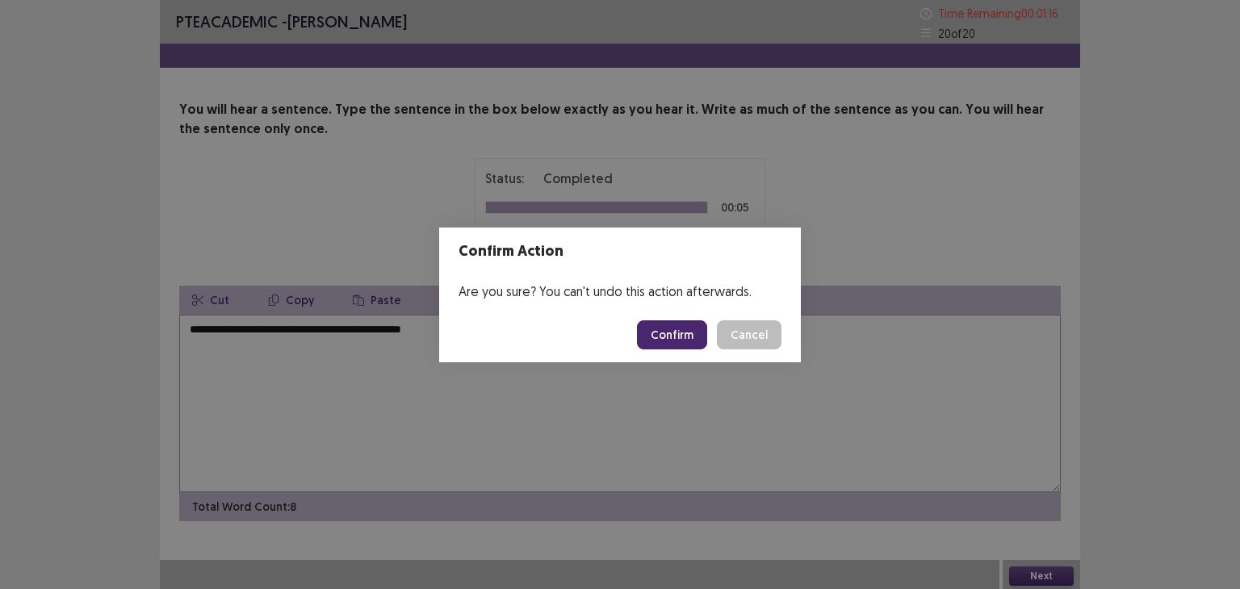
click at [652, 322] on button "Confirm" at bounding box center [672, 335] width 70 height 29
